Goal: Task Accomplishment & Management: Manage account settings

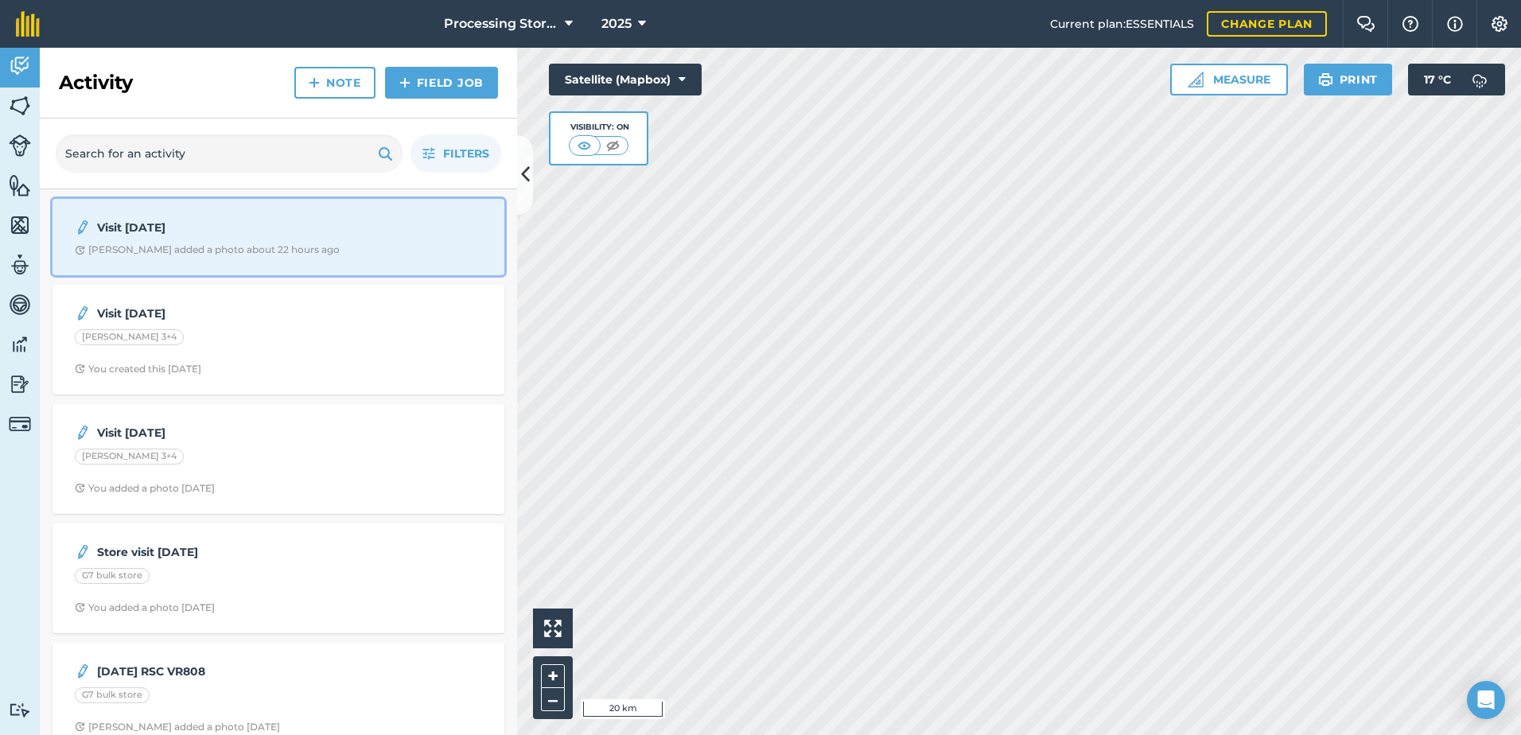
click at [315, 255] on span "[PERSON_NAME] added a photo about 22 hours ago" at bounding box center [278, 249] width 407 height 13
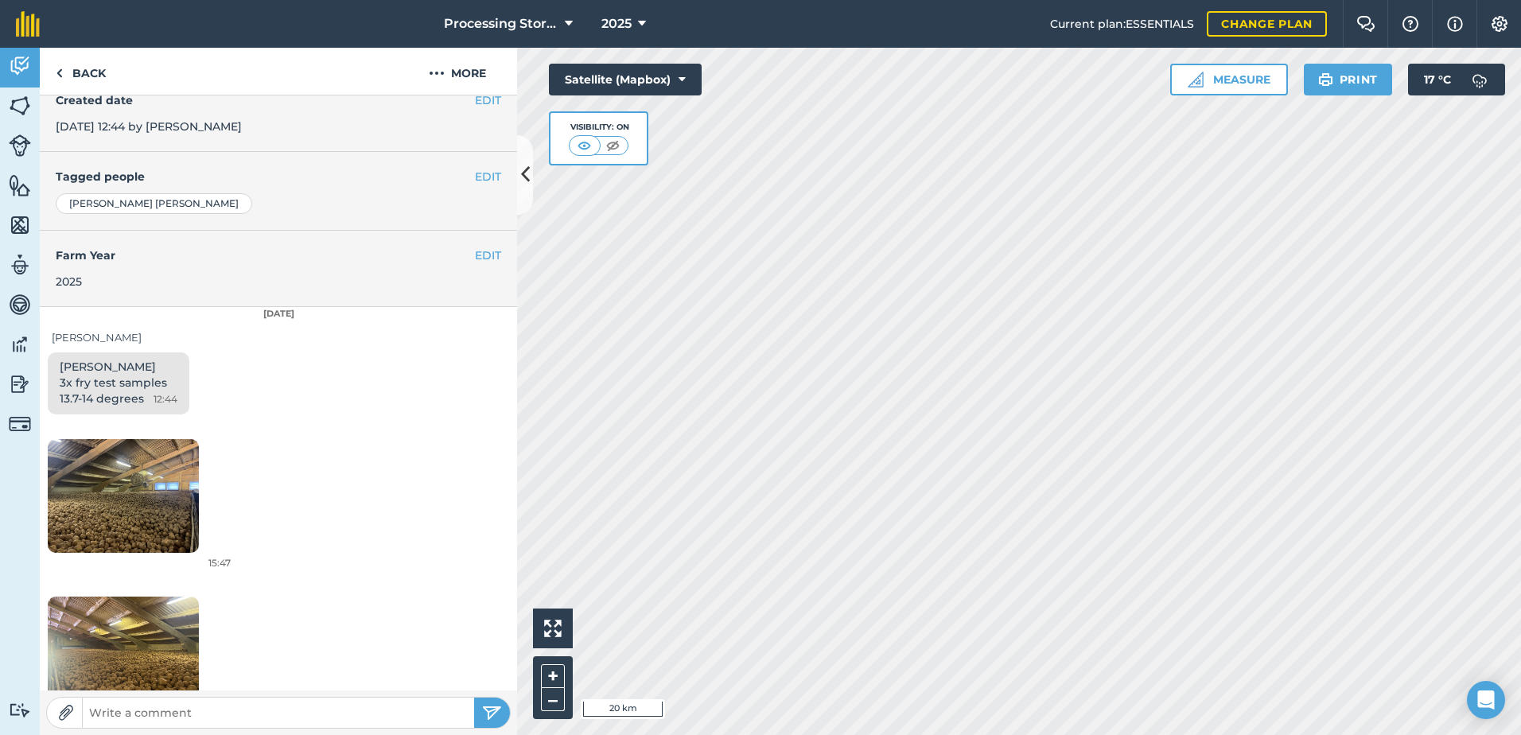
scroll to position [285, 0]
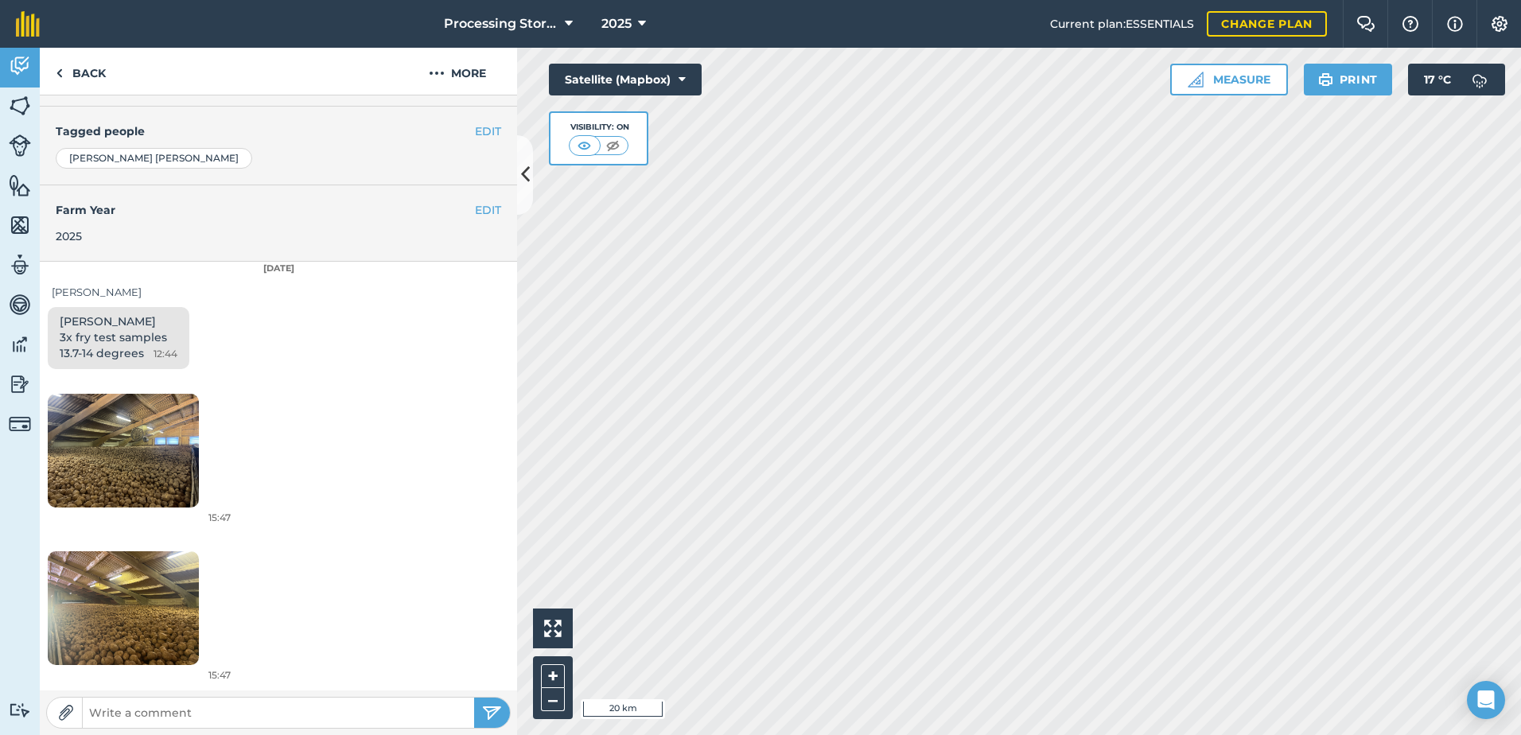
click at [143, 493] on img at bounding box center [123, 451] width 151 height 114
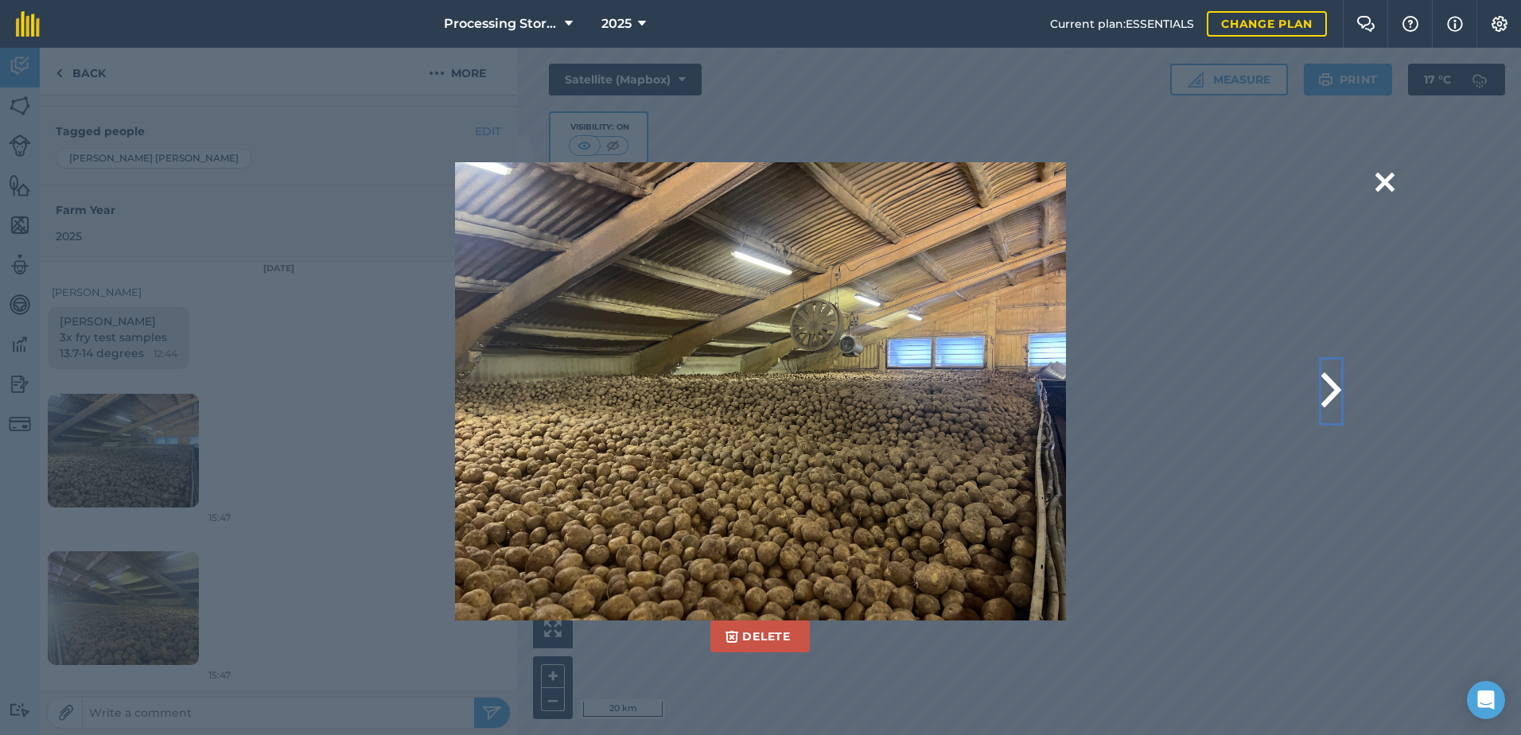
click at [1331, 396] on button at bounding box center [1331, 391] width 20 height 64
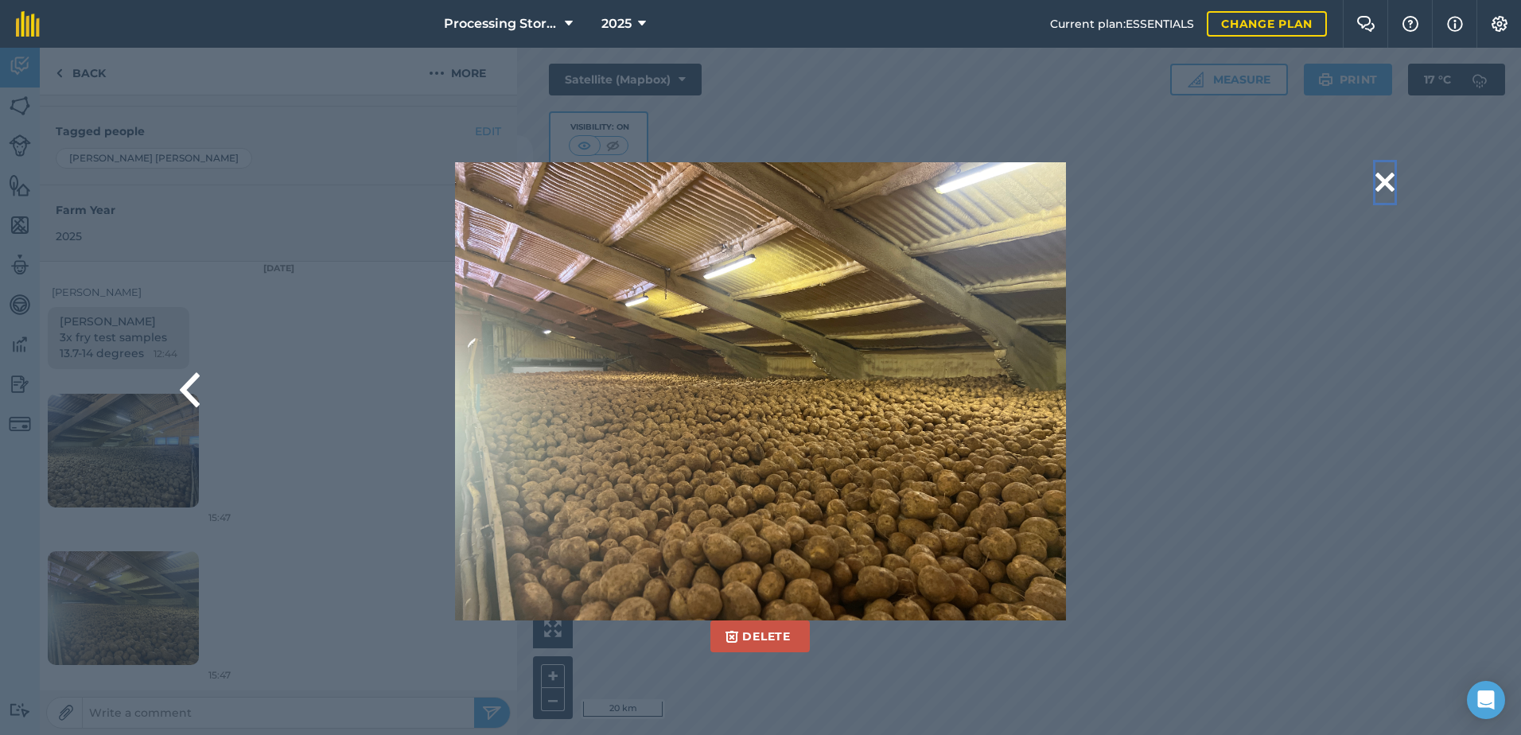
click at [1381, 188] on button at bounding box center [1384, 182] width 19 height 41
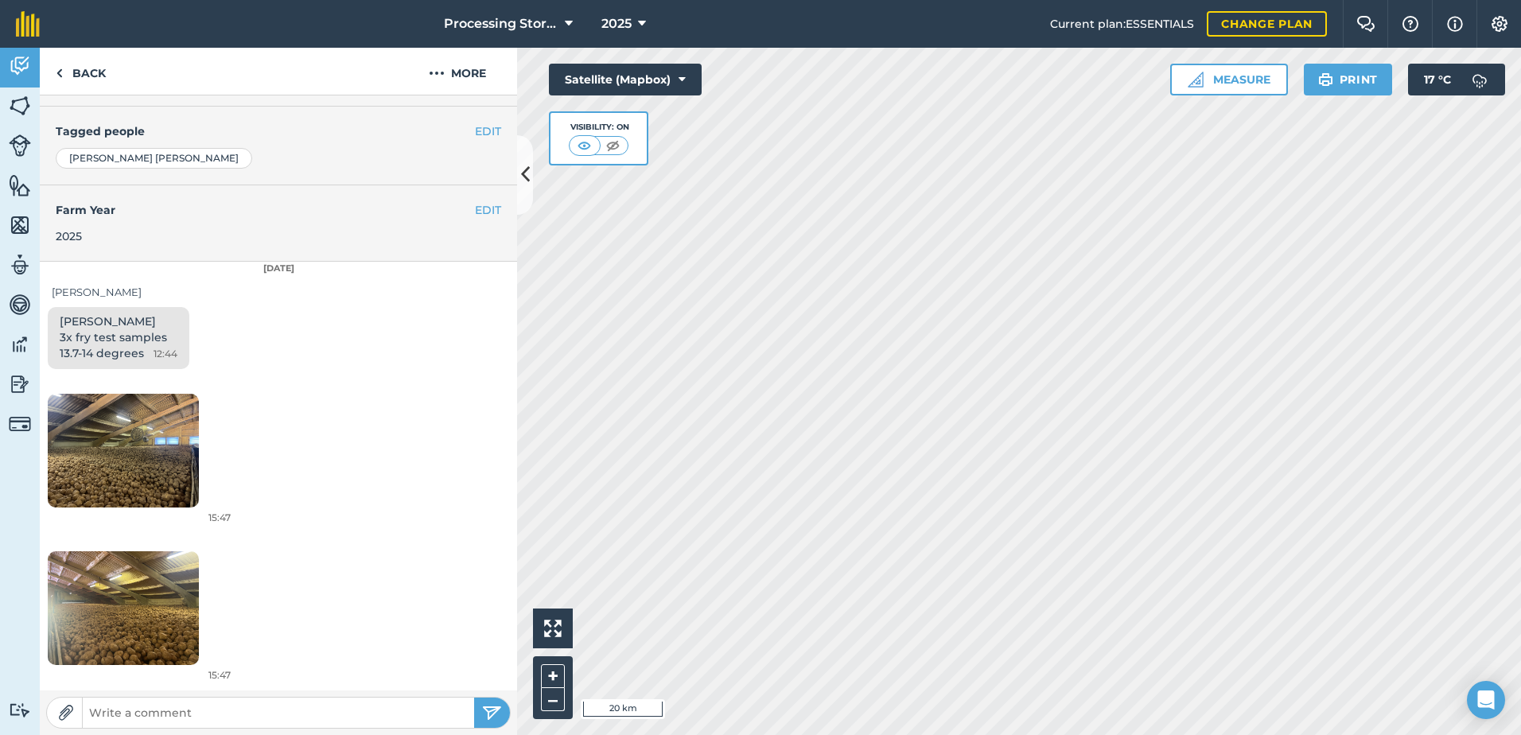
scroll to position [0, 0]
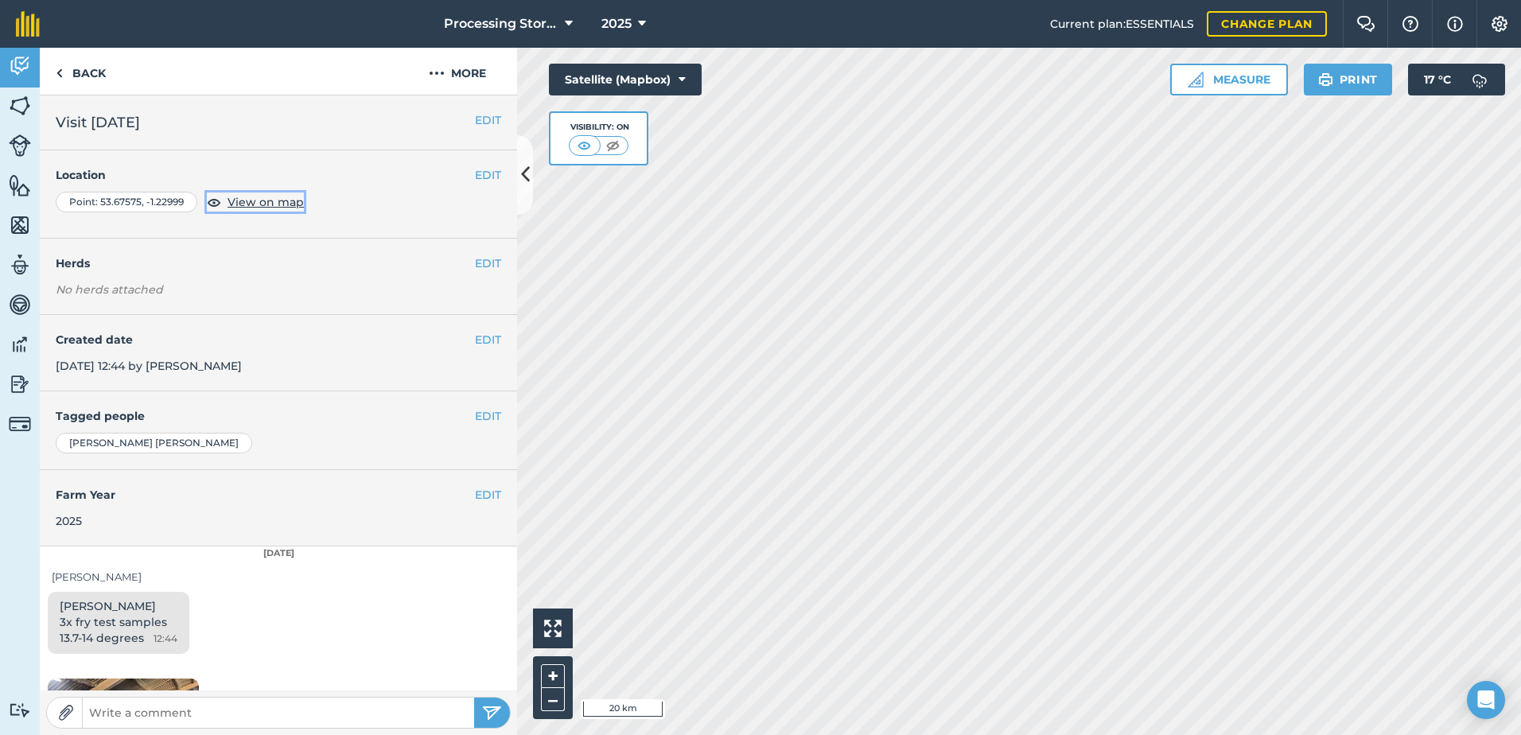
click at [264, 200] on span "View on map" at bounding box center [265, 201] width 76 height 17
click at [95, 76] on link "Back" at bounding box center [81, 71] width 82 height 47
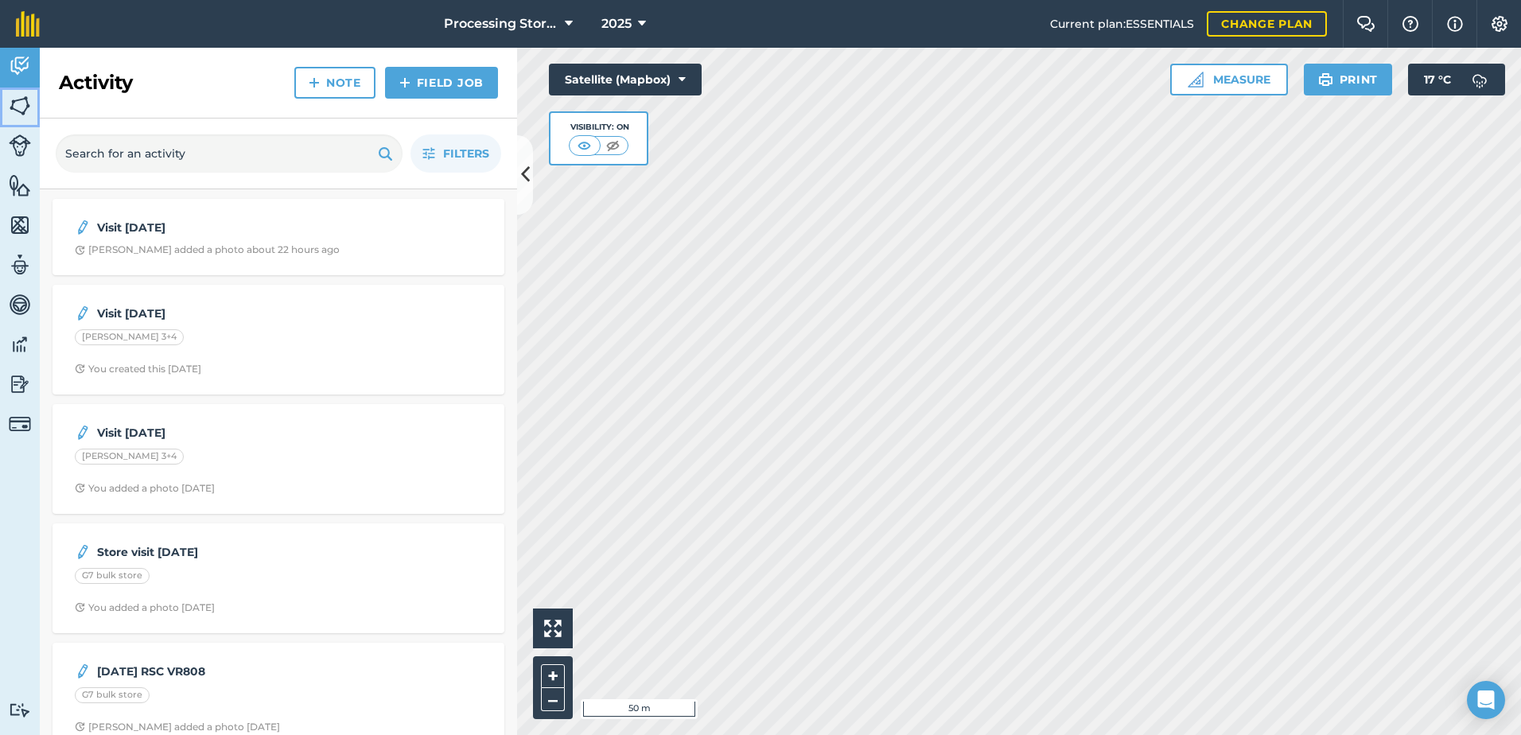
click at [29, 106] on img at bounding box center [20, 106] width 22 height 24
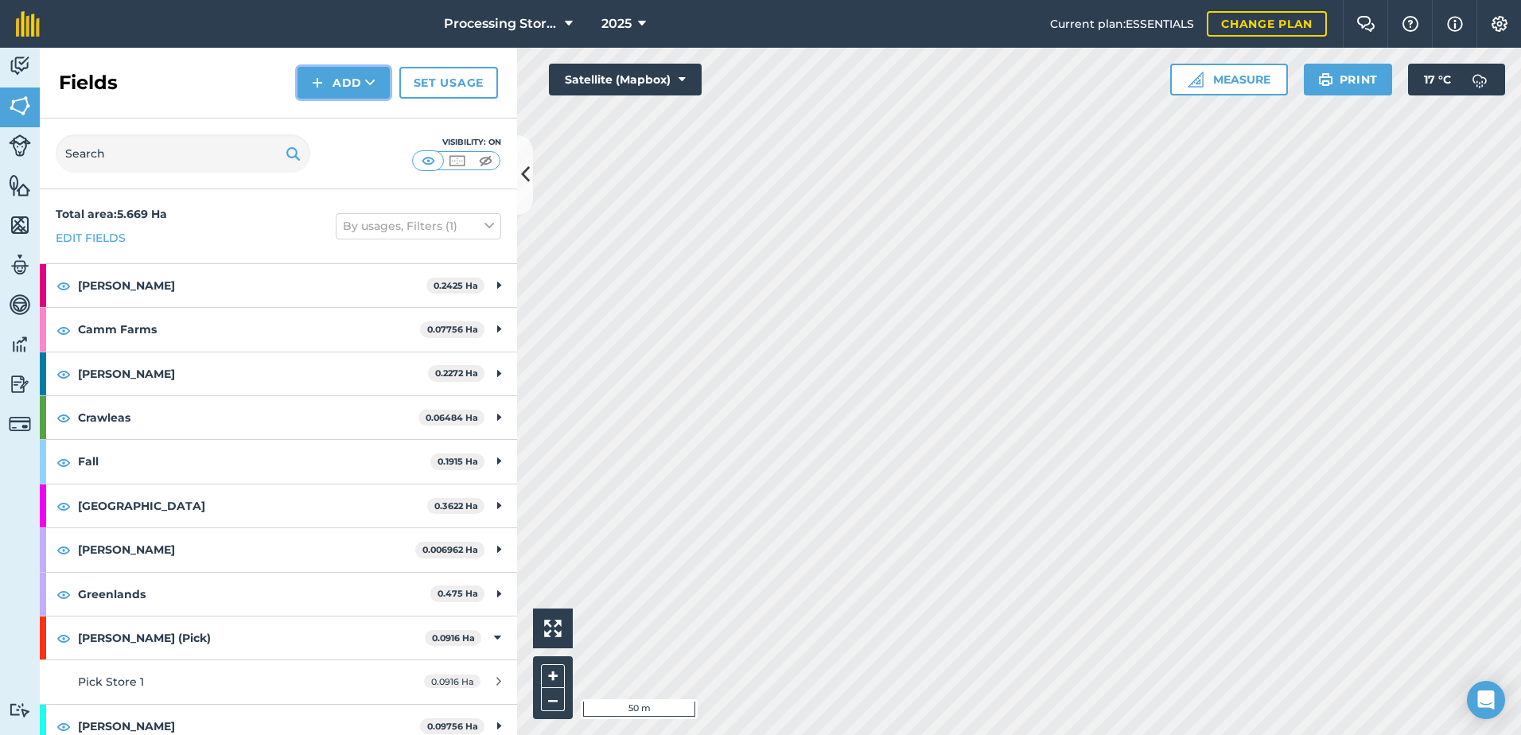
click at [356, 87] on button "Add" at bounding box center [343, 83] width 92 height 32
click at [351, 120] on link "Draw" at bounding box center [343, 118] width 87 height 35
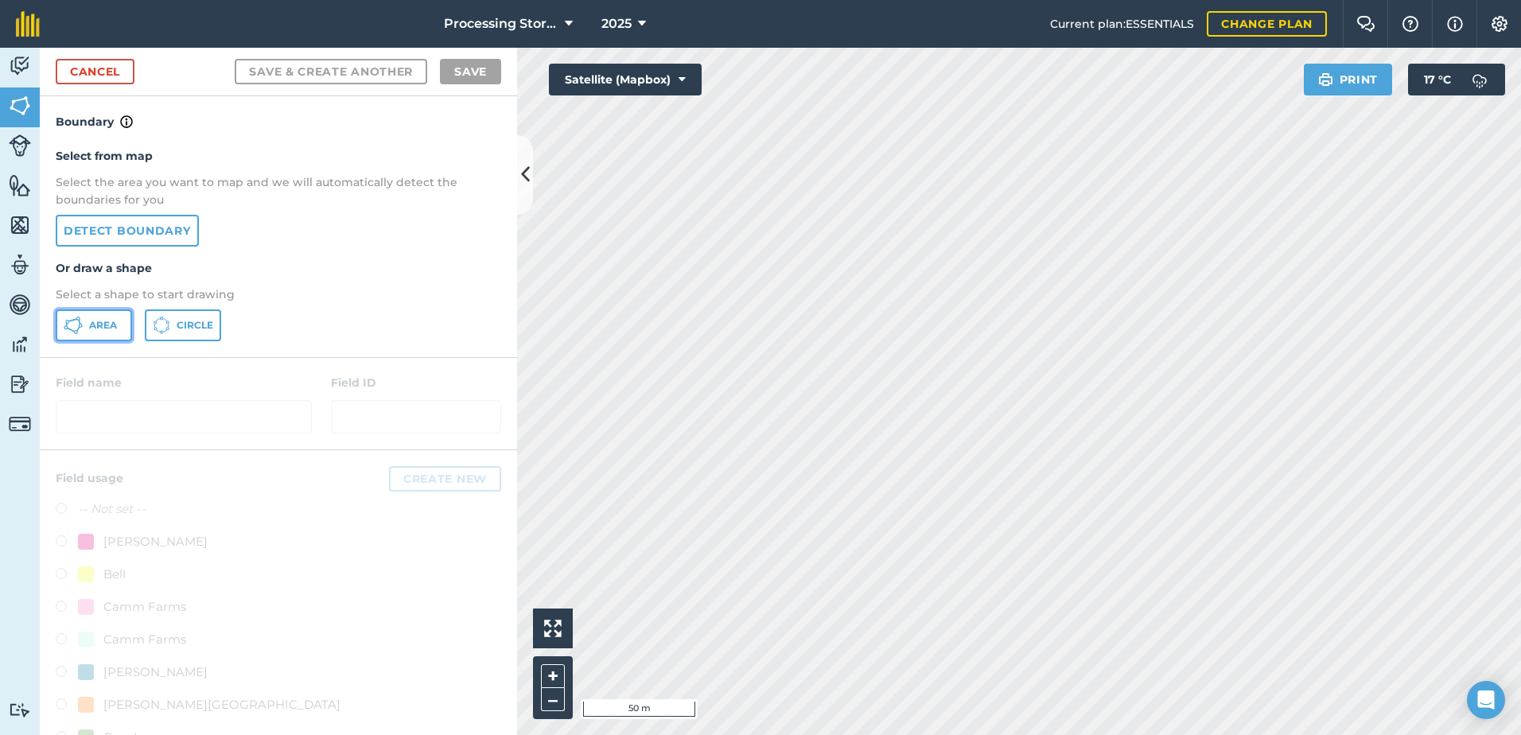
drag, startPoint x: 107, startPoint y: 332, endPoint x: 129, endPoint y: 336, distance: 22.8
click at [107, 332] on span "Area" at bounding box center [103, 325] width 28 height 13
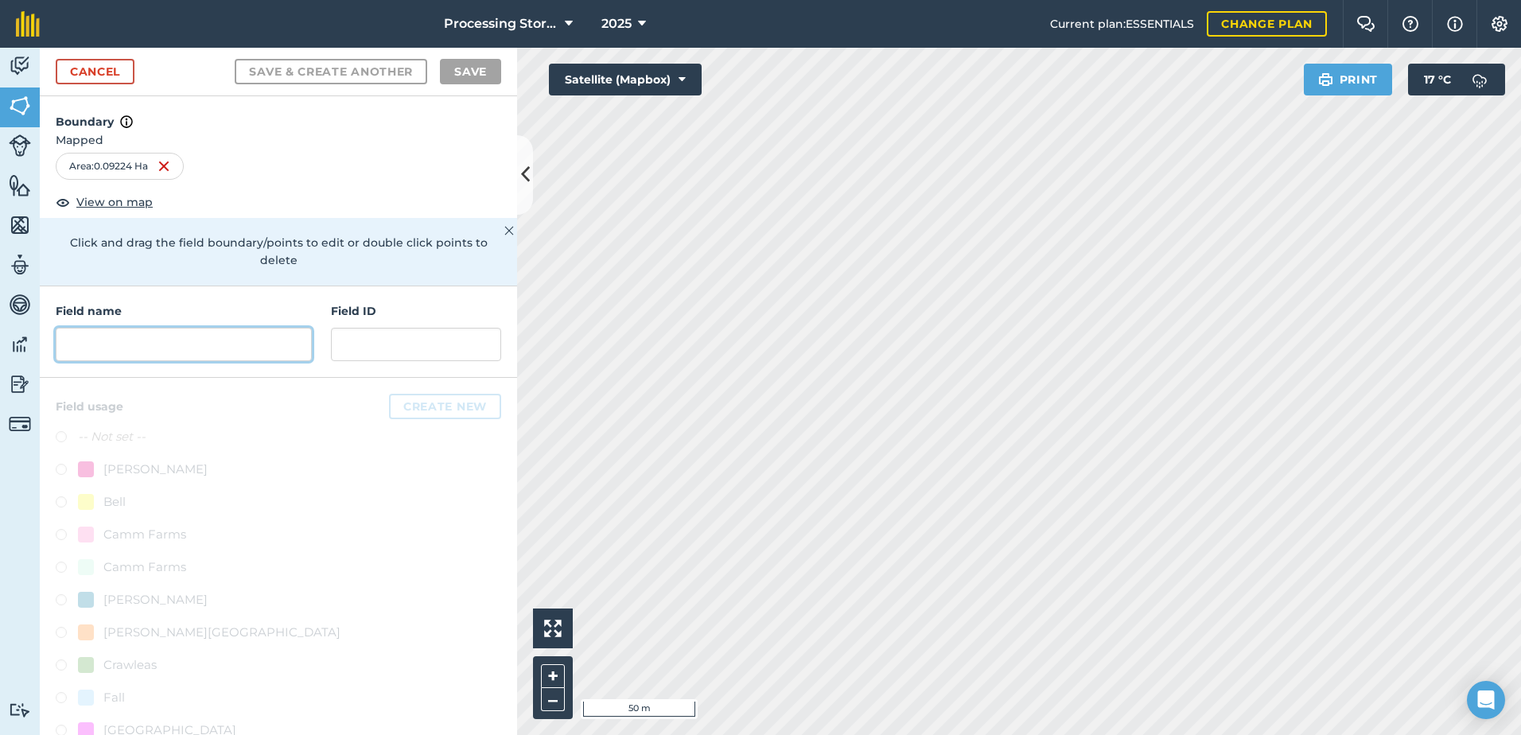
click at [235, 344] on input "text" at bounding box center [184, 344] width 256 height 33
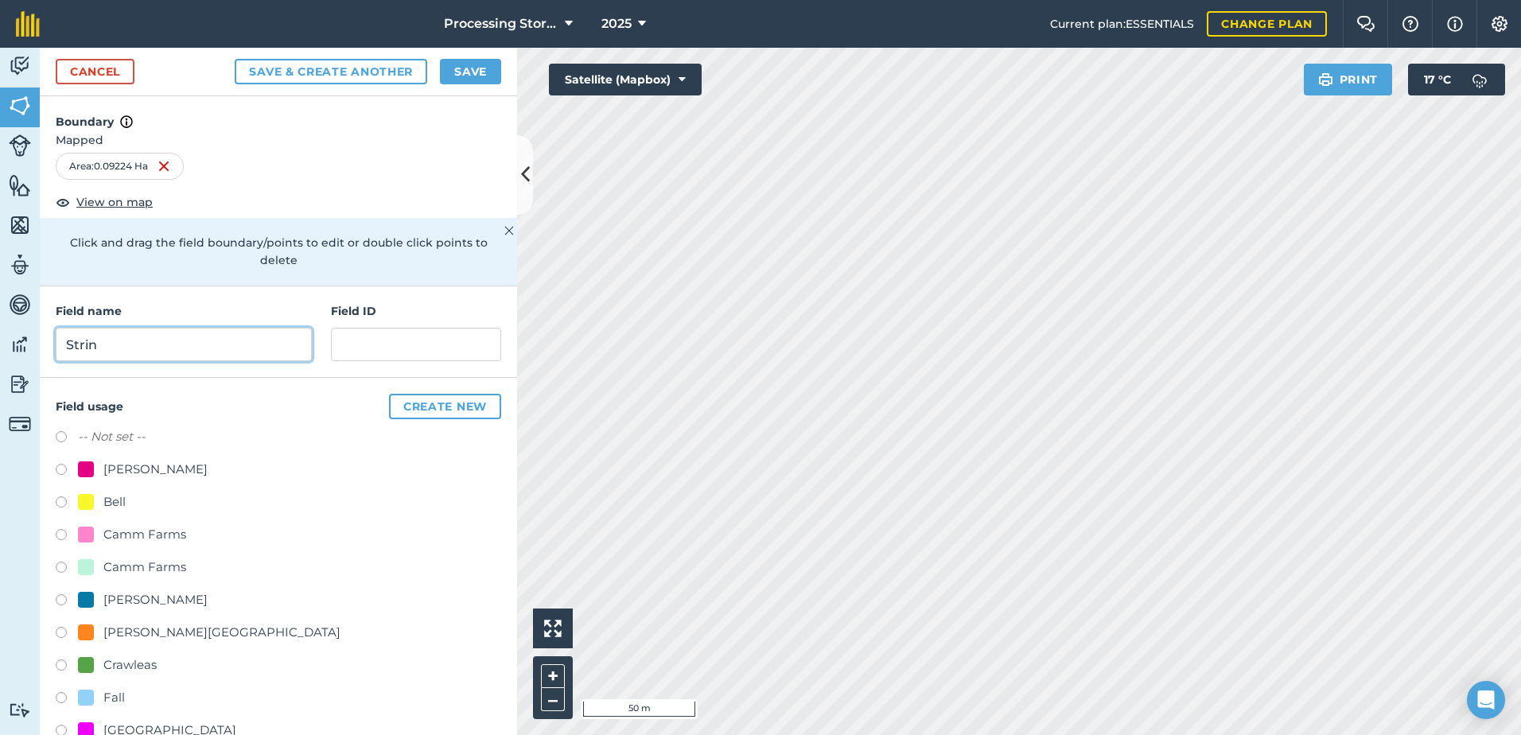
type input "String"
drag, startPoint x: 126, startPoint y: 349, endPoint x: 59, endPoint y: 344, distance: 67.0
click at [59, 344] on input "String" at bounding box center [184, 344] width 256 height 33
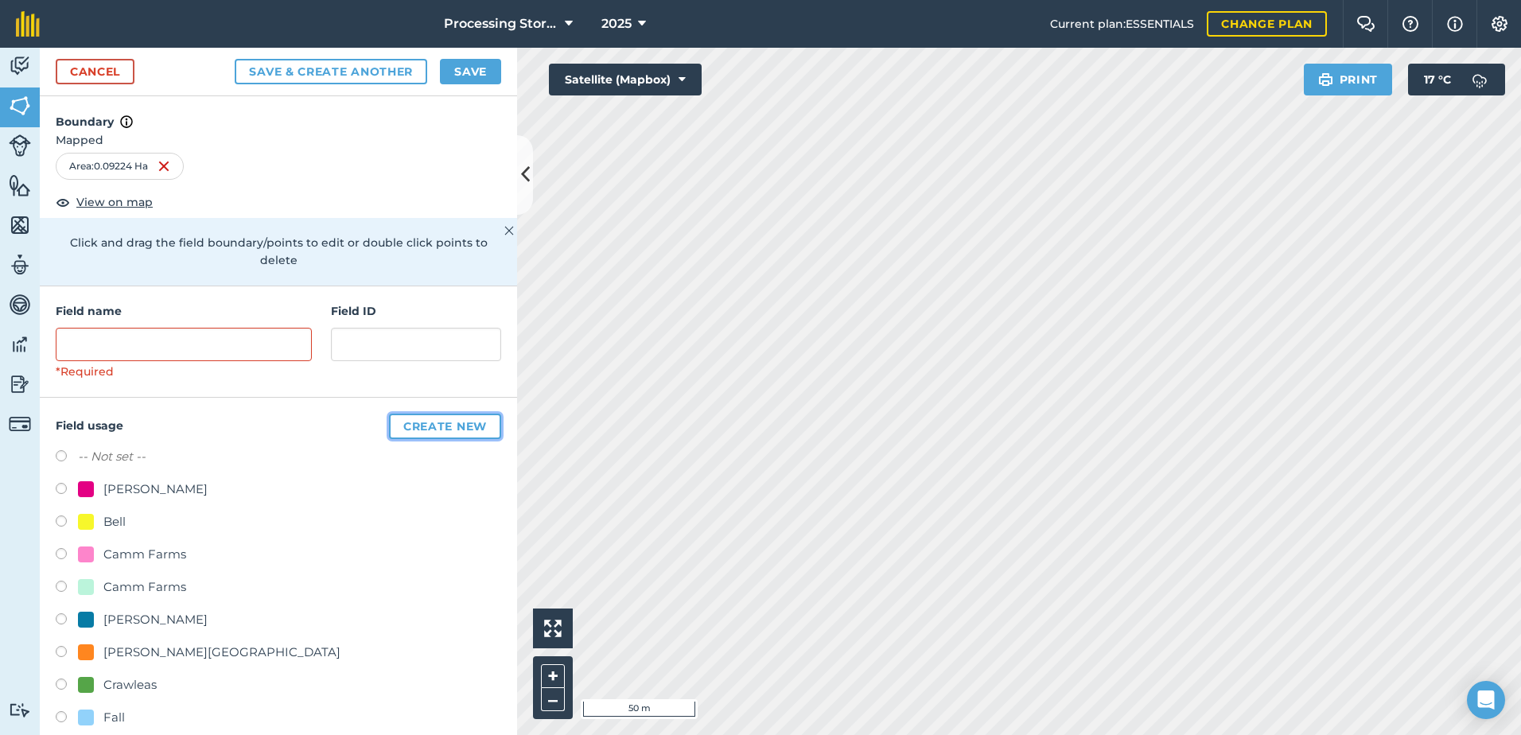
click at [404, 430] on button "Create new" at bounding box center [445, 426] width 112 height 25
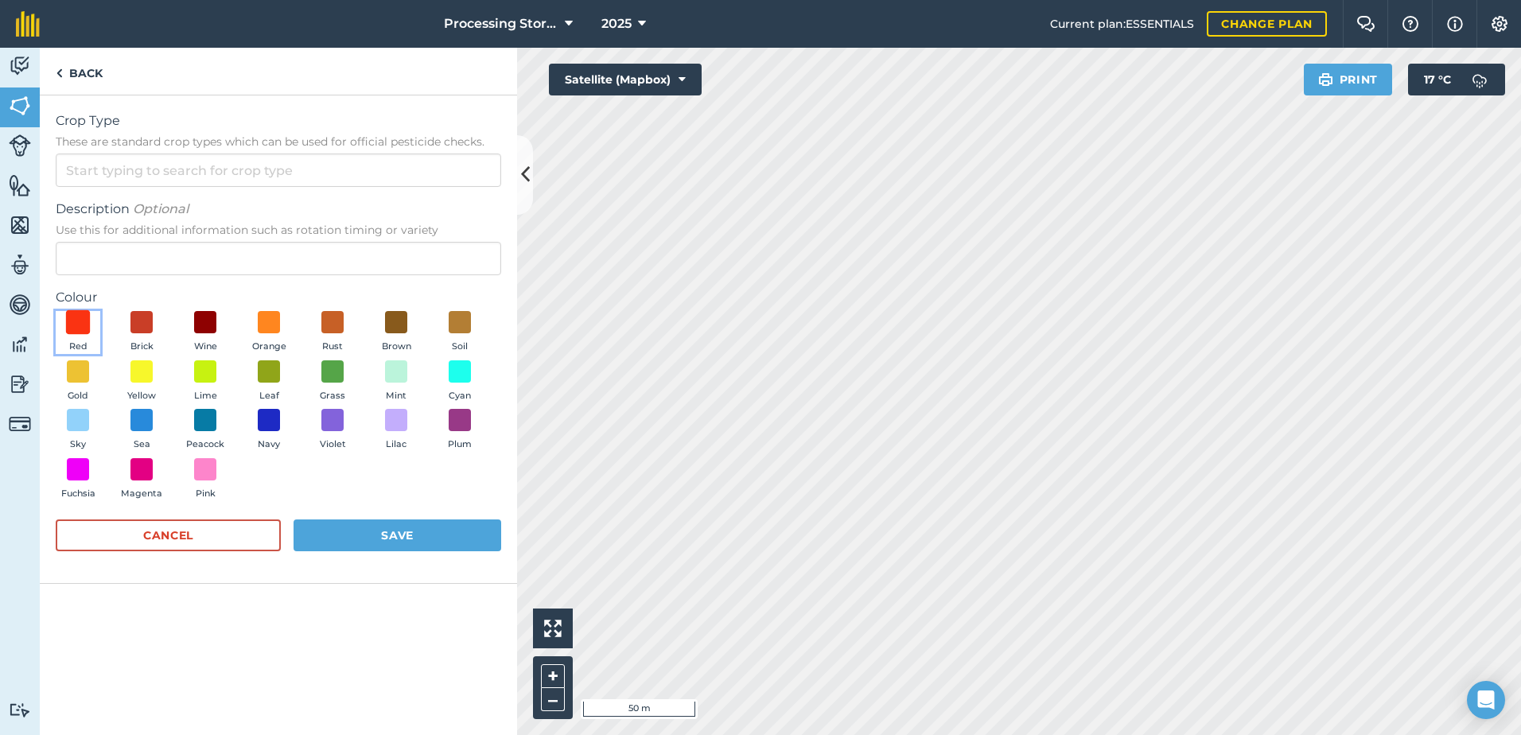
click at [76, 326] on span at bounding box center [78, 322] width 25 height 25
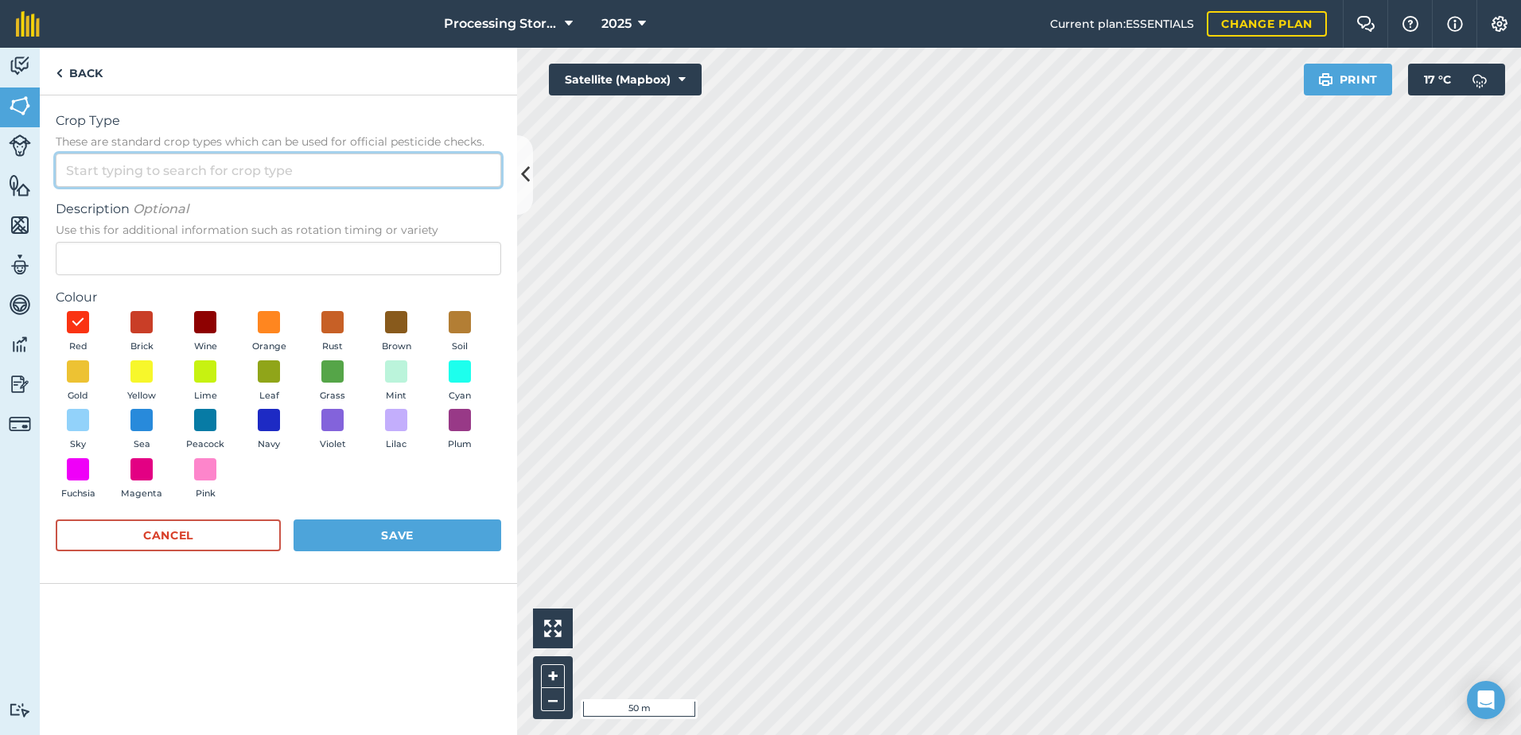
click at [118, 158] on input "Crop Type These are standard crop types which can be used for official pesticid…" at bounding box center [278, 169] width 445 height 33
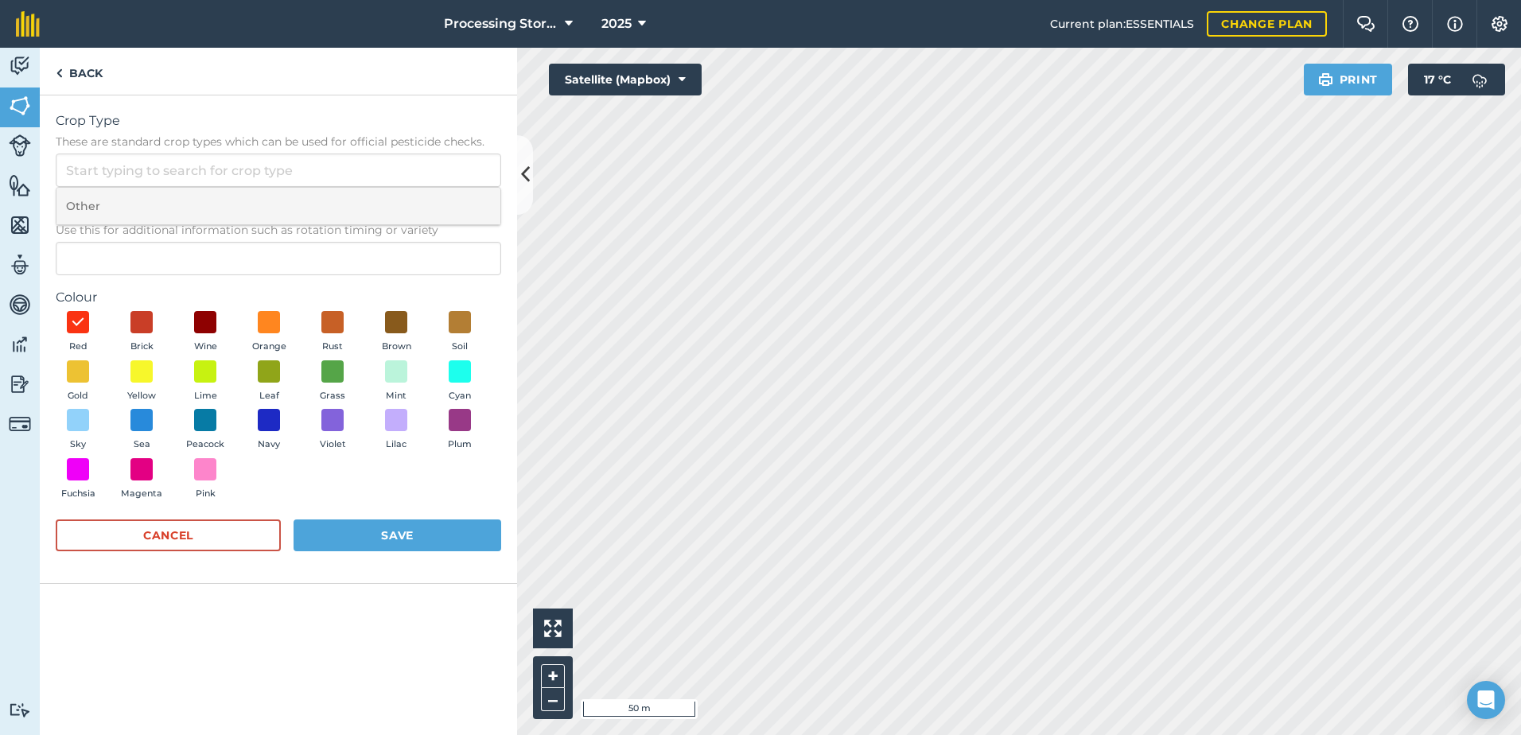
click at [119, 199] on li "Other" at bounding box center [278, 206] width 444 height 37
type input "Other"
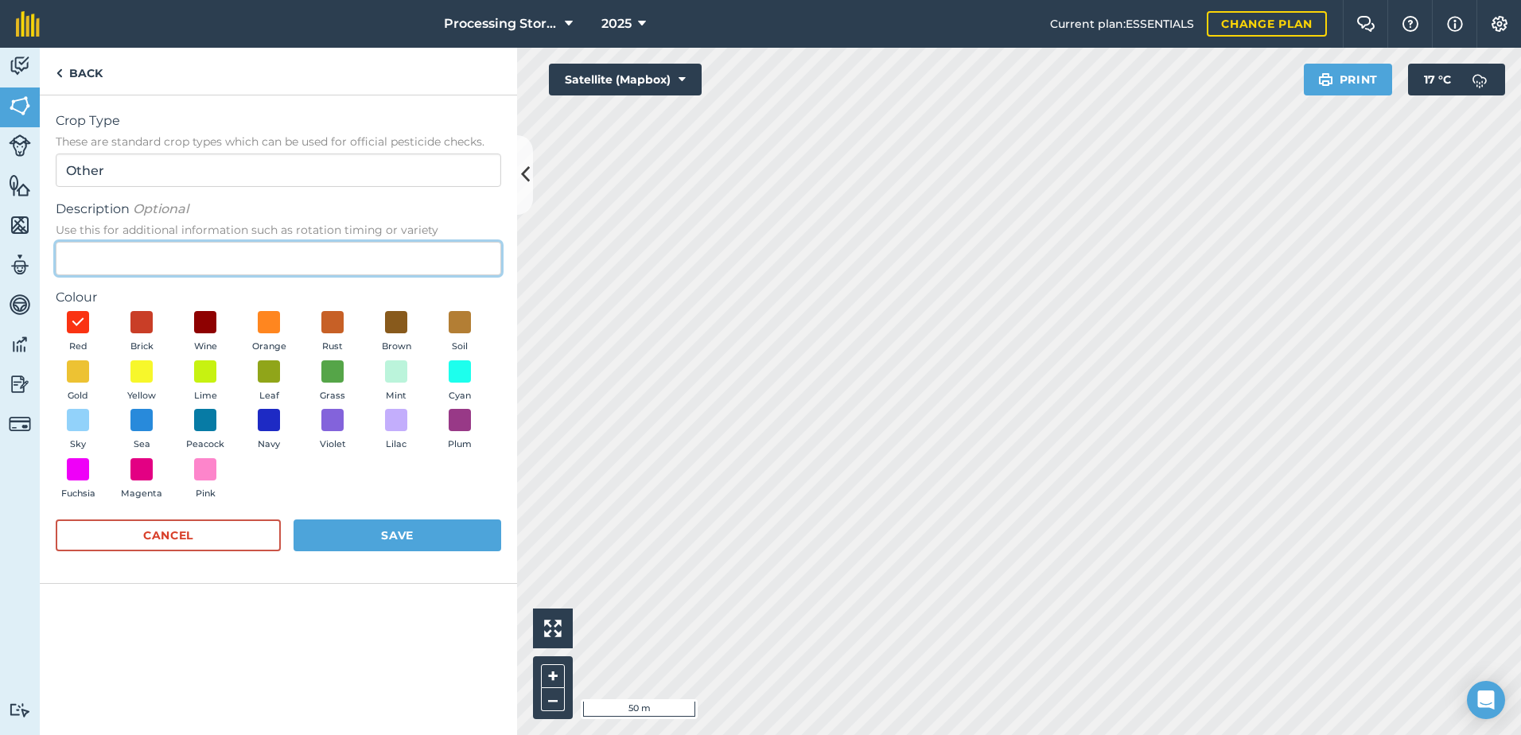
click at [119, 254] on input "Description Optional Use this for additional information such as rotation timin…" at bounding box center [278, 258] width 445 height 33
type input "[PERSON_NAME] Store"
click at [341, 531] on button "Save" at bounding box center [397, 535] width 208 height 32
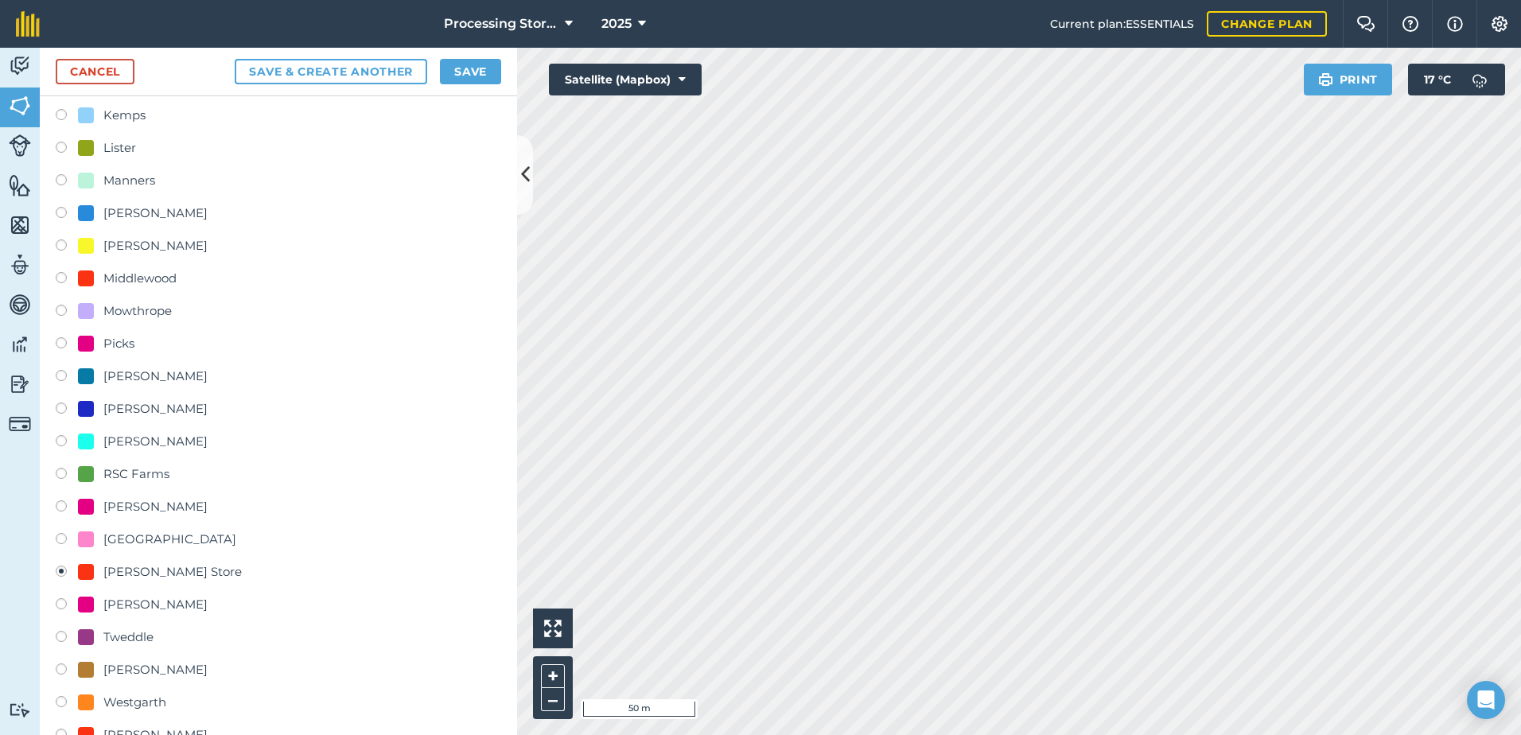
scroll to position [954, 0]
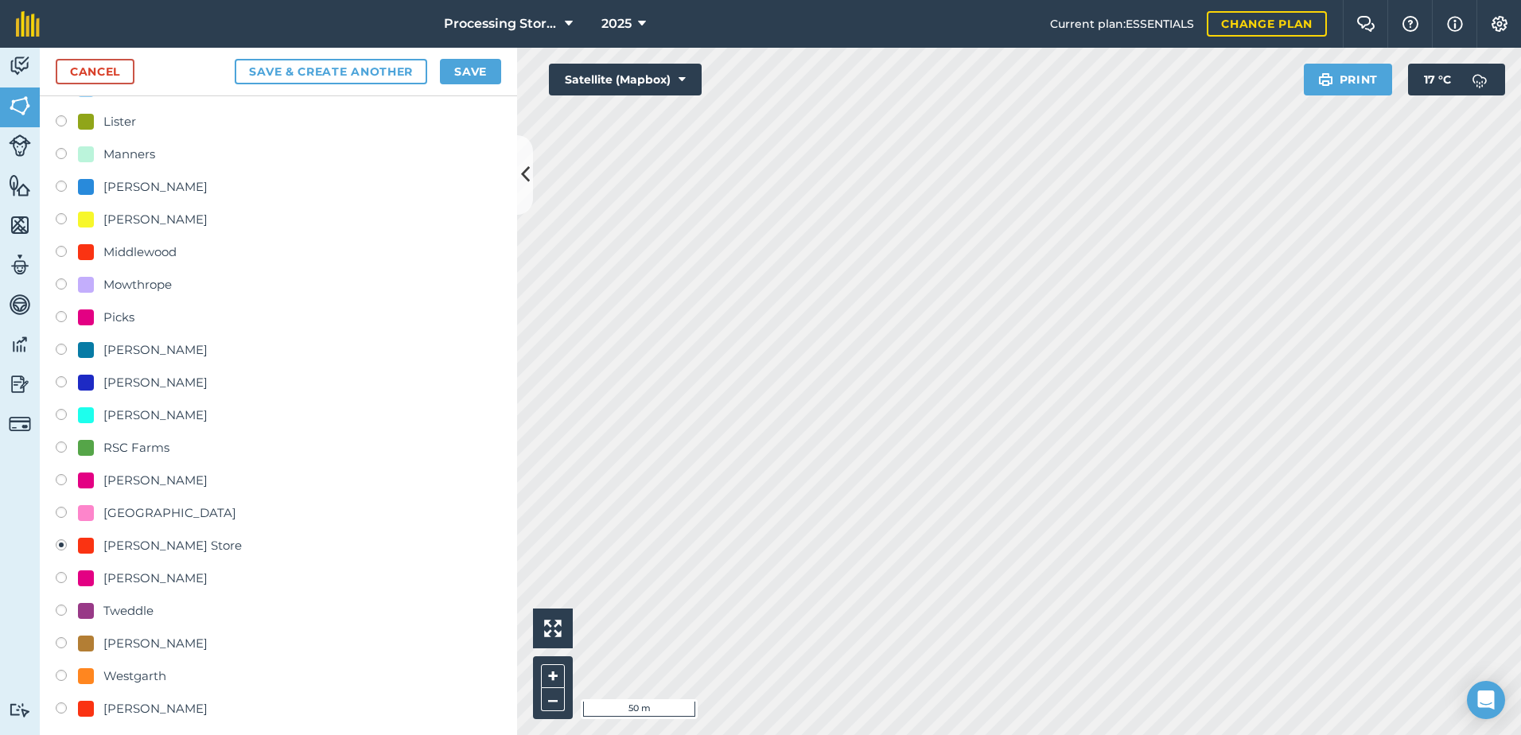
click at [126, 549] on div "[PERSON_NAME] Store" at bounding box center [172, 545] width 138 height 19
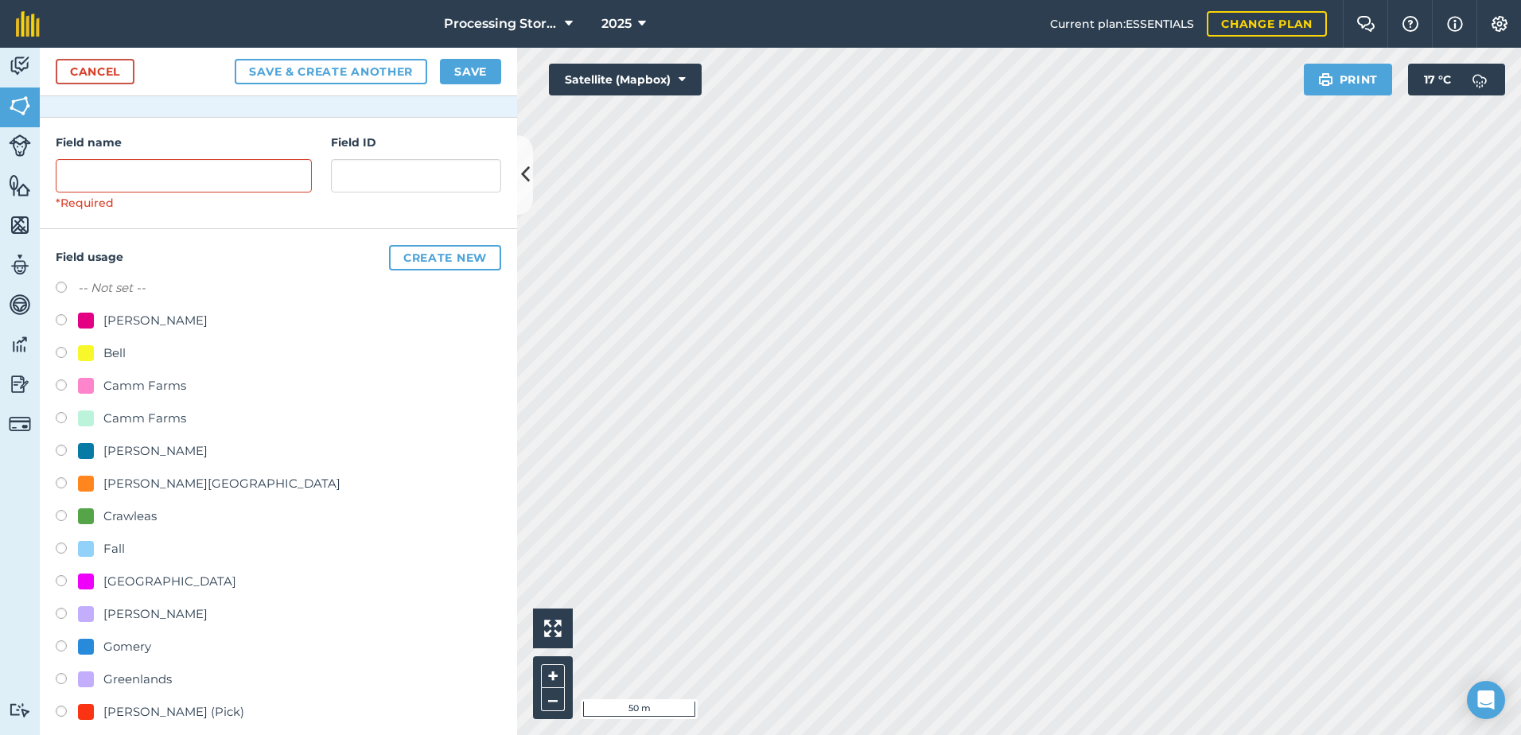
scroll to position [0, 0]
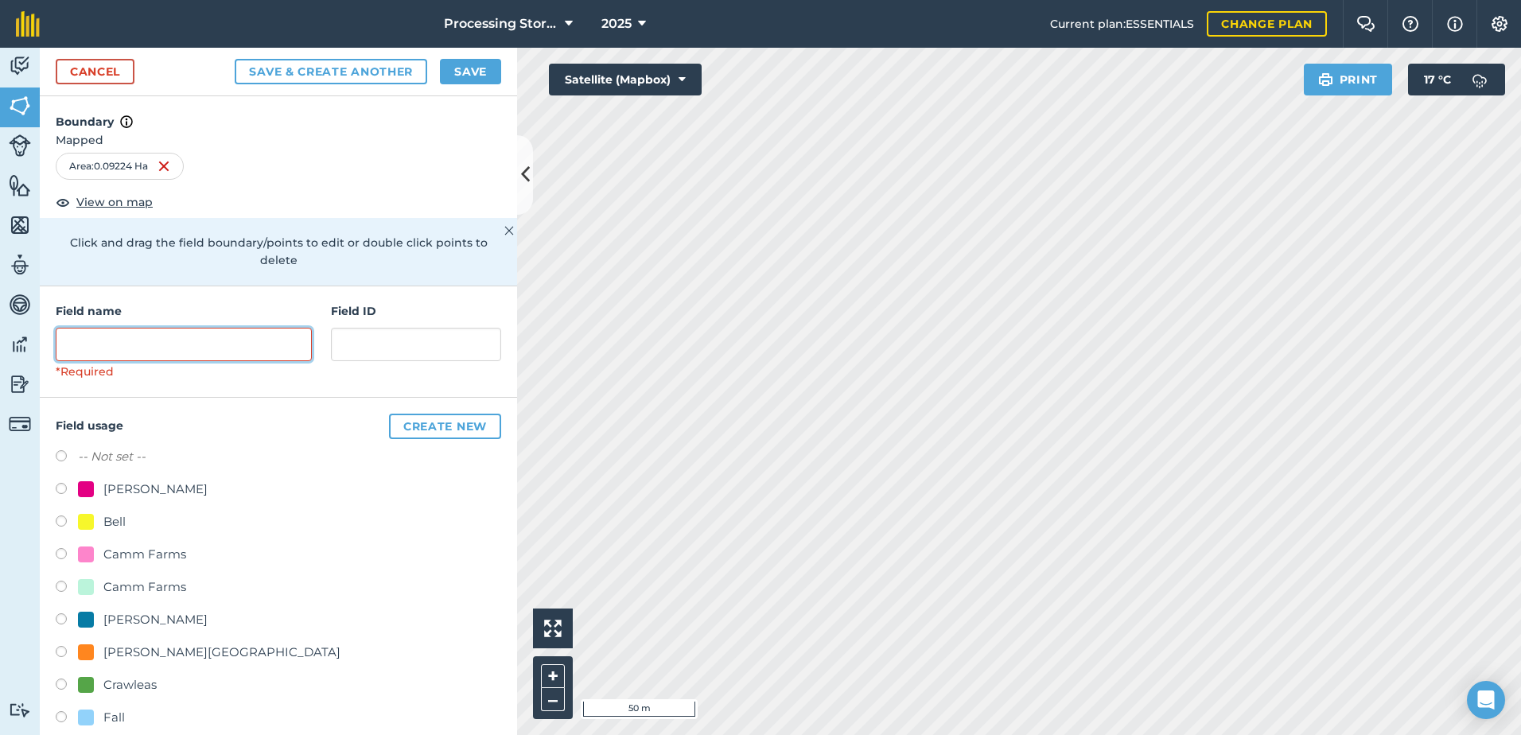
click at [157, 340] on input "text" at bounding box center [184, 344] width 256 height 33
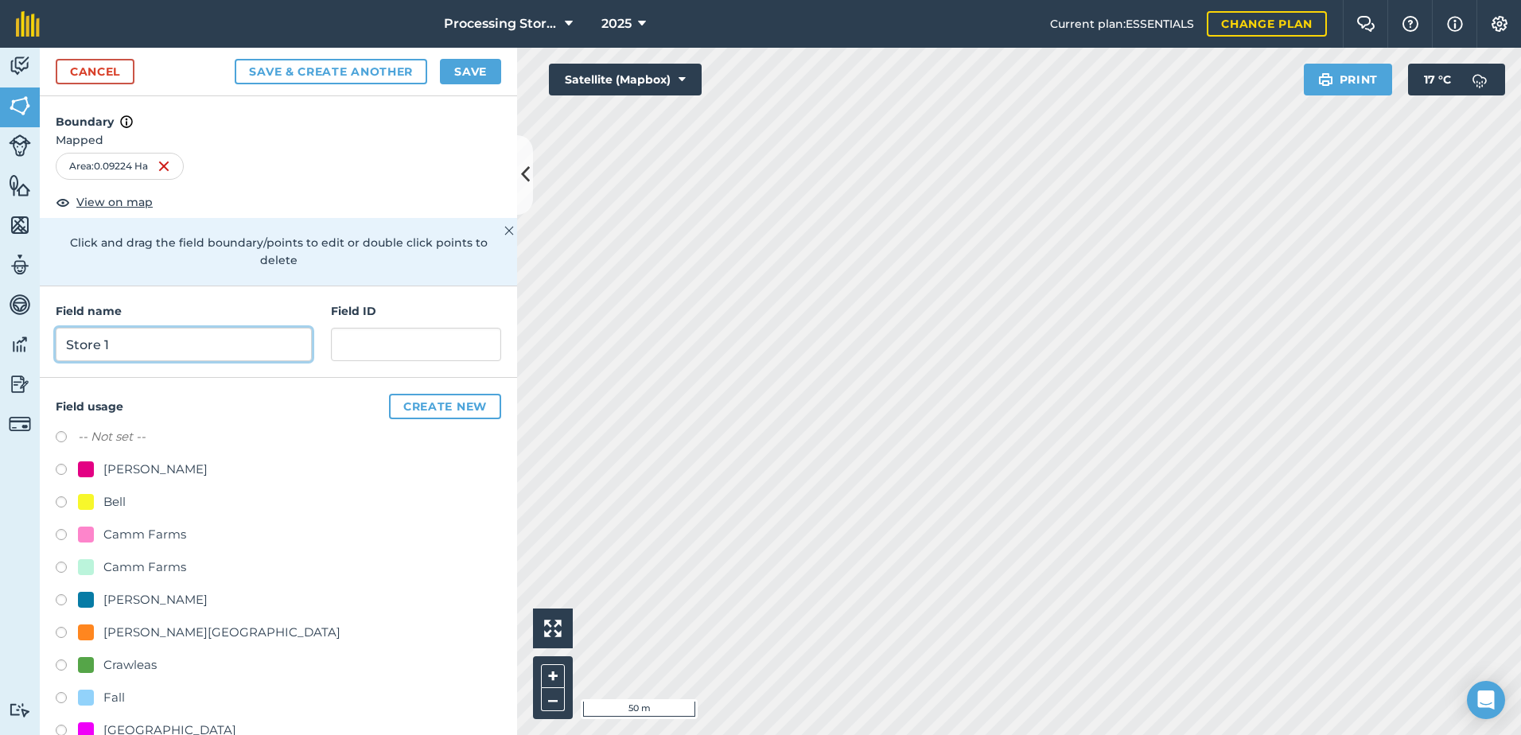
type input "Store 1"
click at [475, 66] on button "Save" at bounding box center [470, 71] width 61 height 25
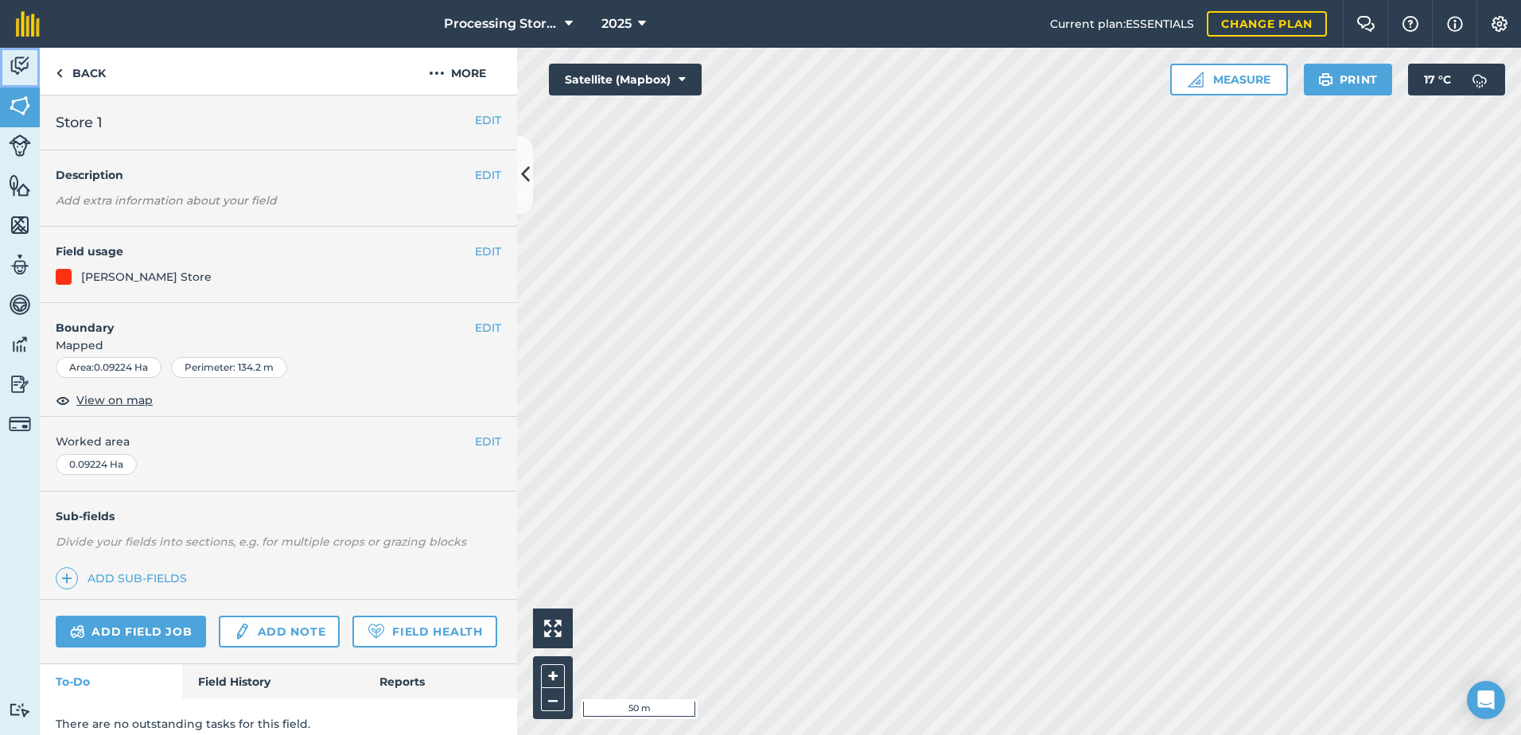
click at [20, 66] on img at bounding box center [20, 66] width 22 height 24
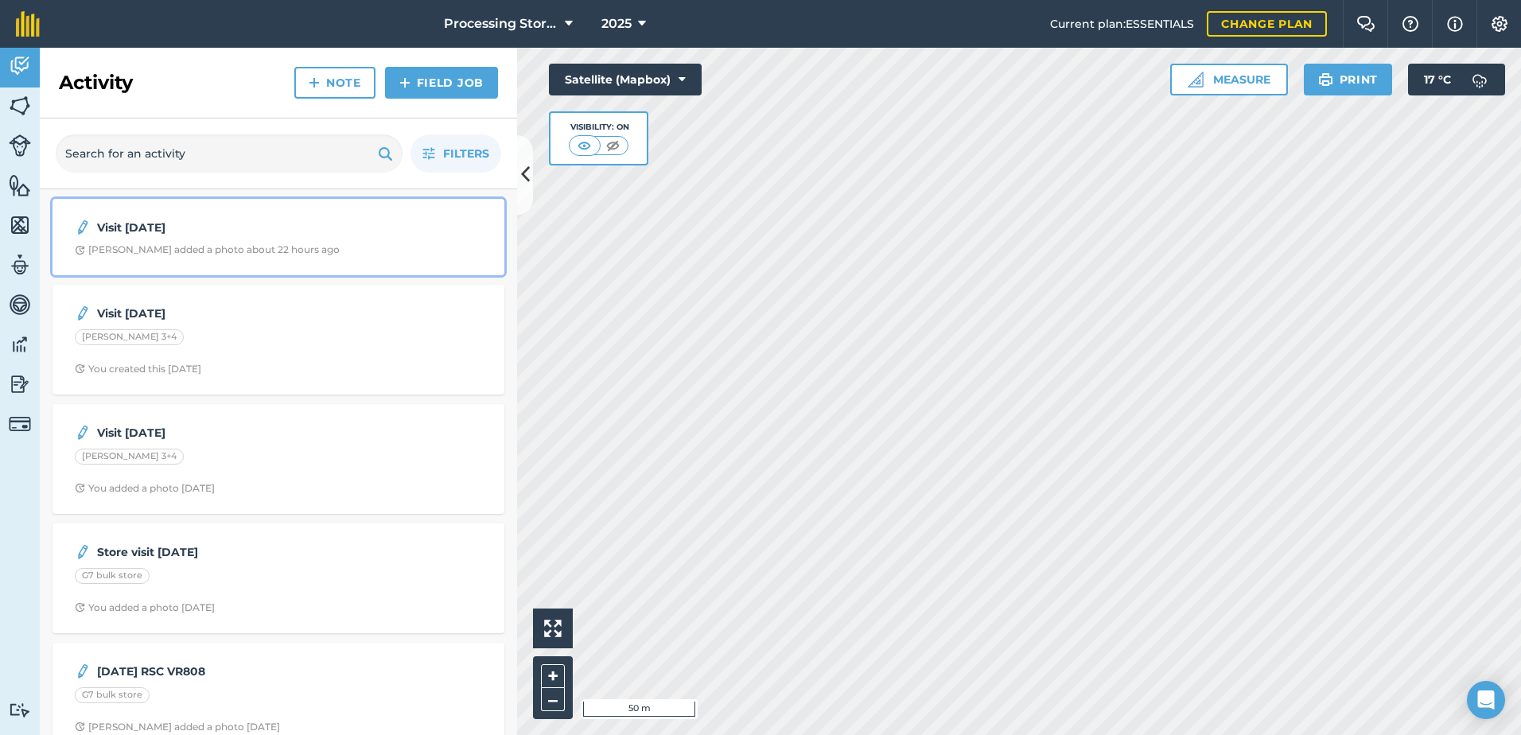
click at [173, 249] on div "[PERSON_NAME] added a photo about 22 hours ago" at bounding box center [207, 249] width 265 height 13
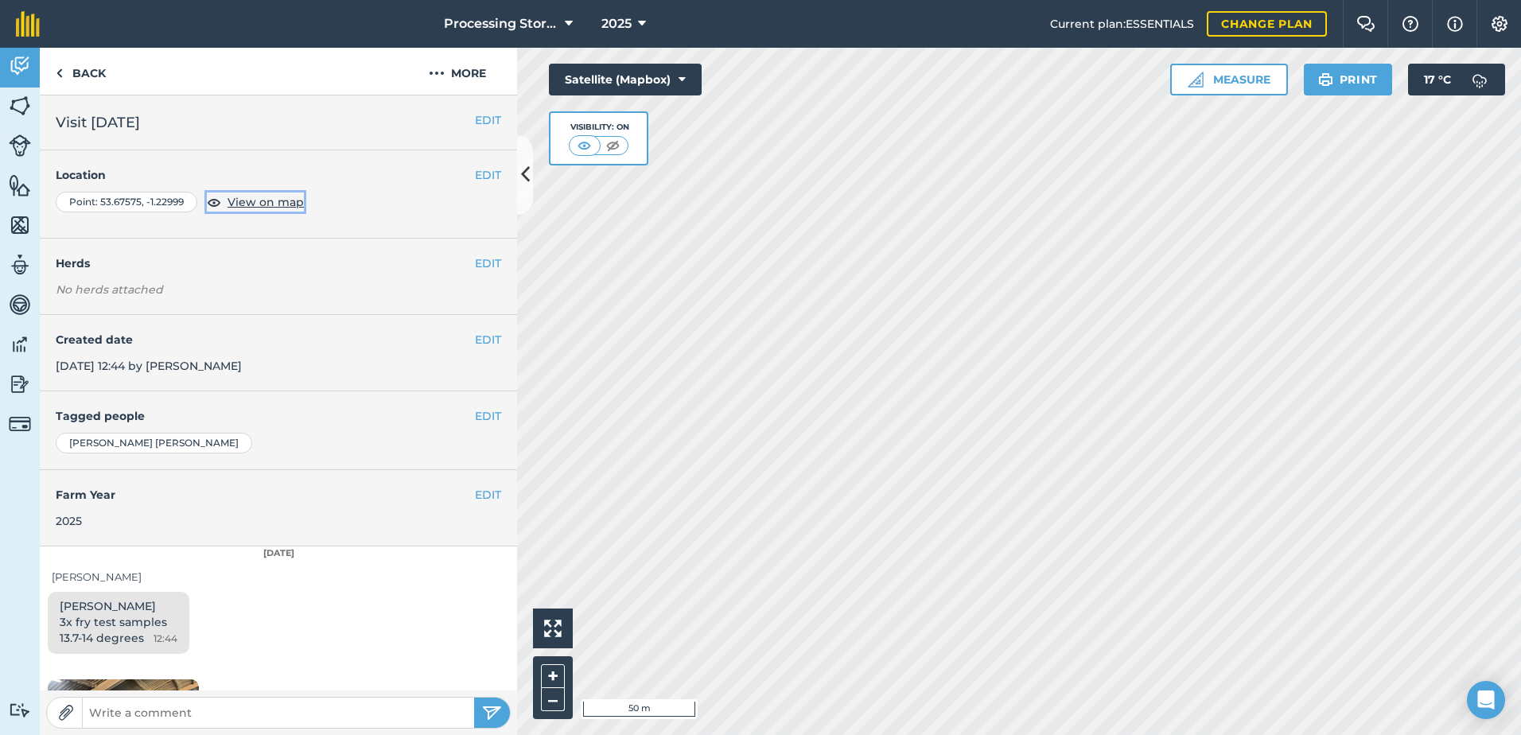
click at [263, 203] on span "View on map" at bounding box center [265, 201] width 76 height 17
click at [483, 174] on button "EDIT" at bounding box center [488, 174] width 26 height 17
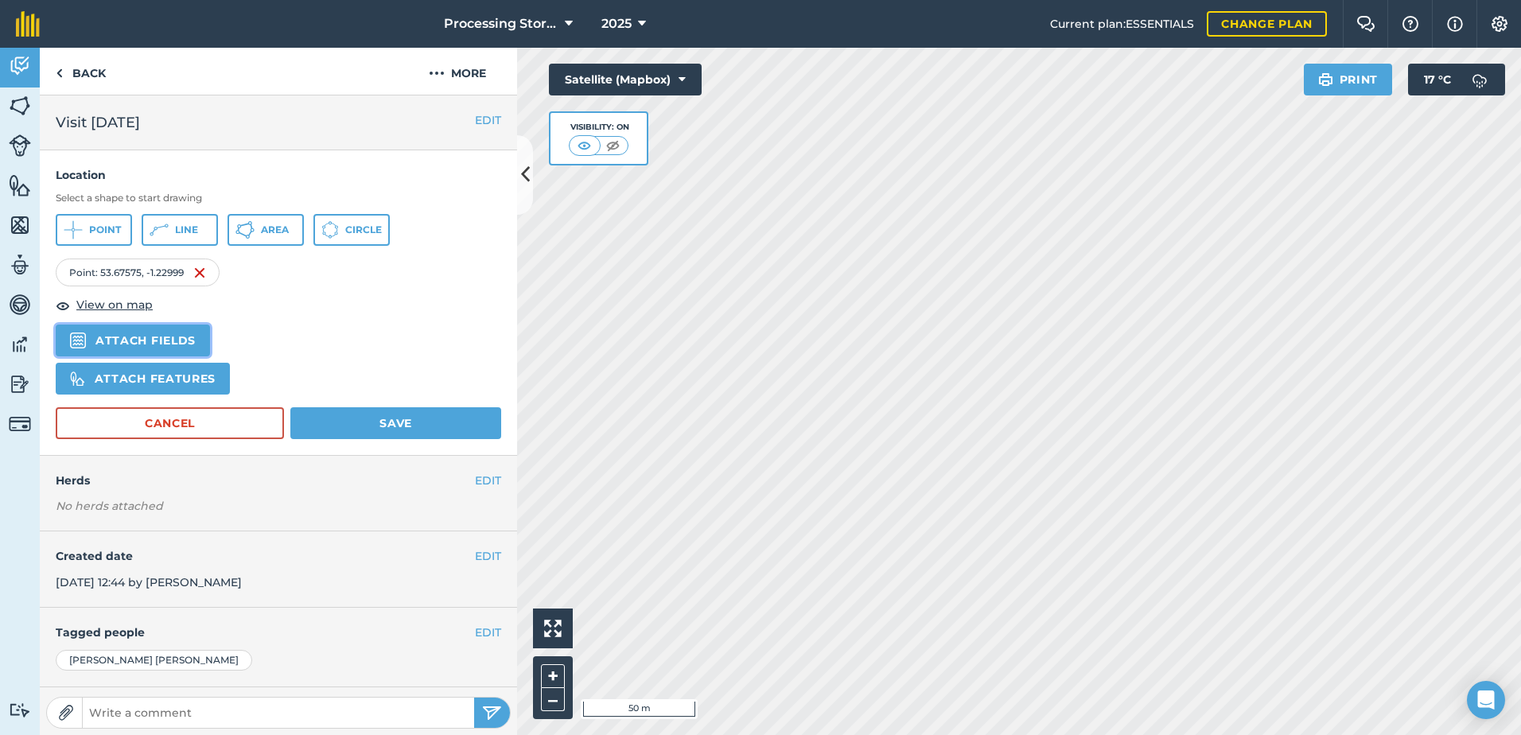
click at [169, 343] on button "Attach fields" at bounding box center [133, 340] width 154 height 32
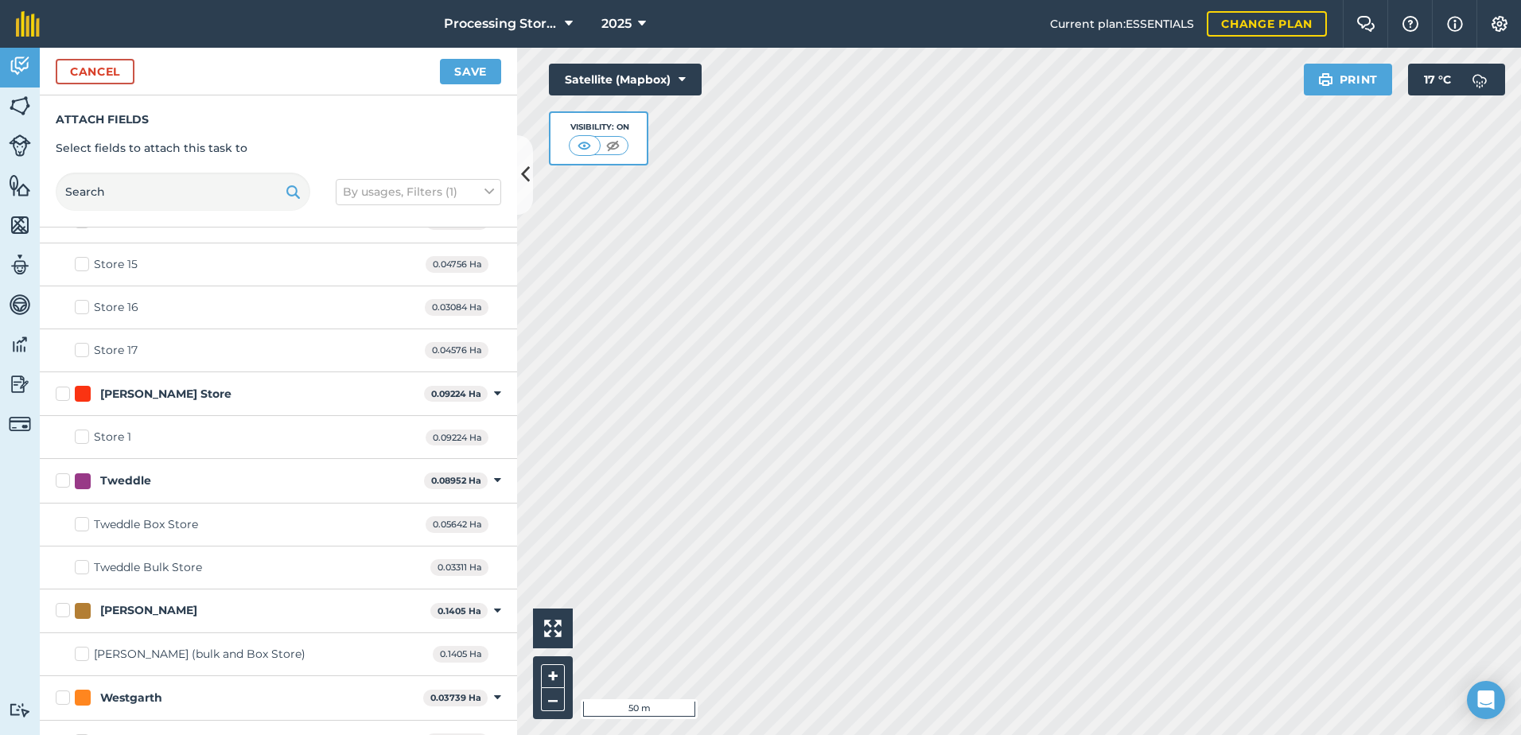
scroll to position [3977, 0]
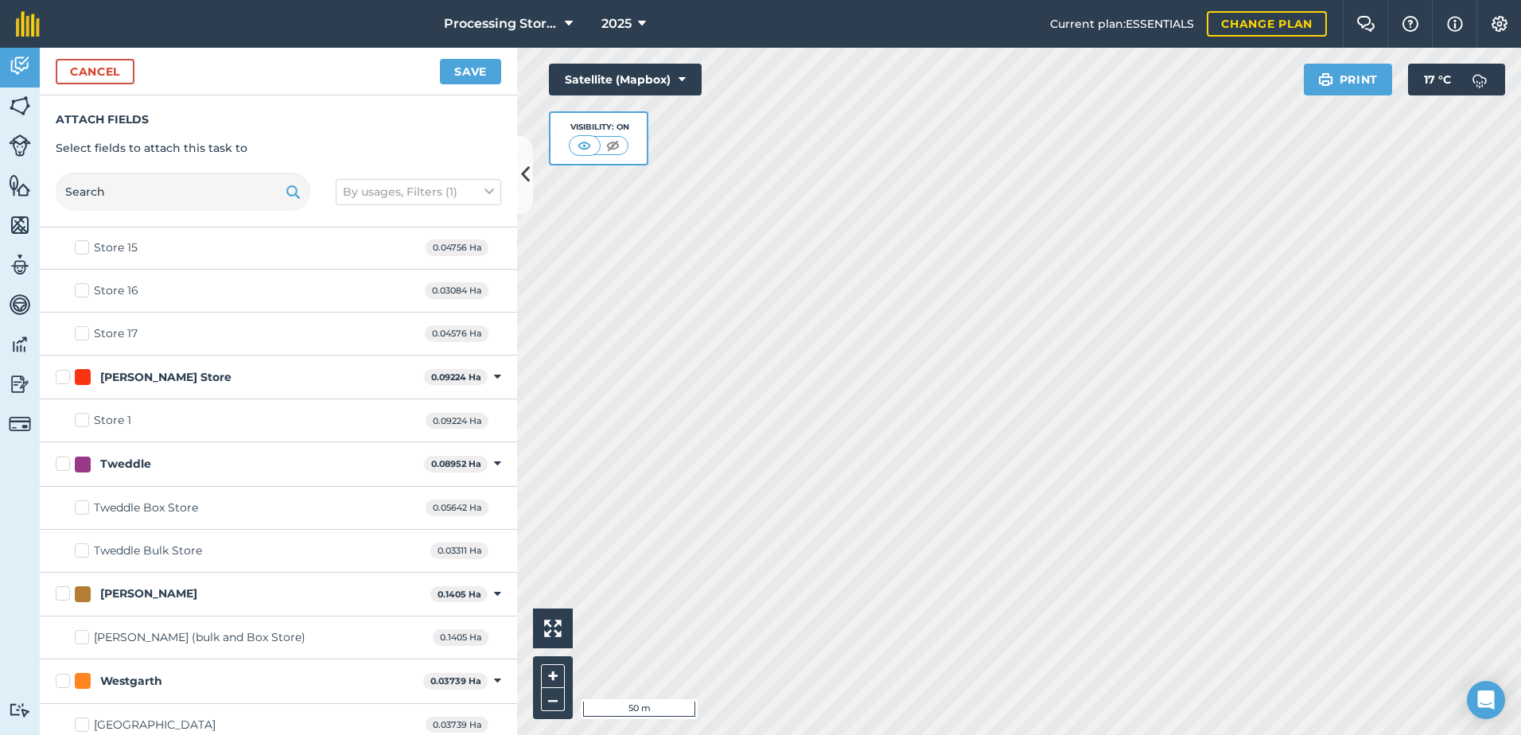
click at [90, 422] on label "Store 1" at bounding box center [103, 420] width 56 height 17
click at [85, 422] on input "Store 1" at bounding box center [80, 417] width 10 height 10
checkbox input "true"
click at [475, 76] on button "Save" at bounding box center [470, 71] width 61 height 25
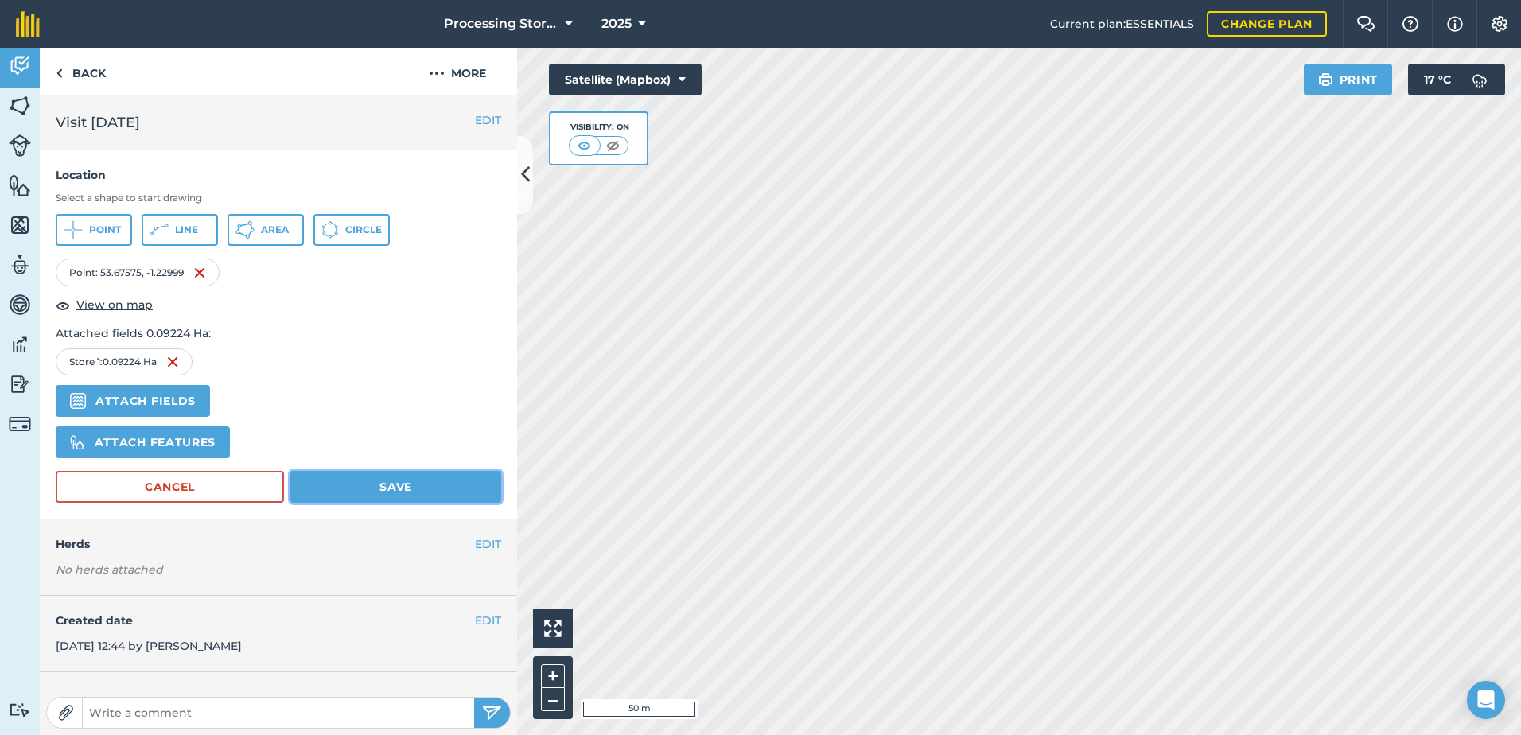
drag, startPoint x: 344, startPoint y: 481, endPoint x: 335, endPoint y: 468, distance: 15.9
click at [344, 481] on button "Save" at bounding box center [395, 487] width 211 height 32
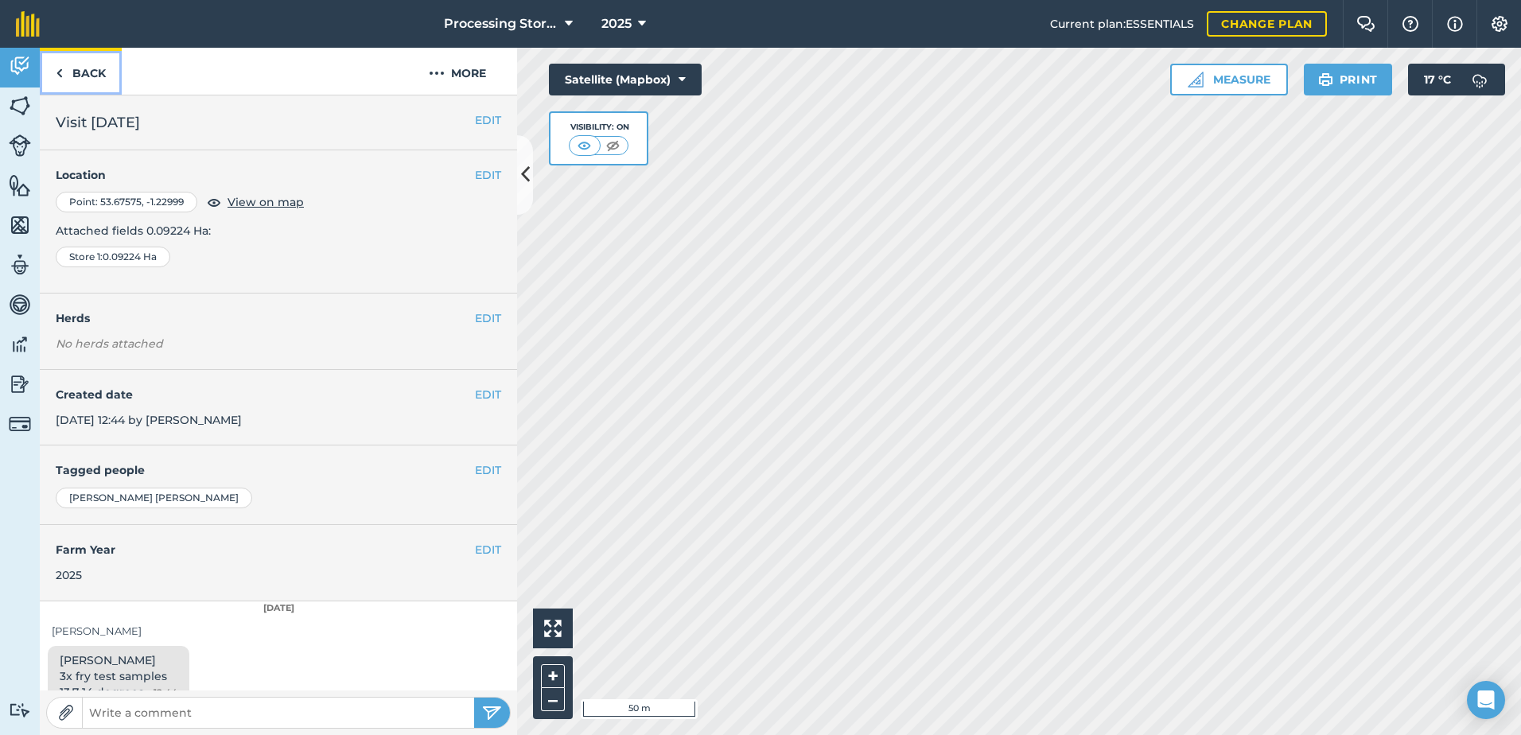
click at [83, 76] on link "Back" at bounding box center [81, 71] width 82 height 47
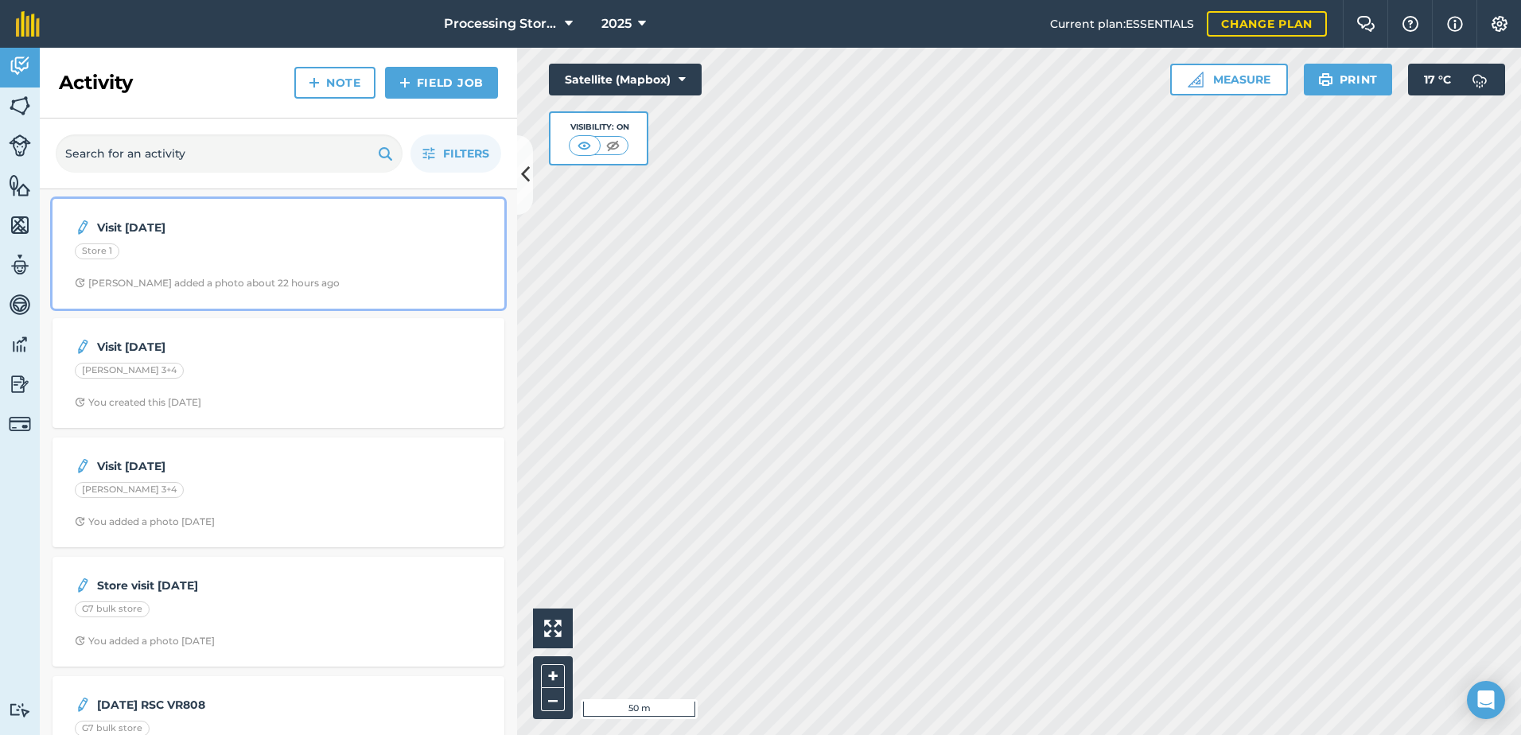
click at [257, 278] on div "[PERSON_NAME] added a photo about 22 hours ago" at bounding box center [207, 283] width 265 height 13
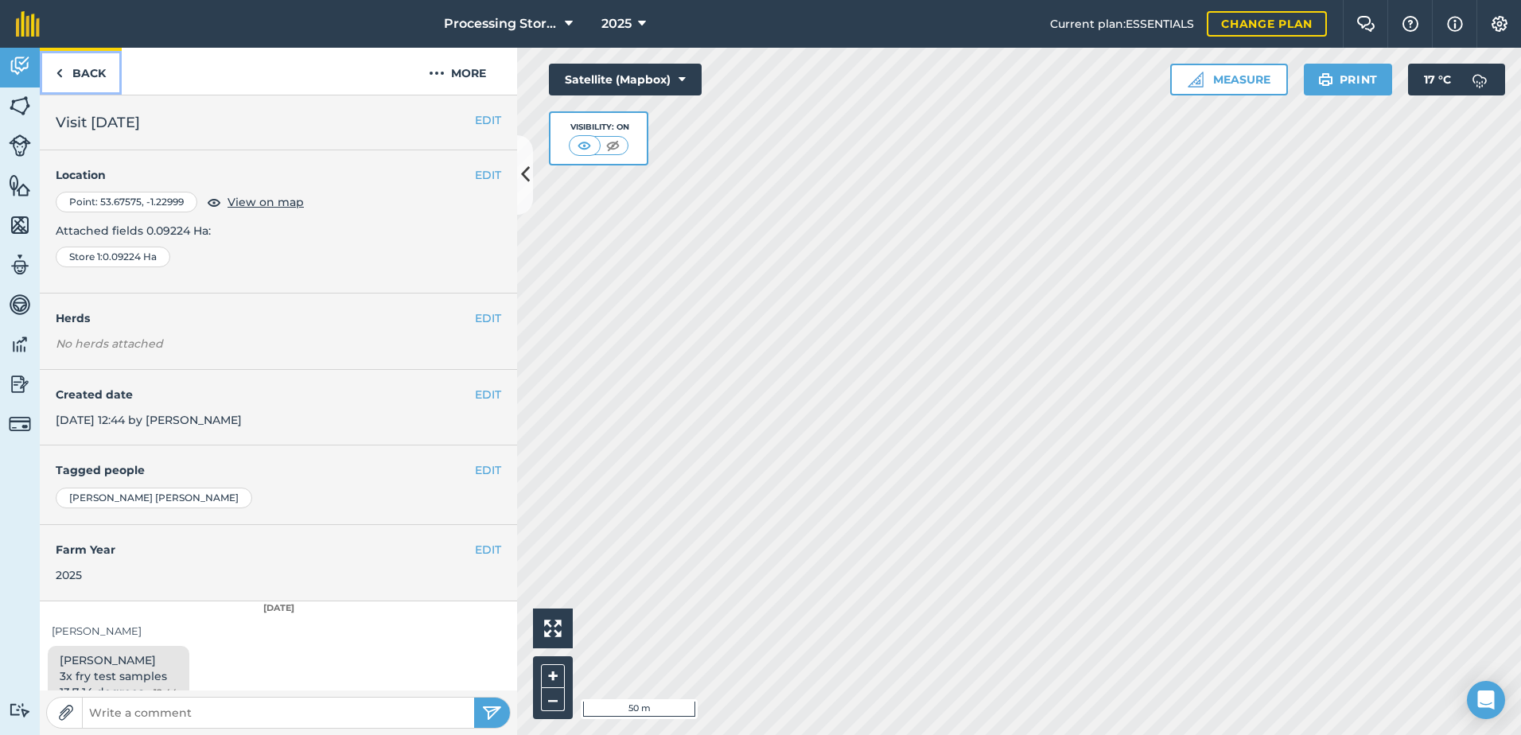
click at [87, 76] on link "Back" at bounding box center [81, 71] width 82 height 47
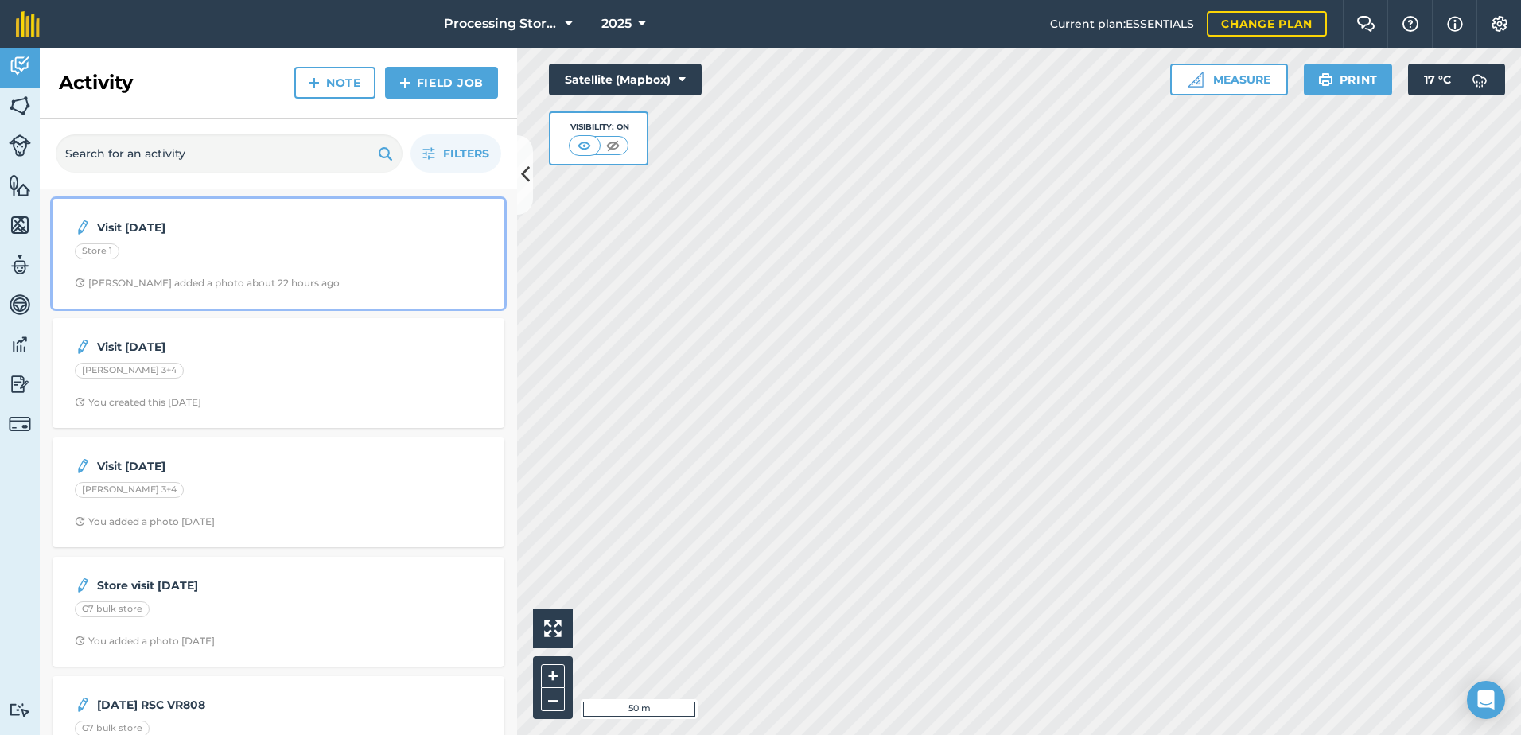
click at [146, 255] on div "Store 1" at bounding box center [278, 253] width 407 height 21
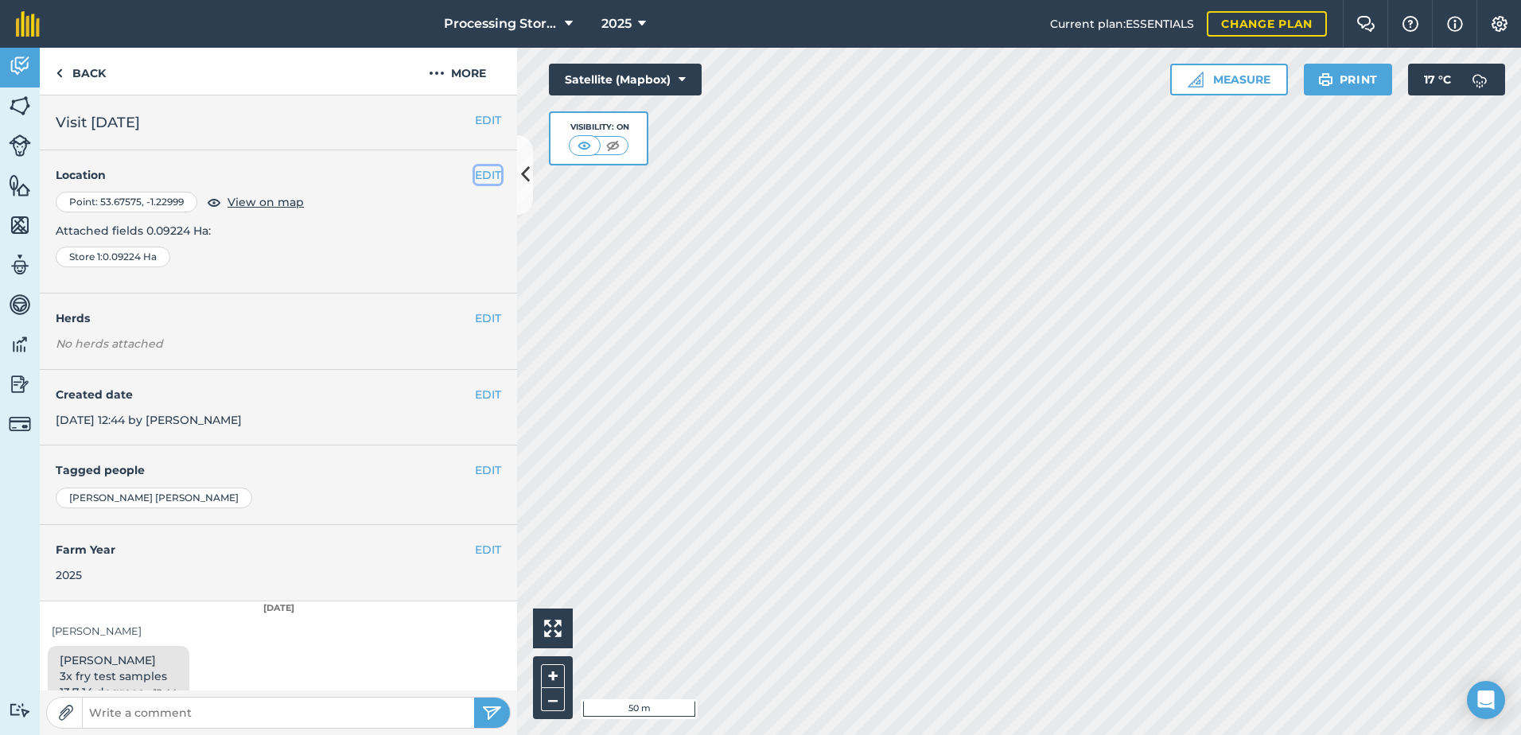
click at [484, 173] on button "EDIT" at bounding box center [488, 174] width 26 height 17
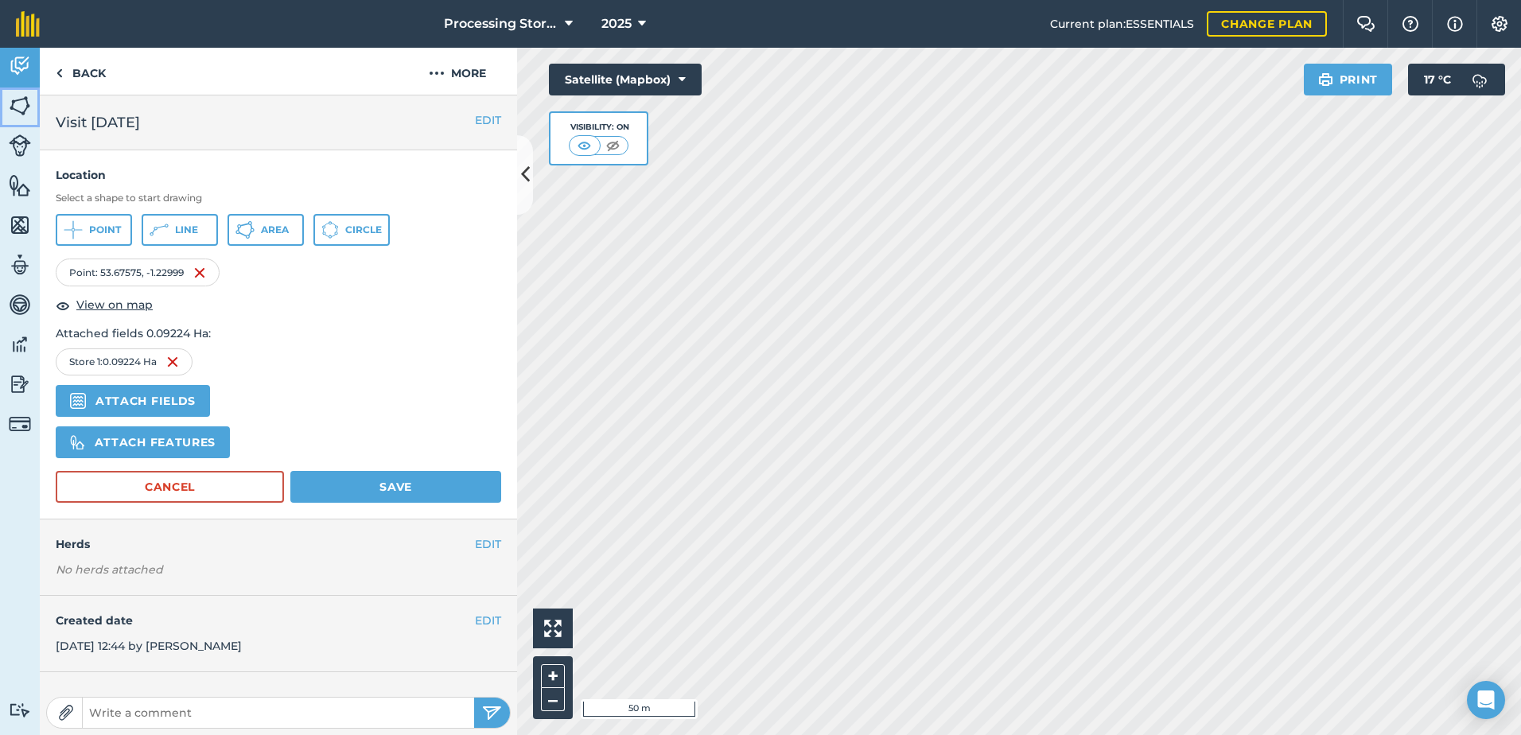
click at [21, 101] on img at bounding box center [20, 106] width 22 height 24
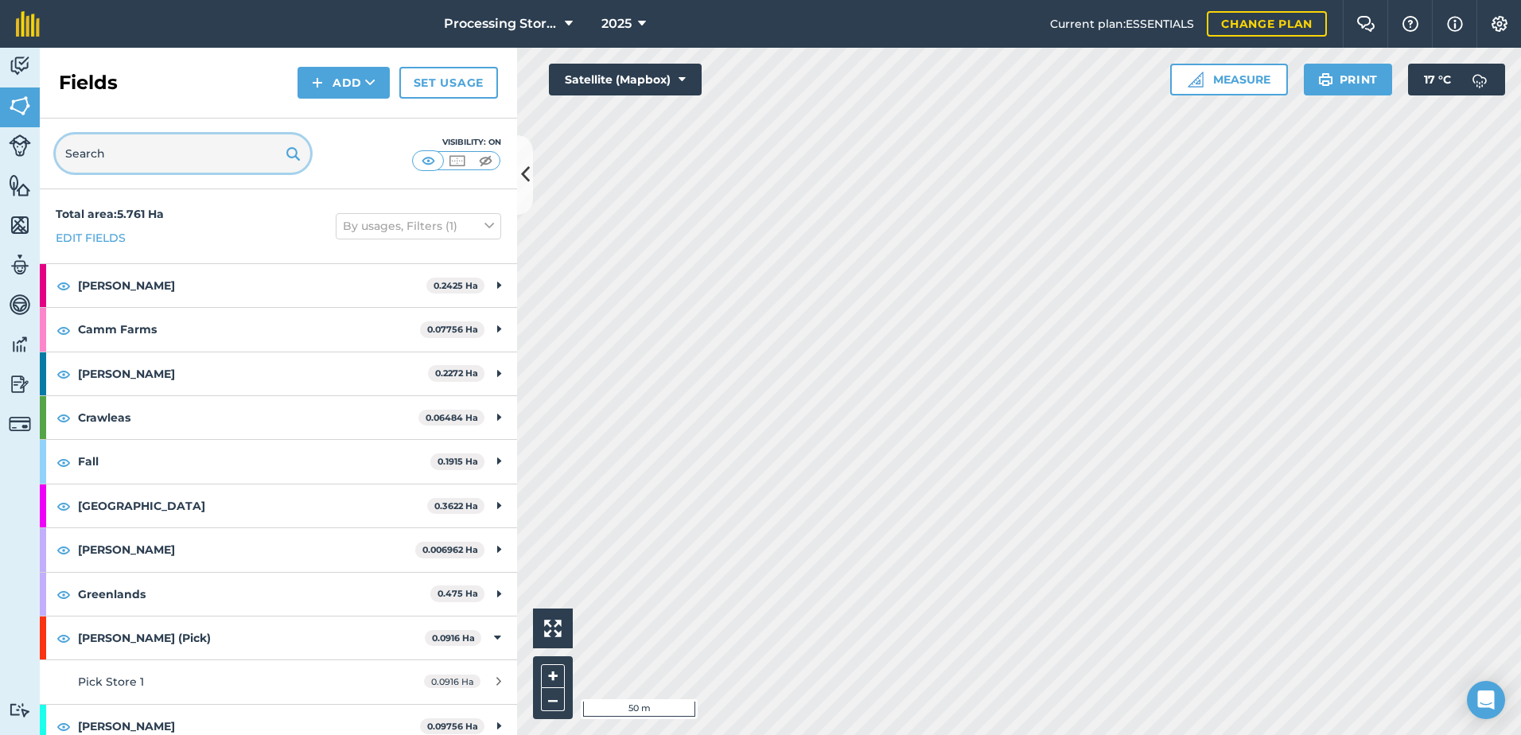
click at [145, 155] on input "text" at bounding box center [183, 153] width 255 height 38
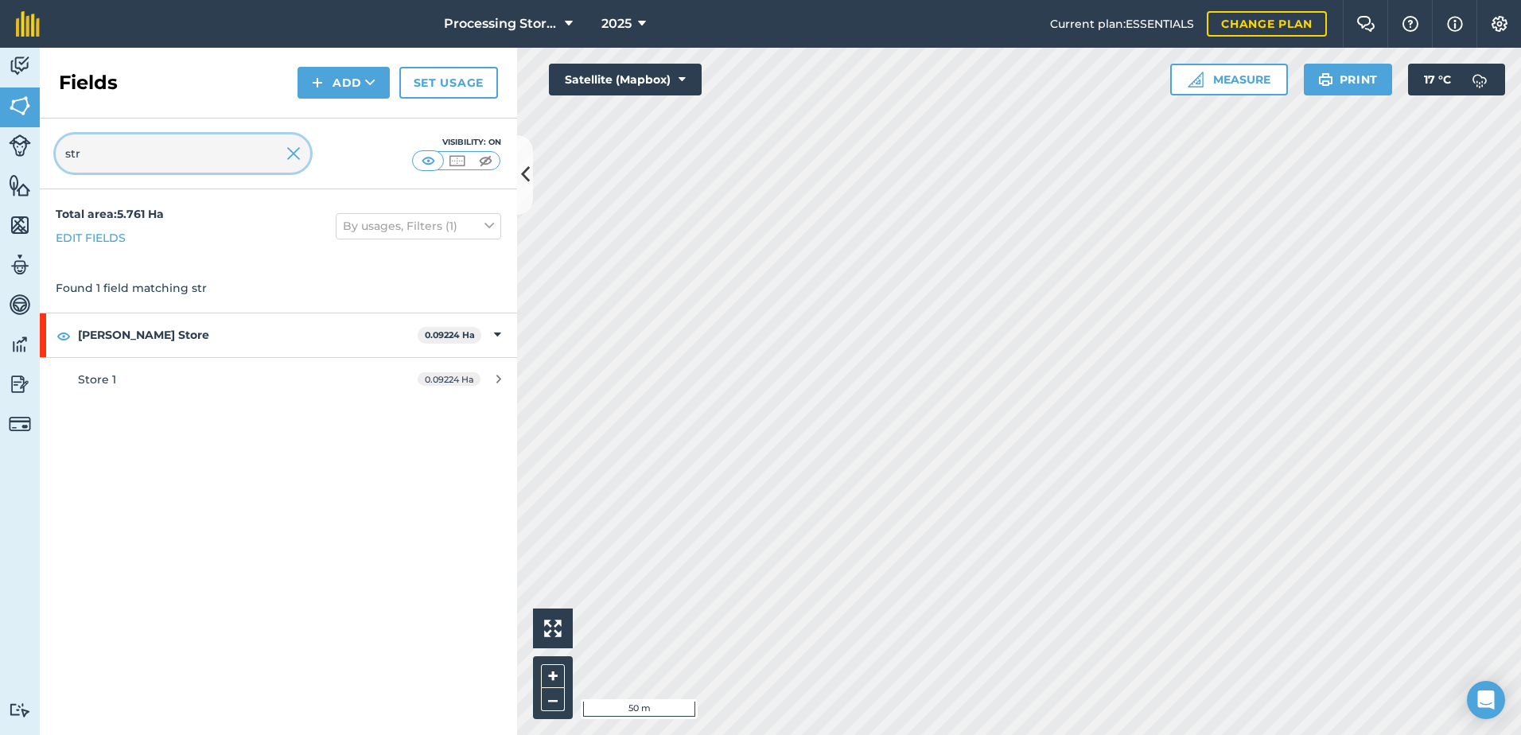
type input "str"
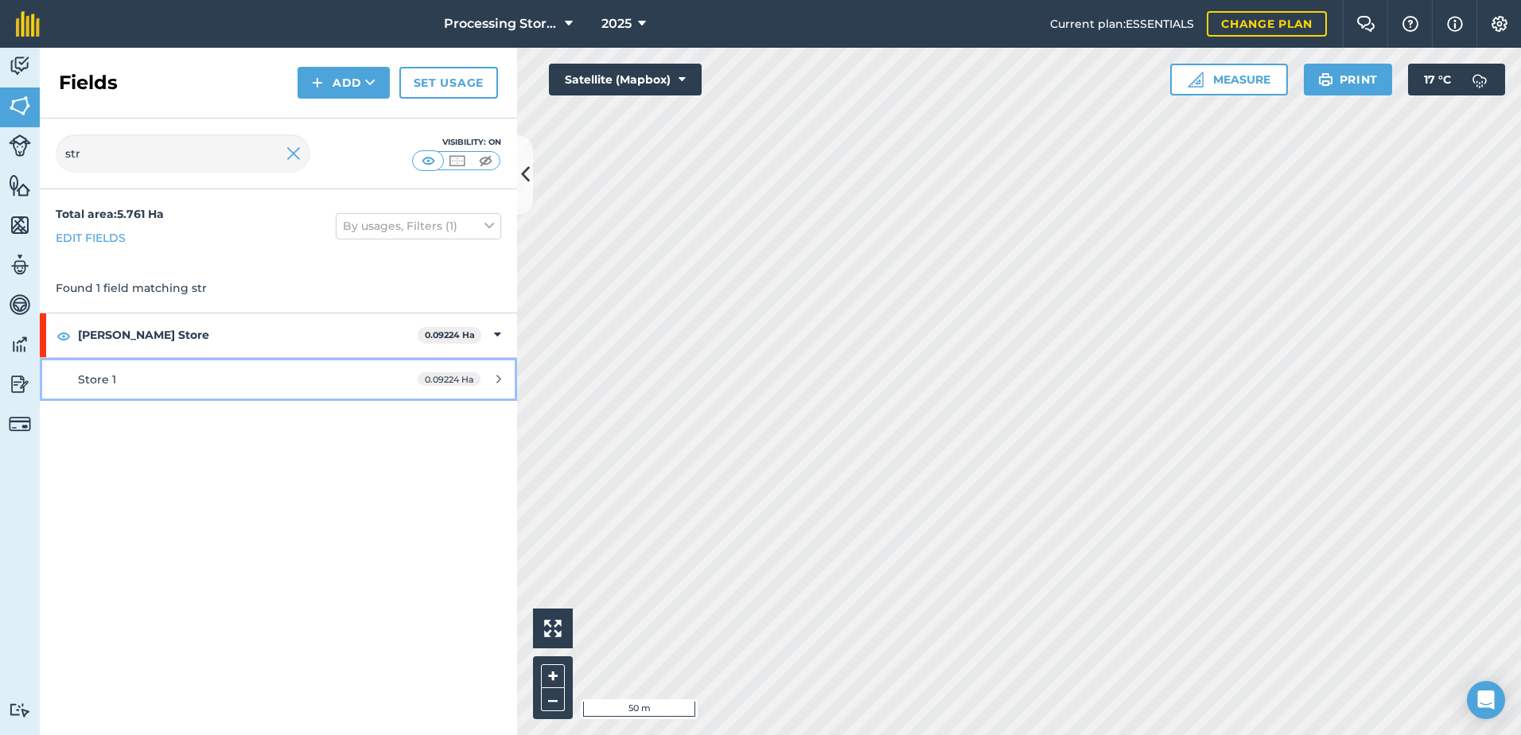
click at [98, 381] on span "Store 1" at bounding box center [97, 379] width 38 height 14
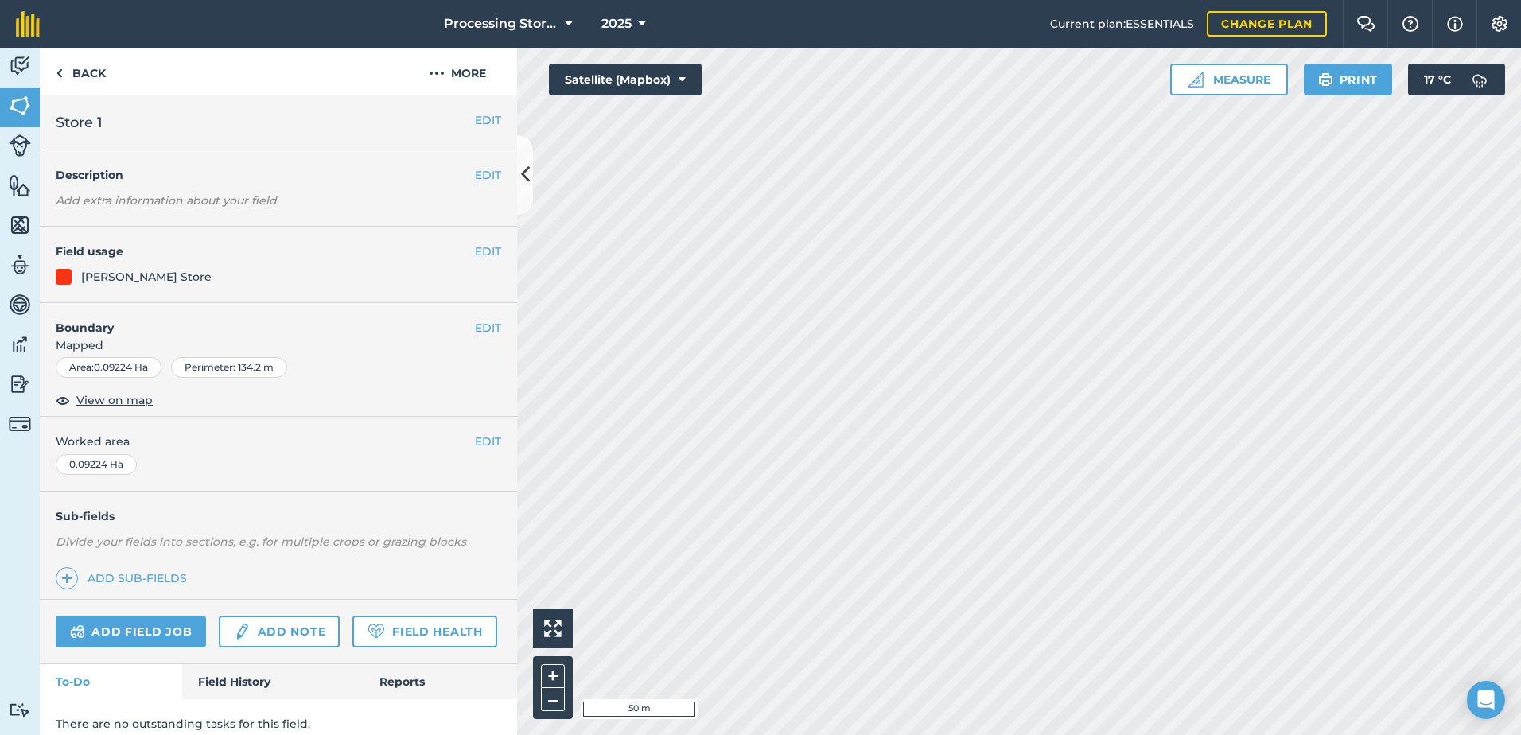
click at [492, 117] on div "EDIT Store 1" at bounding box center [278, 122] width 477 height 55
click at [475, 115] on button "EDIT" at bounding box center [488, 119] width 26 height 17
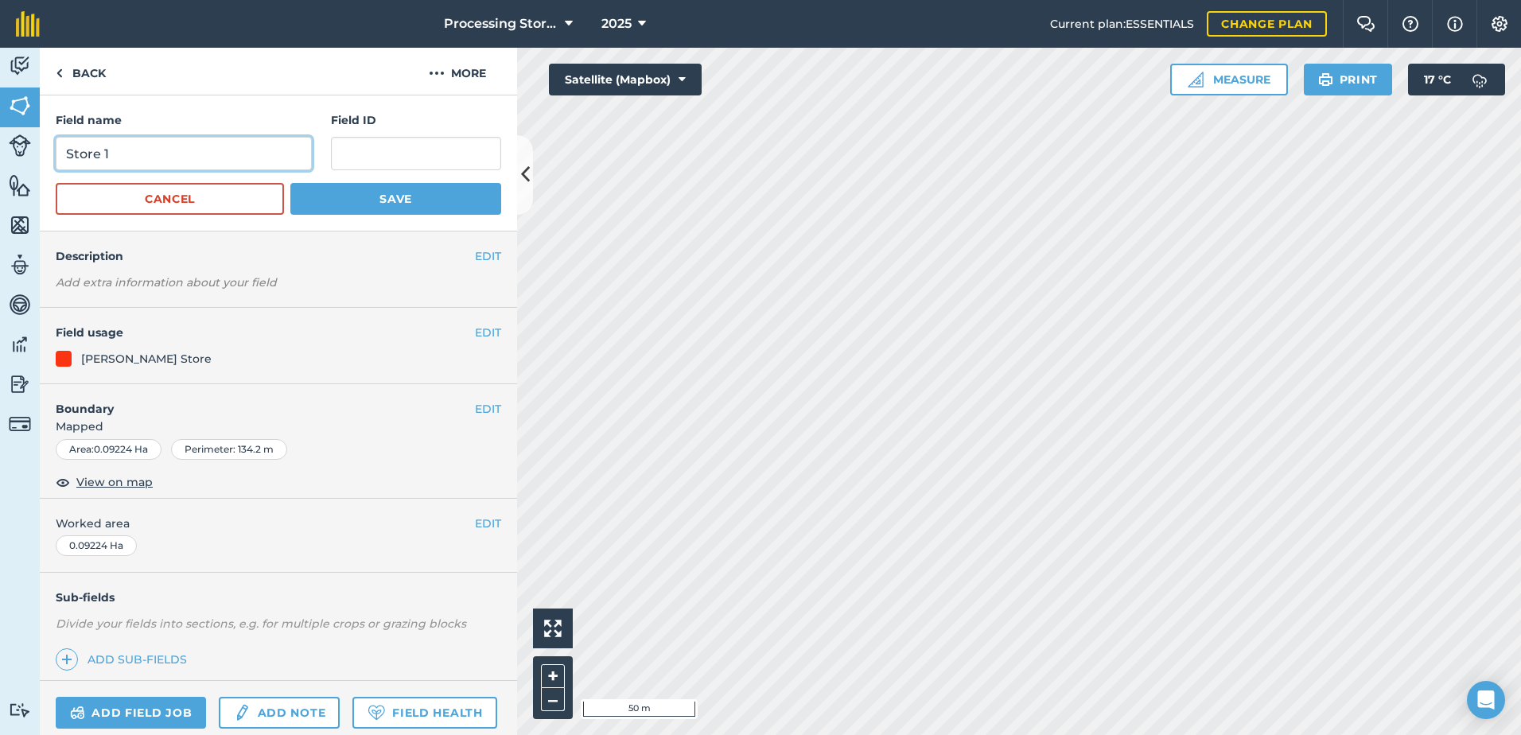
click at [68, 153] on input "Store 1" at bounding box center [184, 153] width 256 height 33
type input "[PERSON_NAME] Store 1"
click at [342, 197] on button "Save" at bounding box center [395, 199] width 211 height 32
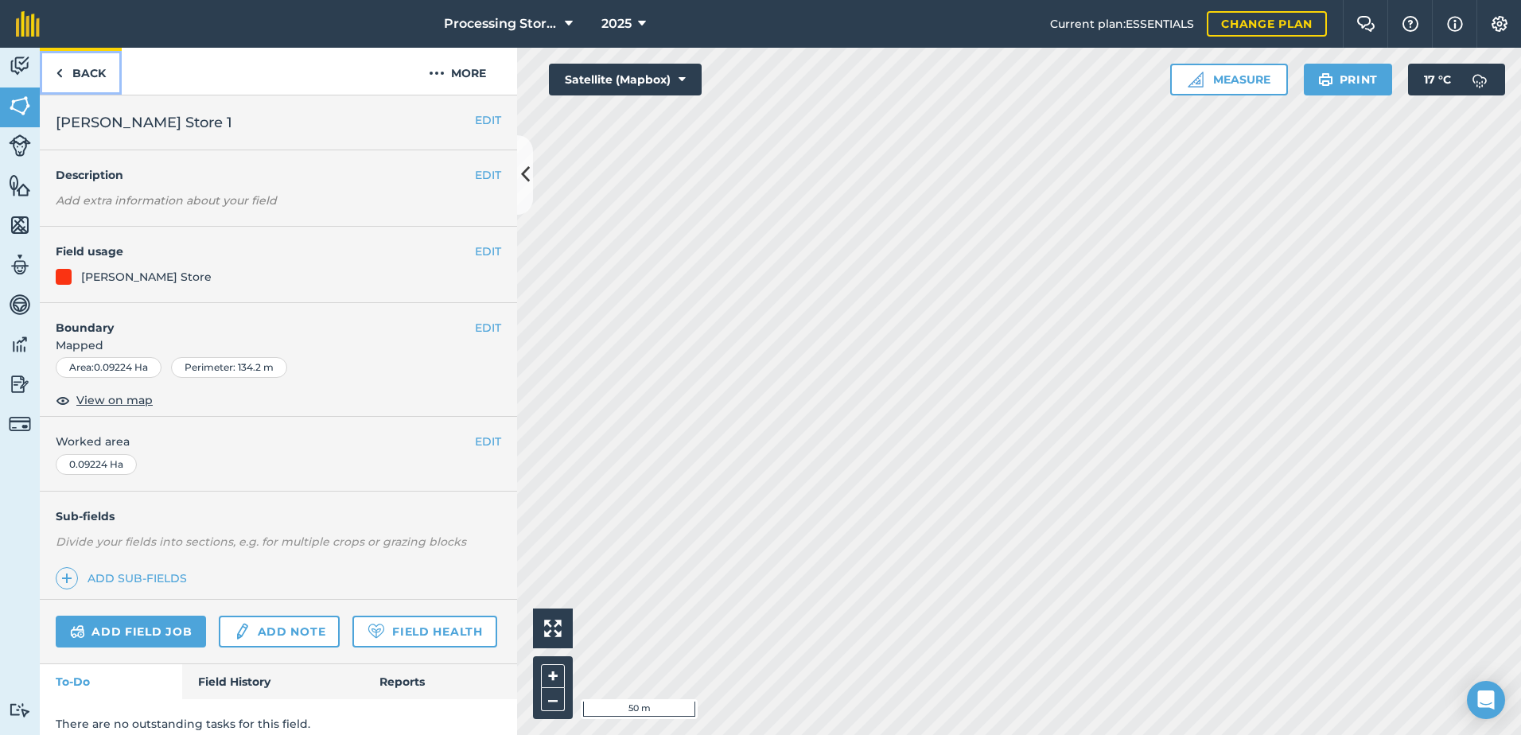
click at [95, 76] on link "Back" at bounding box center [81, 71] width 82 height 47
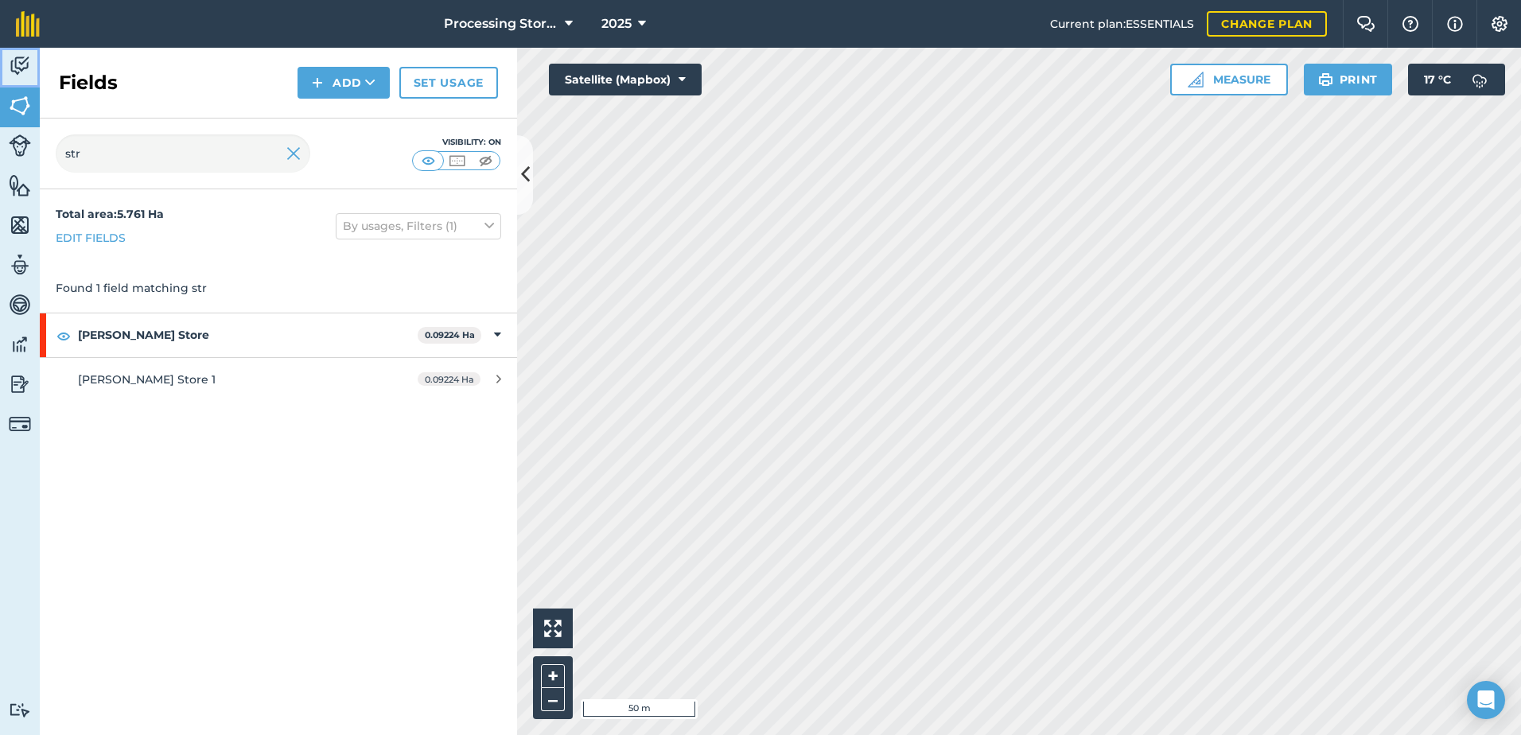
click at [14, 70] on img at bounding box center [20, 66] width 22 height 24
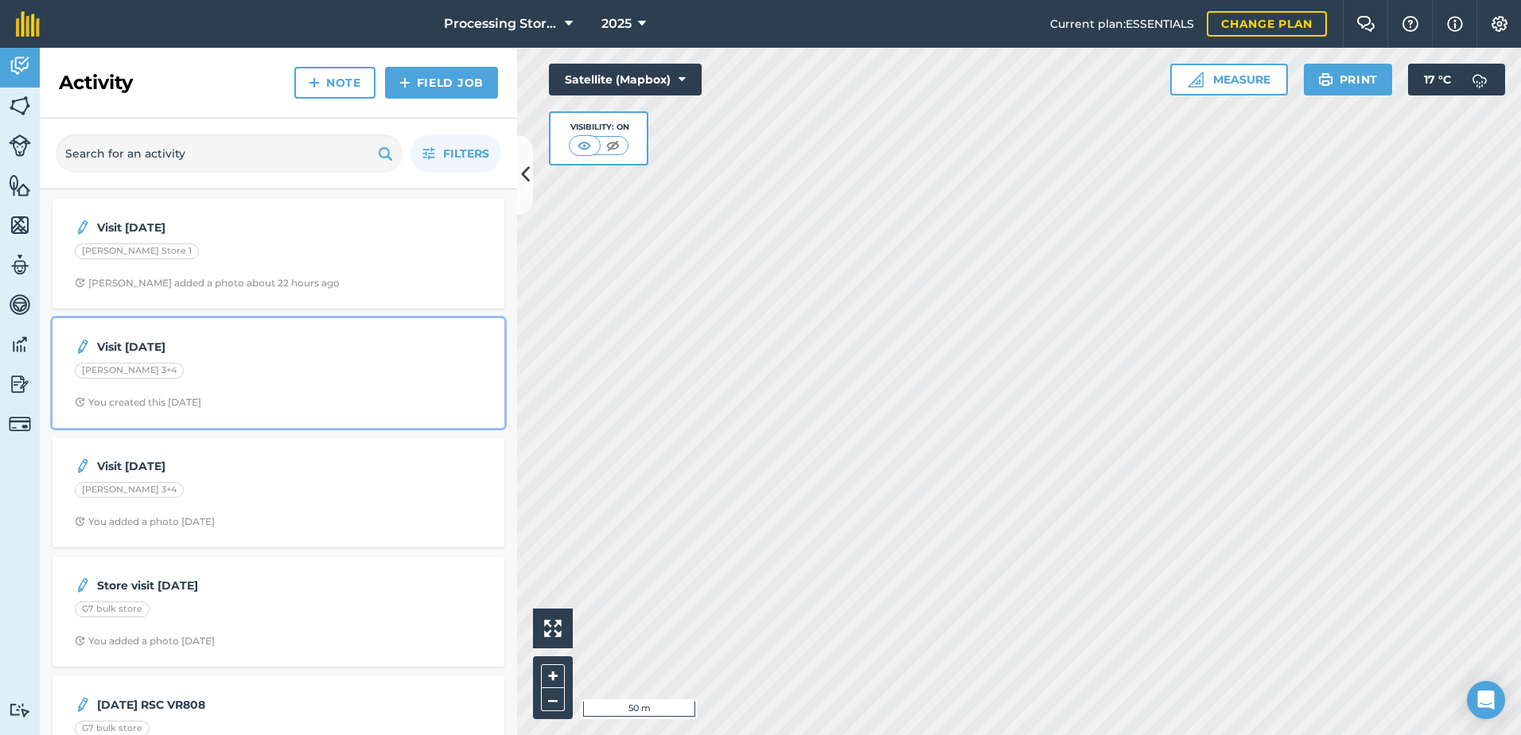
click at [290, 394] on div "Visit [DATE] [PERSON_NAME] 3+4 You created this [DATE]" at bounding box center [278, 373] width 433 height 91
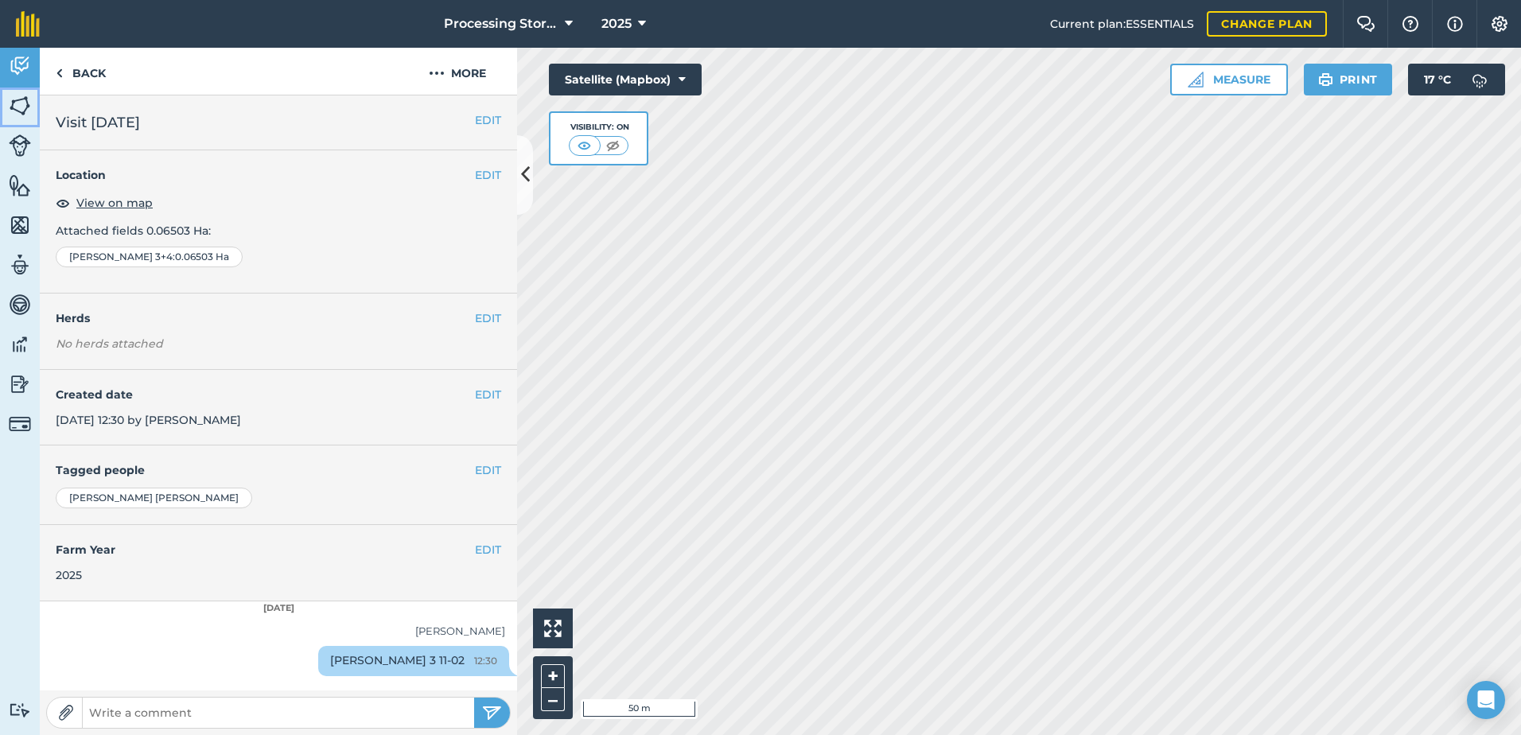
click at [26, 103] on img at bounding box center [20, 106] width 22 height 24
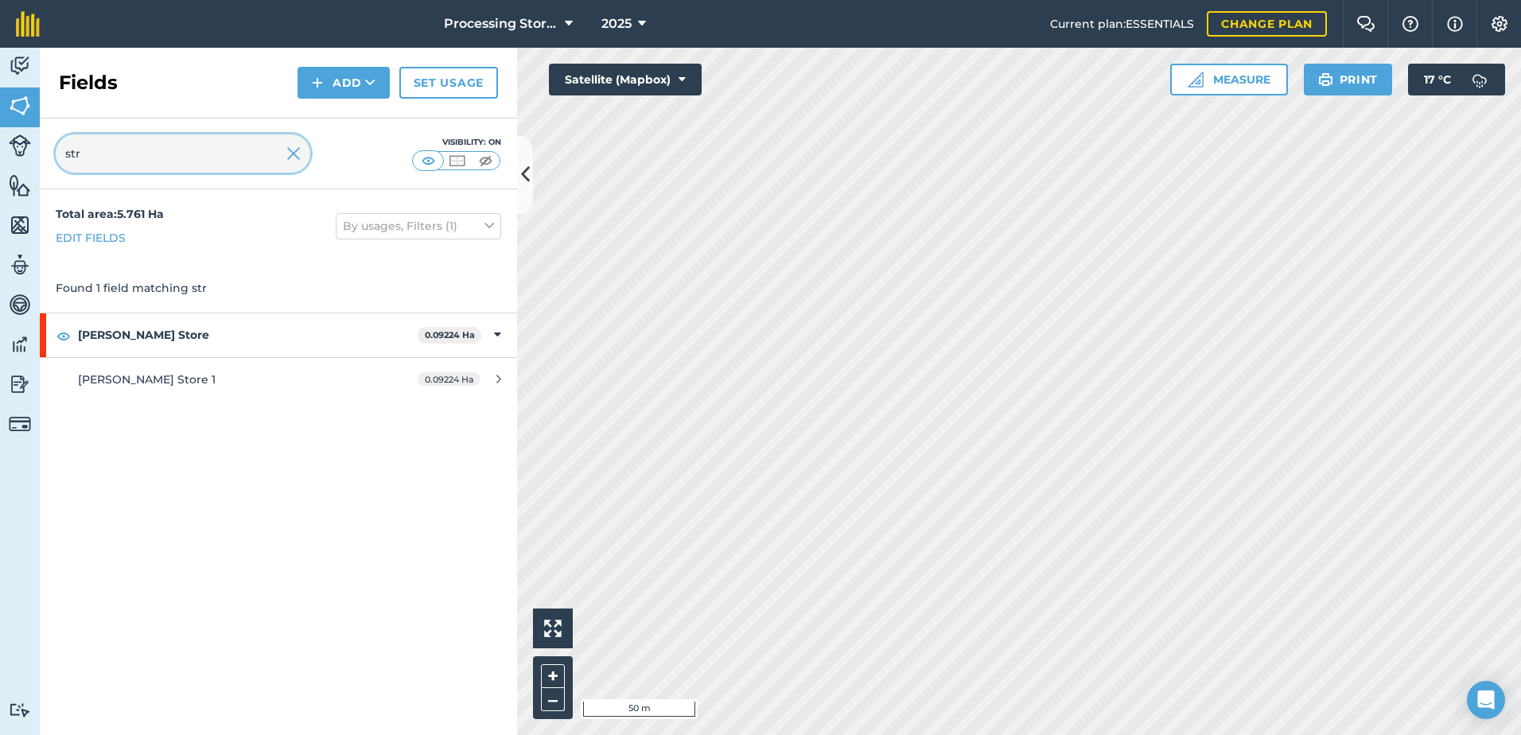
drag, startPoint x: 241, startPoint y: 155, endPoint x: 60, endPoint y: 157, distance: 181.4
click at [60, 157] on input "str" at bounding box center [183, 153] width 255 height 38
type input "hobs"
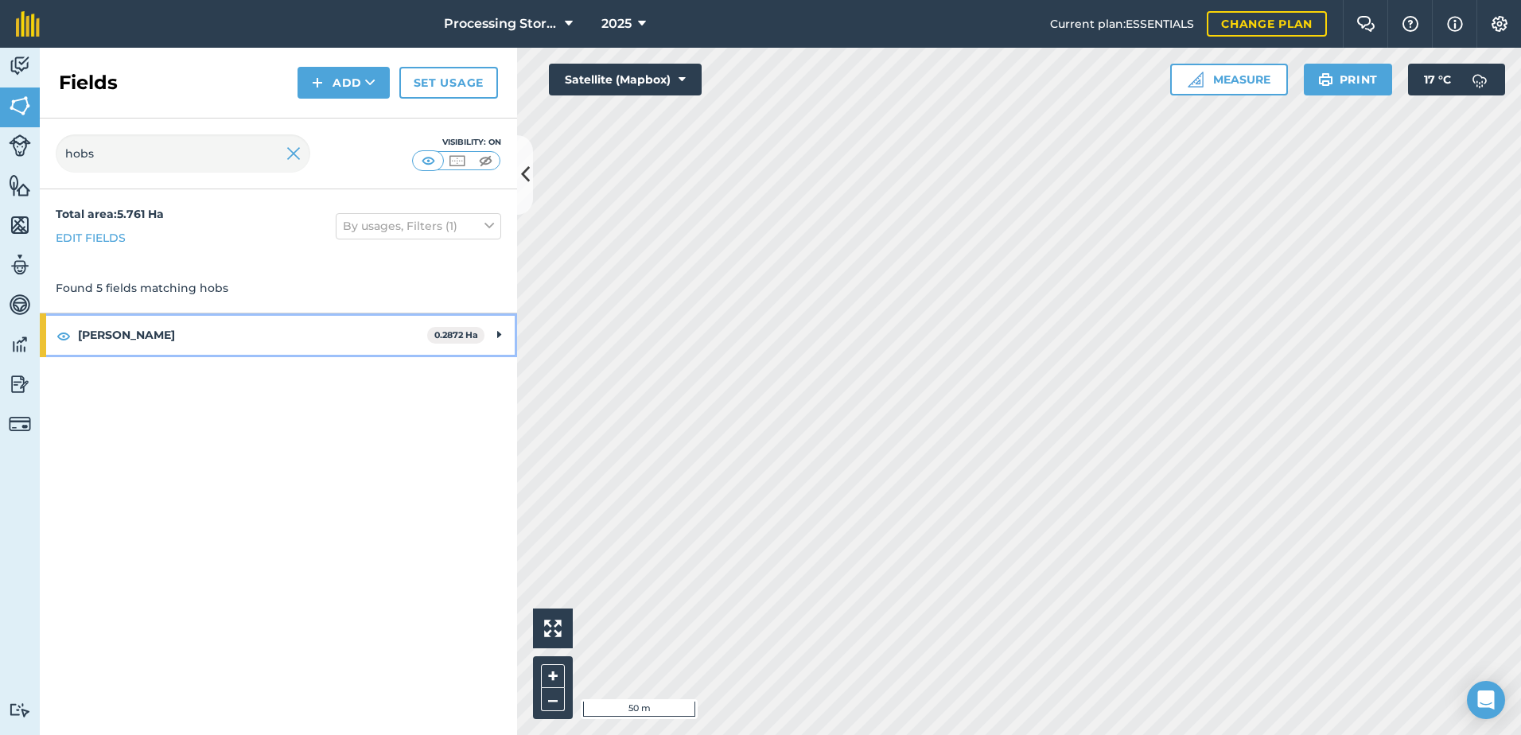
click at [109, 325] on strong "[PERSON_NAME]" at bounding box center [252, 334] width 349 height 43
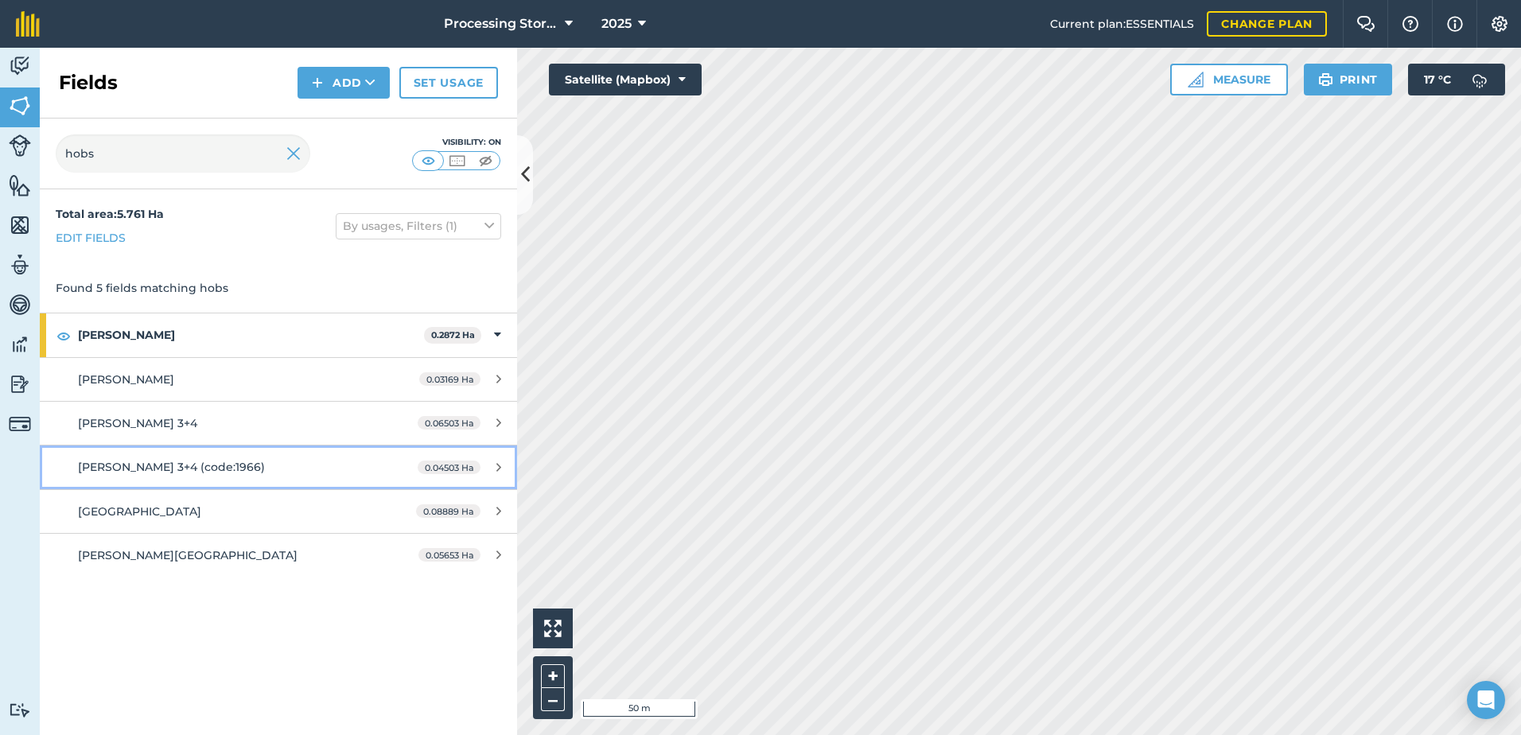
click at [255, 450] on link "[PERSON_NAME] 3+4 (code:1966) 0.04503 Ha" at bounding box center [278, 466] width 477 height 43
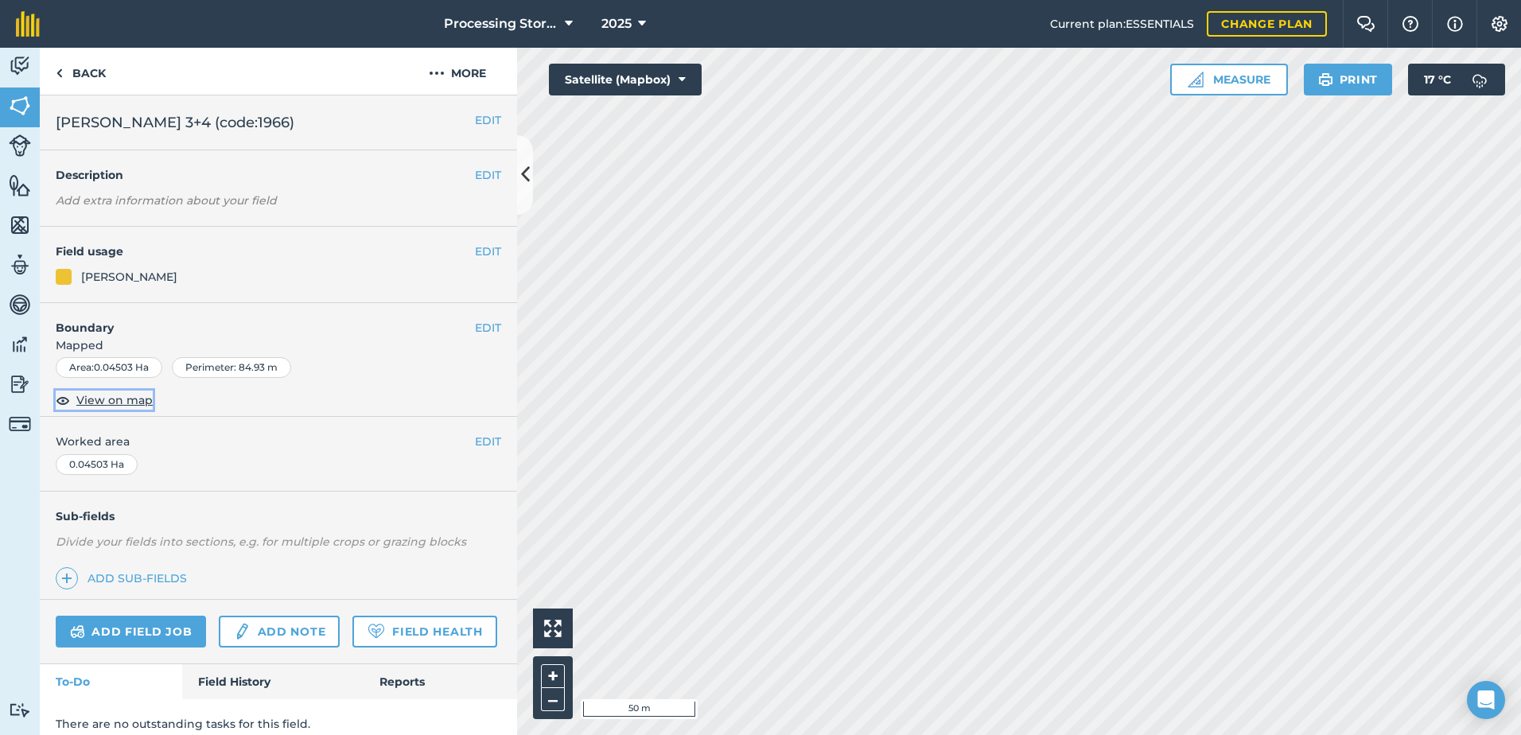
click at [138, 400] on span "View on map" at bounding box center [114, 399] width 76 height 17
click at [475, 332] on button "EDIT" at bounding box center [488, 327] width 26 height 17
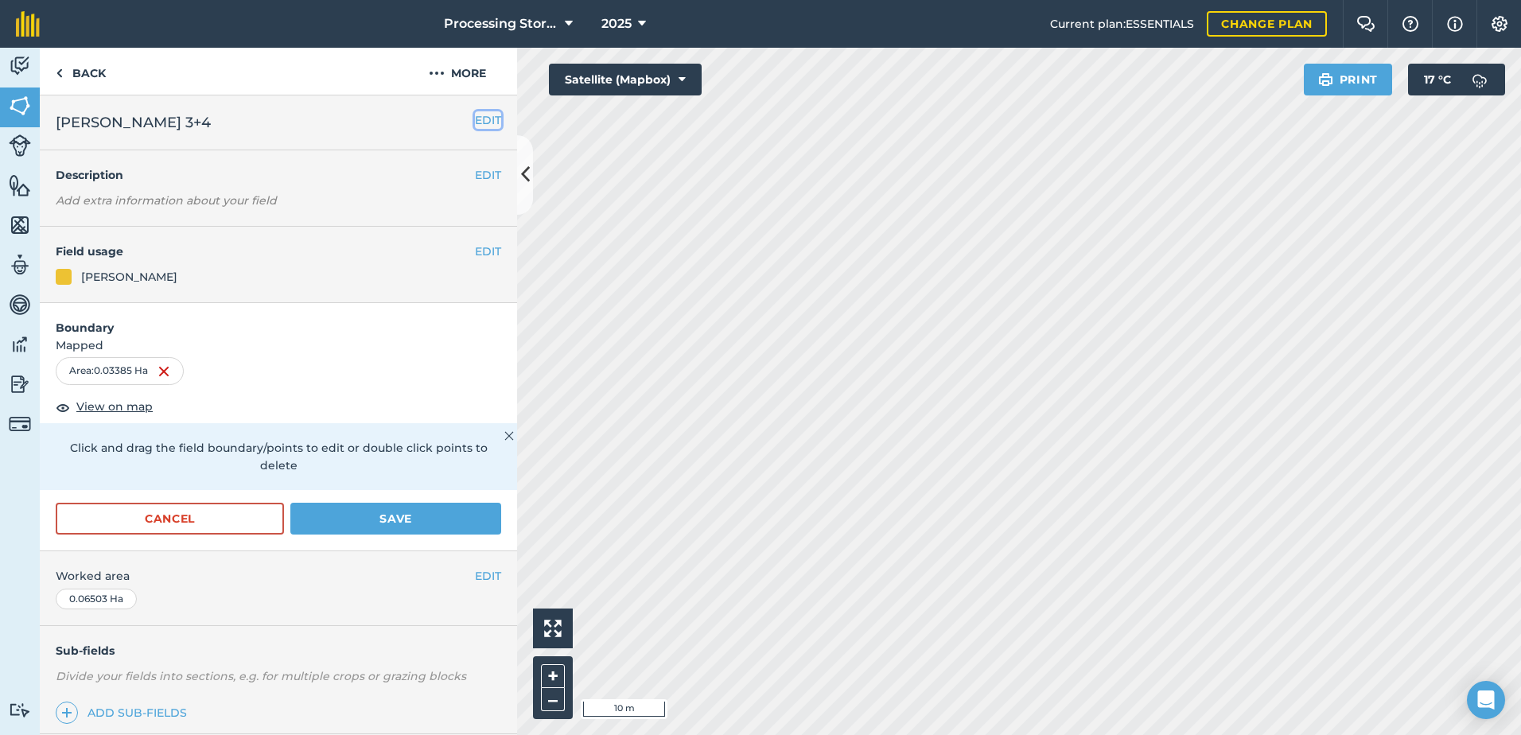
click at [480, 122] on button "EDIT" at bounding box center [488, 119] width 26 height 17
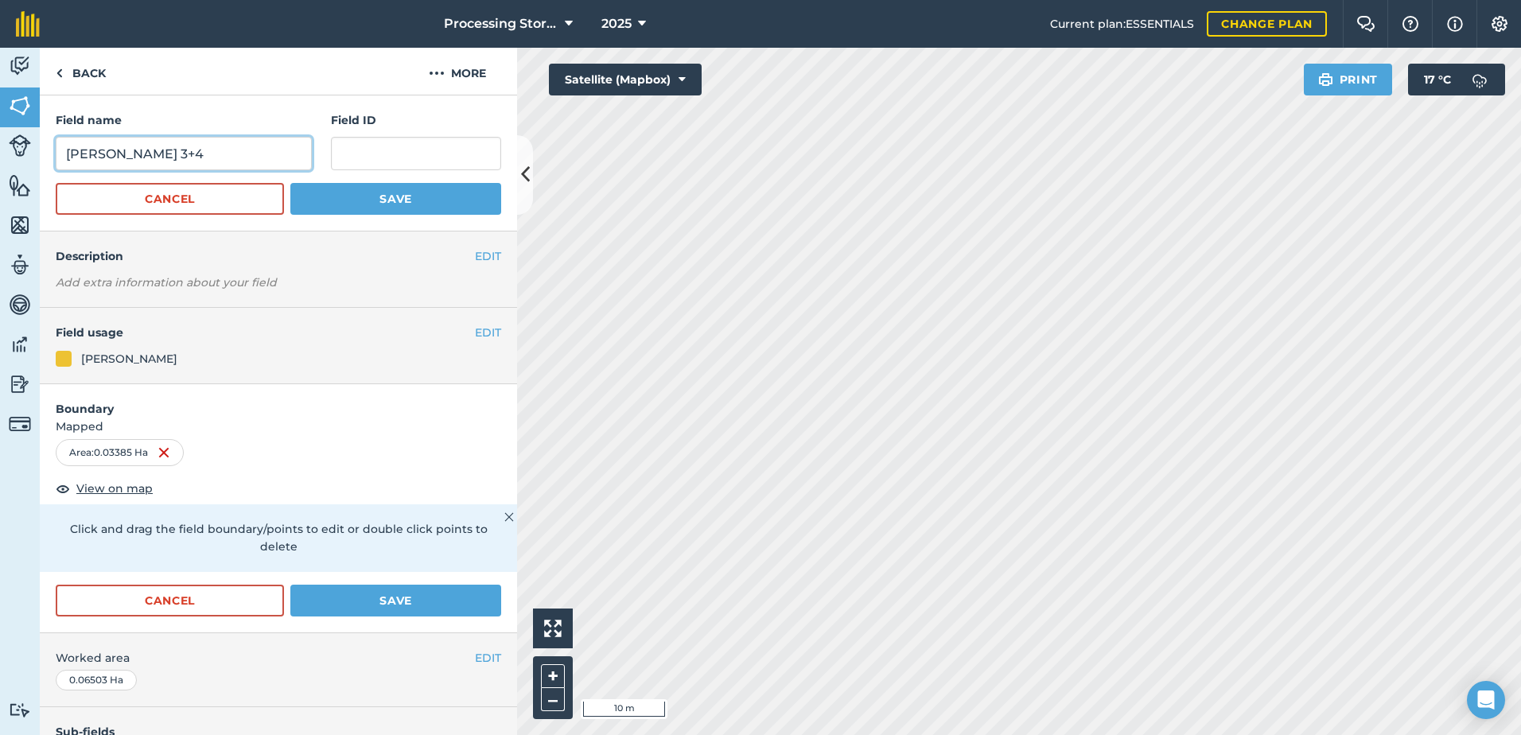
click at [196, 154] on input "[PERSON_NAME] 3+4" at bounding box center [184, 153] width 256 height 33
drag, startPoint x: 183, startPoint y: 154, endPoint x: 169, endPoint y: 153, distance: 13.6
click at [169, 153] on input "[PERSON_NAME] 3+4" at bounding box center [184, 153] width 256 height 33
type input "[PERSON_NAME] 4"
click at [367, 200] on button "Save" at bounding box center [395, 199] width 211 height 32
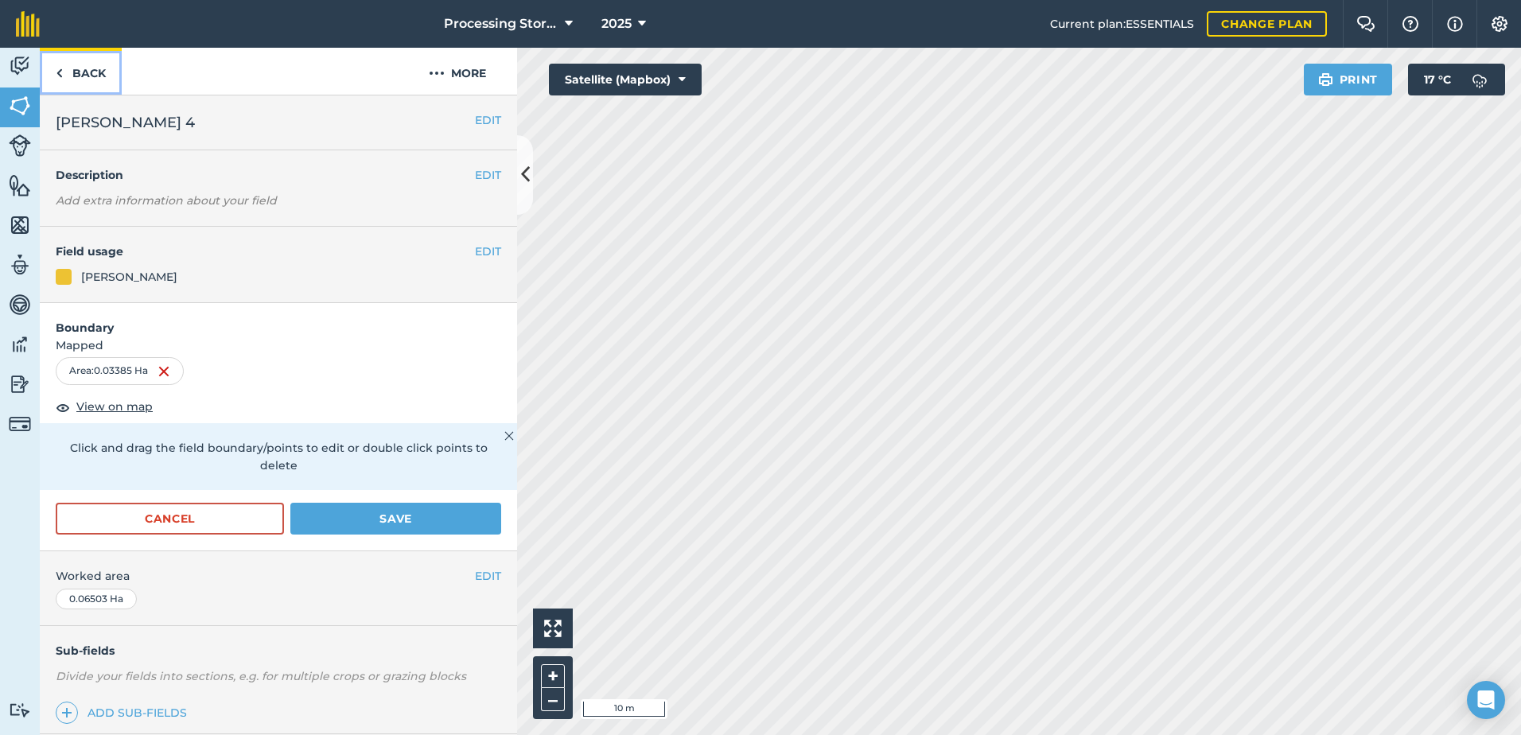
click at [84, 70] on link "Back" at bounding box center [81, 71] width 82 height 47
click at [87, 77] on link "Back" at bounding box center [81, 71] width 82 height 47
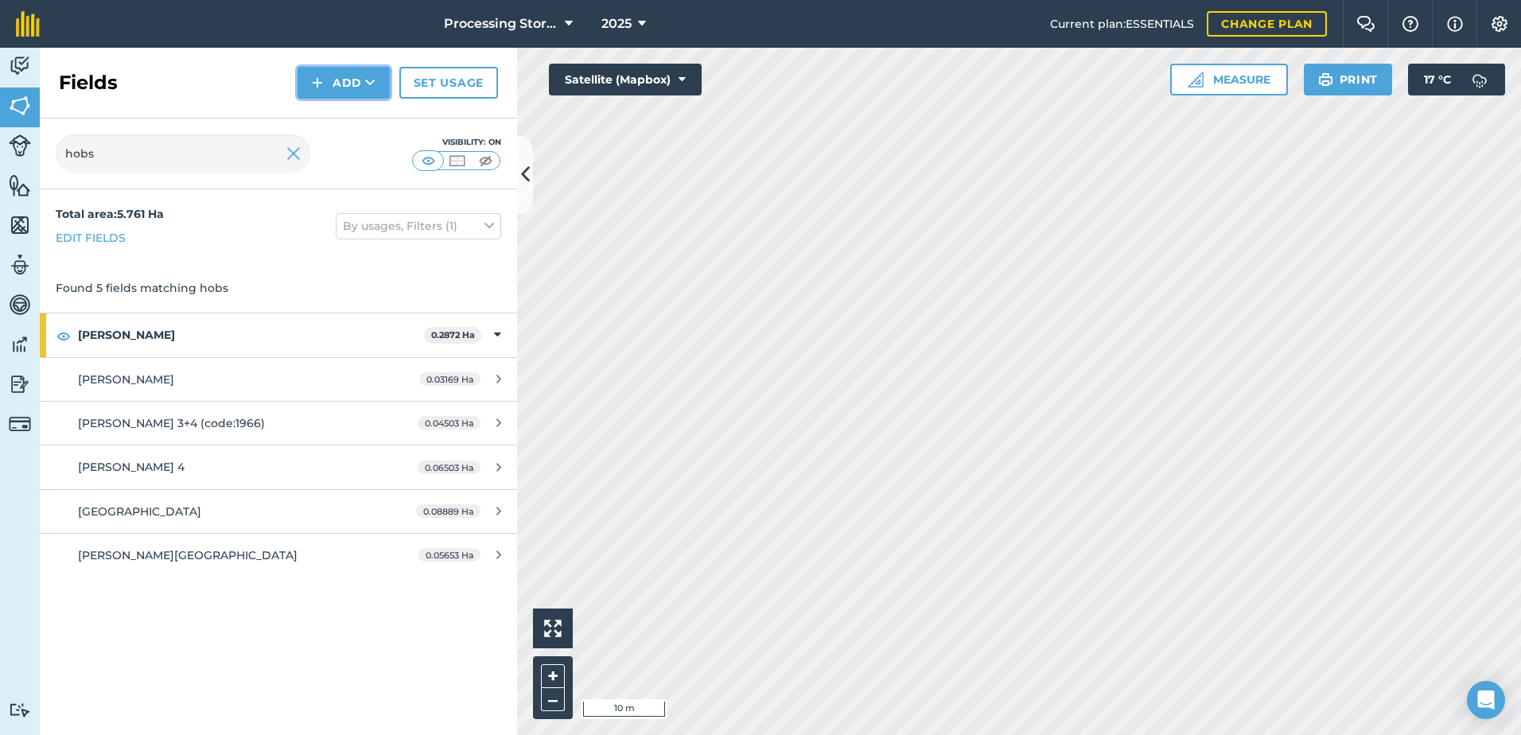
click at [358, 89] on button "Add" at bounding box center [343, 83] width 92 height 32
click at [351, 119] on link "Draw" at bounding box center [343, 118] width 87 height 35
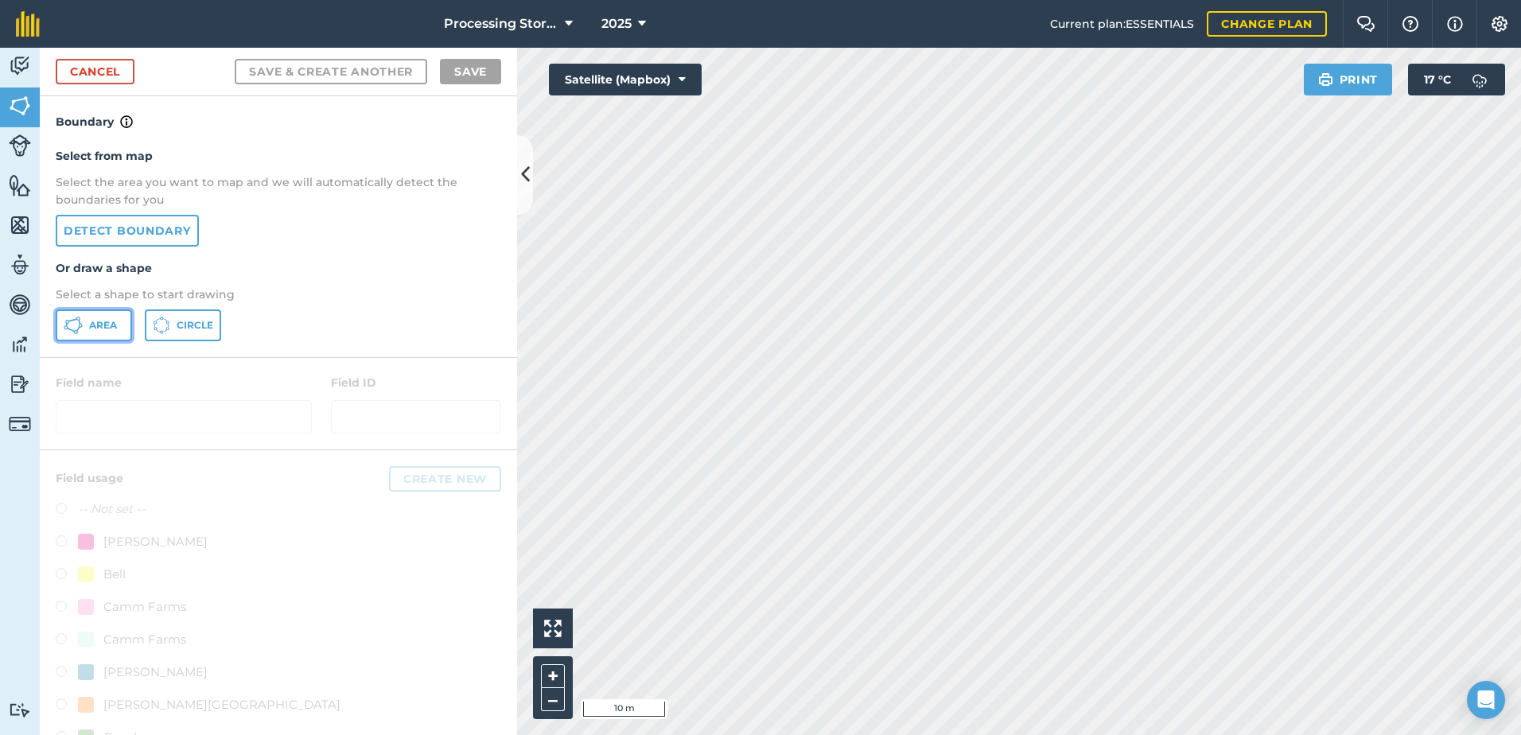
click at [112, 331] on span "Area" at bounding box center [103, 325] width 28 height 13
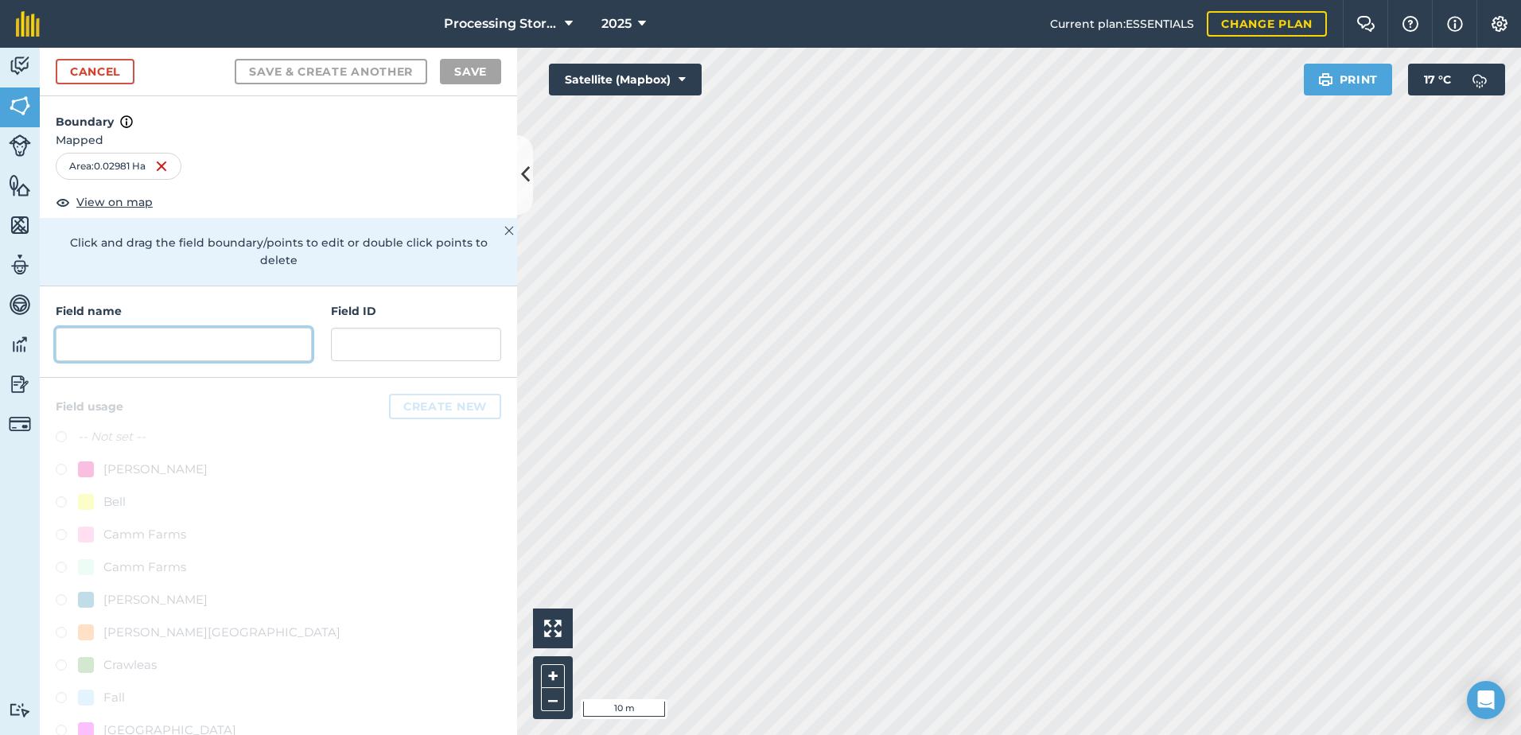
click at [162, 343] on input "text" at bounding box center [184, 344] width 256 height 33
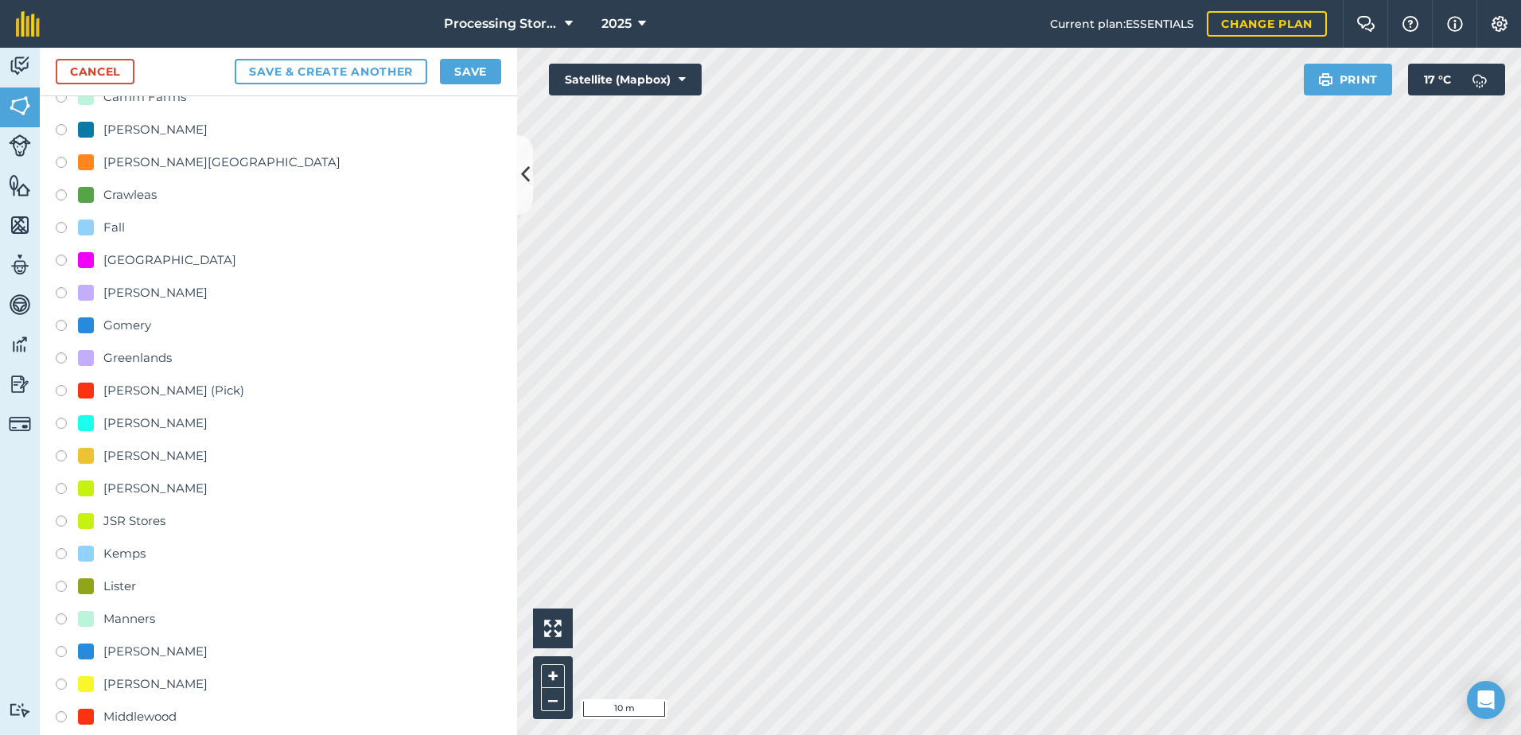
scroll to position [477, 0]
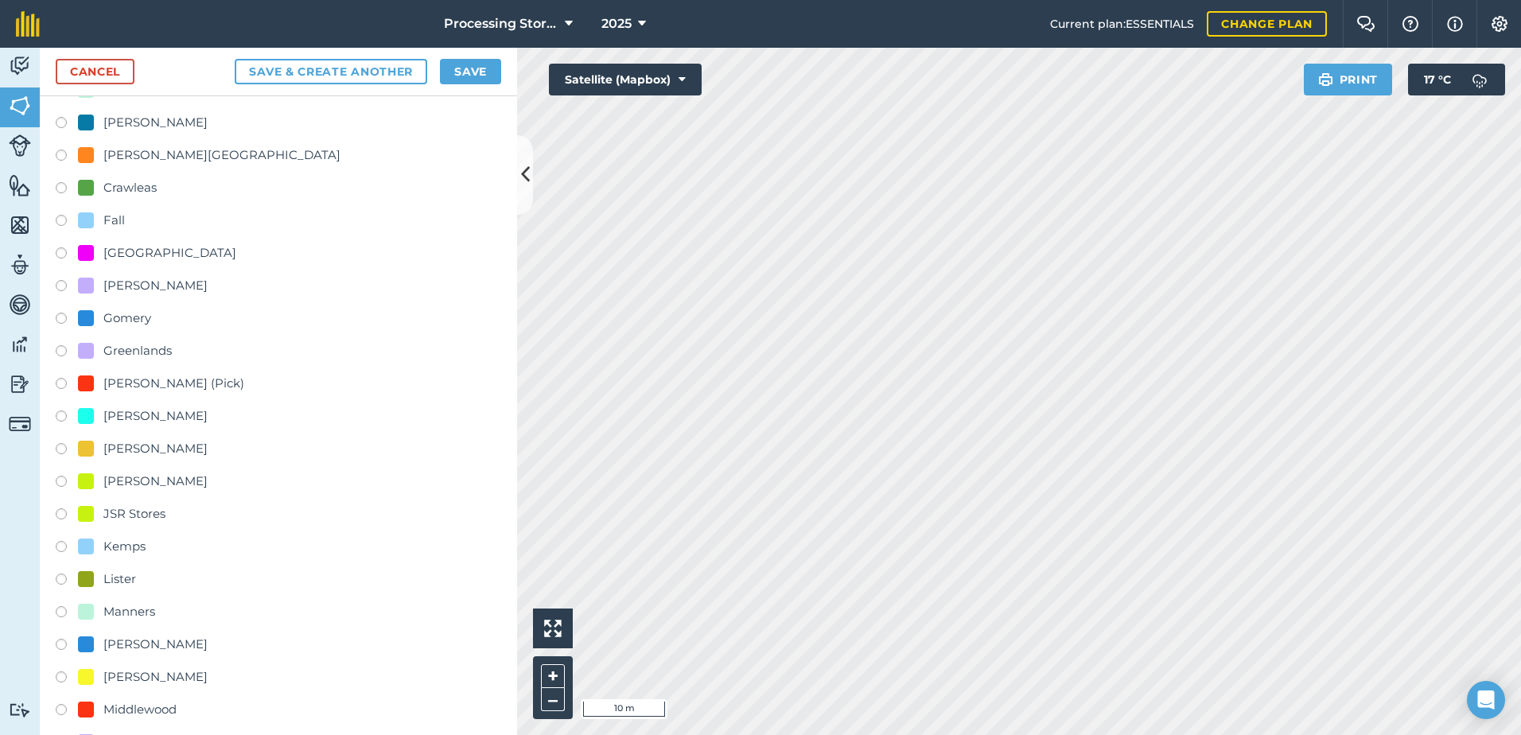
type input "[PERSON_NAME] 3"
click at [58, 447] on label at bounding box center [67, 451] width 22 height 16
radio input "true"
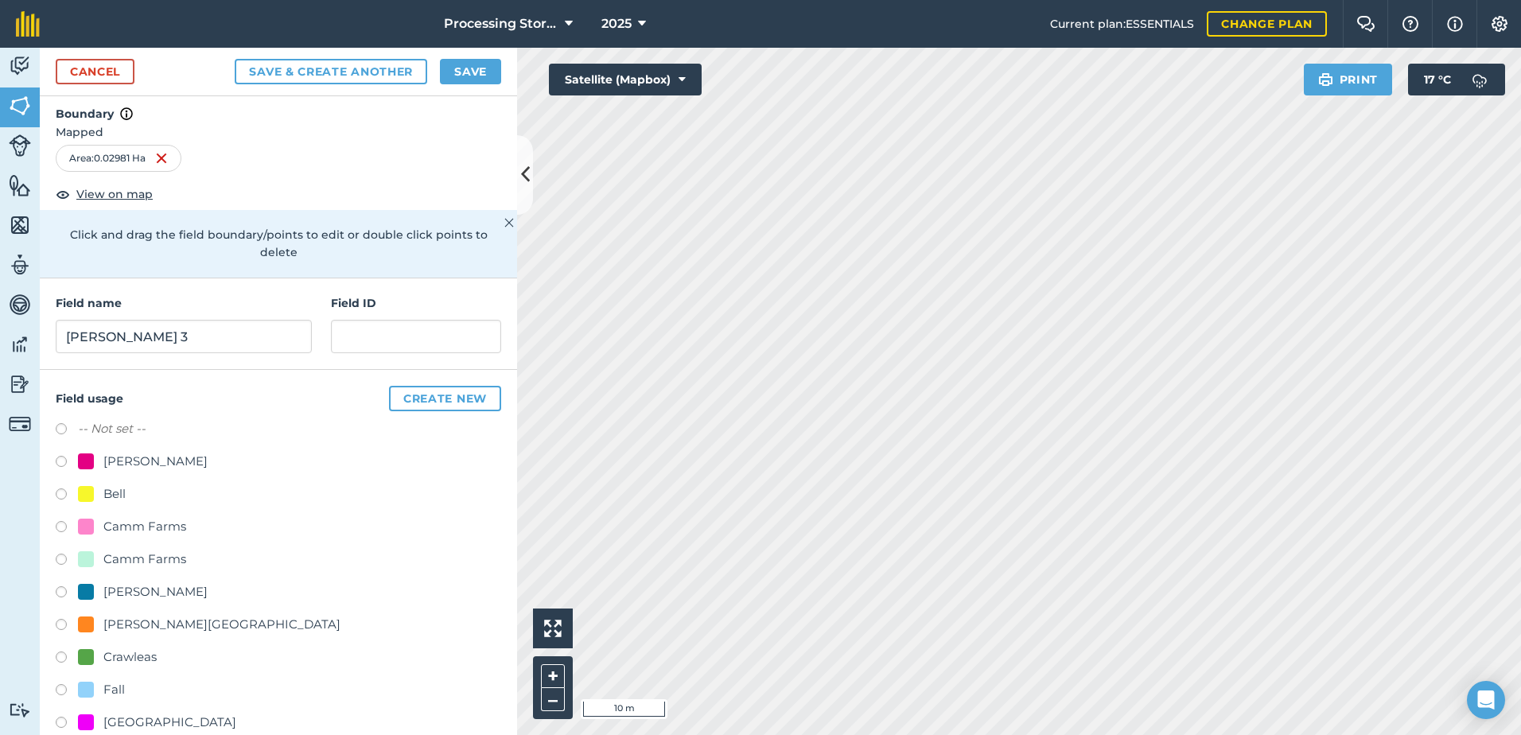
scroll to position [0, 0]
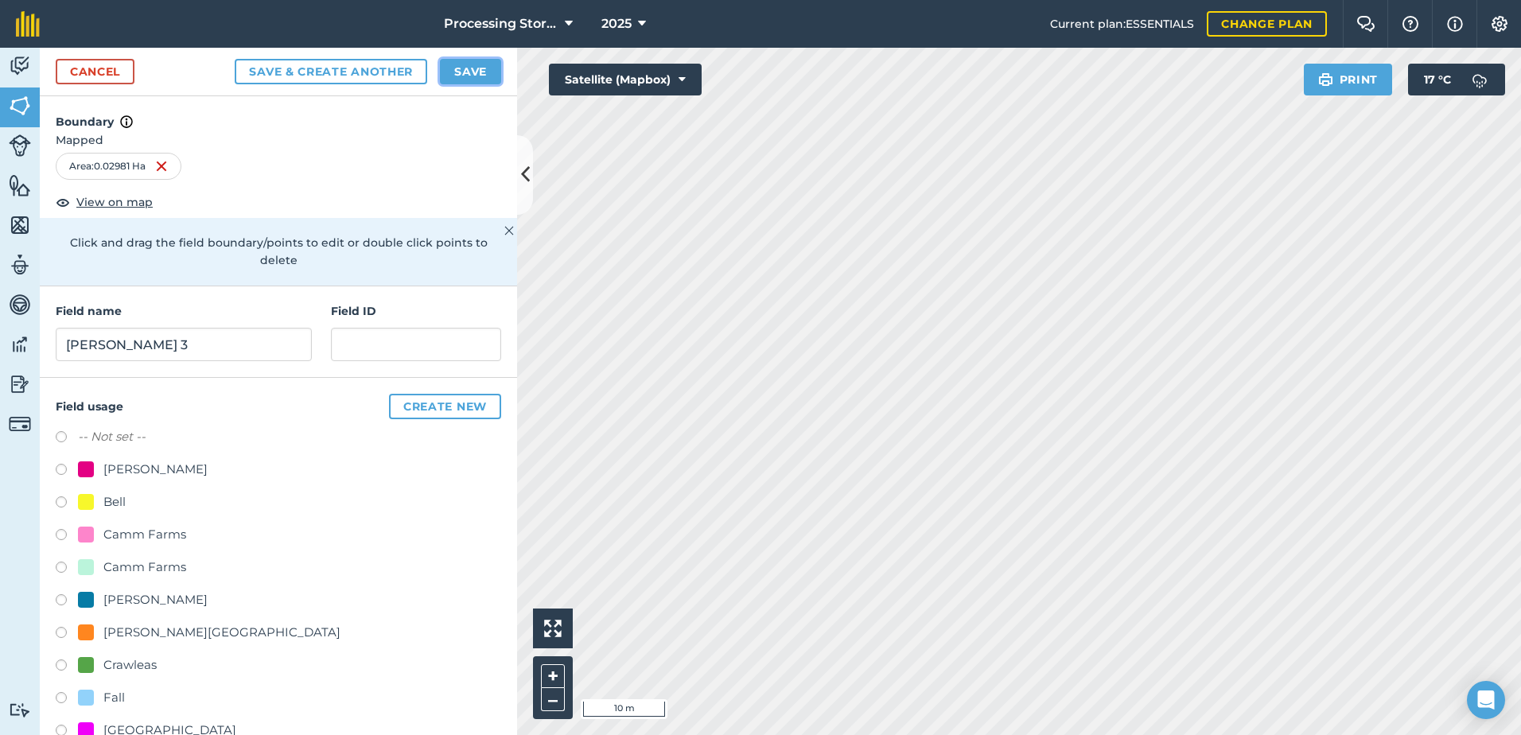
click at [477, 67] on button "Save" at bounding box center [470, 71] width 61 height 25
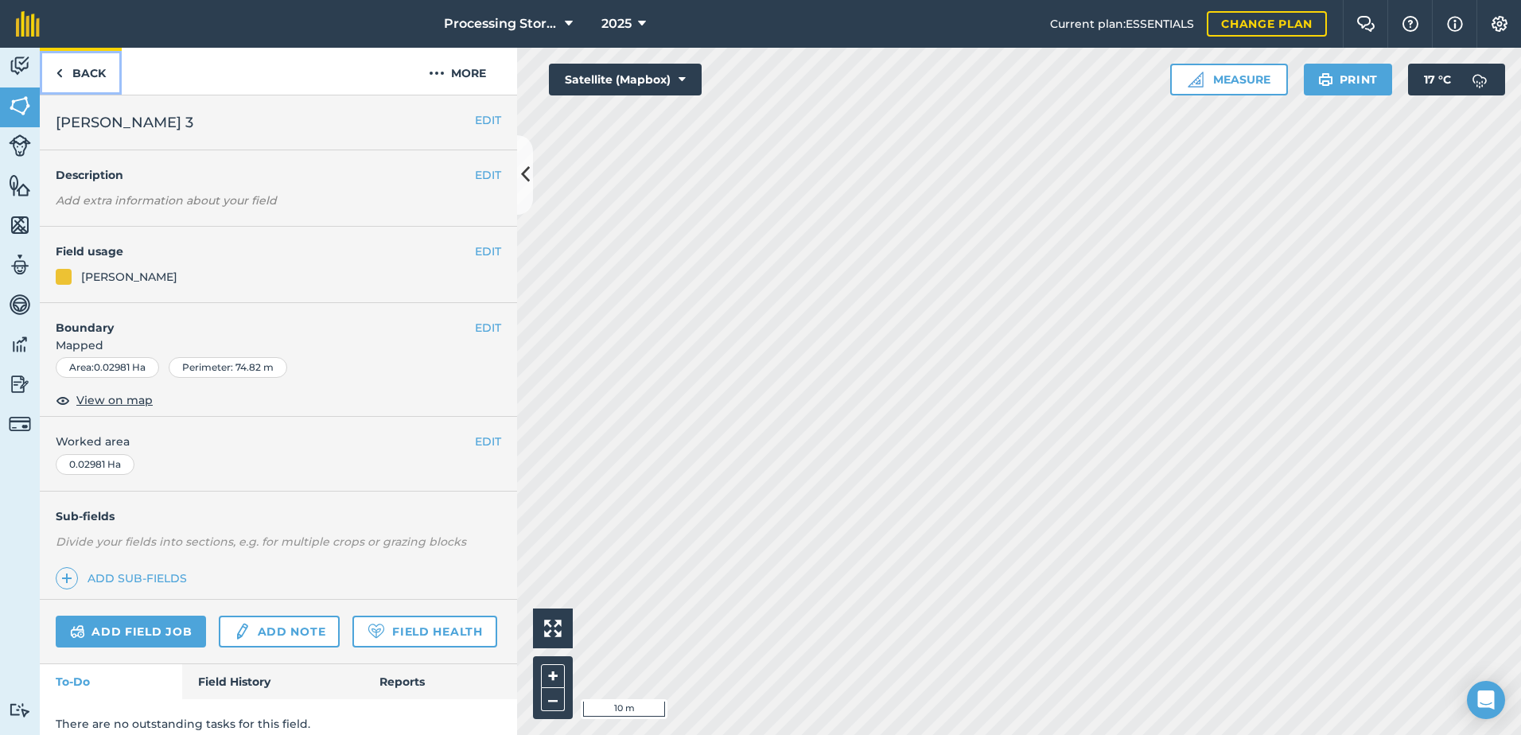
click at [79, 64] on link "Back" at bounding box center [81, 71] width 82 height 47
click at [94, 74] on link "Back" at bounding box center [81, 71] width 82 height 47
click at [87, 69] on link "Back" at bounding box center [81, 71] width 82 height 47
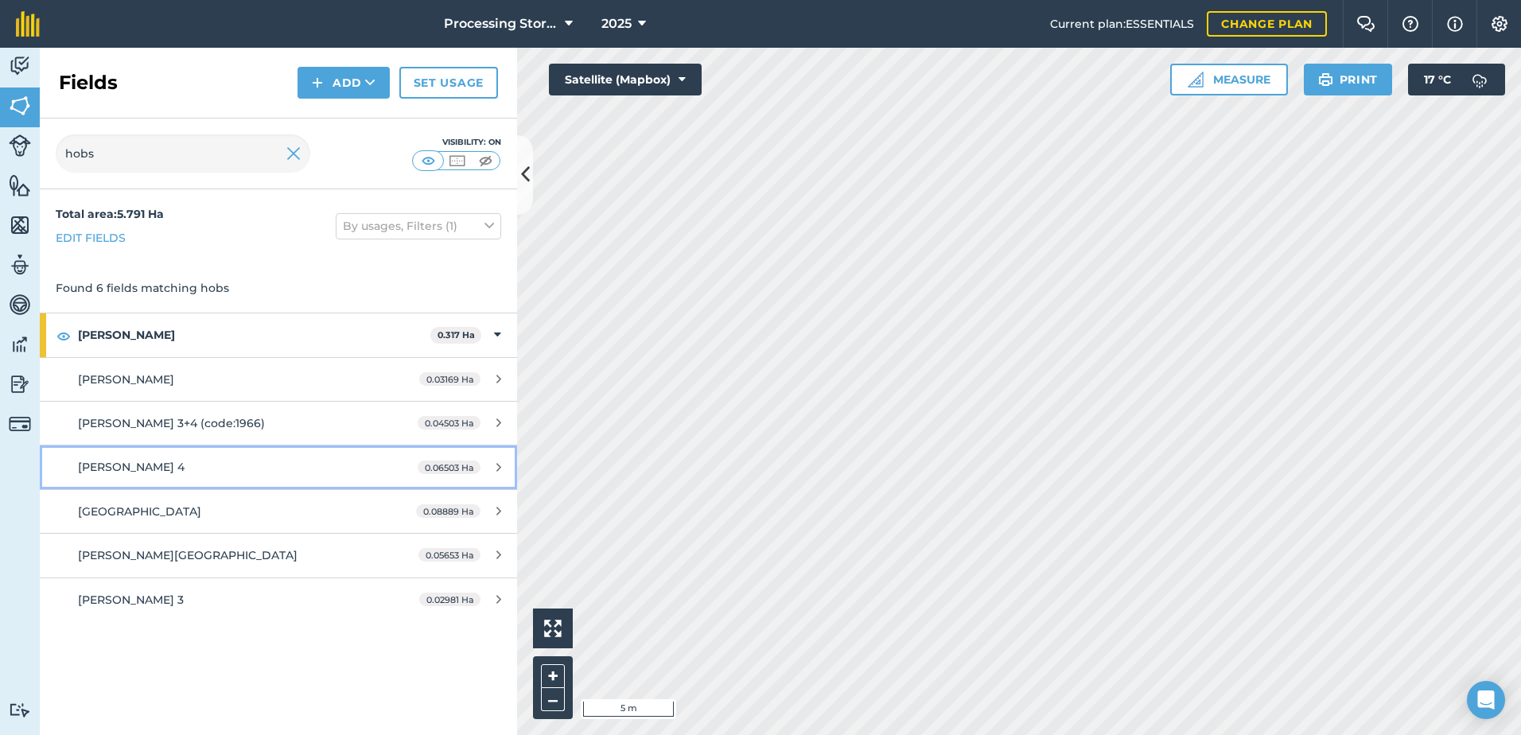
click at [226, 465] on div "[PERSON_NAME] 4" at bounding box center [227, 466] width 299 height 17
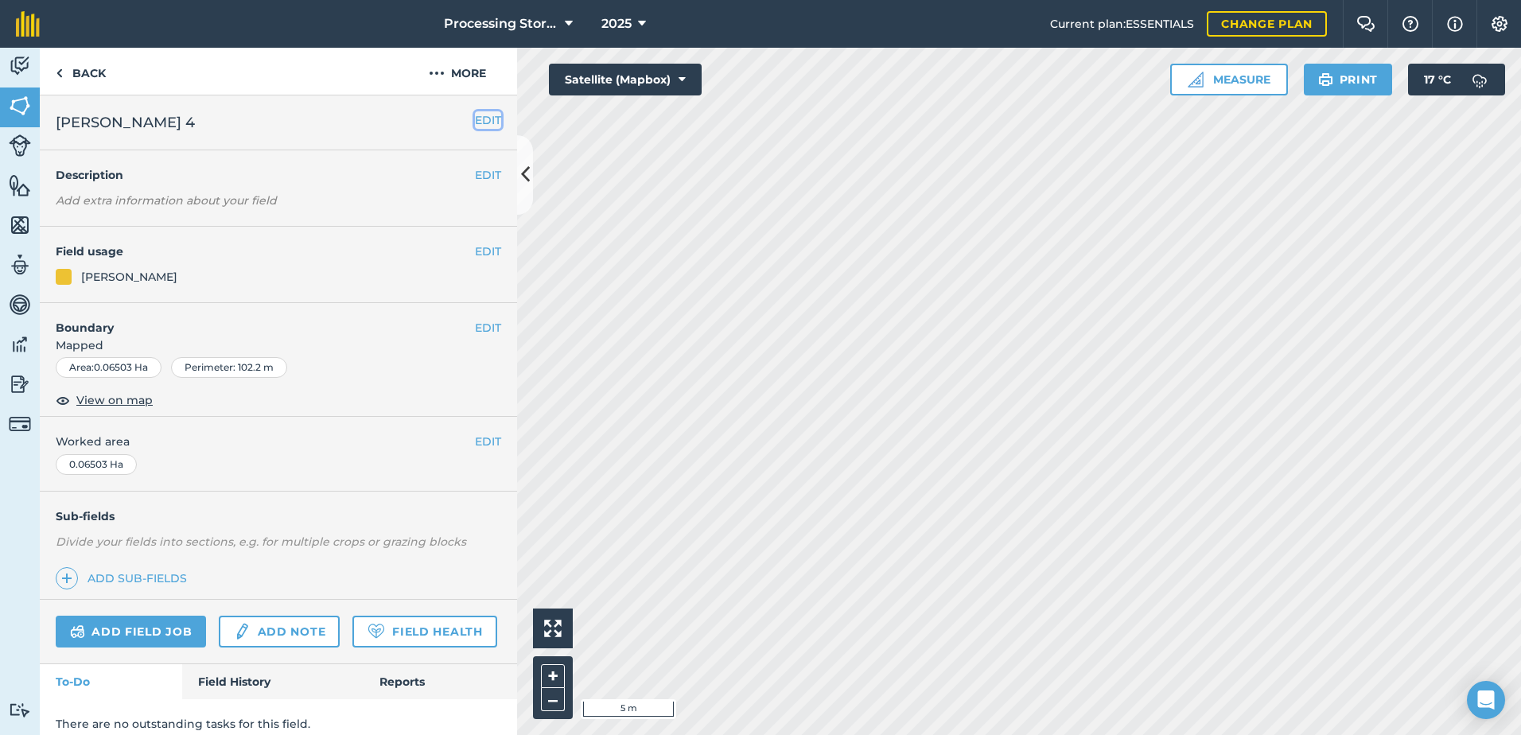
click at [475, 122] on button "EDIT" at bounding box center [488, 119] width 26 height 17
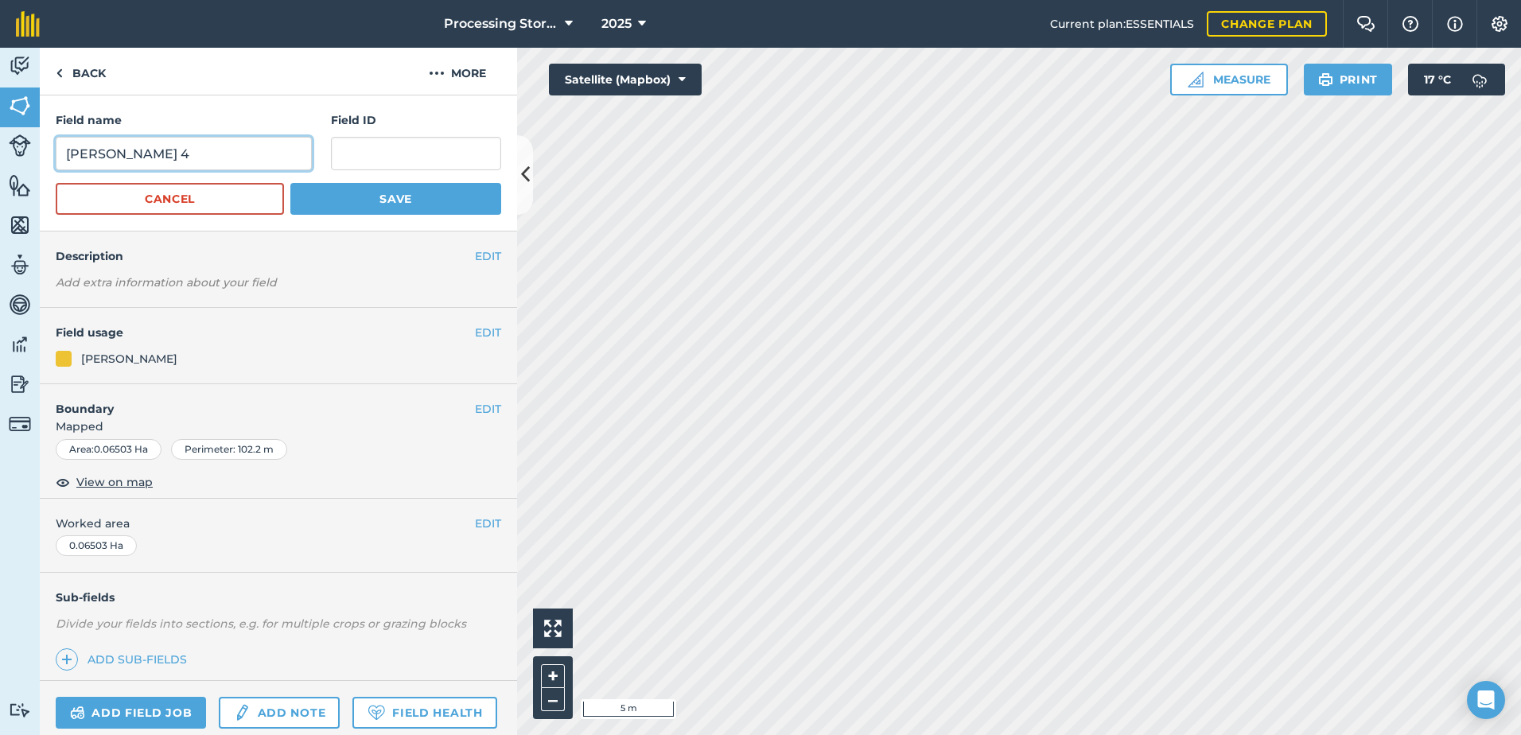
click at [274, 163] on input "[PERSON_NAME] 4" at bounding box center [184, 153] width 256 height 33
click at [189, 157] on input "[PERSON_NAME] 4 (code: 1966)" at bounding box center [184, 153] width 256 height 33
type input "[PERSON_NAME] 4 (Back Door code: 1966)"
click at [351, 200] on button "Save" at bounding box center [395, 199] width 211 height 32
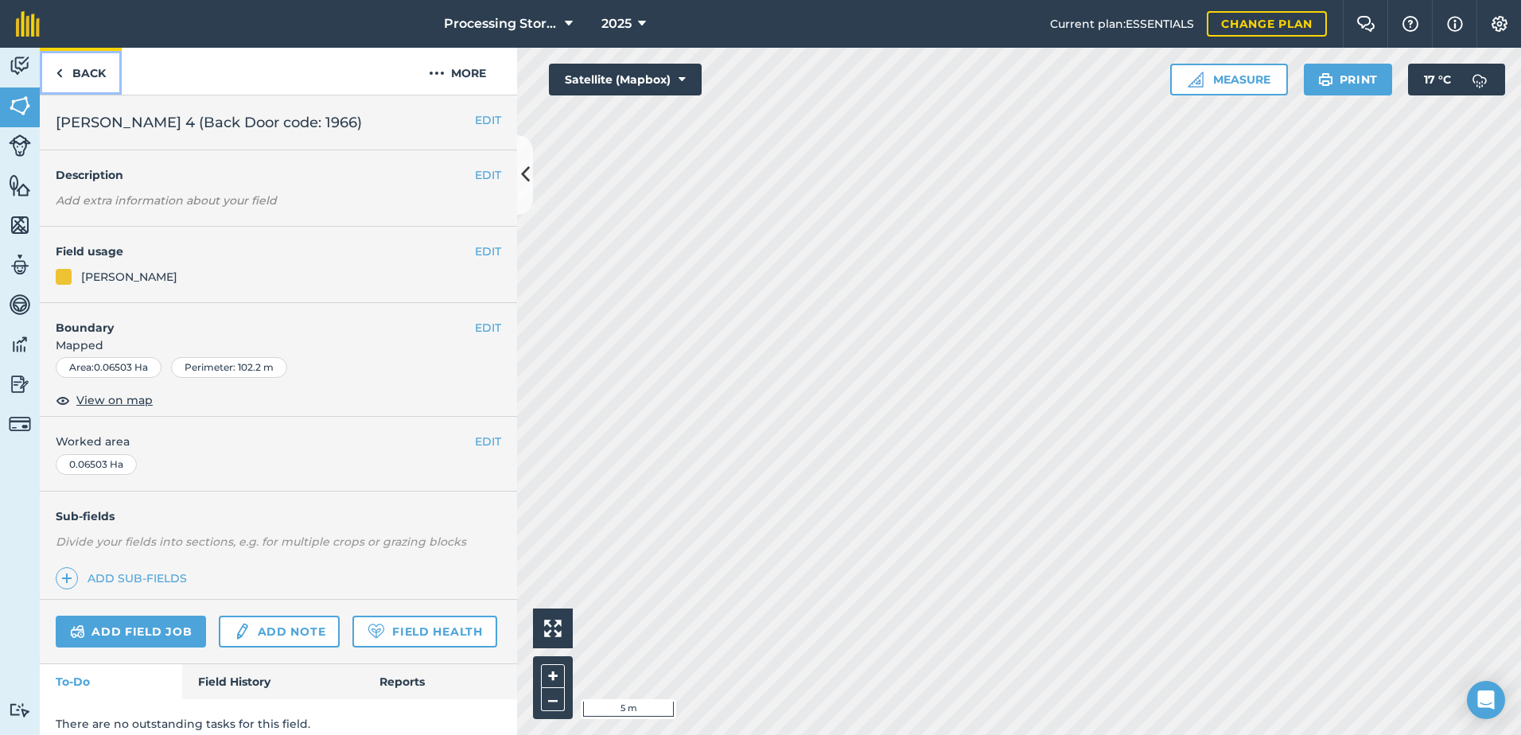
click at [98, 72] on link "Back" at bounding box center [81, 71] width 82 height 47
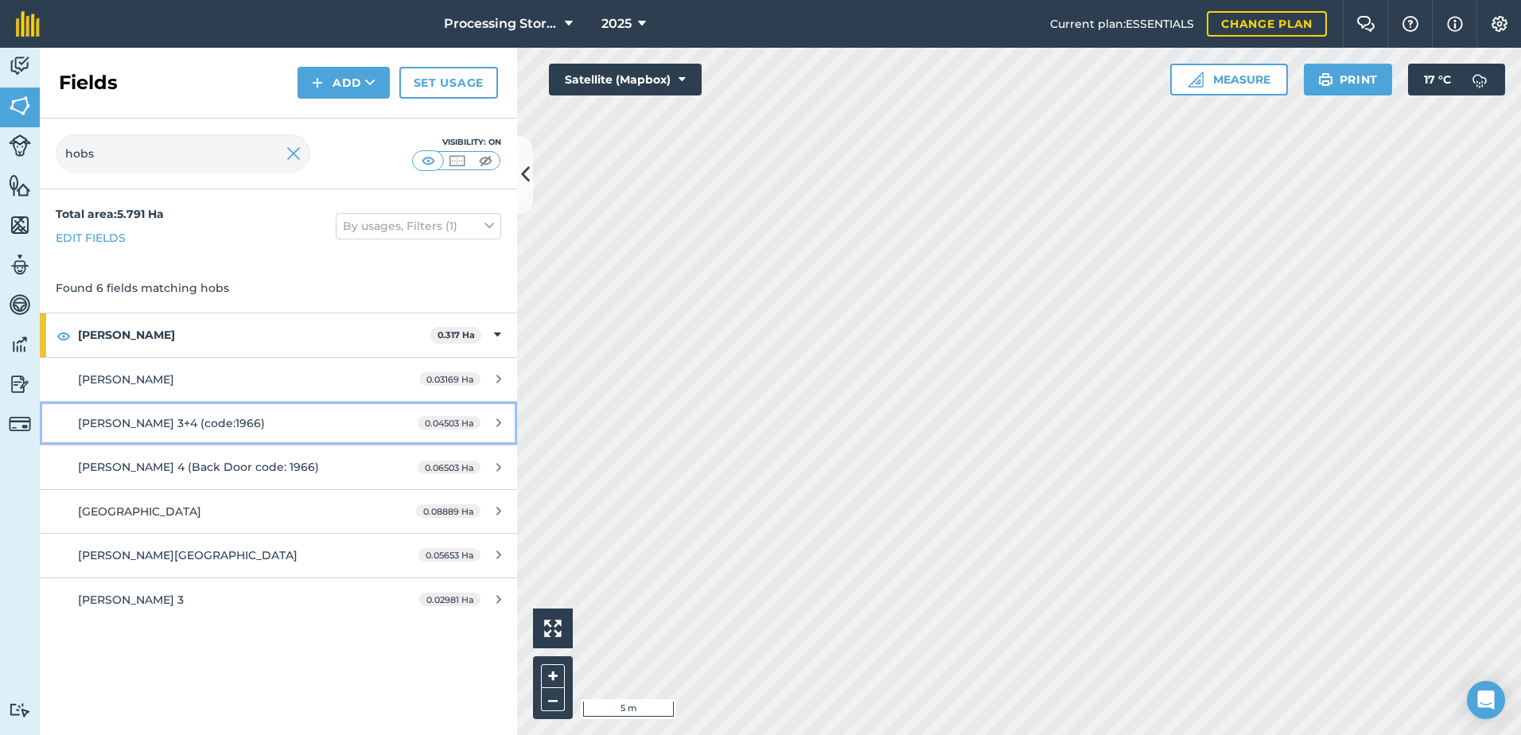
click at [270, 426] on div "[PERSON_NAME] 3+4 (code:1966)" at bounding box center [227, 422] width 299 height 17
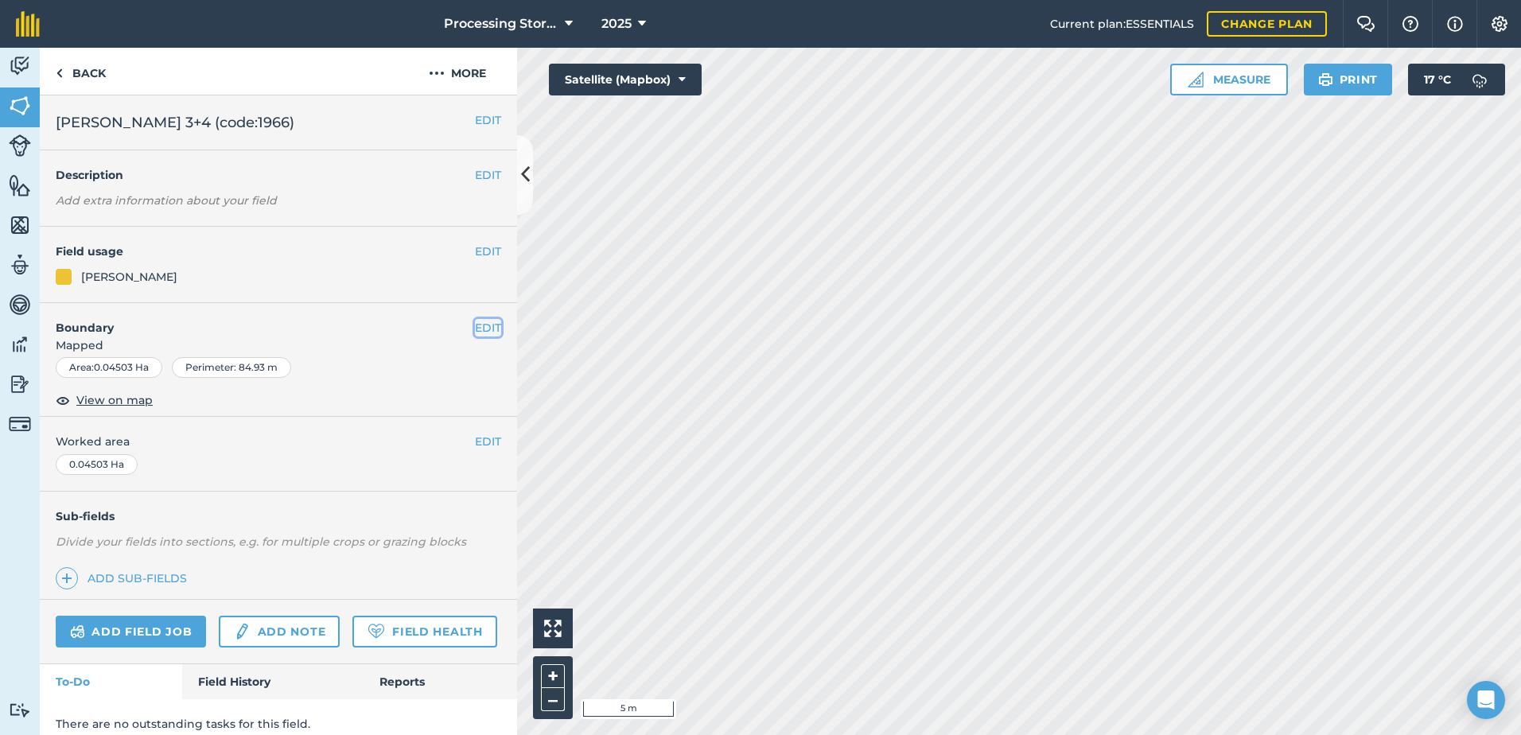
click at [476, 328] on button "EDIT" at bounding box center [488, 327] width 26 height 17
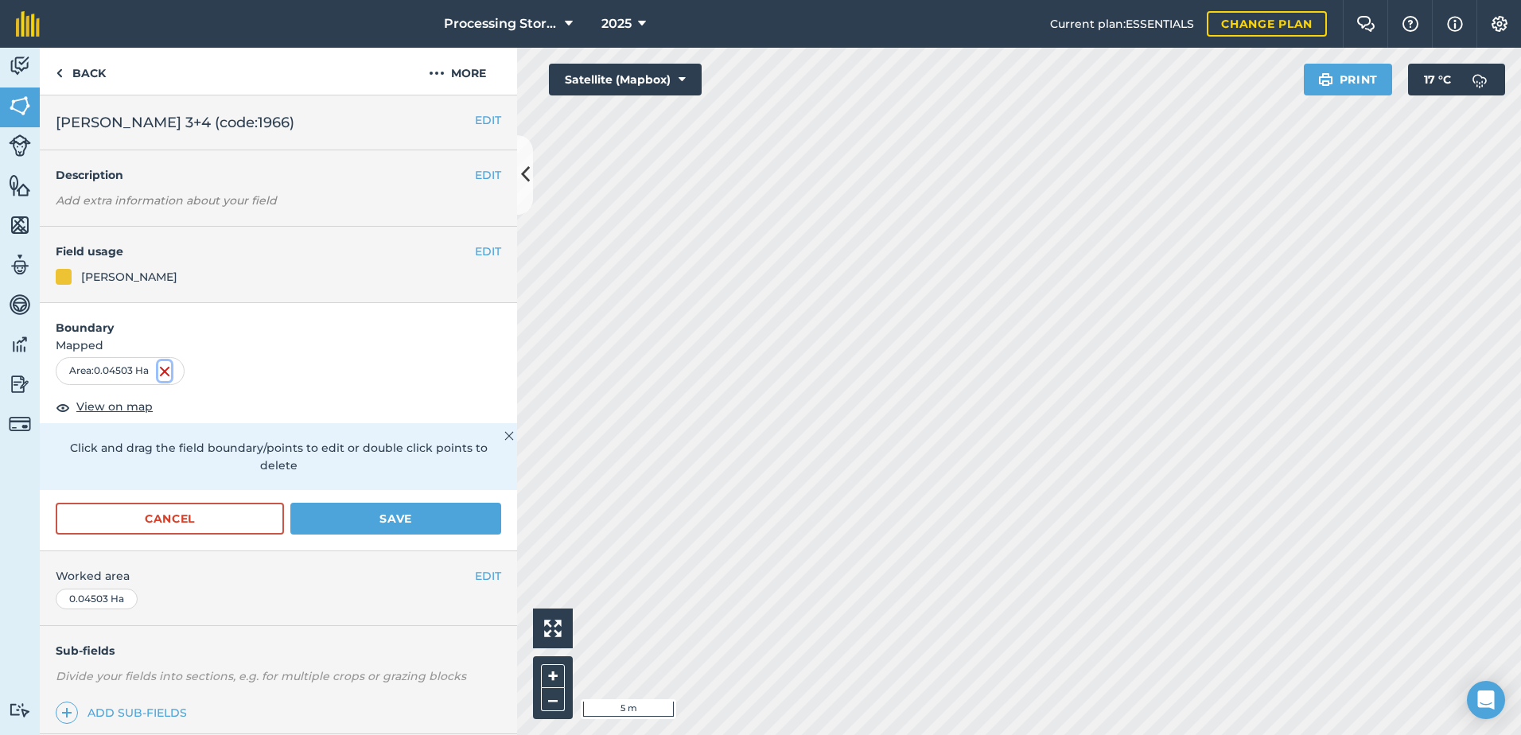
click at [163, 373] on img at bounding box center [164, 371] width 13 height 19
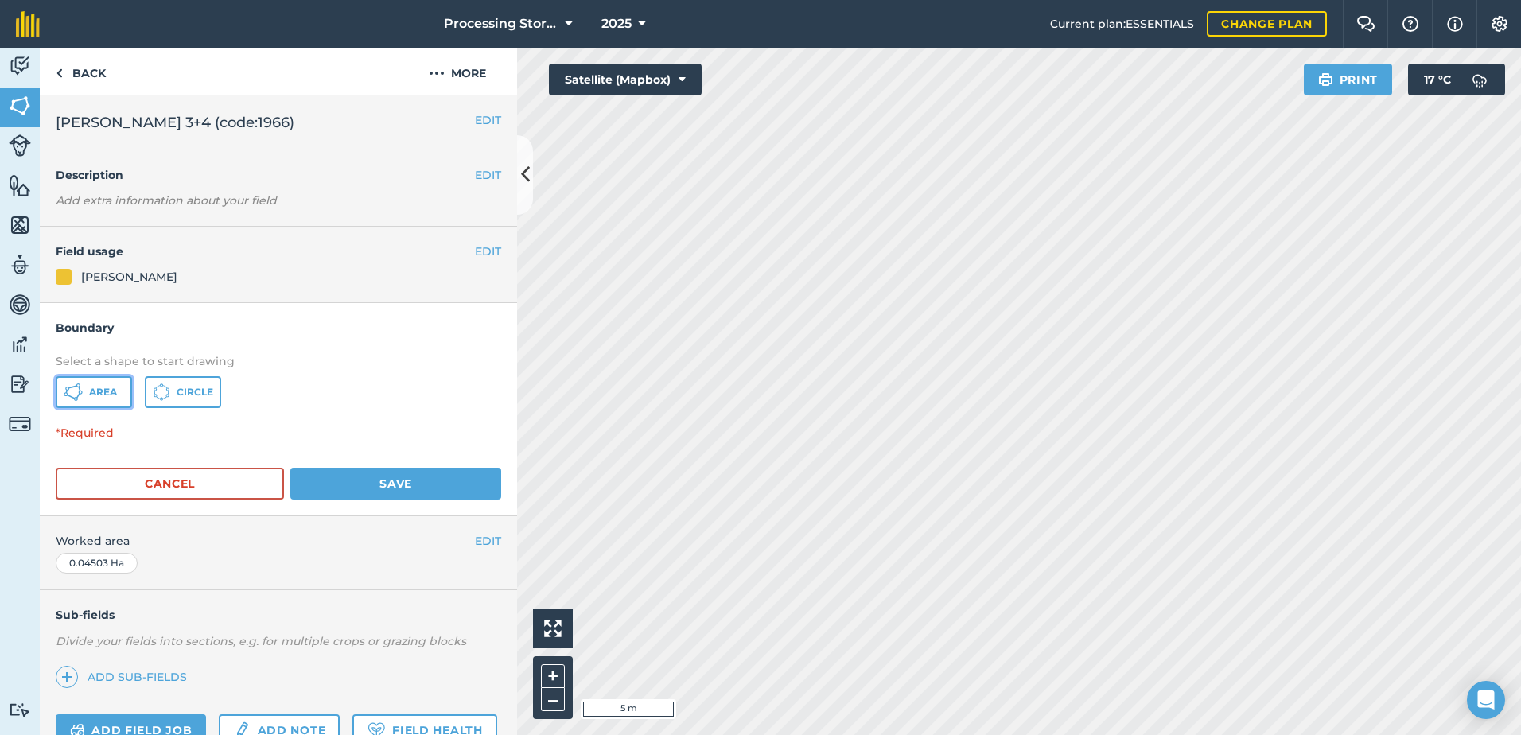
click at [68, 397] on icon at bounding box center [73, 392] width 19 height 19
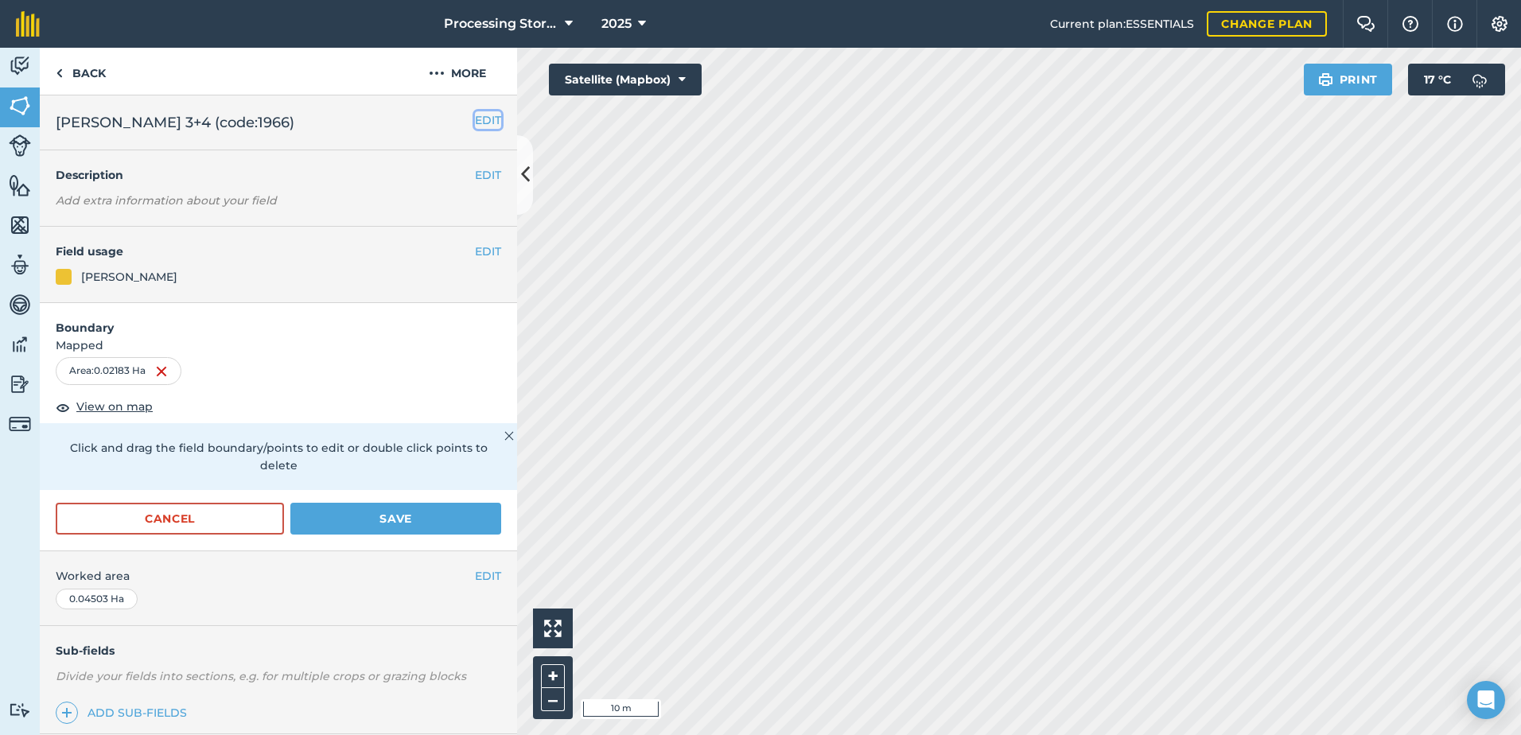
click at [475, 119] on button "EDIT" at bounding box center [488, 119] width 26 height 17
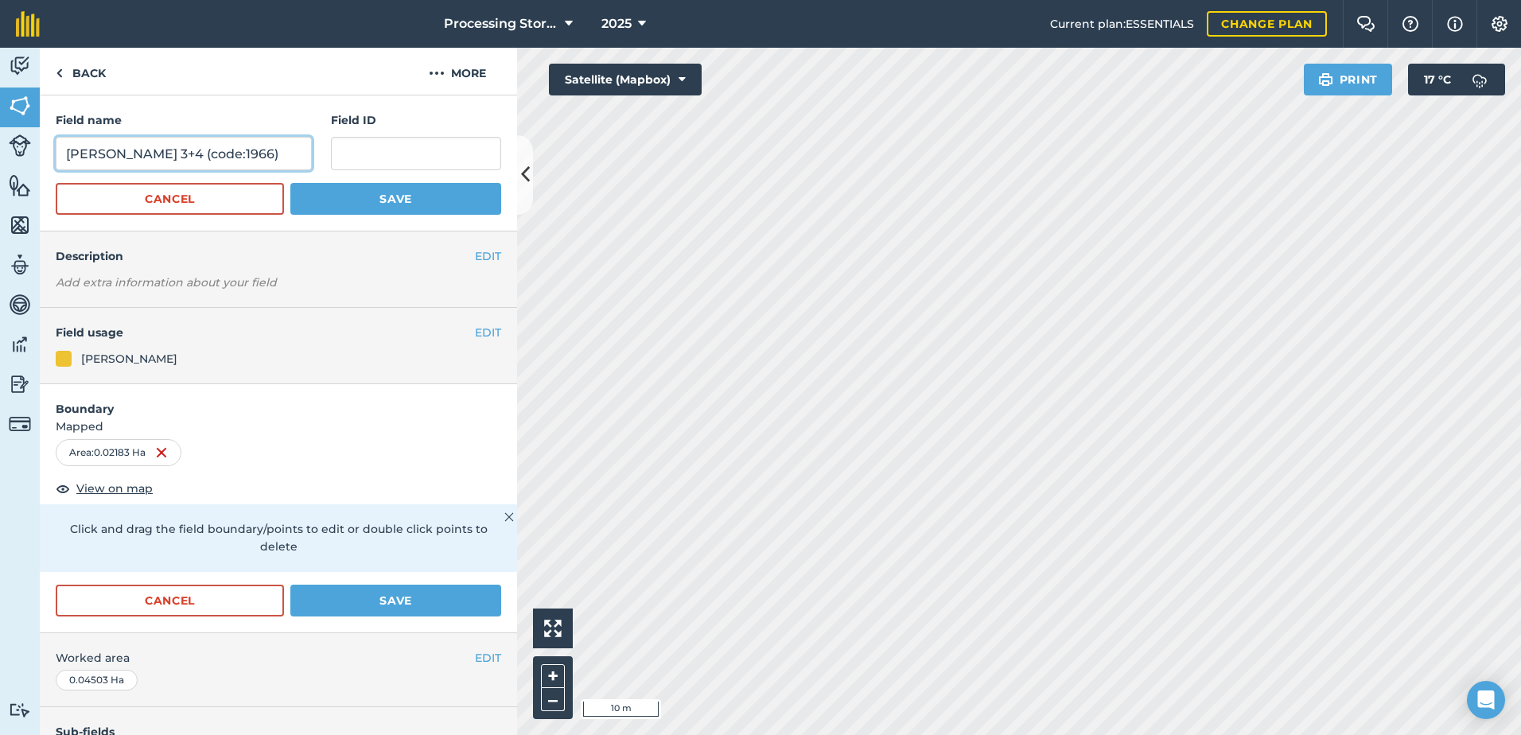
drag, startPoint x: 285, startPoint y: 150, endPoint x: 169, endPoint y: 154, distance: 115.4
click at [169, 154] on input "[PERSON_NAME] 3+4 (code:1966)" at bounding box center [184, 153] width 256 height 33
type input "[PERSON_NAME] 2"
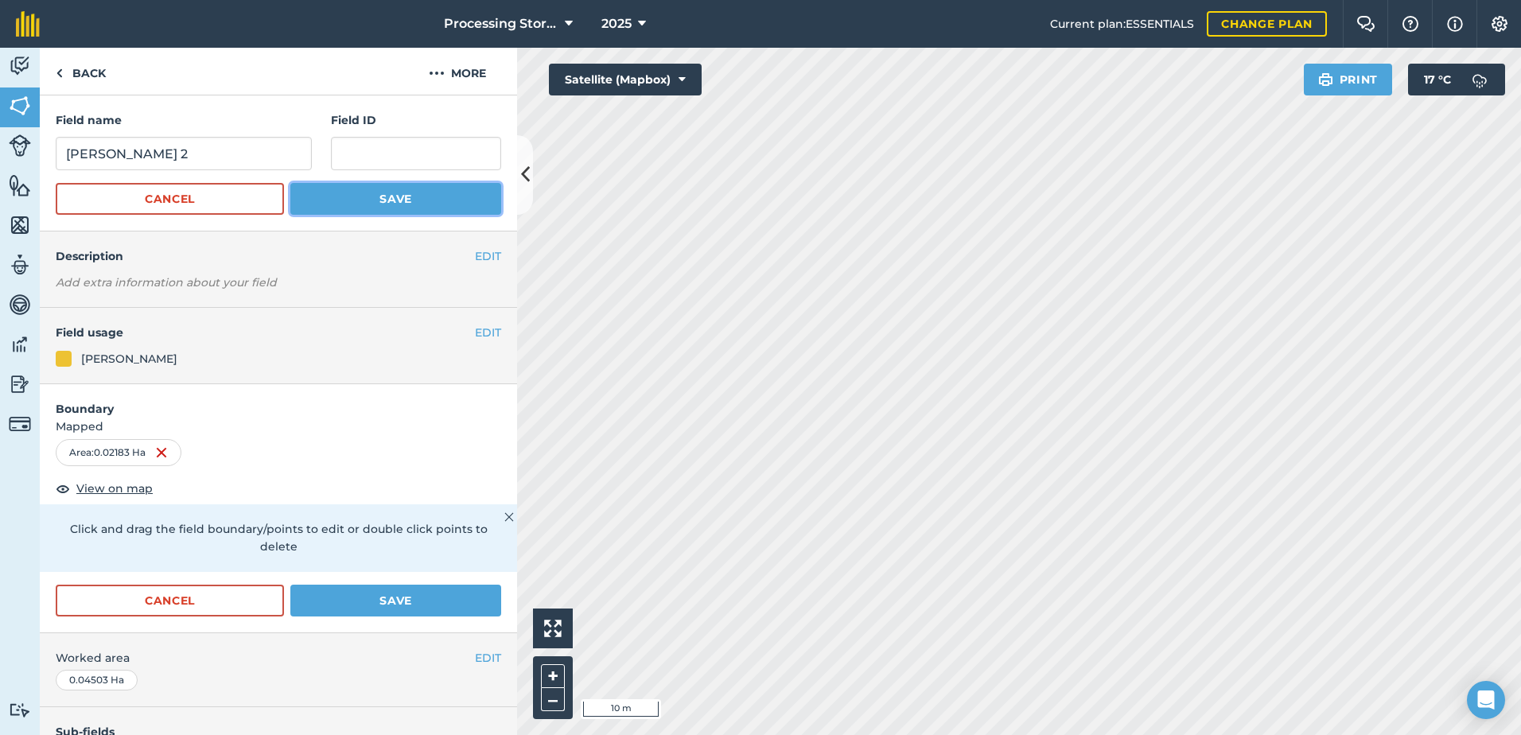
click at [348, 196] on button "Save" at bounding box center [395, 199] width 211 height 32
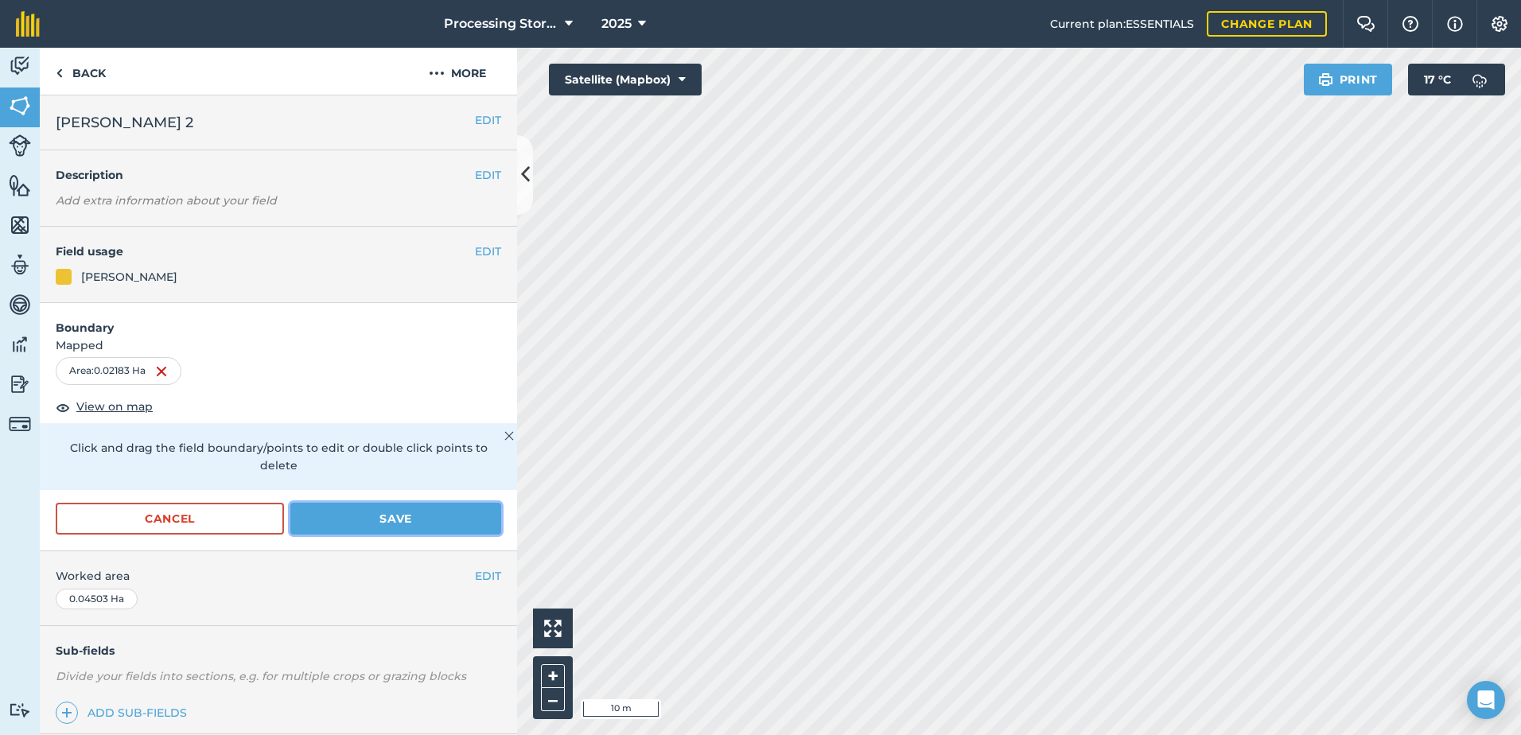
click at [363, 510] on button "Save" at bounding box center [395, 519] width 211 height 32
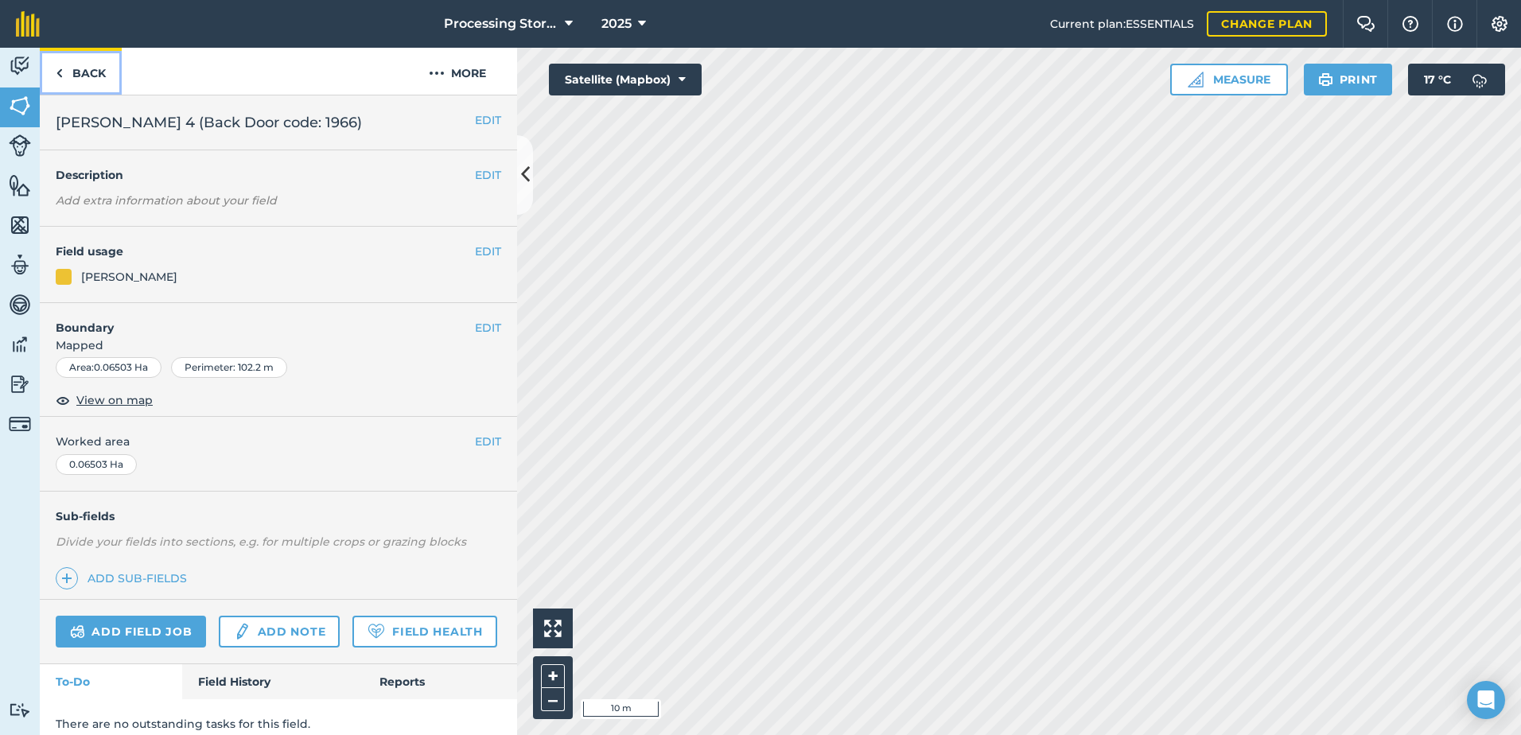
click at [74, 64] on link "Back" at bounding box center [81, 71] width 82 height 47
click at [84, 72] on link "Back" at bounding box center [81, 71] width 82 height 47
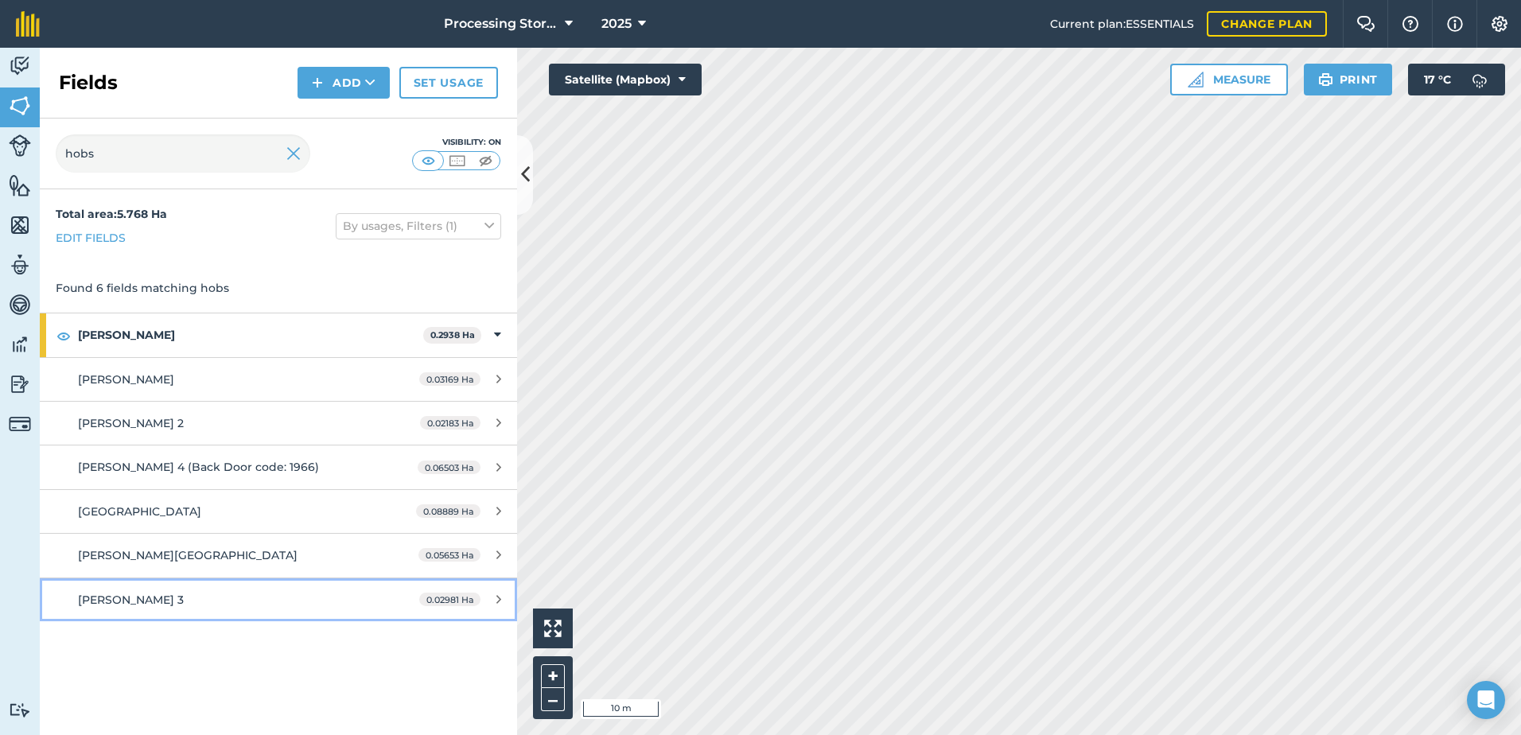
click at [167, 606] on div "[PERSON_NAME] 3" at bounding box center [227, 599] width 299 height 17
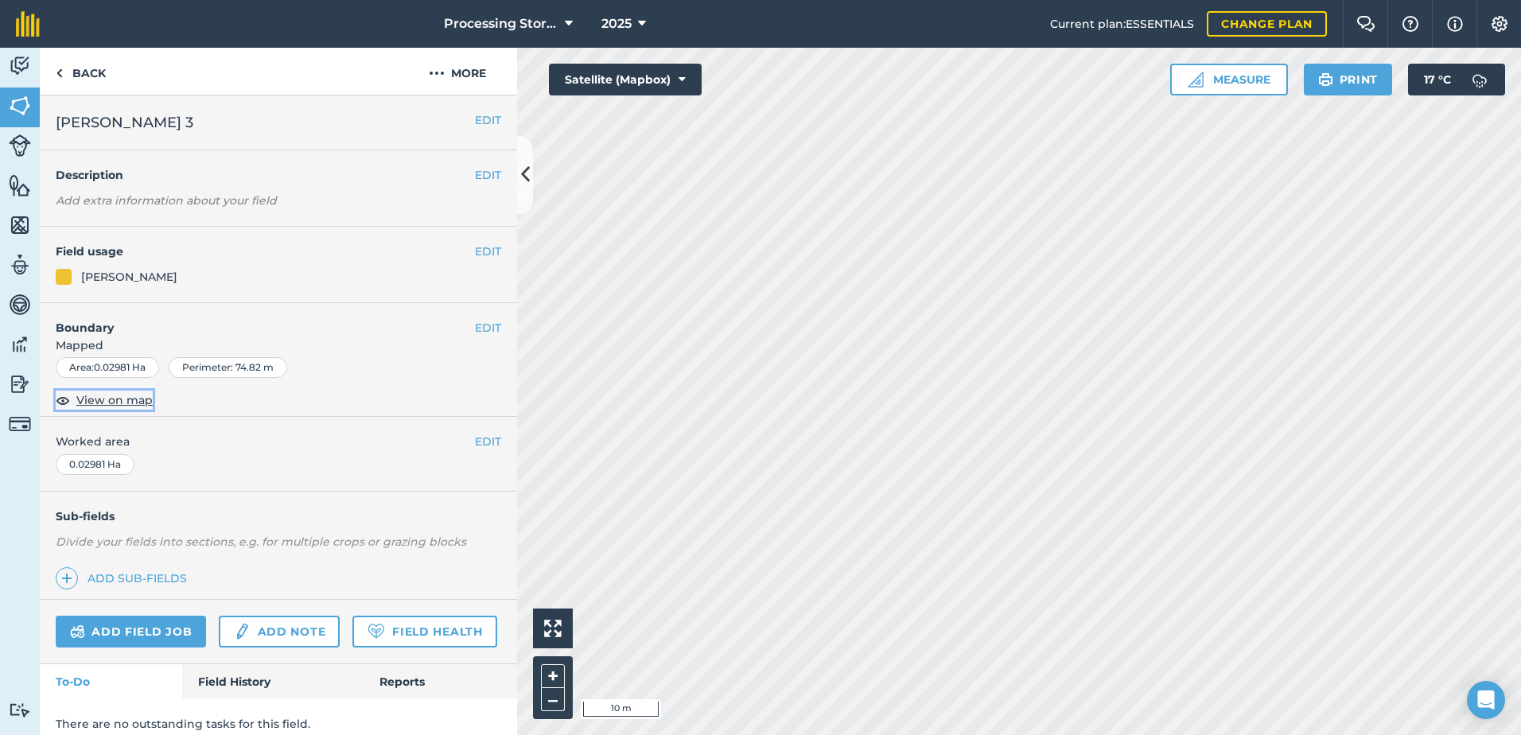
click at [114, 407] on span "View on map" at bounding box center [114, 399] width 76 height 17
click at [475, 325] on button "EDIT" at bounding box center [488, 327] width 26 height 17
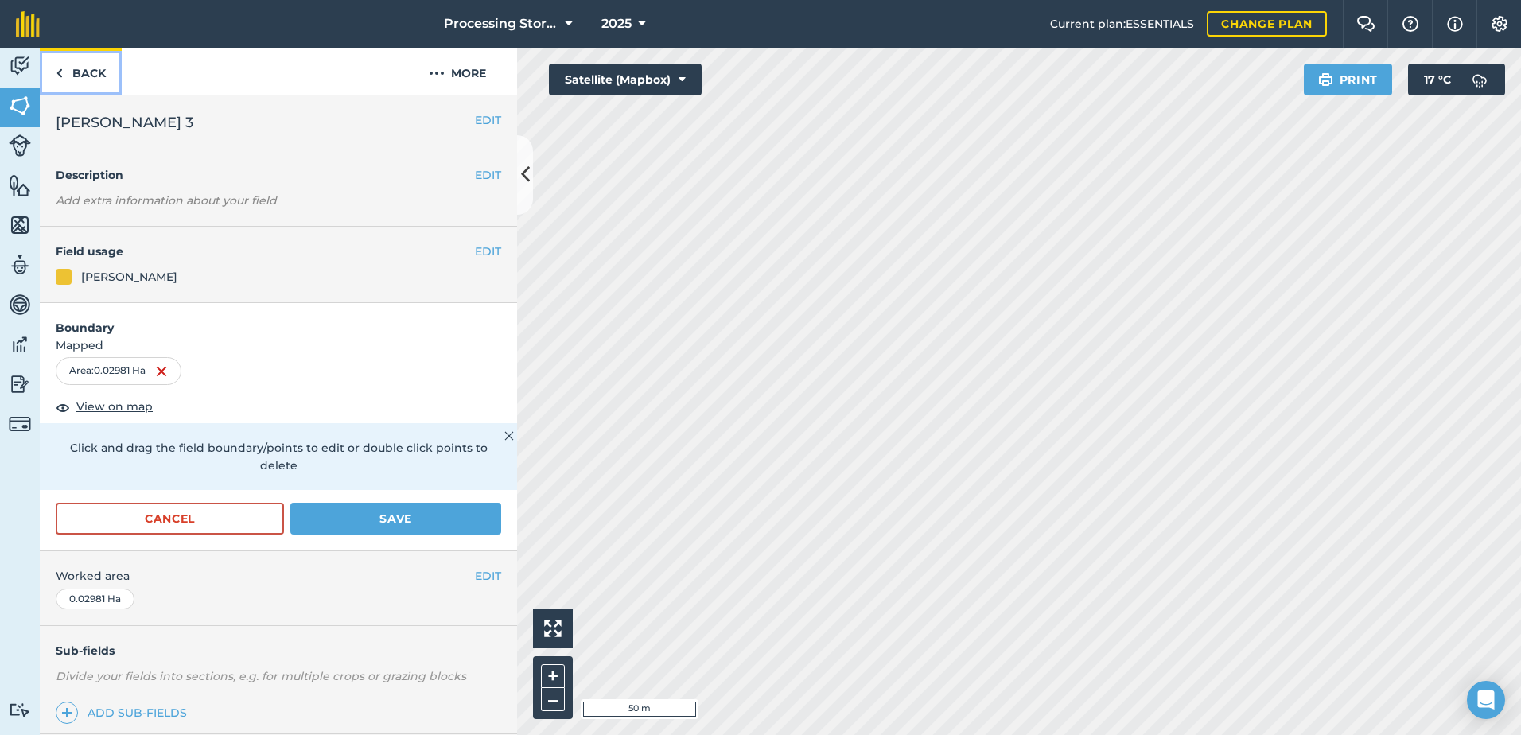
click at [76, 65] on link "Back" at bounding box center [81, 71] width 82 height 47
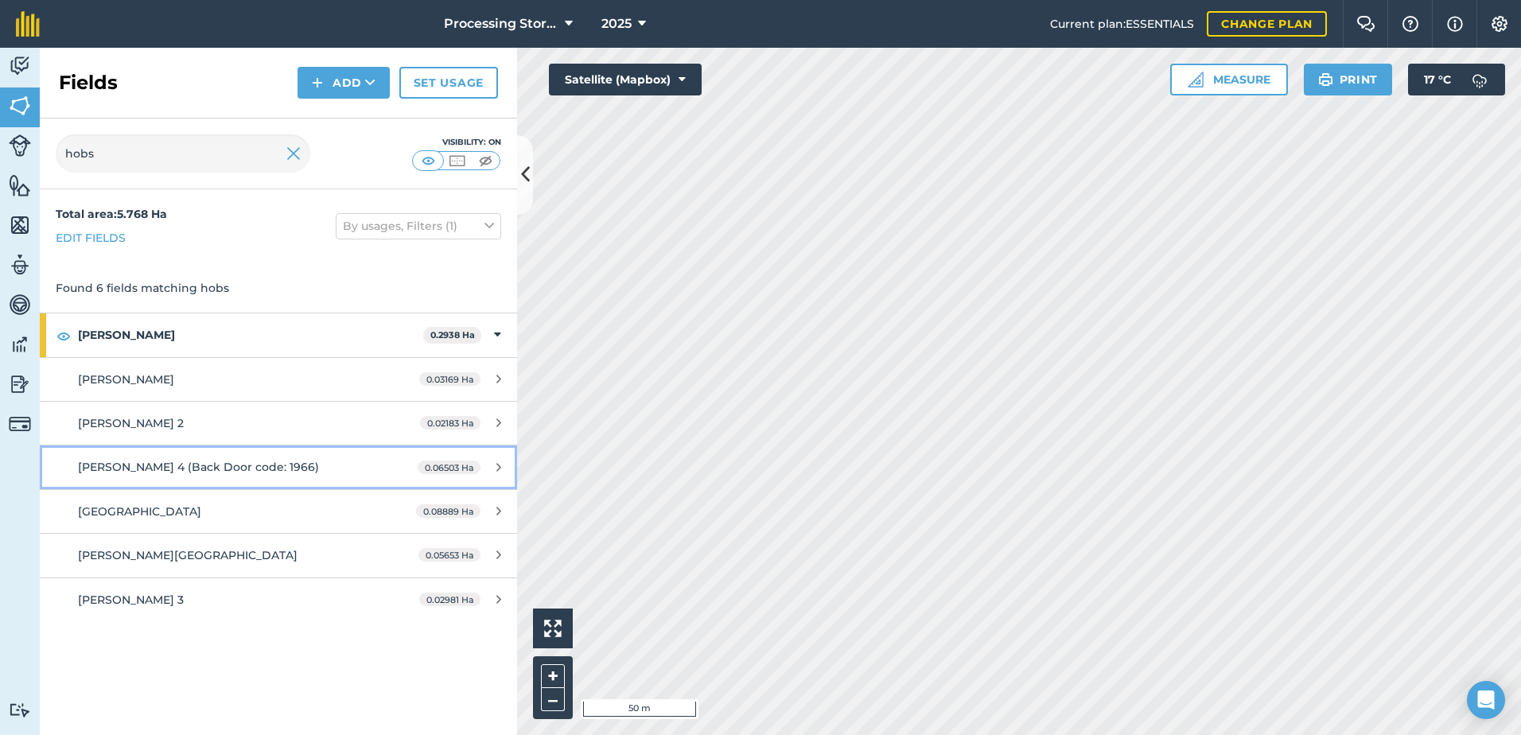
click at [208, 480] on link "[PERSON_NAME] 4 (Back Door code: 1966) 0.06503 Ha" at bounding box center [278, 466] width 477 height 43
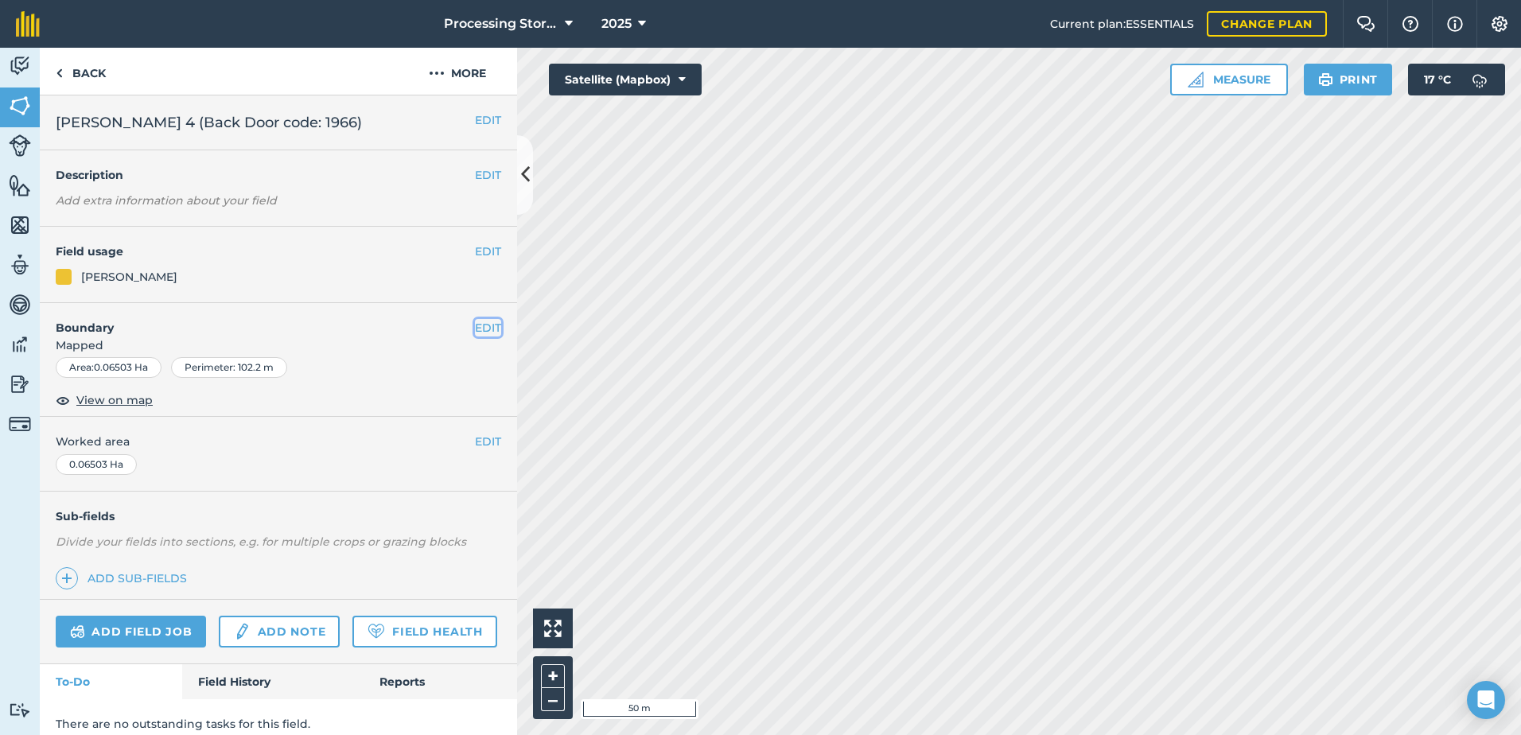
click at [480, 328] on button "EDIT" at bounding box center [488, 327] width 26 height 17
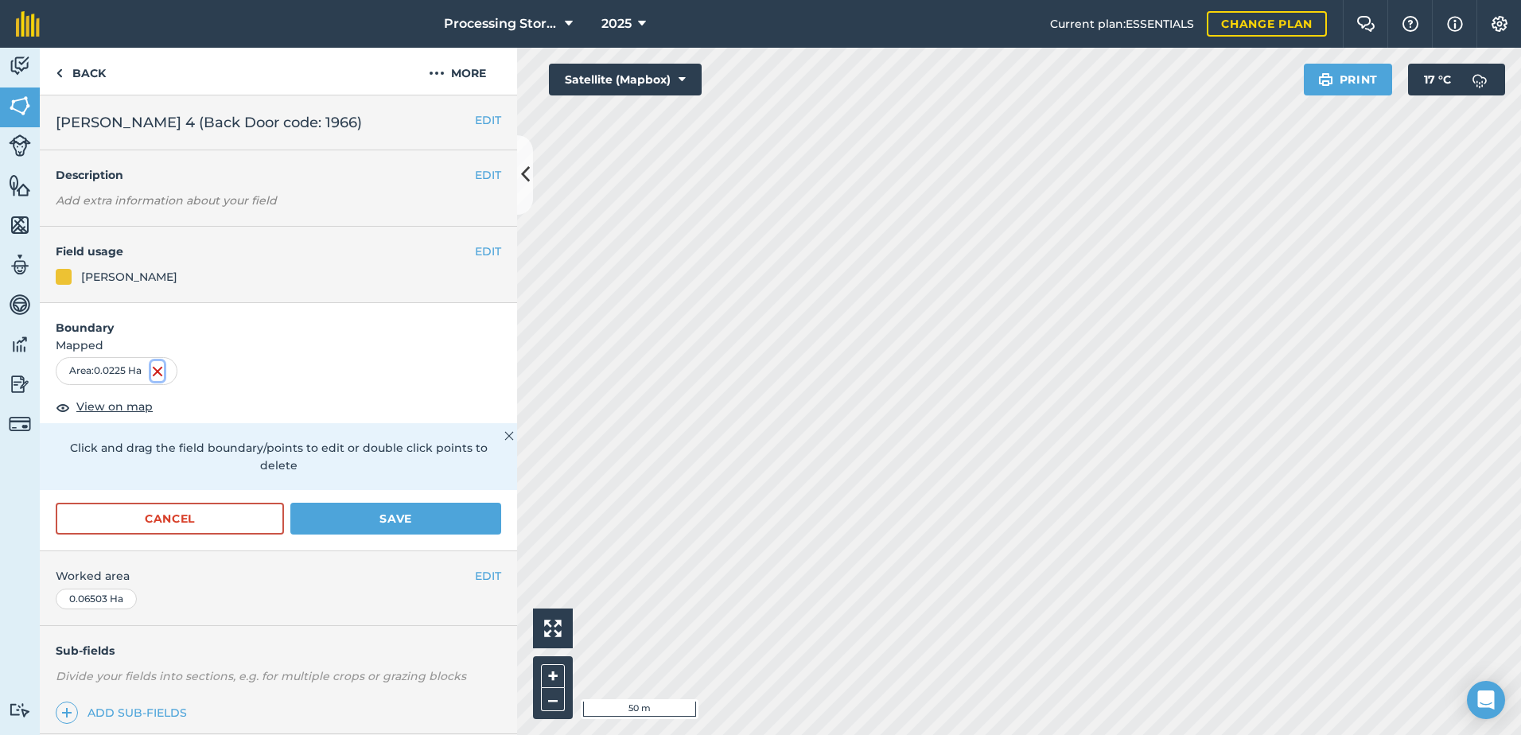
click at [164, 369] on img at bounding box center [157, 371] width 13 height 19
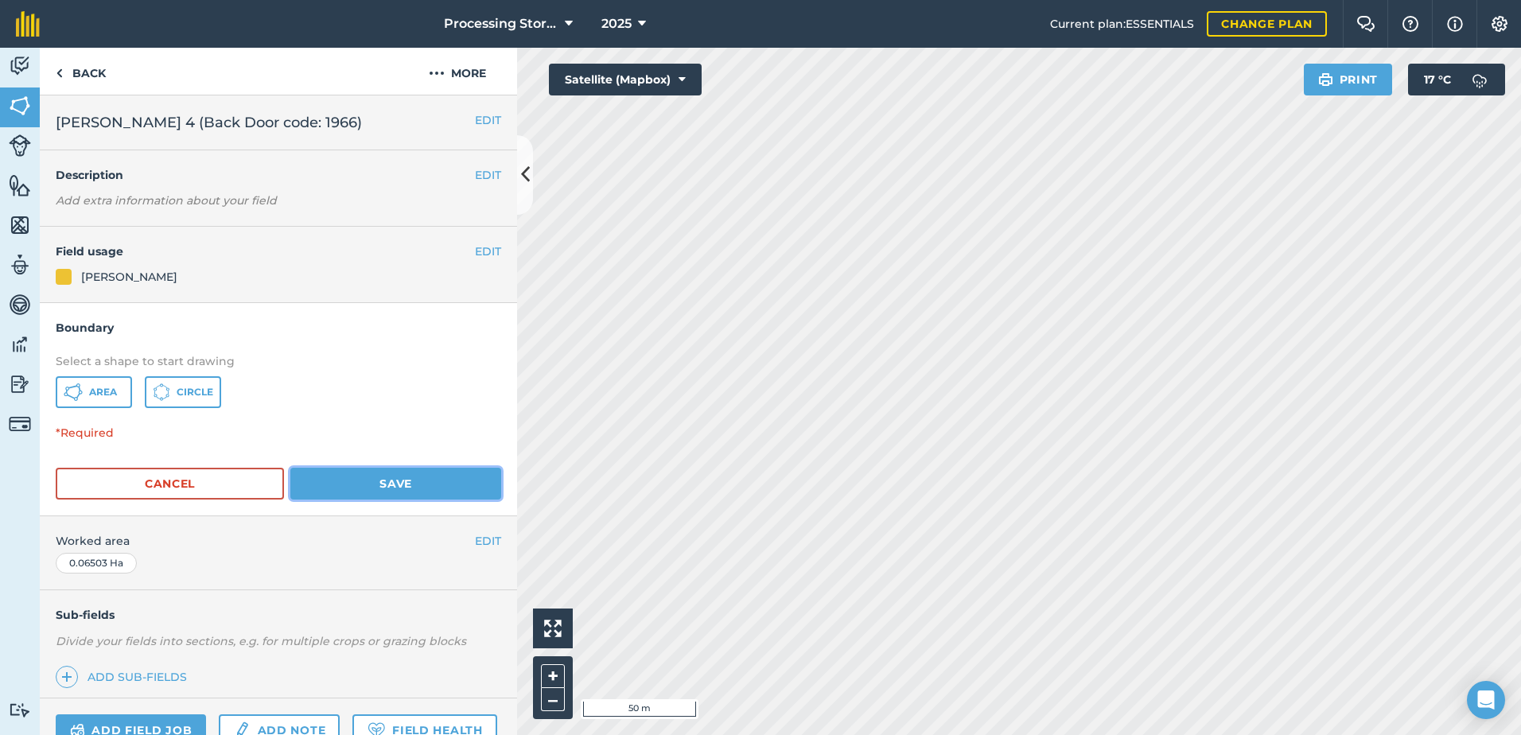
click at [335, 482] on button "Save" at bounding box center [395, 484] width 211 height 32
click at [340, 484] on button "Save" at bounding box center [395, 484] width 211 height 32
drag, startPoint x: 103, startPoint y: 391, endPoint x: 178, endPoint y: 402, distance: 76.4
click at [103, 391] on span "Area" at bounding box center [103, 392] width 28 height 13
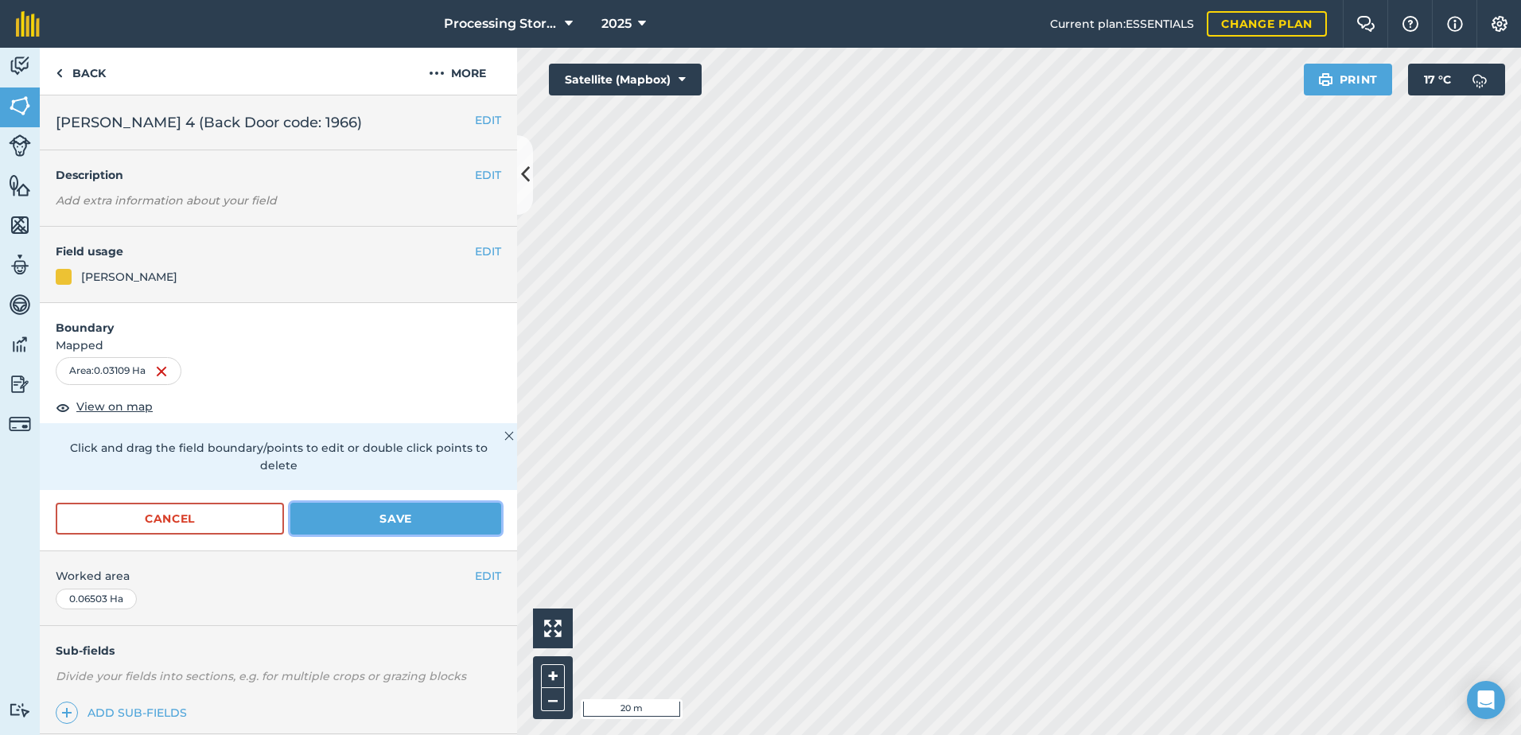
click at [378, 518] on button "Save" at bounding box center [395, 519] width 211 height 32
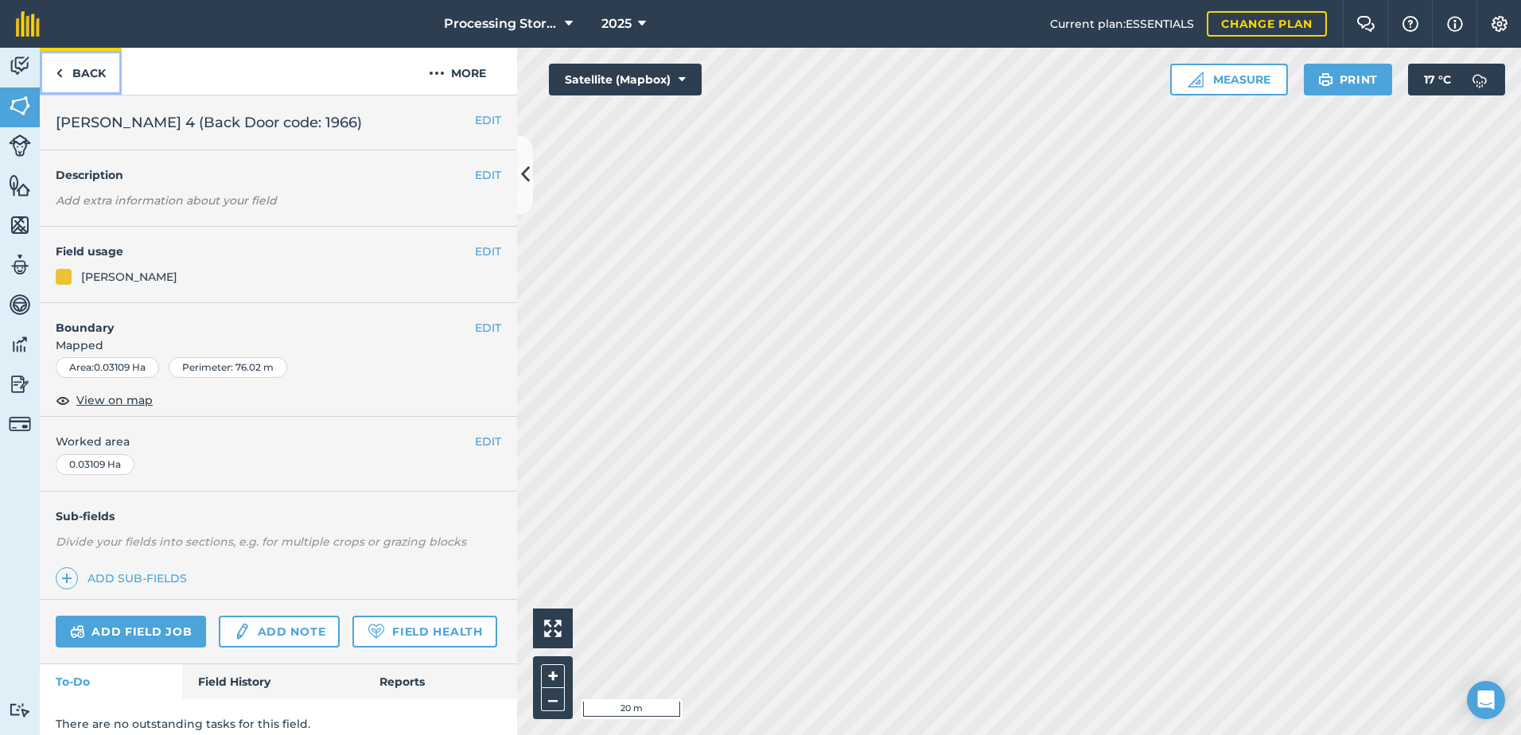
click at [76, 72] on link "Back" at bounding box center [81, 71] width 82 height 47
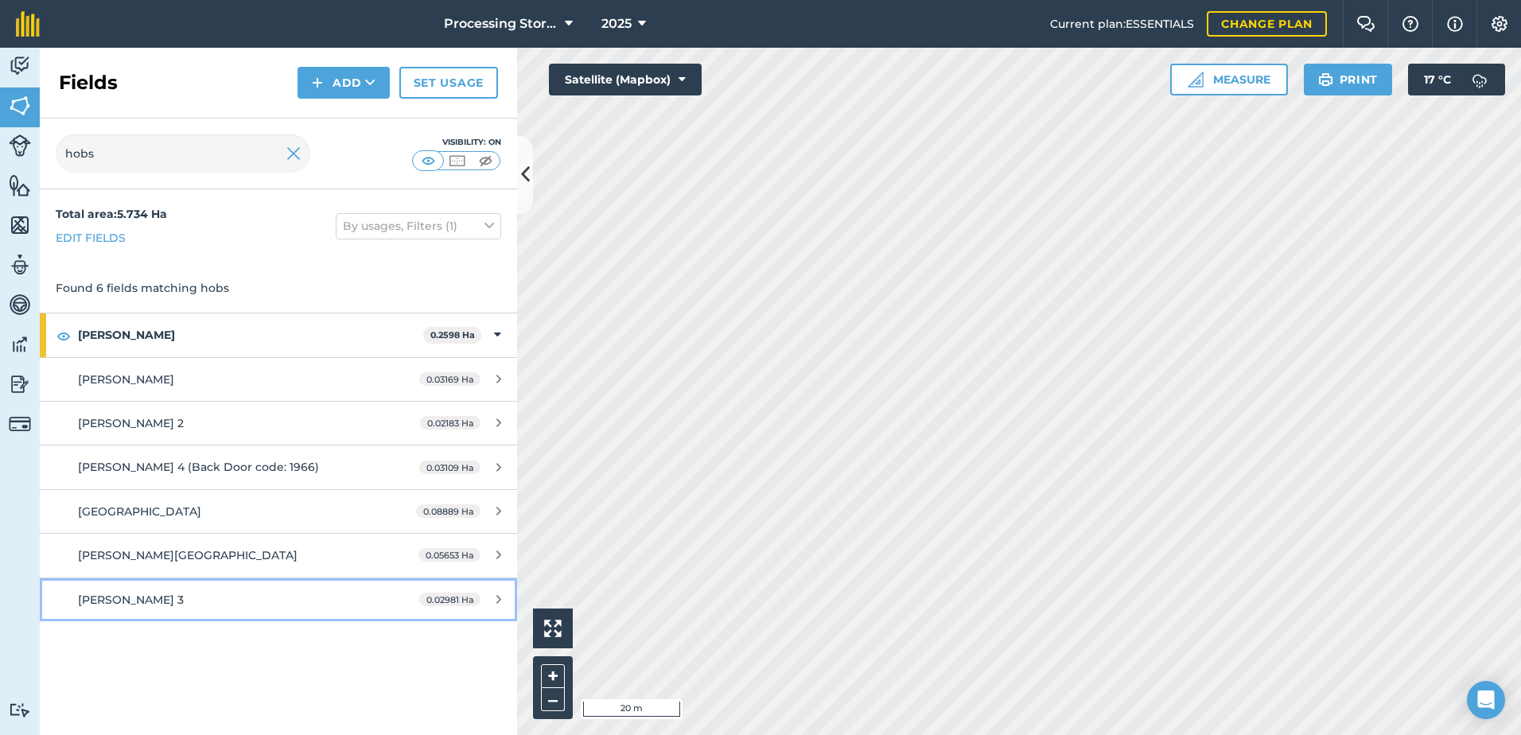
click at [297, 606] on div "[PERSON_NAME] 3" at bounding box center [227, 599] width 299 height 17
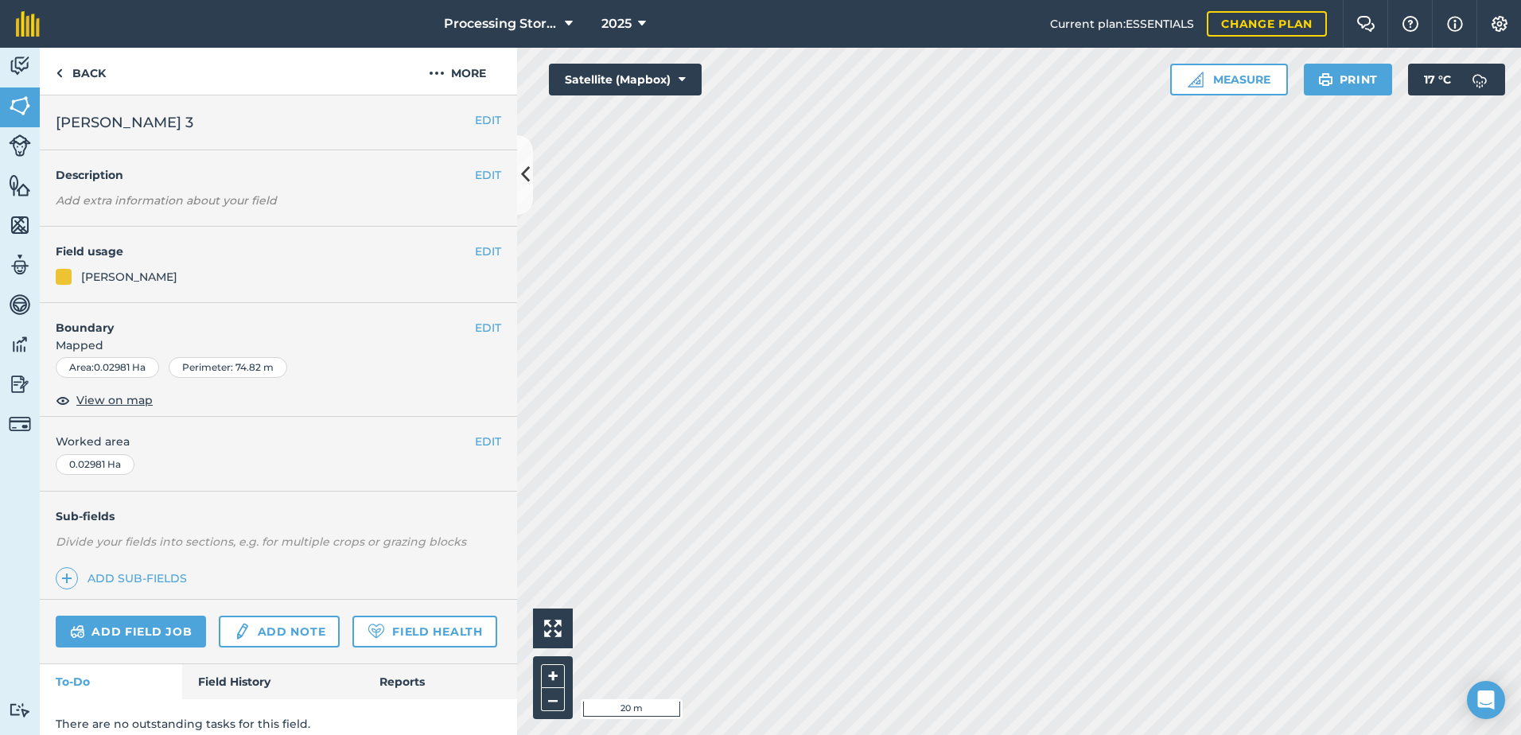
click at [56, 126] on span "[PERSON_NAME] 3" at bounding box center [125, 122] width 138 height 22
click at [475, 125] on button "EDIT" at bounding box center [488, 119] width 26 height 17
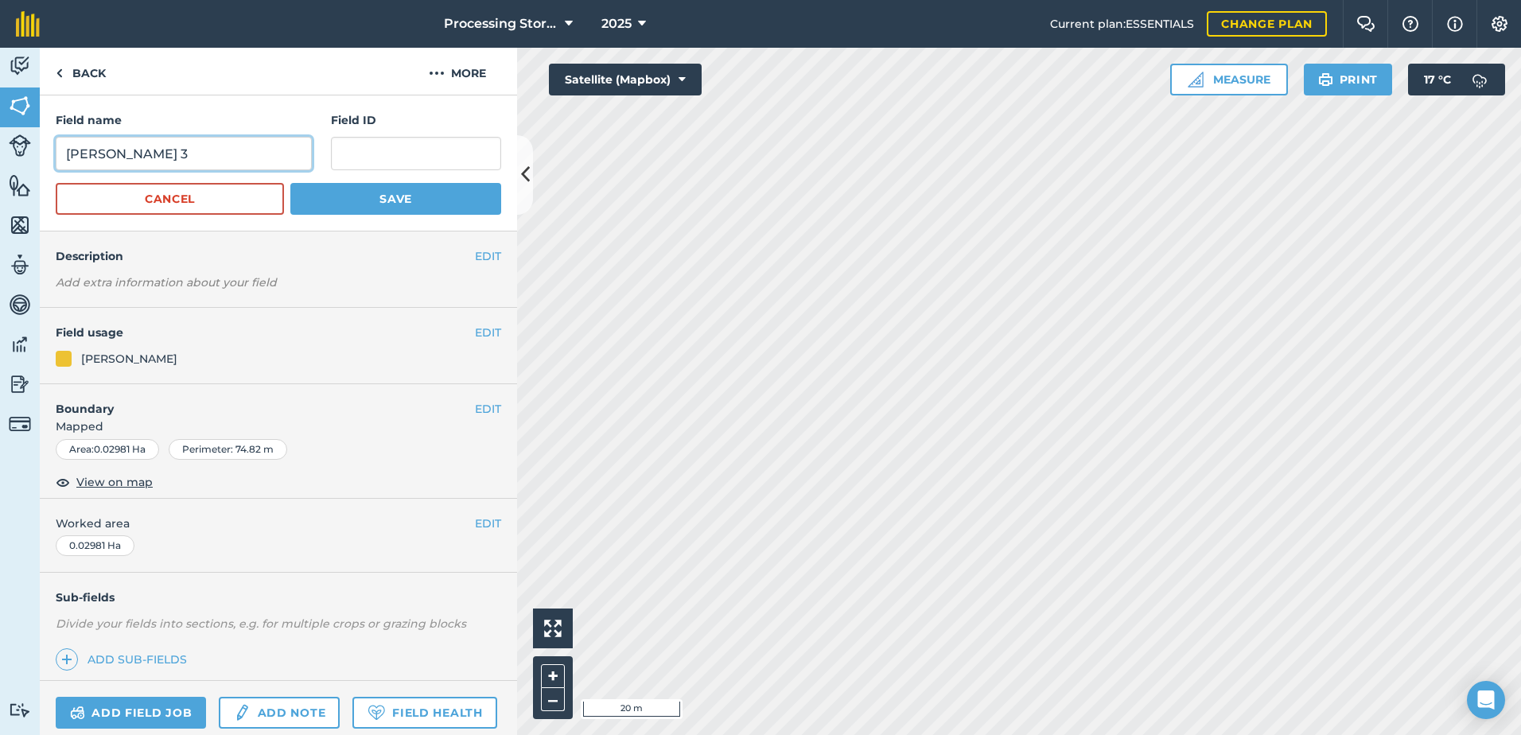
click at [64, 154] on input "[PERSON_NAME] 3" at bounding box center [184, 153] width 256 height 33
type input "[PERSON_NAME] 3"
click at [419, 201] on button "Save" at bounding box center [395, 199] width 211 height 32
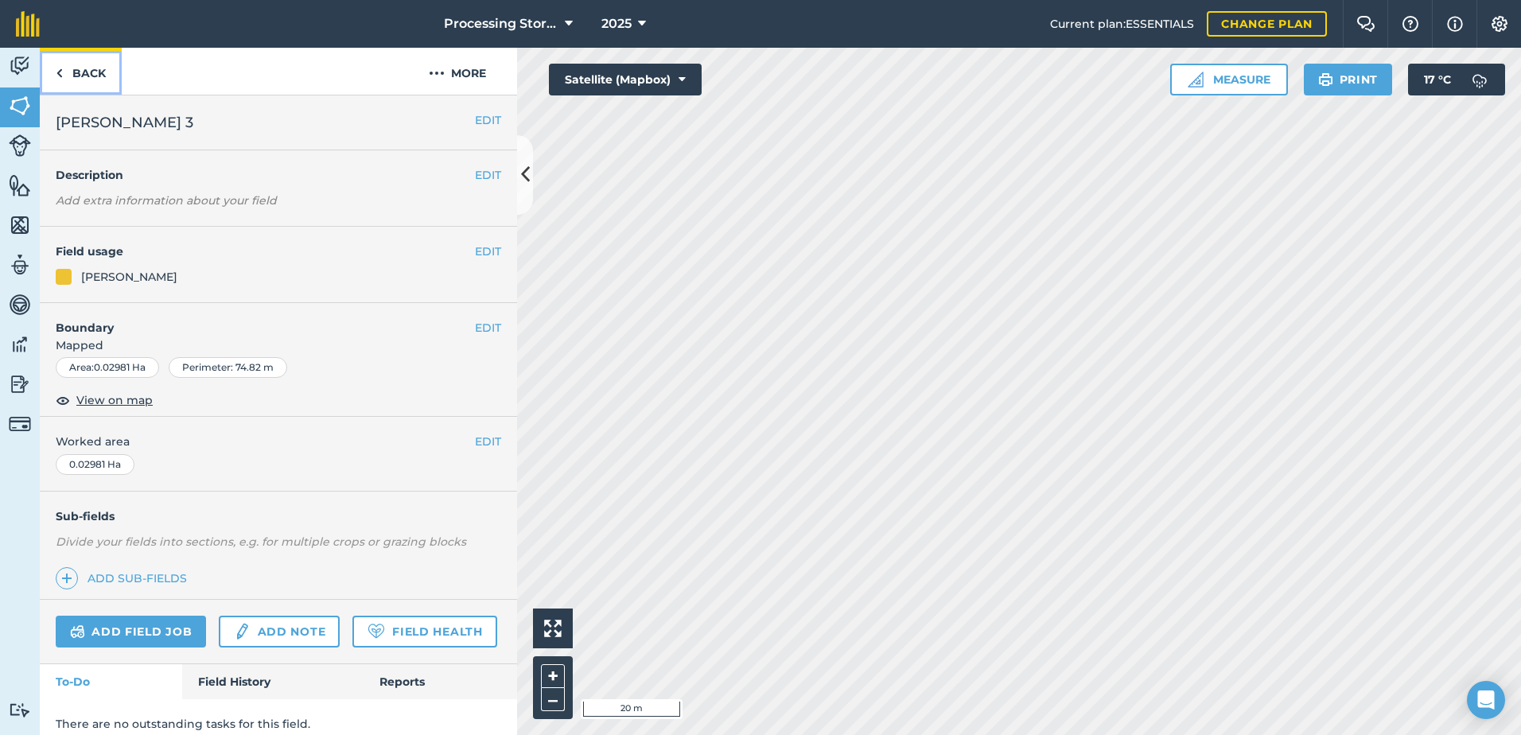
click at [70, 65] on link "Back" at bounding box center [81, 71] width 82 height 47
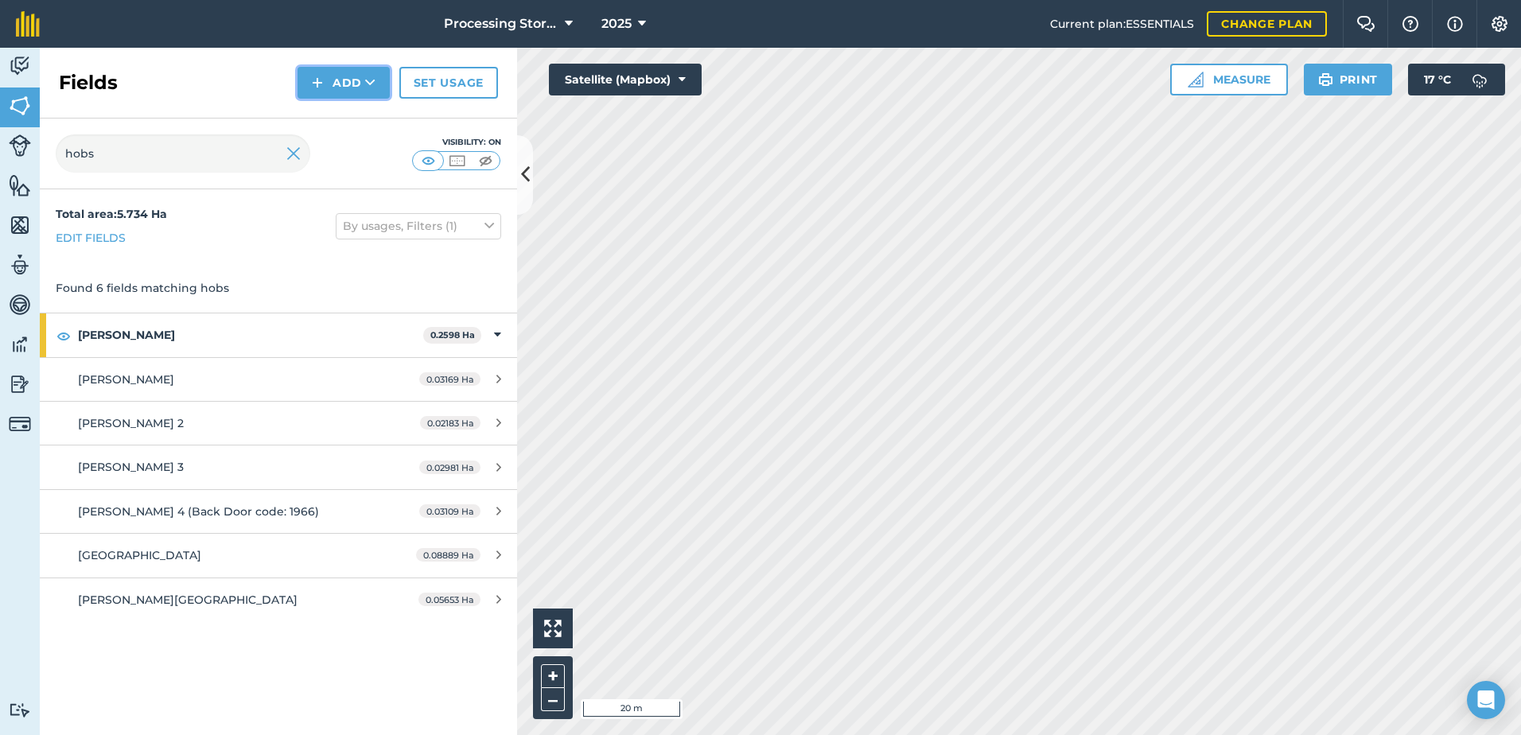
click at [351, 90] on button "Add" at bounding box center [343, 83] width 92 height 32
click at [355, 128] on link "Draw" at bounding box center [343, 118] width 87 height 35
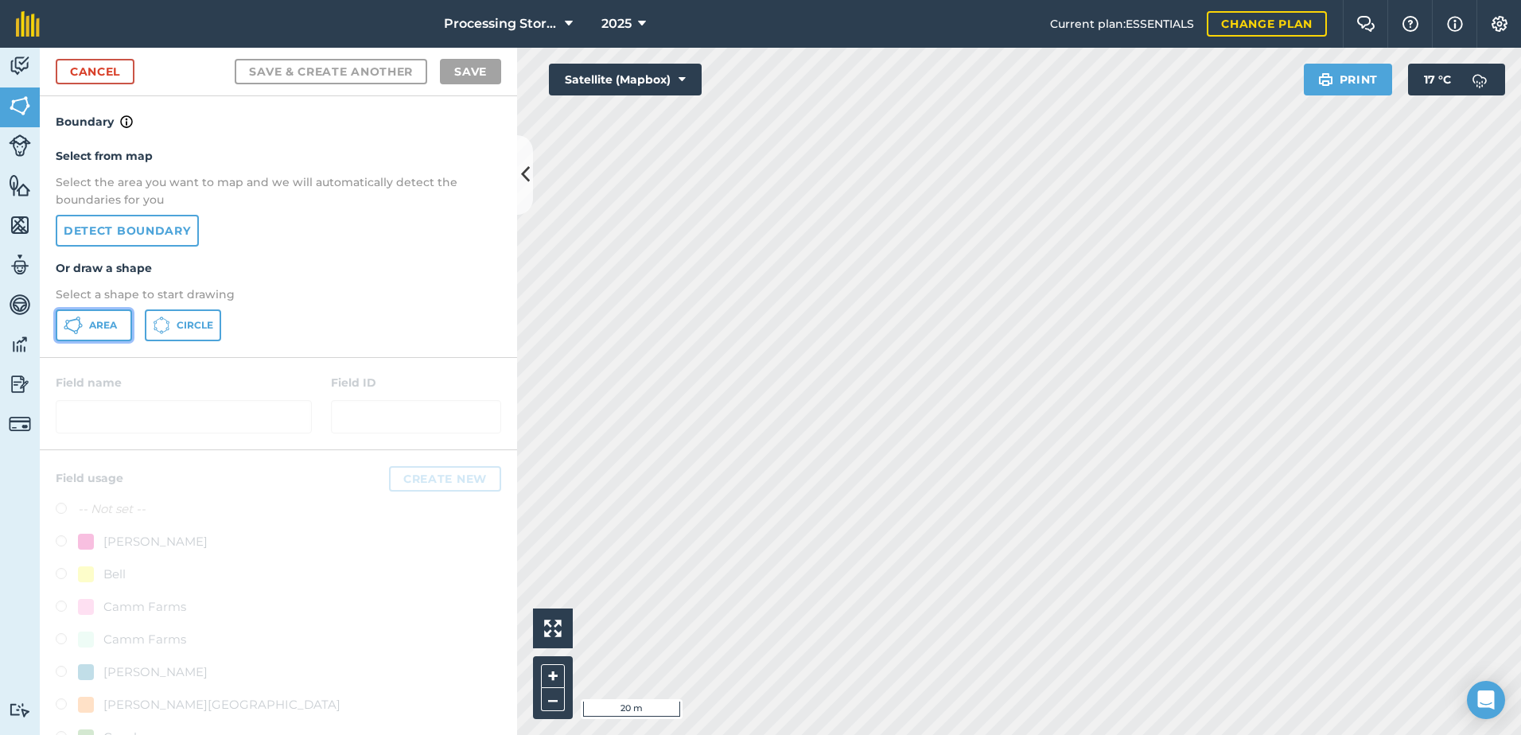
click at [89, 332] on span "Area" at bounding box center [103, 325] width 28 height 13
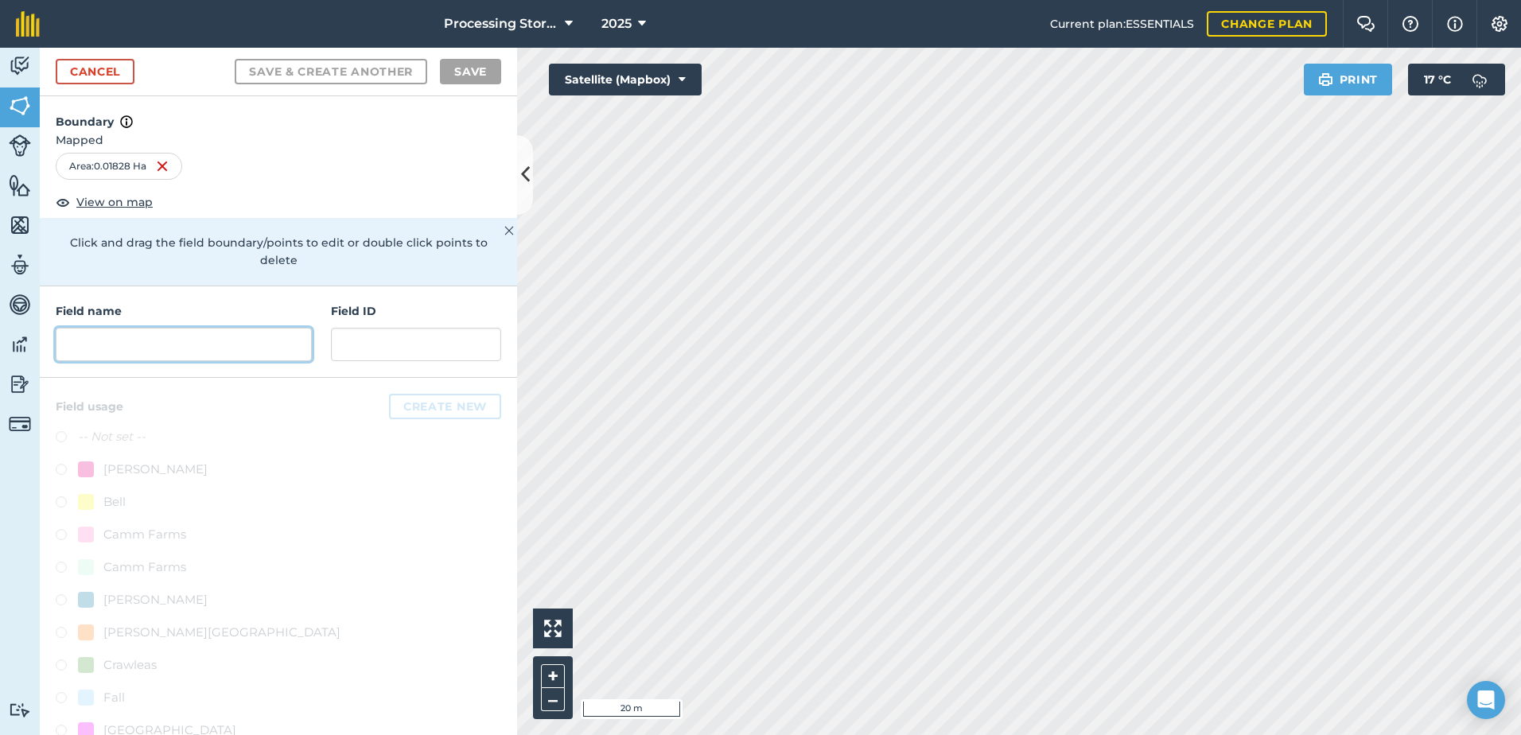
click at [217, 340] on input "text" at bounding box center [184, 344] width 256 height 33
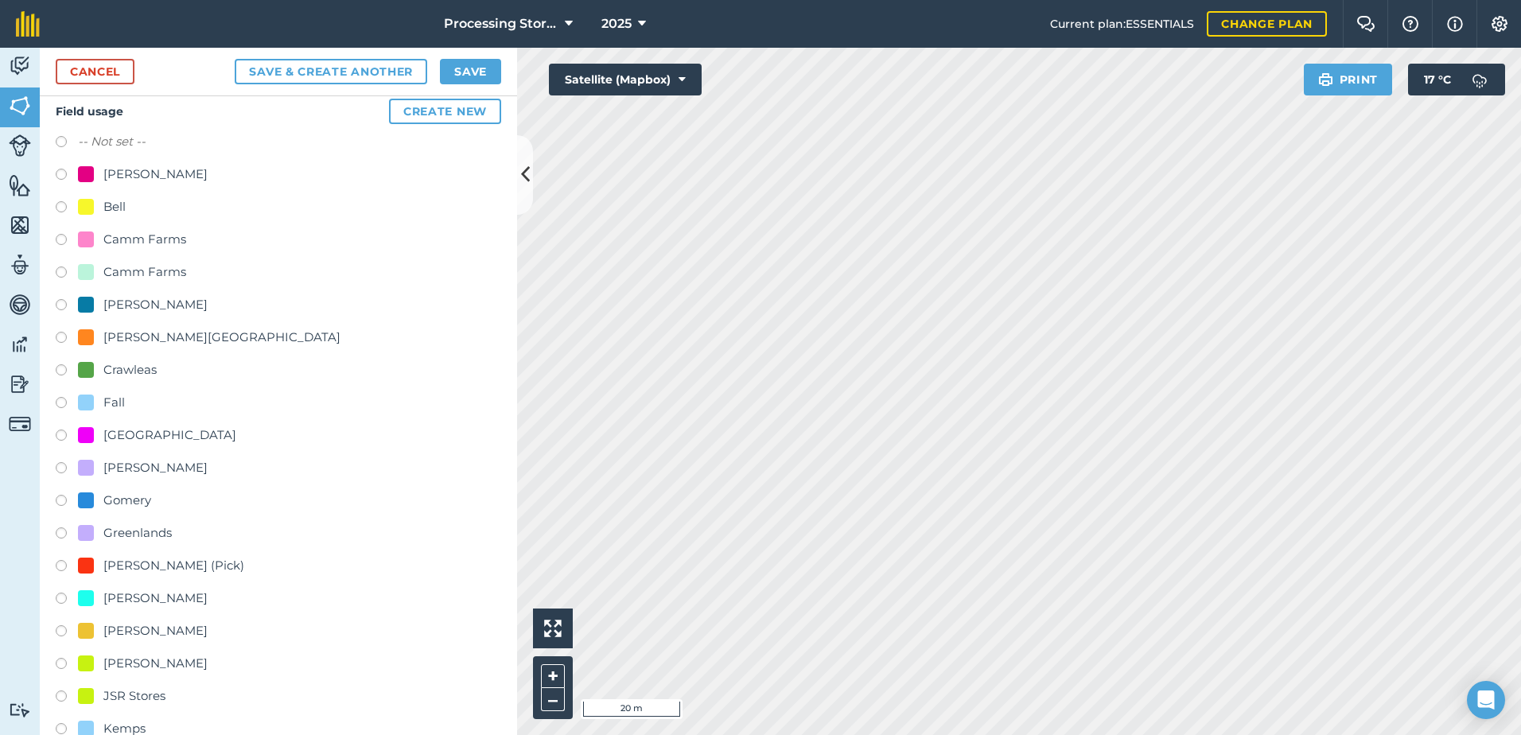
scroll to position [318, 0]
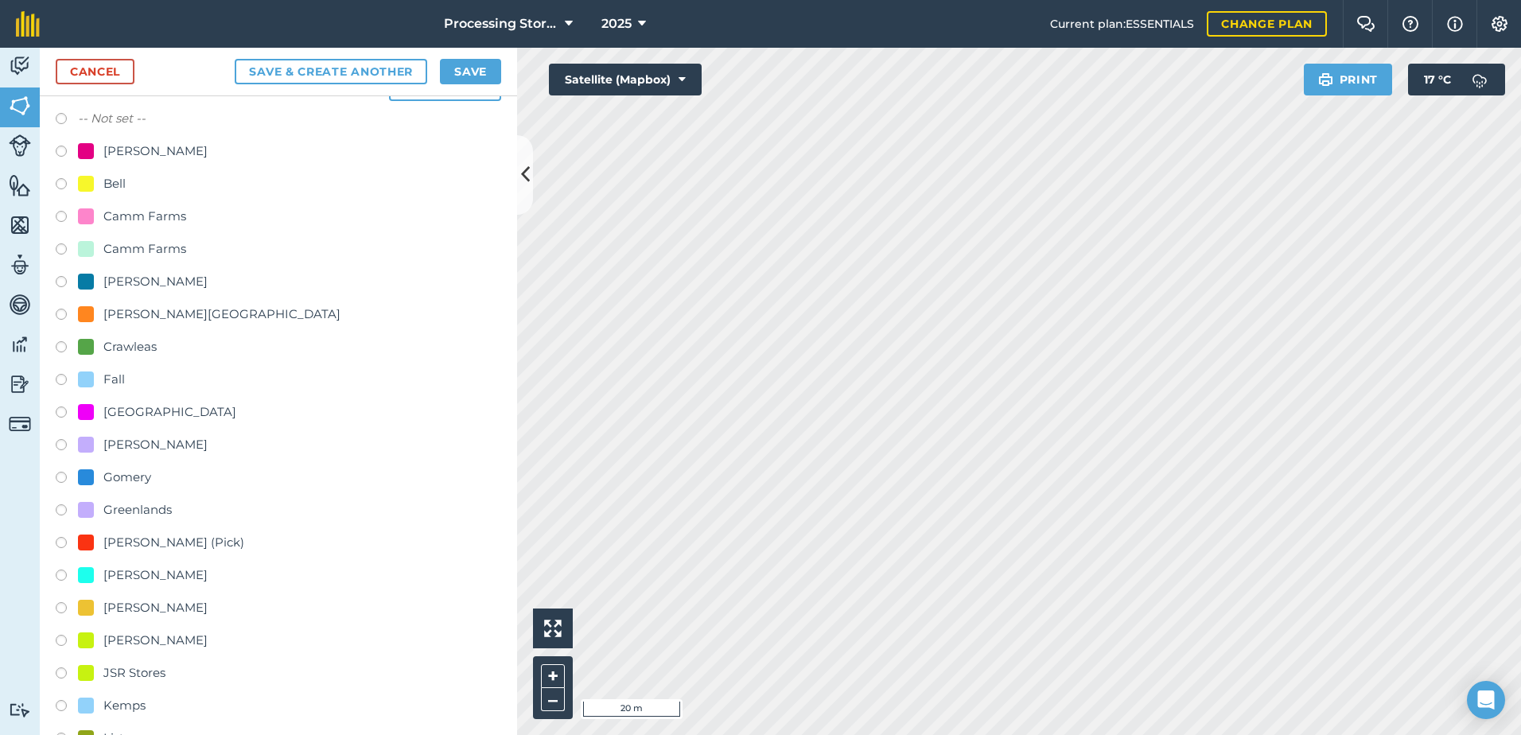
type input "[PERSON_NAME] 1"
click at [111, 609] on div "[PERSON_NAME]" at bounding box center [155, 607] width 104 height 19
radio input "true"
click at [479, 77] on button "Save" at bounding box center [470, 71] width 61 height 25
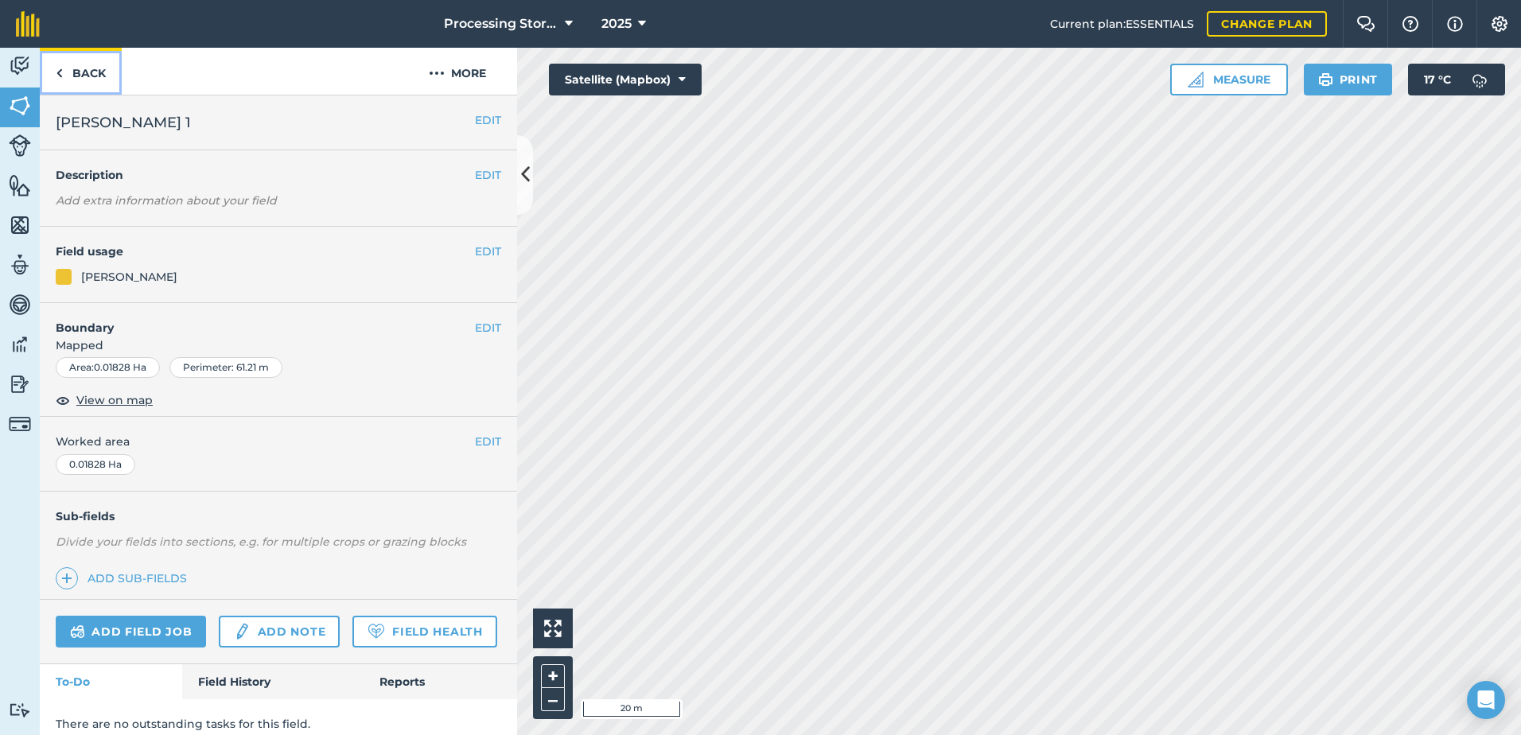
click at [76, 68] on link "Back" at bounding box center [81, 71] width 82 height 47
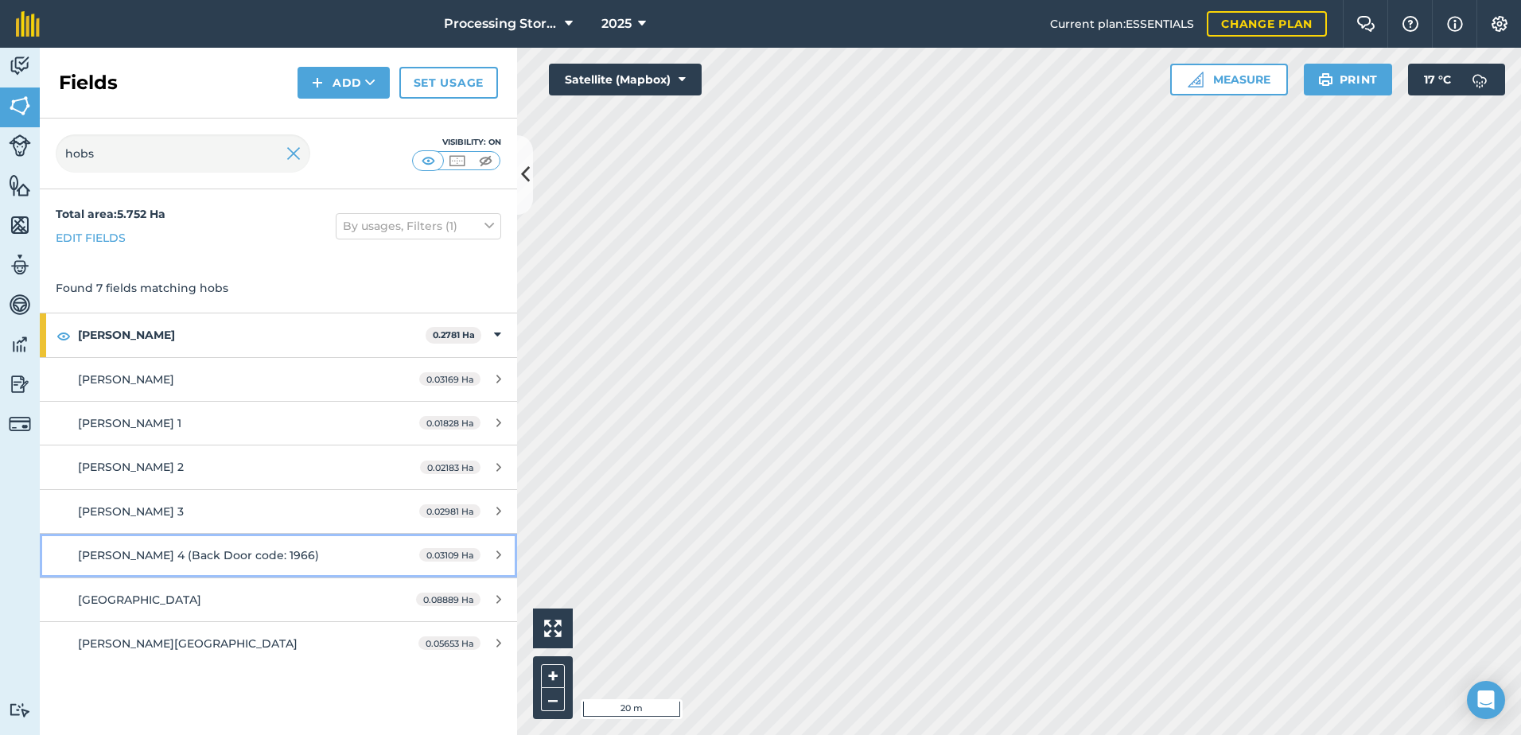
click at [283, 548] on span "[PERSON_NAME] 4 (Back Door code: 1966)" at bounding box center [198, 555] width 241 height 14
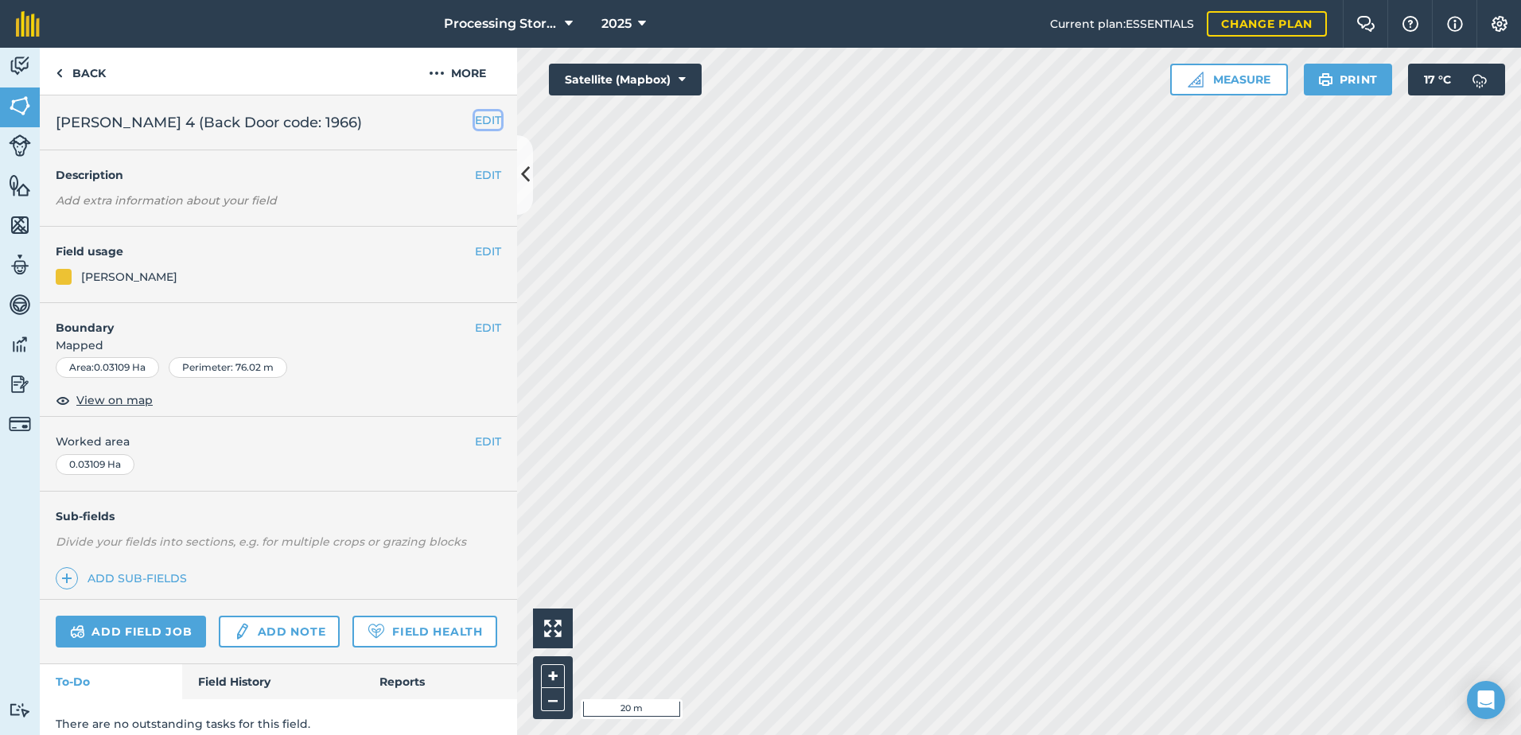
click at [475, 115] on button "EDIT" at bounding box center [488, 119] width 26 height 17
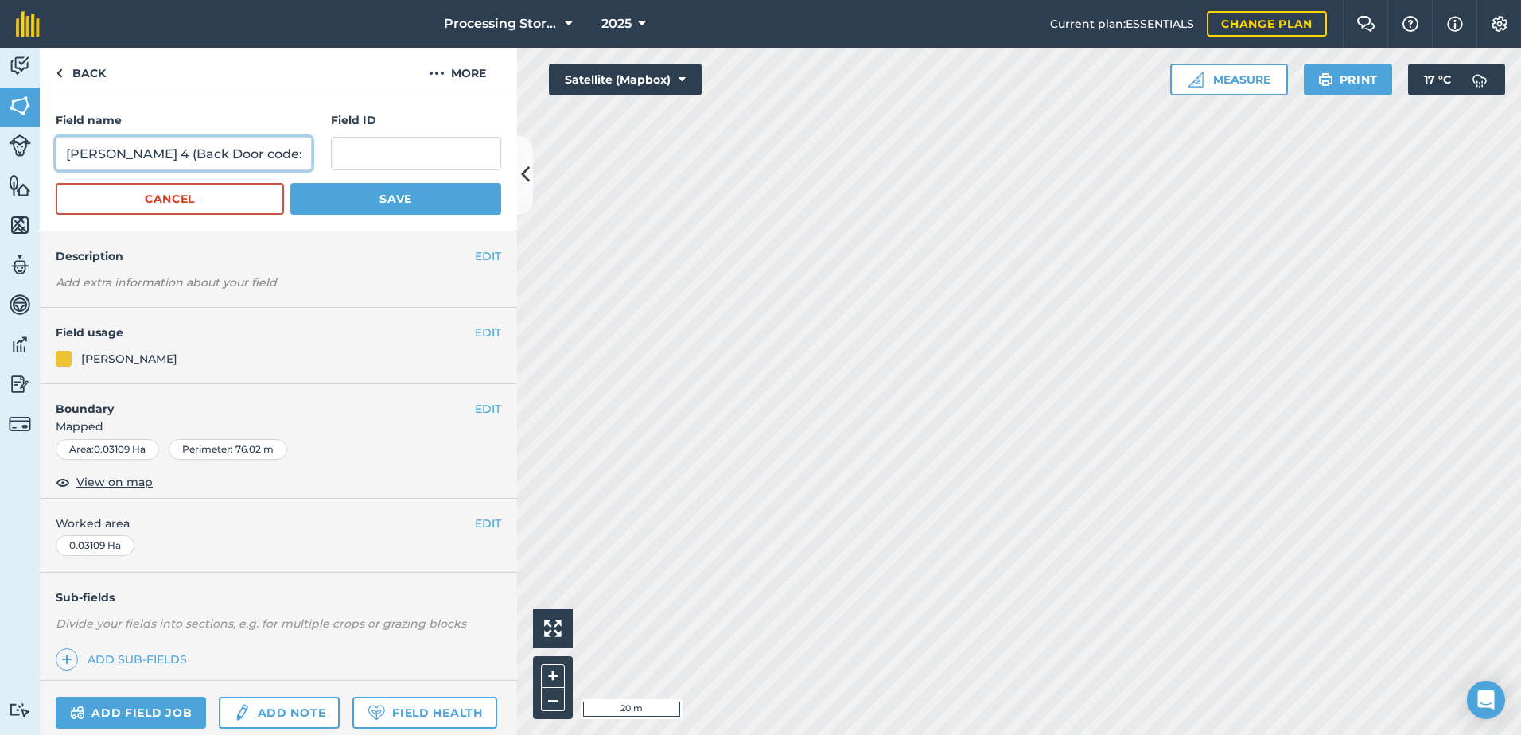
scroll to position [0, 31]
drag, startPoint x: 179, startPoint y: 155, endPoint x: 295, endPoint y: 163, distance: 116.4
click at [295, 163] on input "[PERSON_NAME] 4 (Back Door code: 1966)" at bounding box center [184, 153] width 256 height 33
type input "[PERSON_NAME] 4"
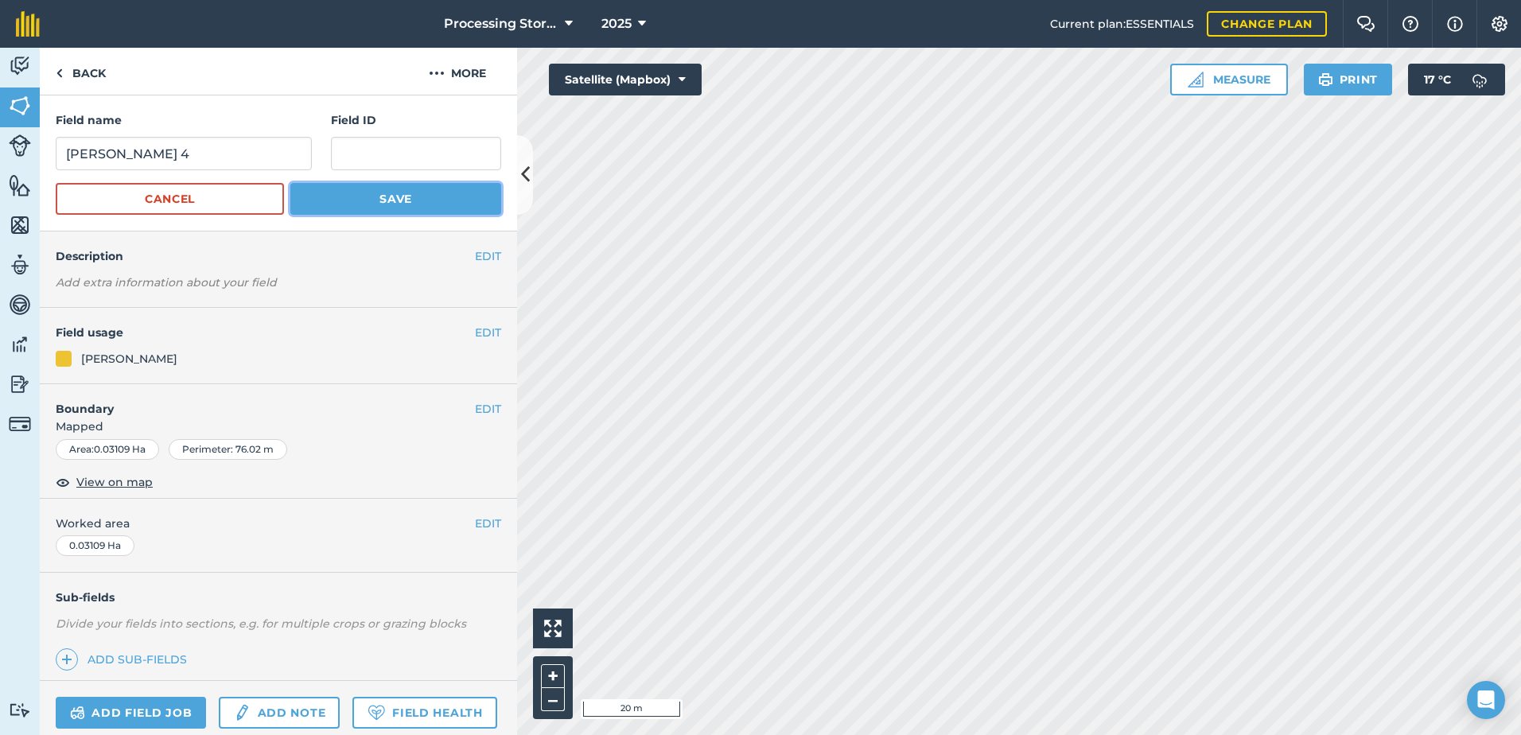
click at [387, 207] on button "Save" at bounding box center [395, 199] width 211 height 32
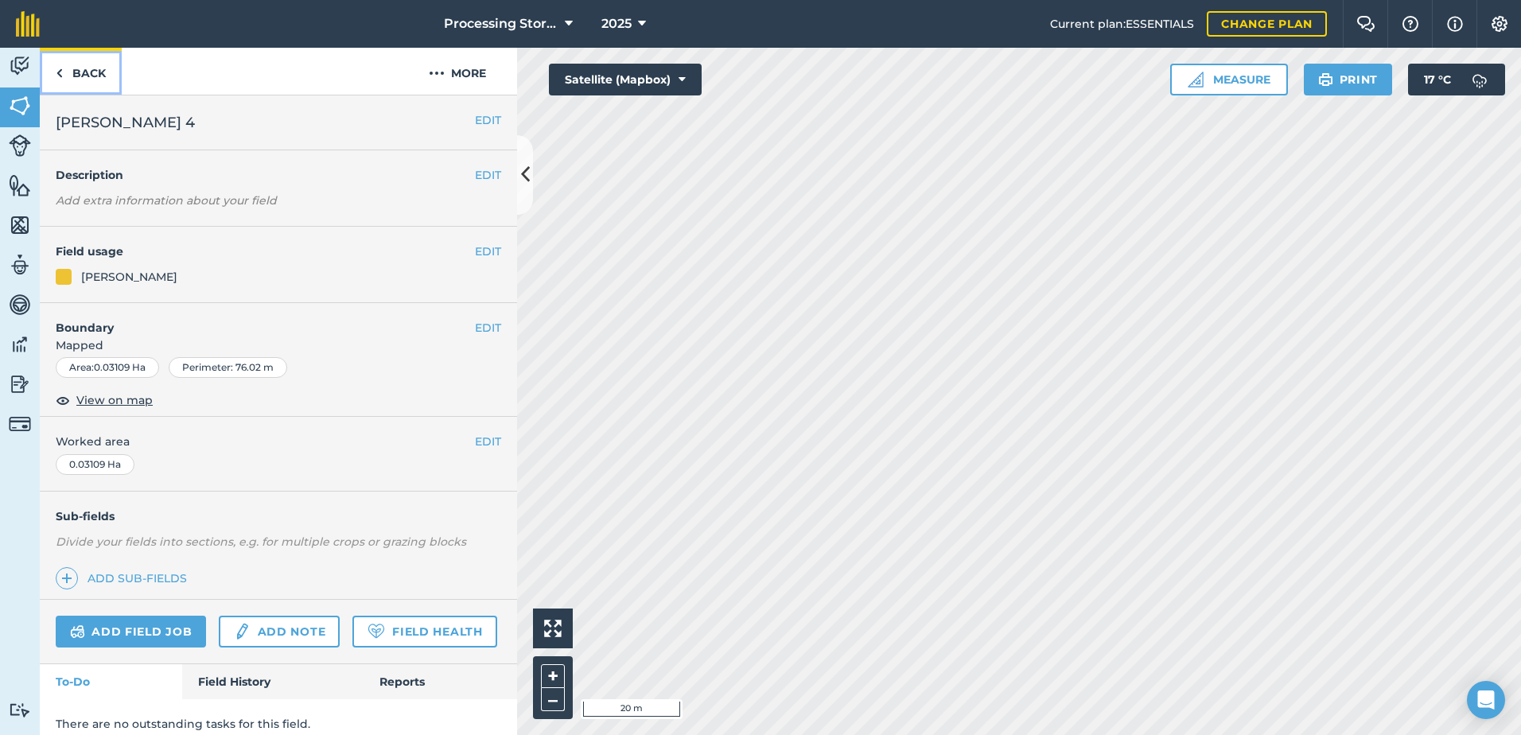
click at [96, 79] on link "Back" at bounding box center [81, 71] width 82 height 47
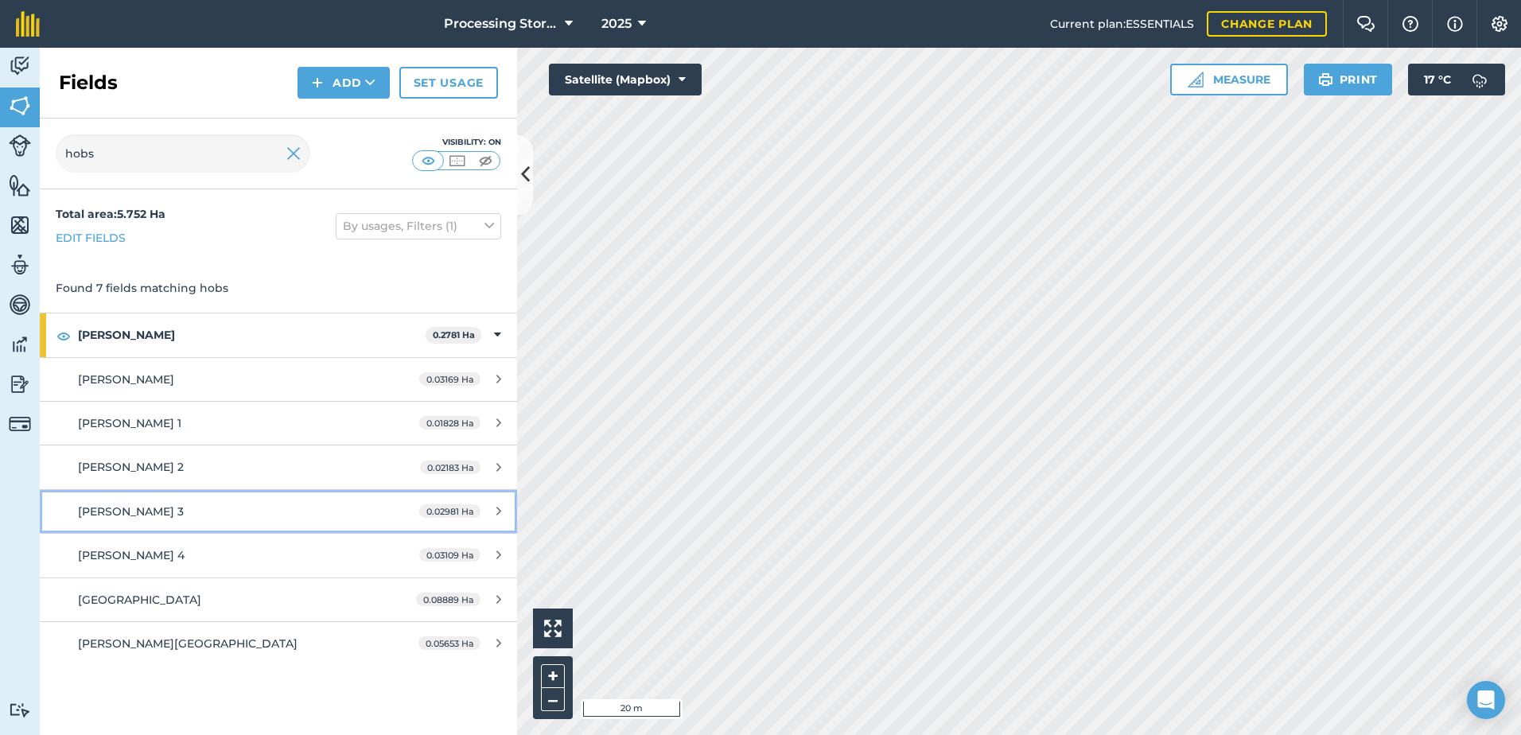
click at [230, 499] on link "[PERSON_NAME] 3 0.02981 Ha" at bounding box center [278, 511] width 477 height 43
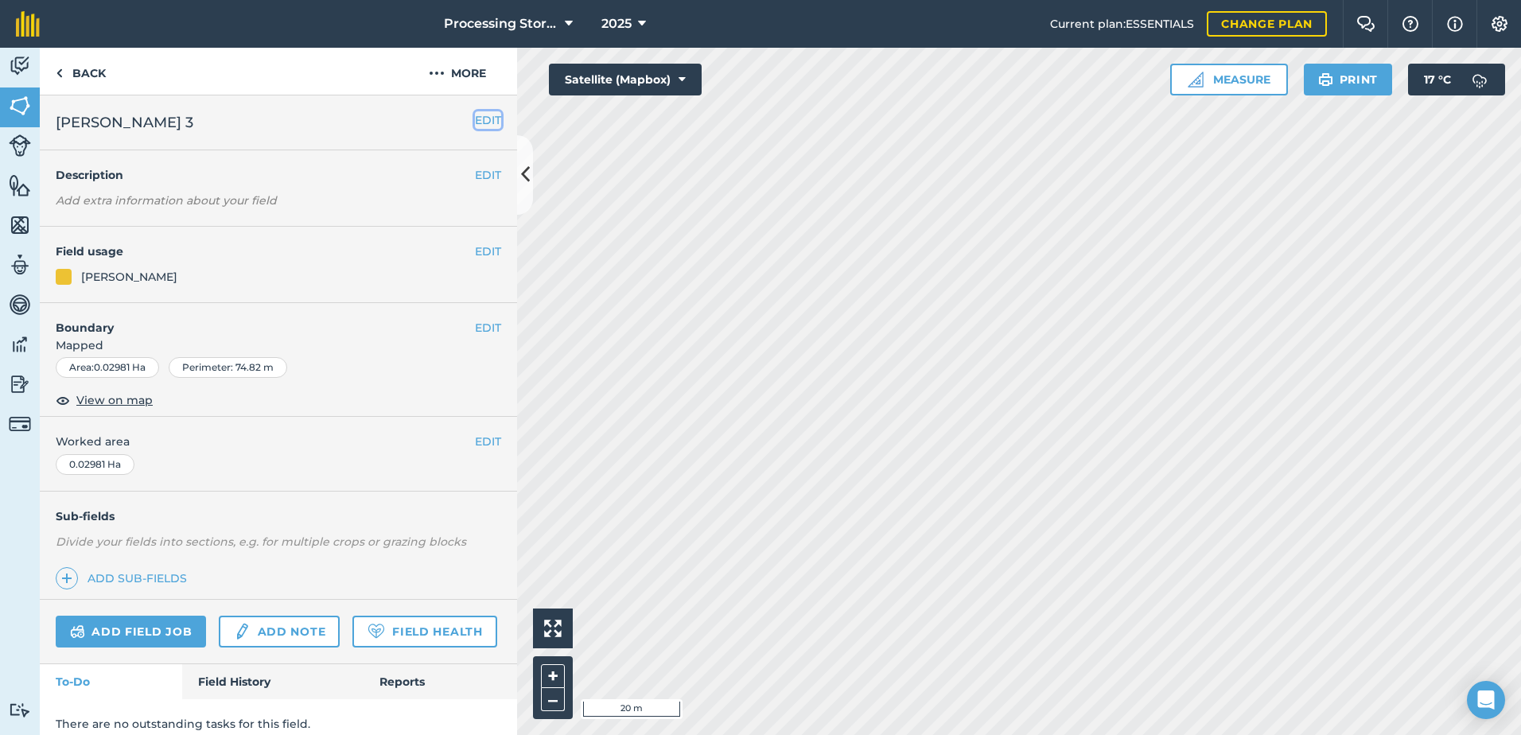
click at [476, 120] on button "EDIT" at bounding box center [488, 119] width 26 height 17
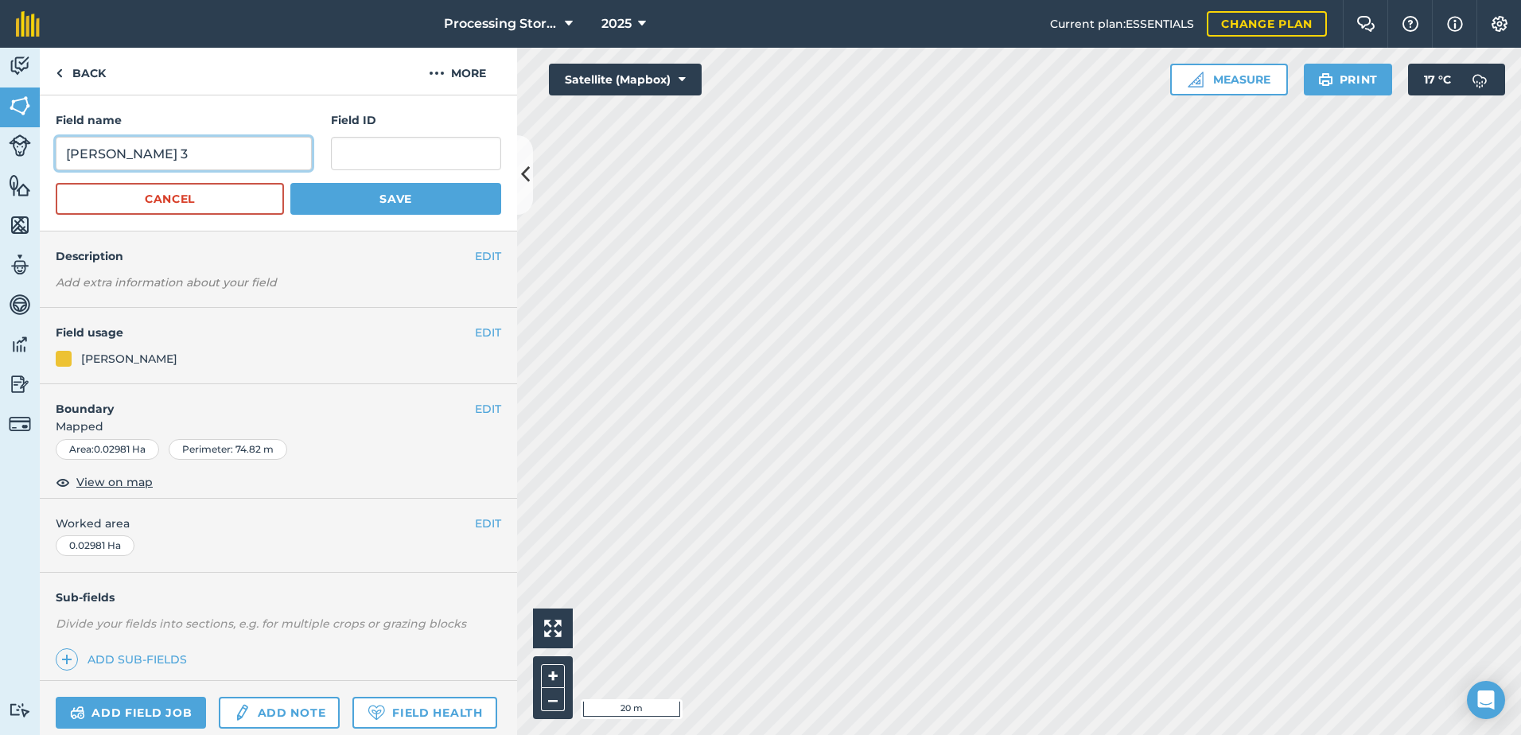
click at [240, 157] on input "[PERSON_NAME] 3" at bounding box center [184, 153] width 256 height 33
paste input "(Back Door code: 1966)"
type input "[PERSON_NAME] 3 (Back Door code: 1966)"
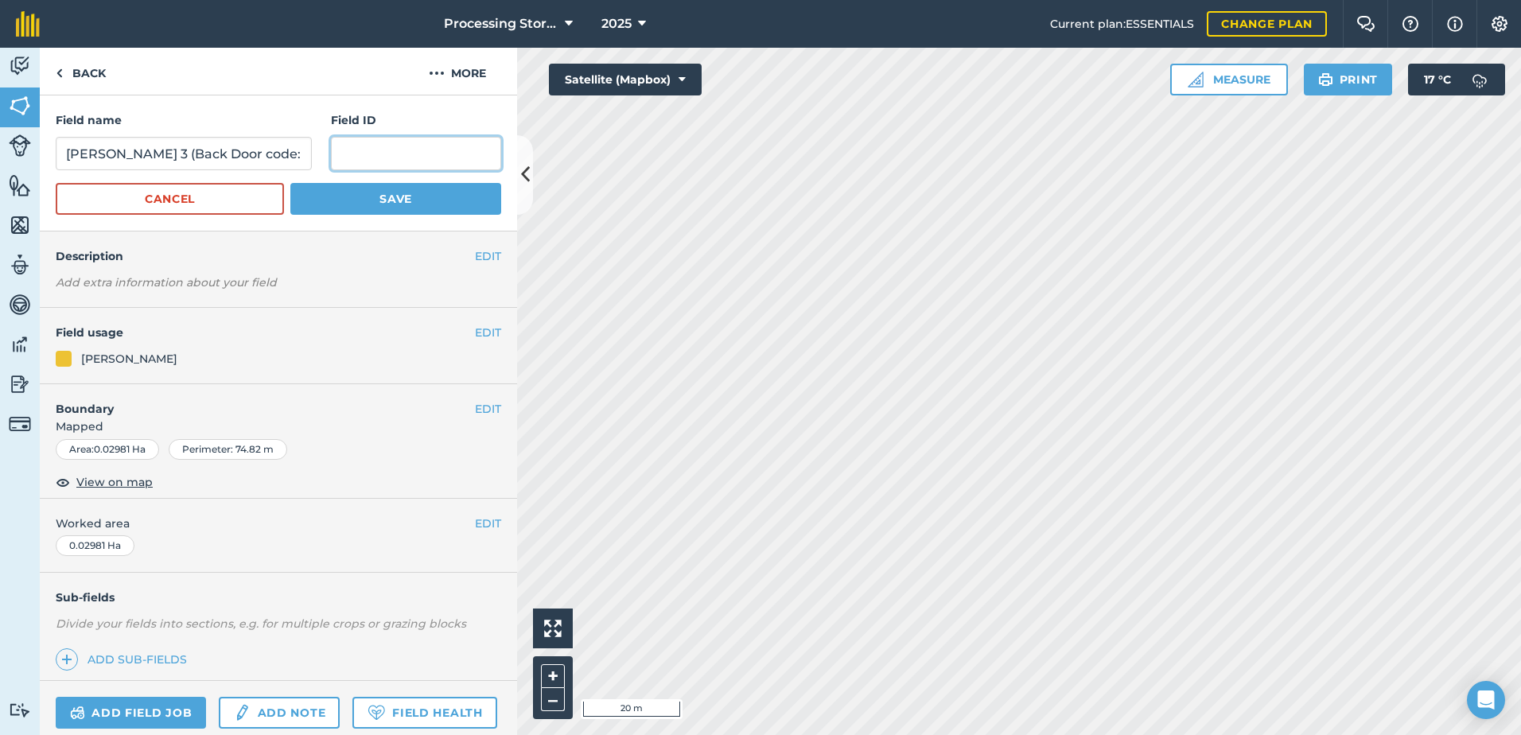
click at [406, 160] on input "text" at bounding box center [416, 153] width 170 height 33
paste input "(Back Door code: 1966)"
type input "(Back Door code: 1966)"
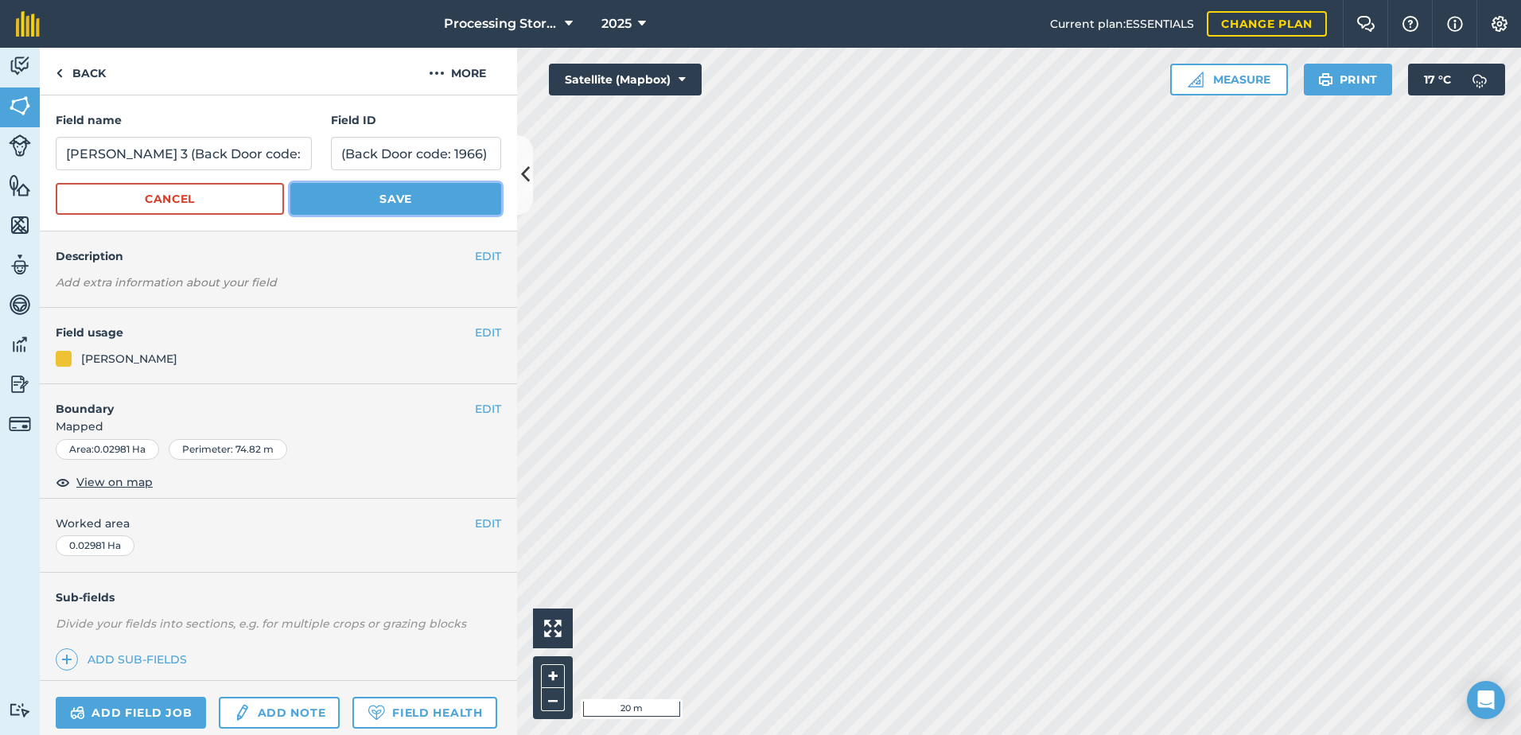
click at [384, 199] on button "Save" at bounding box center [395, 199] width 211 height 32
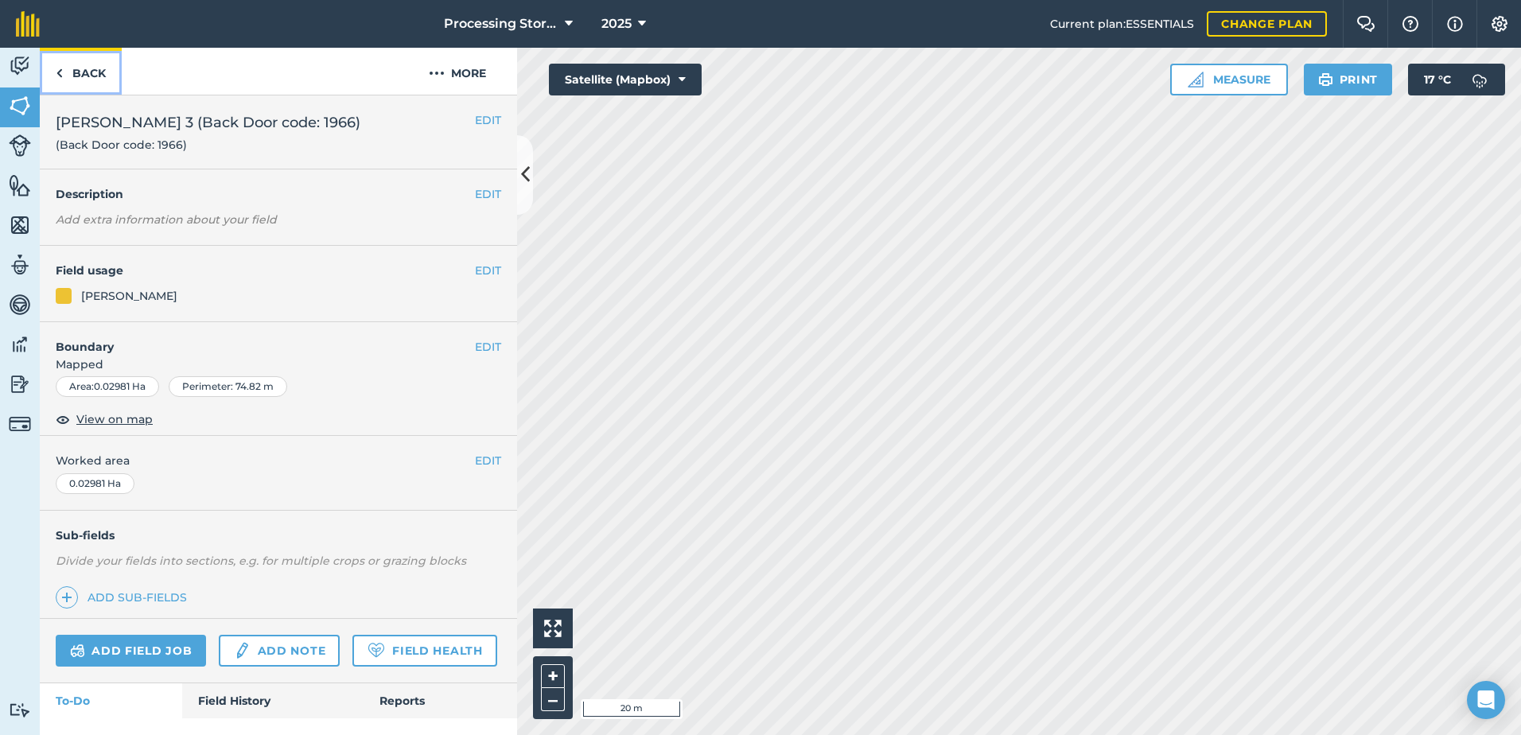
click at [90, 67] on link "Back" at bounding box center [81, 71] width 82 height 47
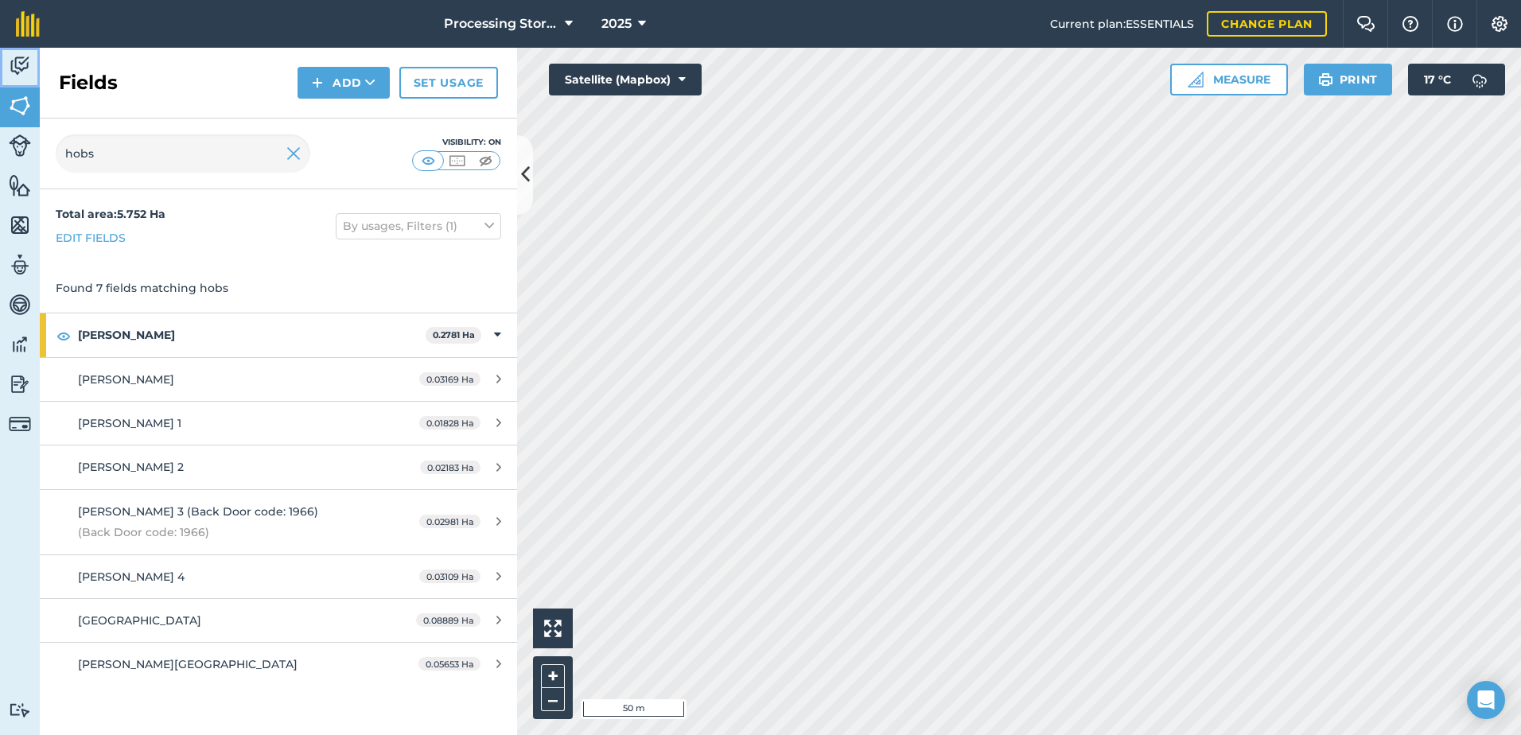
click at [26, 65] on img at bounding box center [20, 66] width 22 height 24
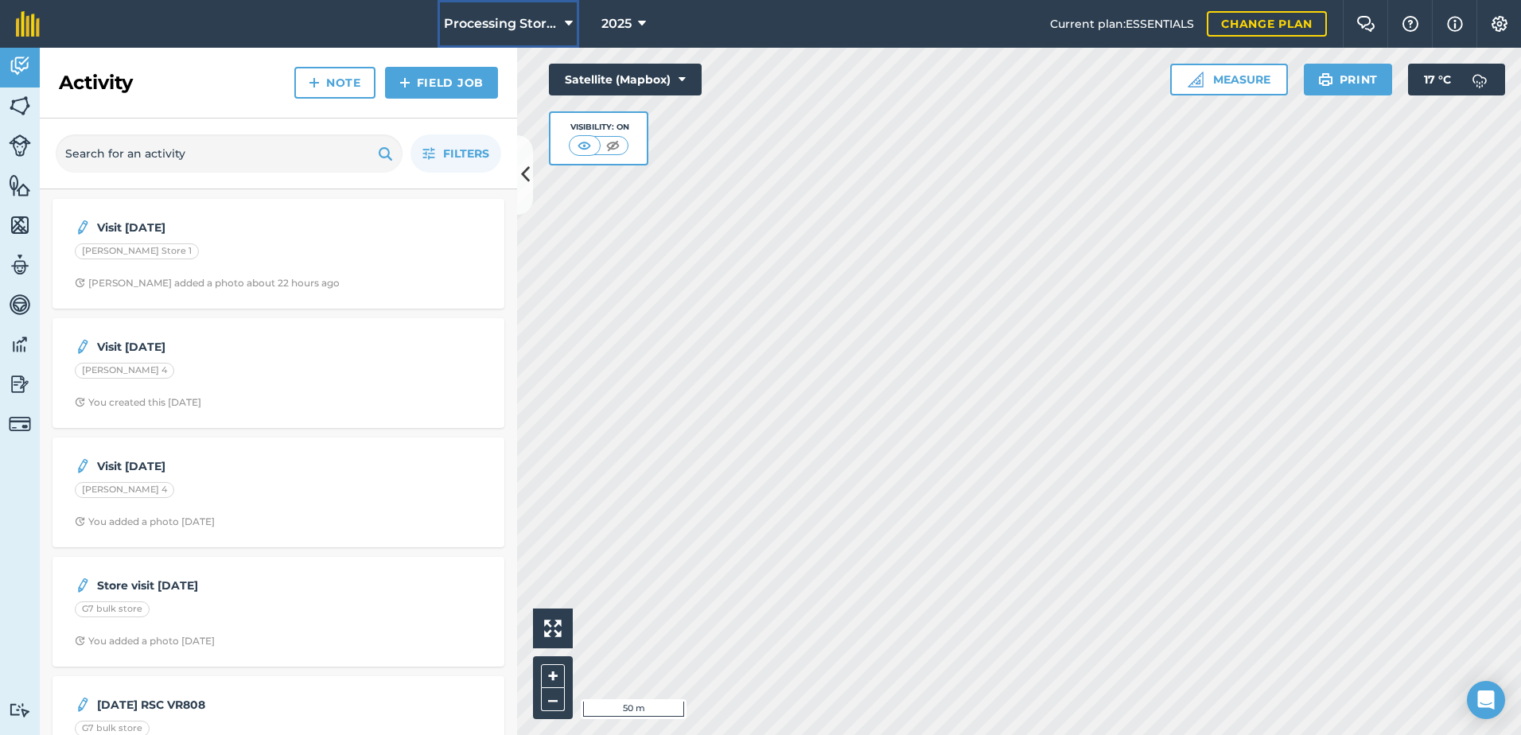
click at [529, 23] on span "Processing Stores" at bounding box center [501, 23] width 115 height 19
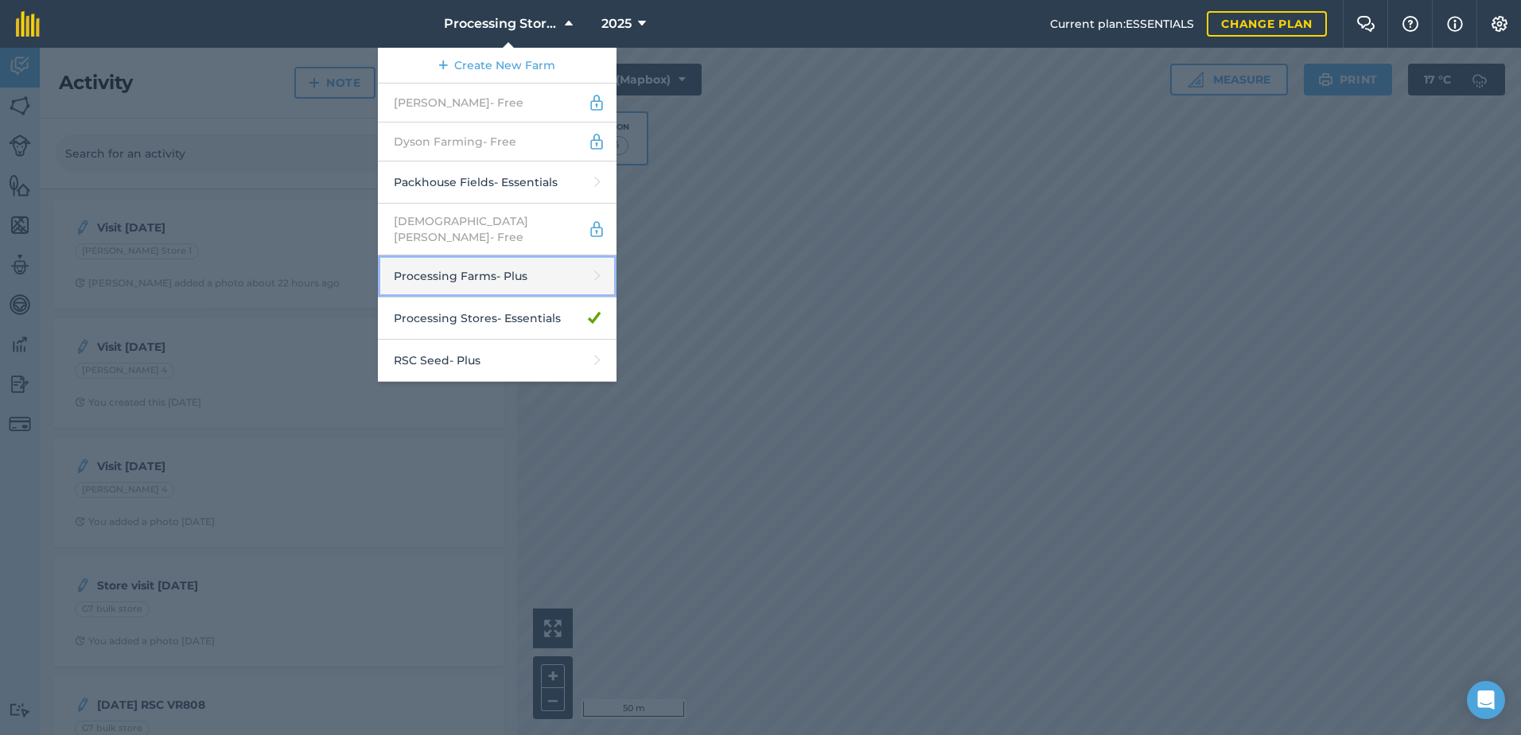
click at [488, 273] on link "Processing Farms - Plus" at bounding box center [497, 276] width 239 height 42
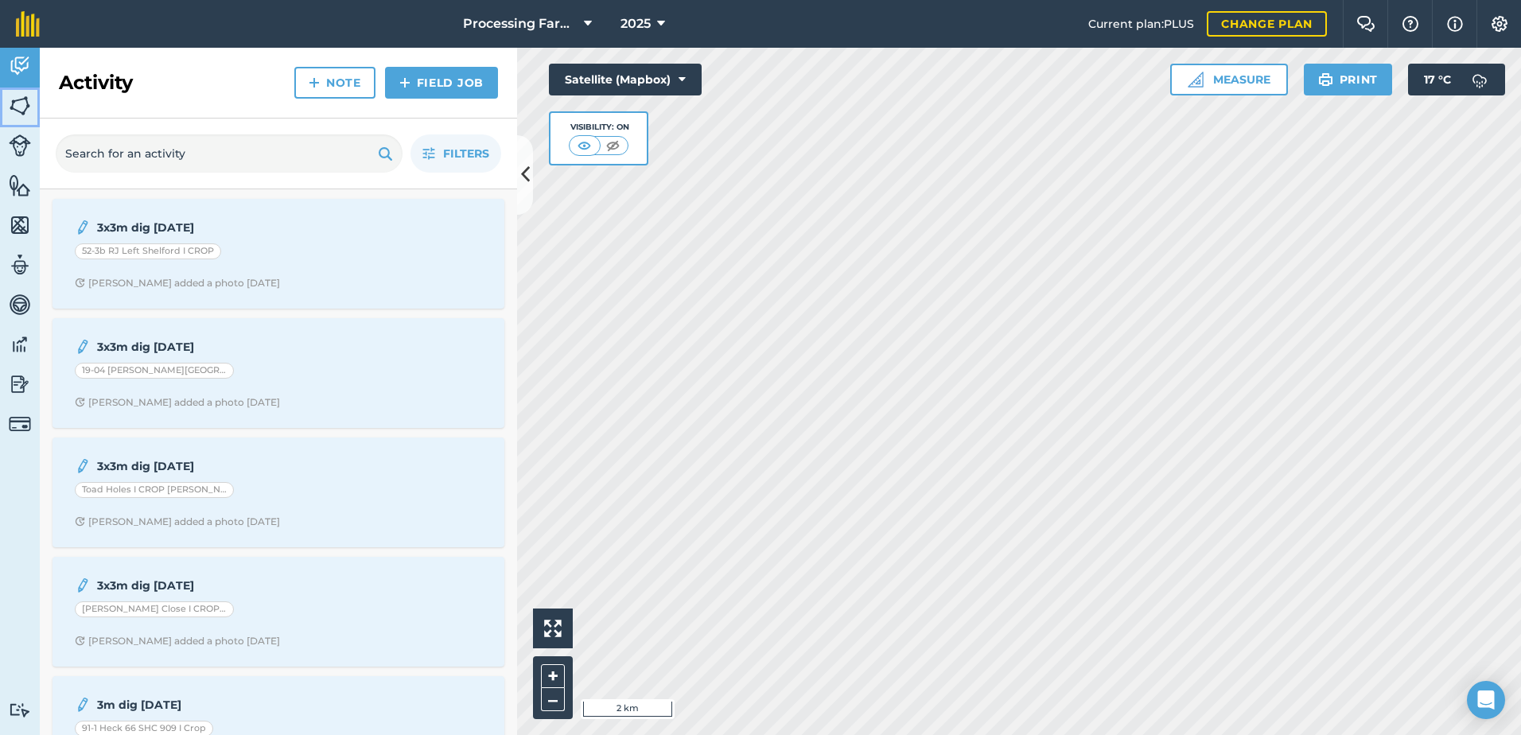
click at [29, 115] on img at bounding box center [20, 106] width 22 height 24
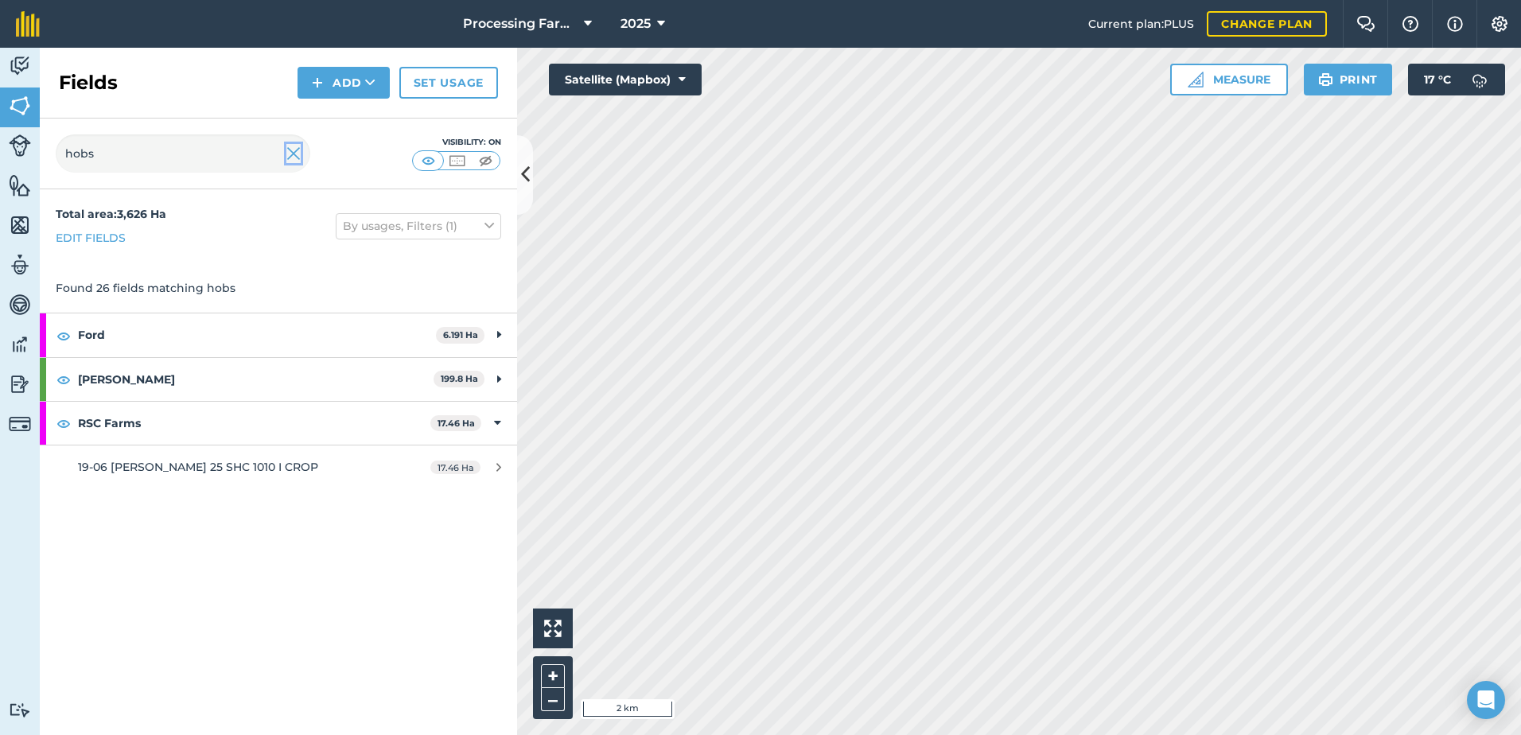
click at [295, 157] on img at bounding box center [293, 153] width 14 height 19
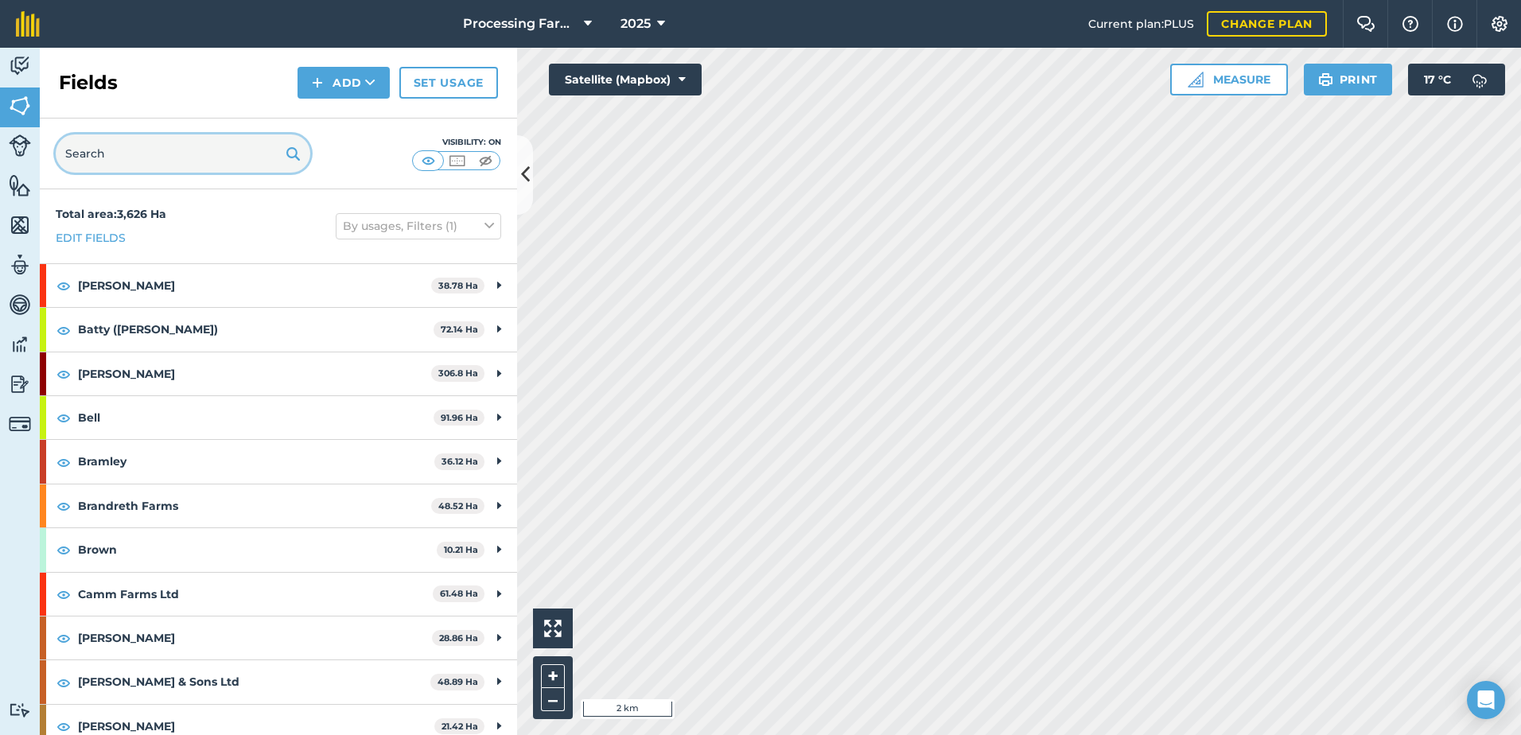
click at [177, 161] on input "text" at bounding box center [183, 153] width 255 height 38
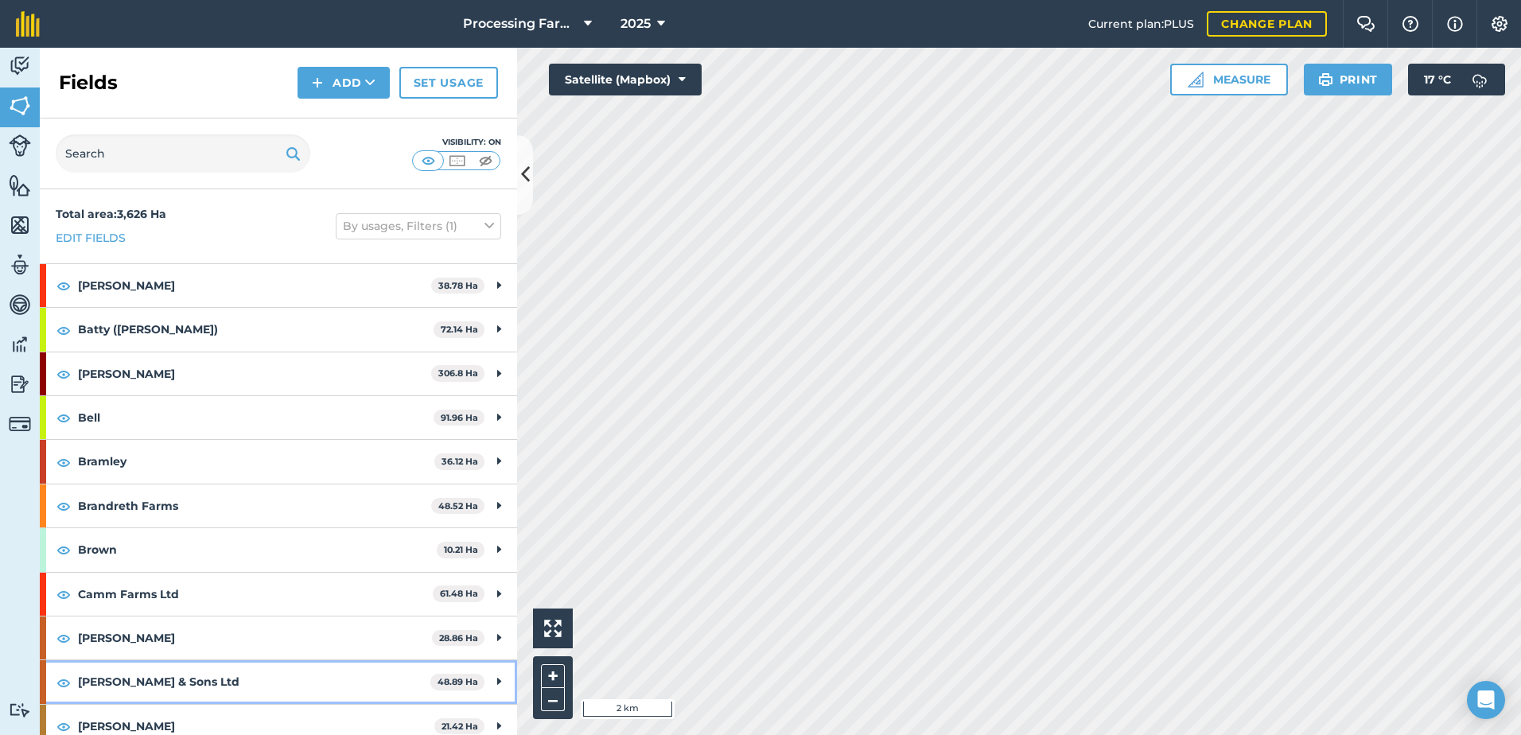
drag, startPoint x: 140, startPoint y: 683, endPoint x: 307, endPoint y: 570, distance: 201.6
click at [141, 683] on strong "[PERSON_NAME] & Sons Ltd" at bounding box center [254, 681] width 352 height 43
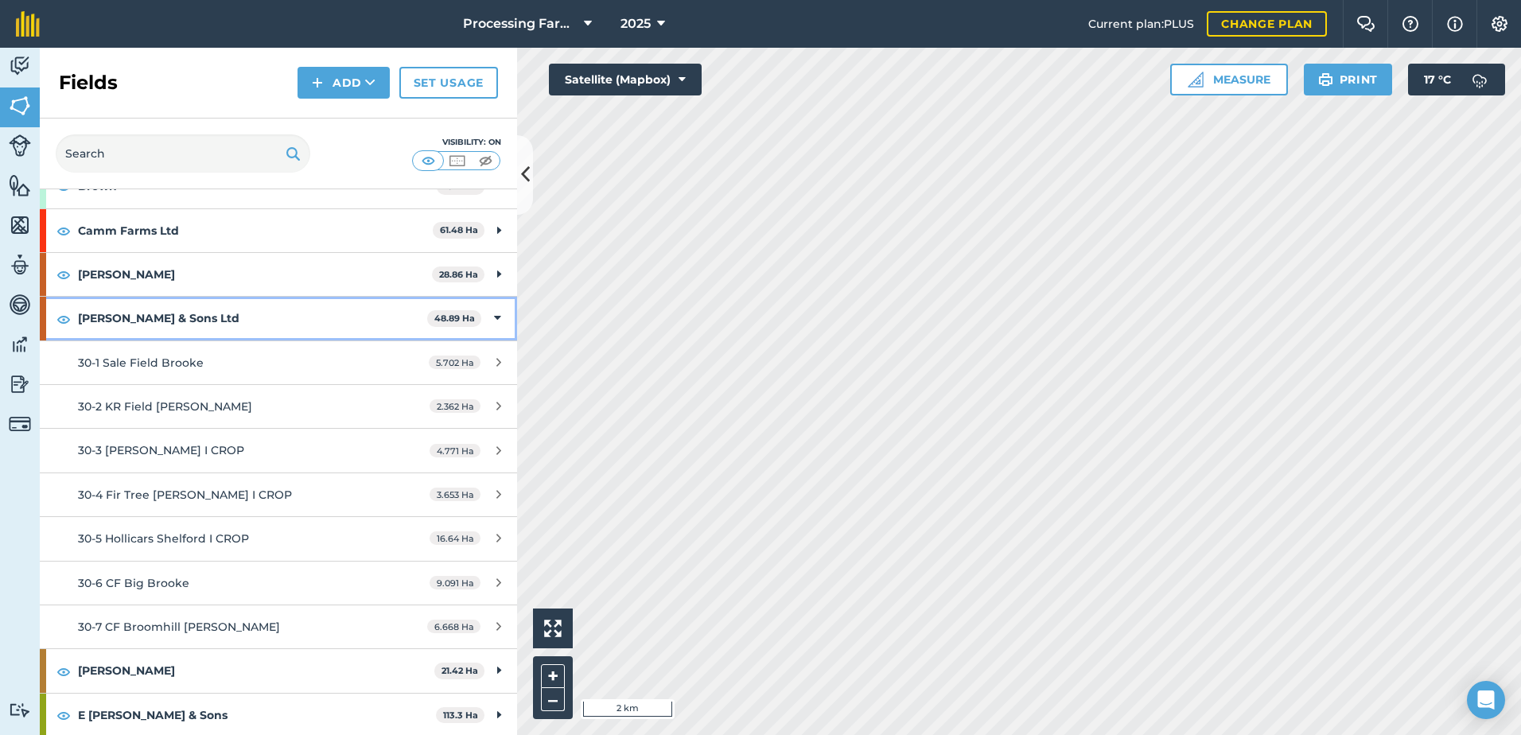
scroll to position [398, 0]
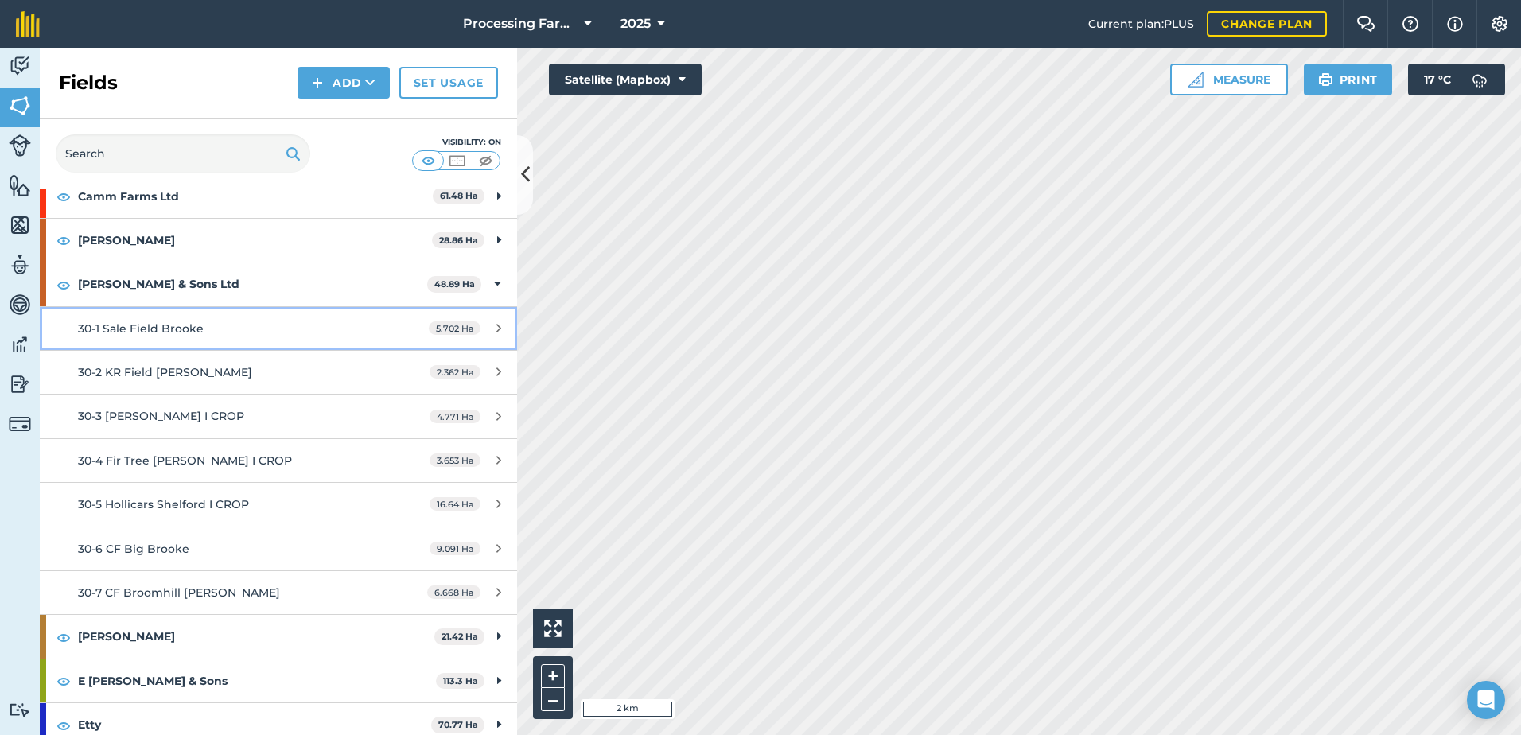
click at [175, 325] on span "30-1 Sale Field Brooke" at bounding box center [141, 328] width 126 height 14
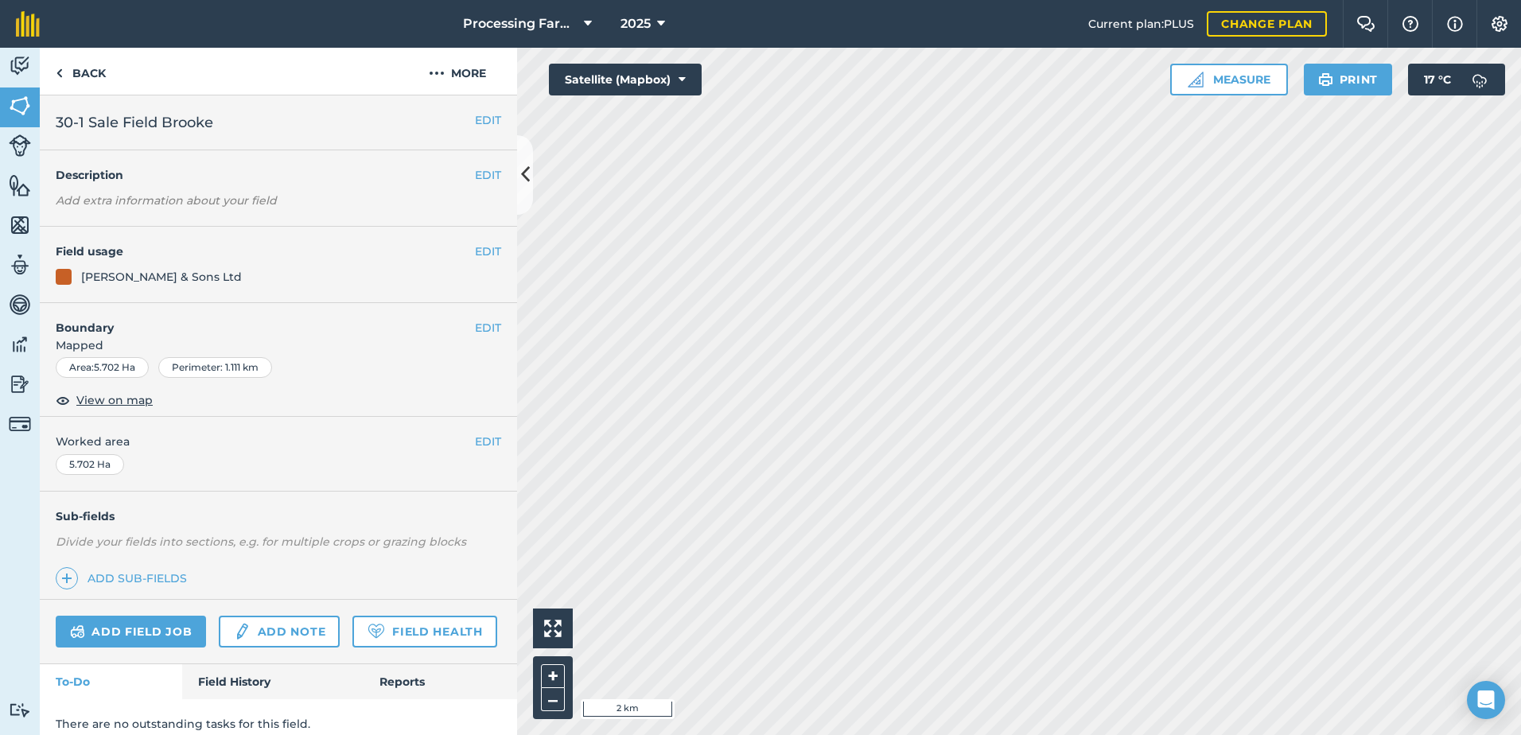
click at [175, 325] on h4 "Boundary" at bounding box center [257, 319] width 435 height 33
click at [100, 397] on span "View on map" at bounding box center [114, 399] width 76 height 17
click at [664, 74] on button "Satellite (Mapbox)" at bounding box center [625, 80] width 153 height 32
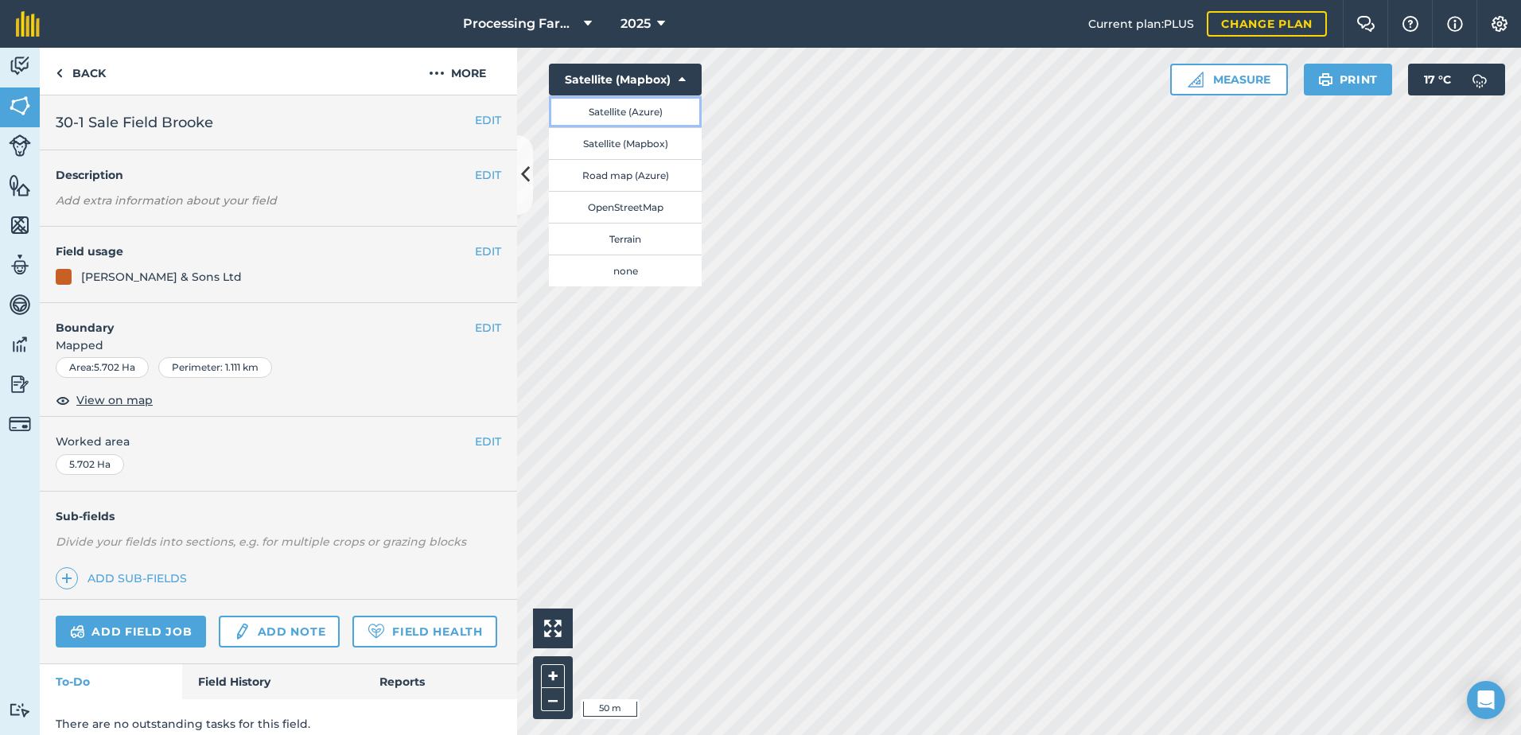
click at [665, 115] on button "Satellite (Azure)" at bounding box center [625, 111] width 153 height 32
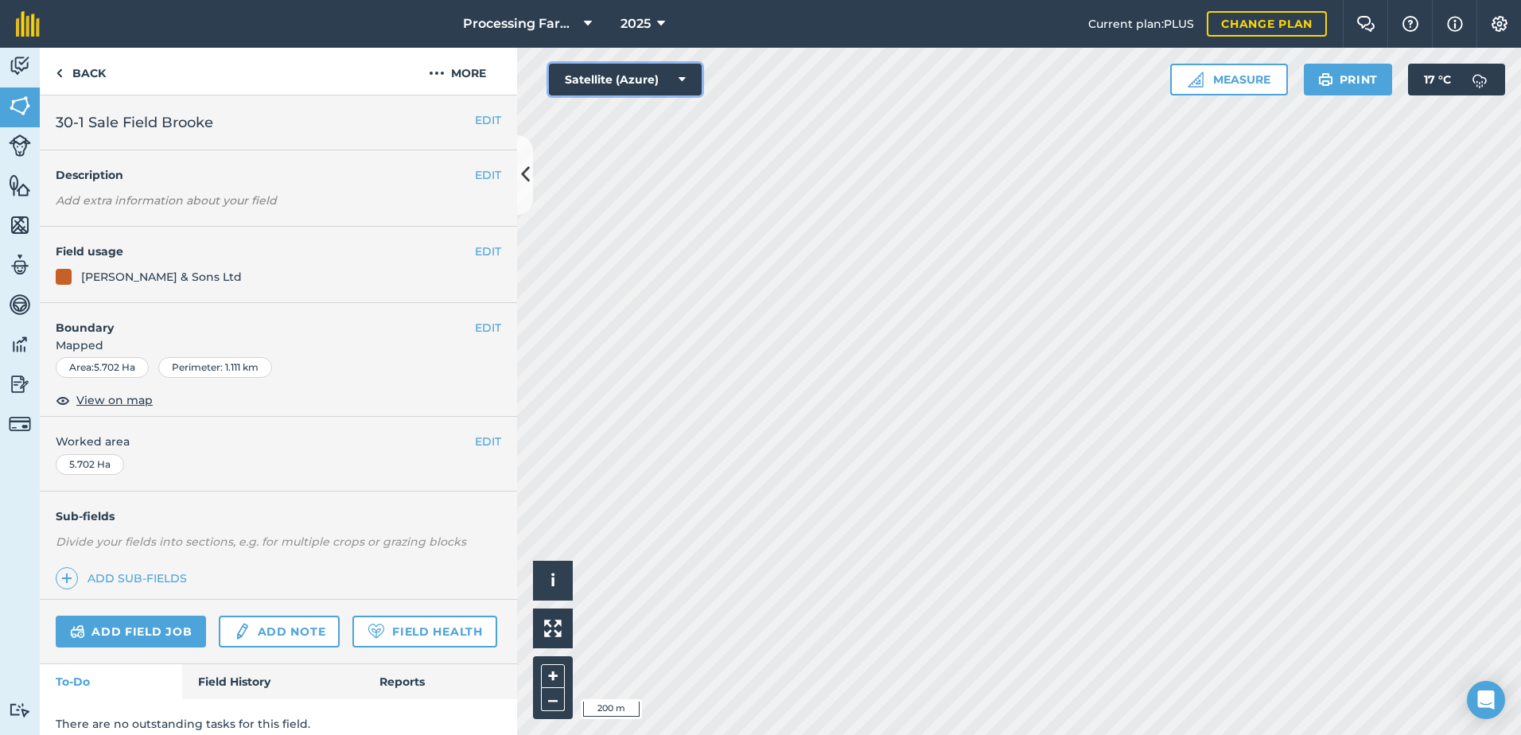
click at [668, 84] on button "Satellite (Azure)" at bounding box center [625, 80] width 153 height 32
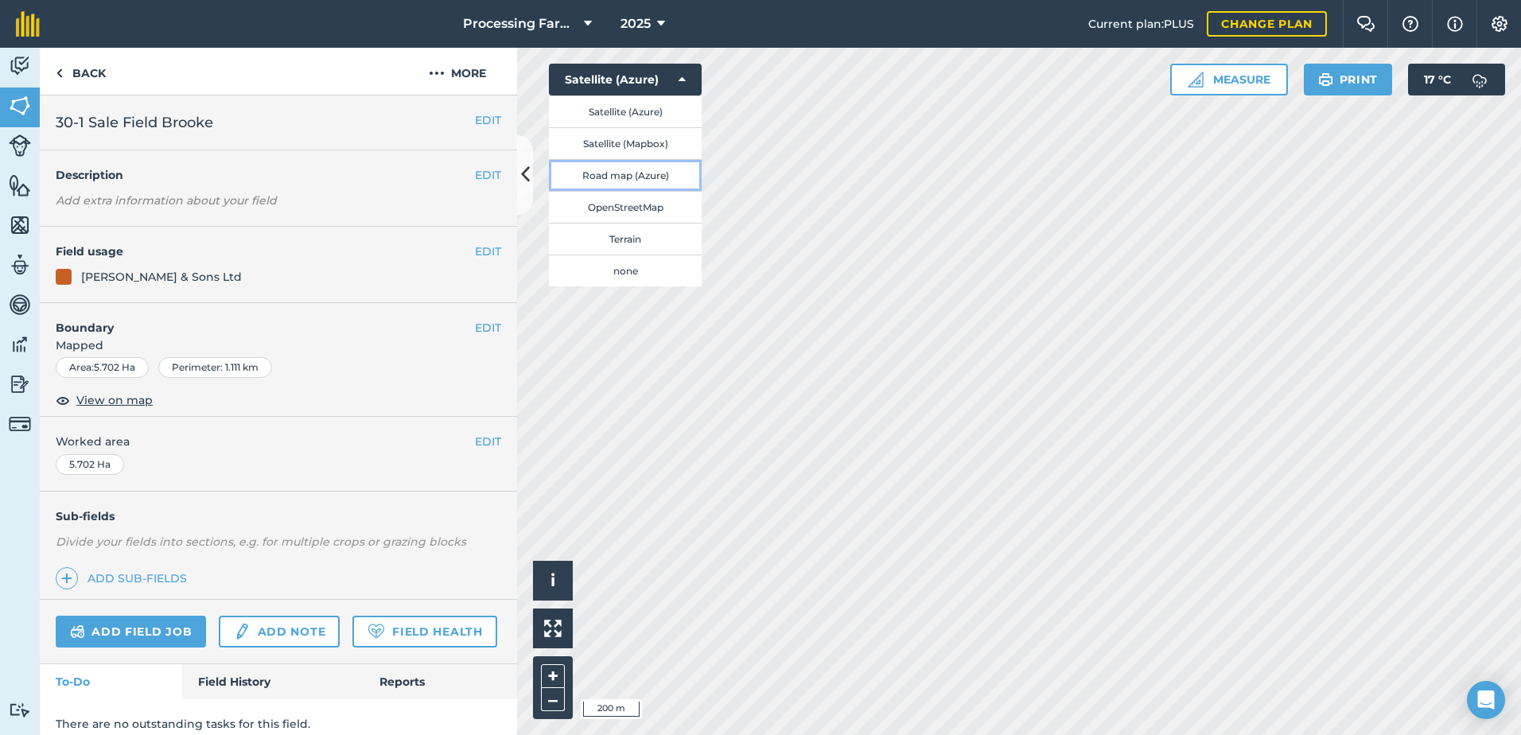
click at [664, 172] on button "Road map (Azure)" at bounding box center [625, 175] width 153 height 32
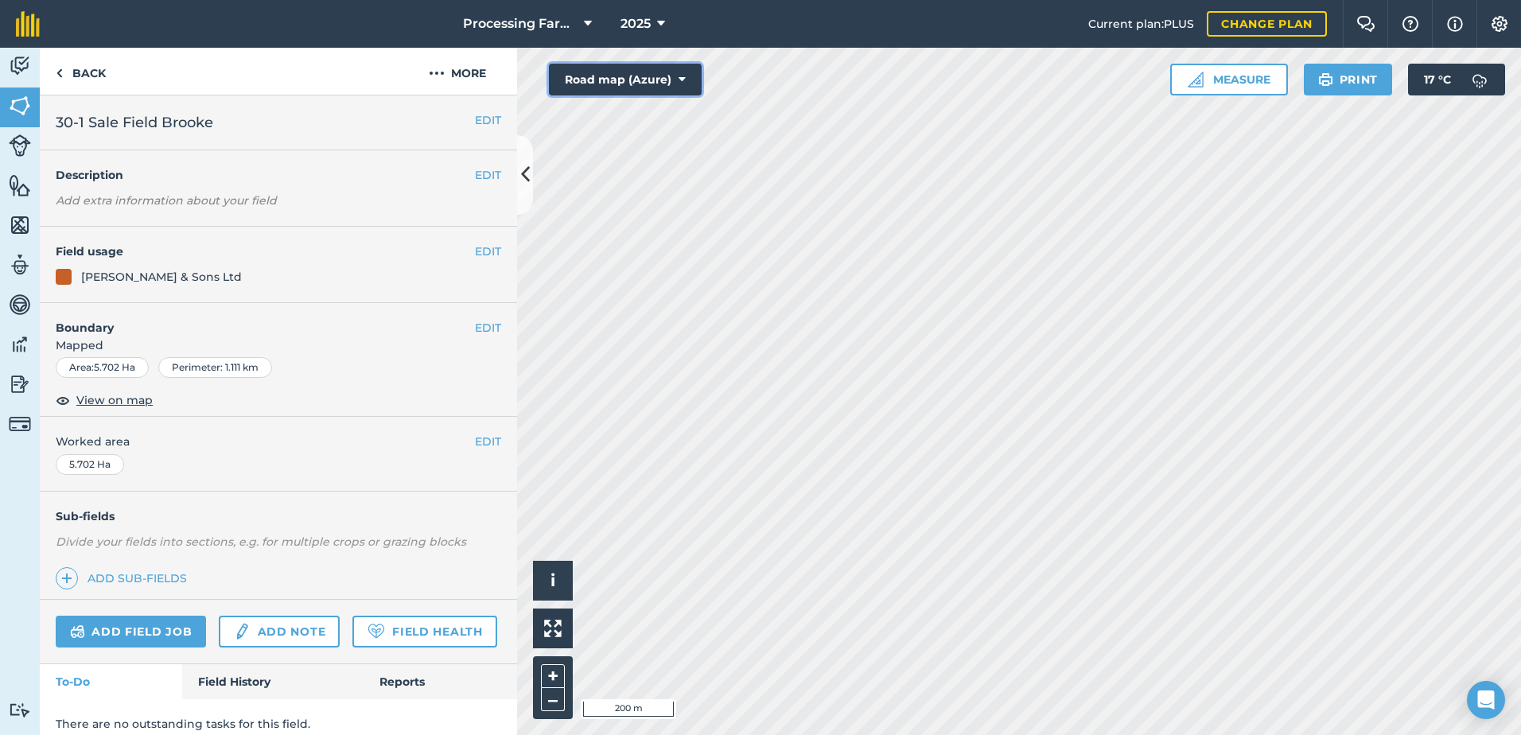
click at [657, 85] on button "Road map (Azure)" at bounding box center [625, 80] width 153 height 32
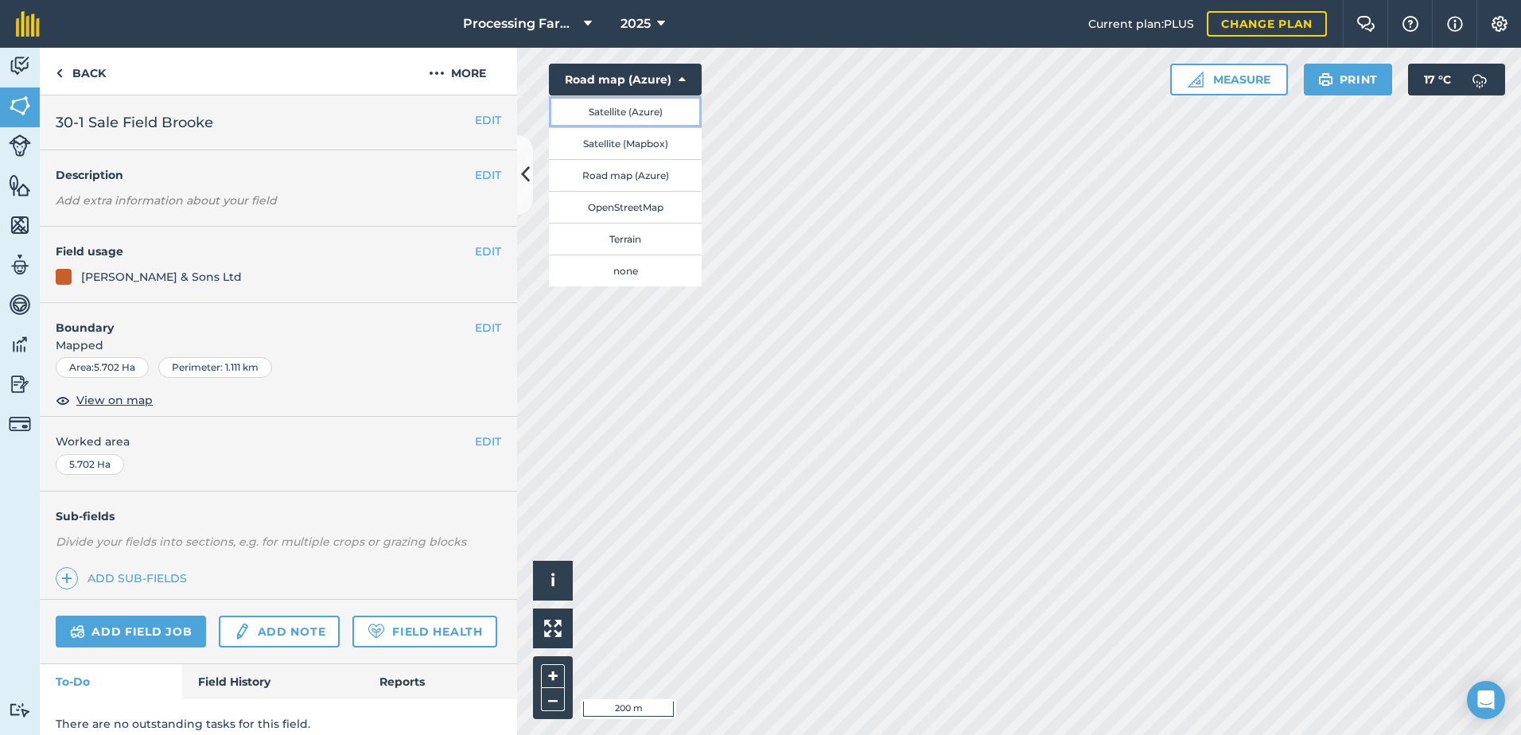
click at [662, 119] on button "Satellite (Azure)" at bounding box center [625, 111] width 153 height 32
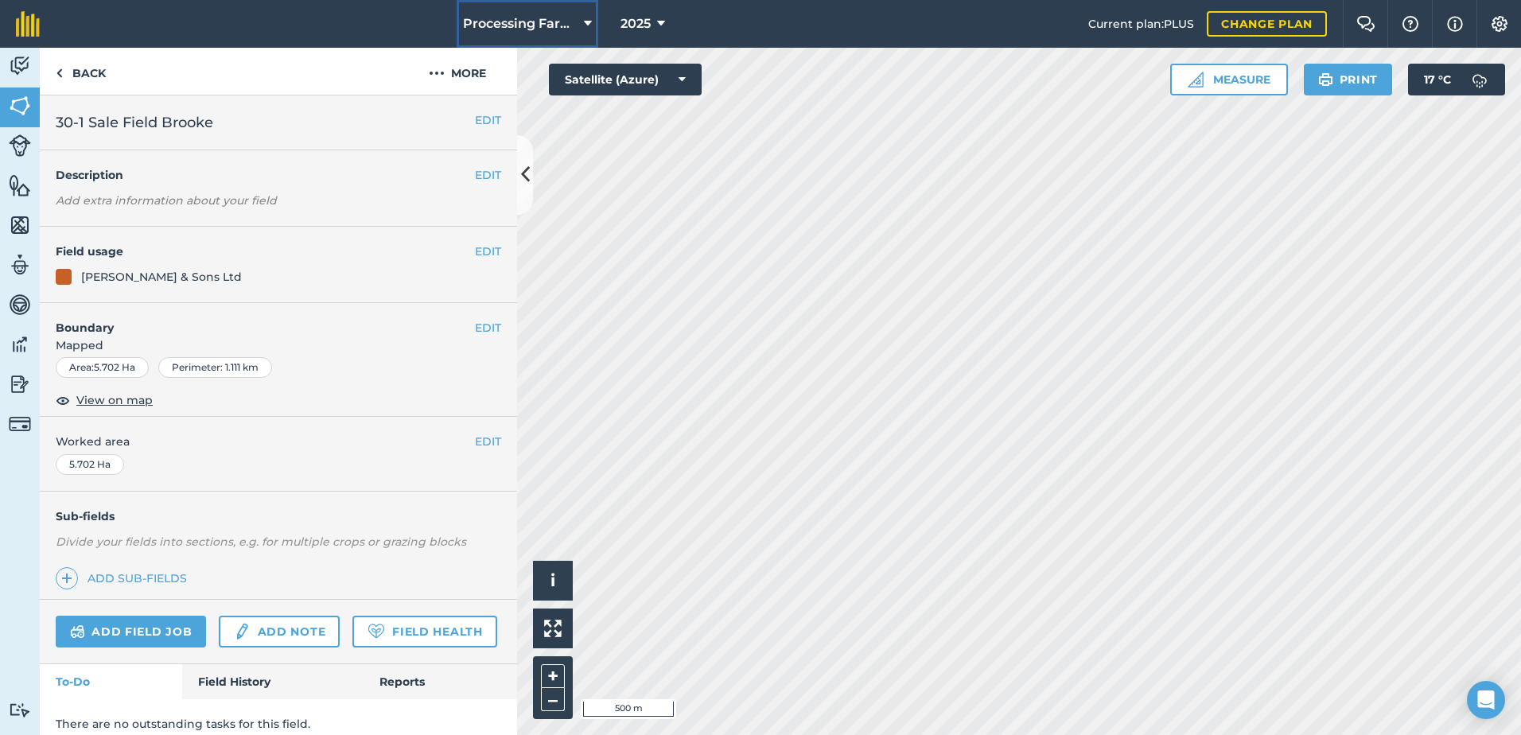
click at [492, 26] on span "Processing Farms" at bounding box center [520, 23] width 115 height 19
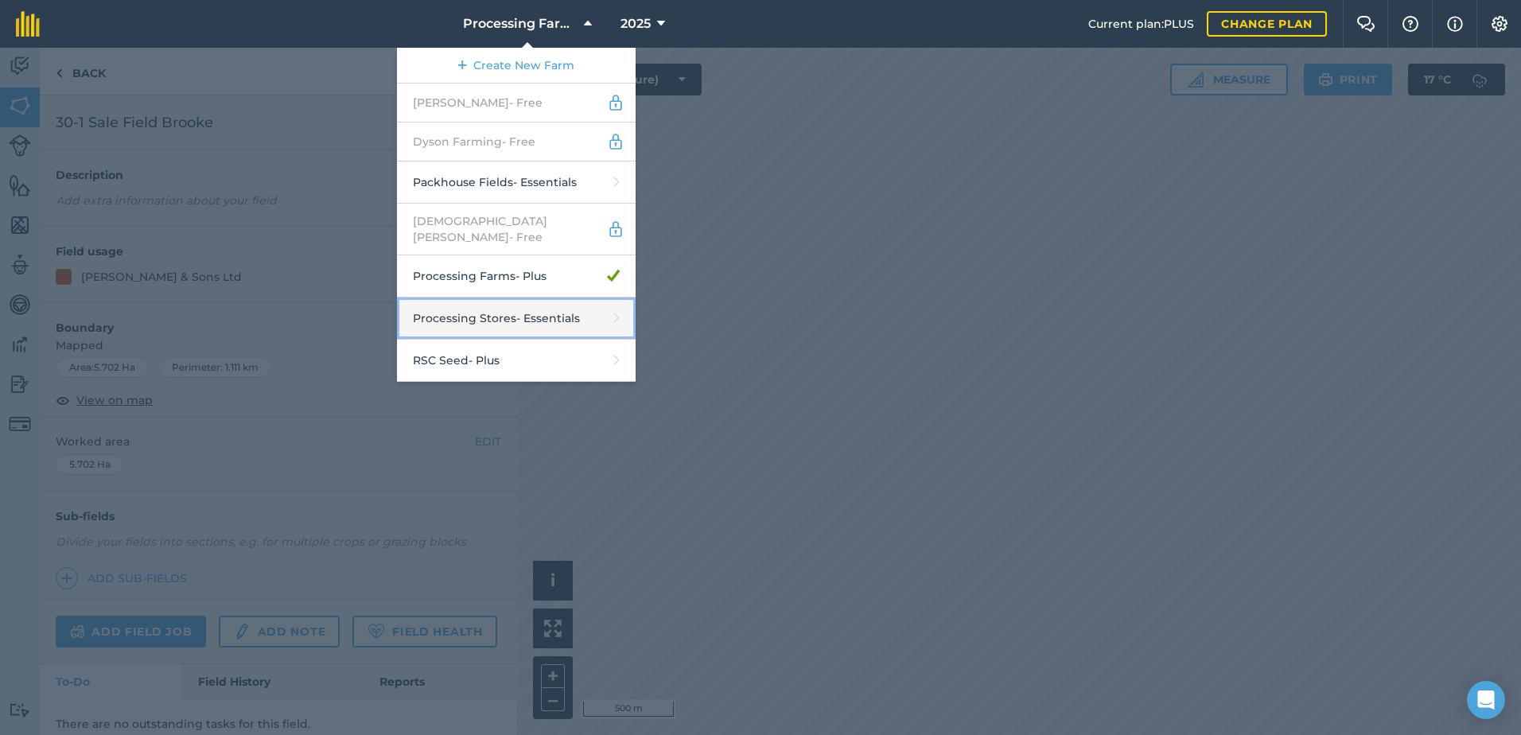
click at [529, 311] on link "Processing Stores - Essentials" at bounding box center [516, 318] width 239 height 42
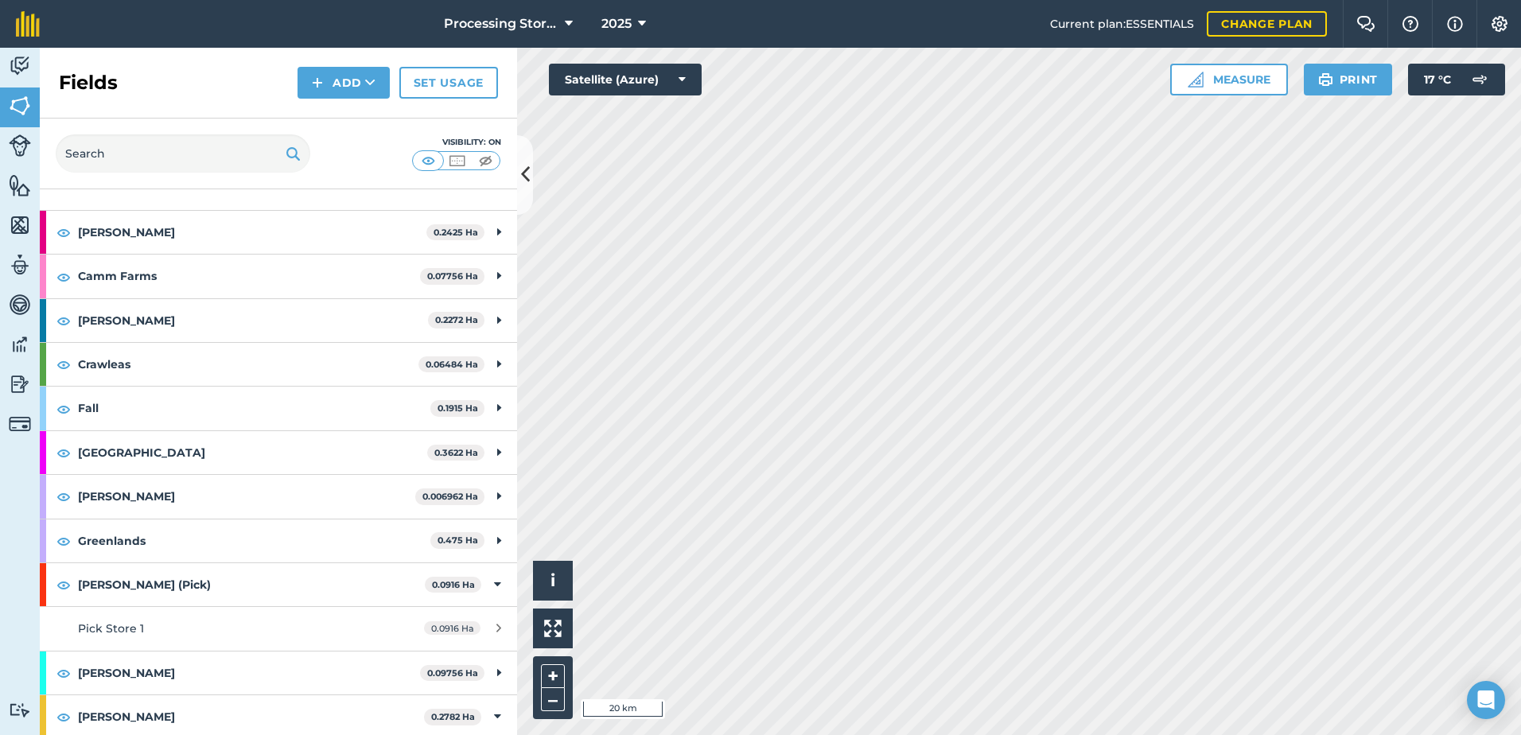
scroll to position [80, 0]
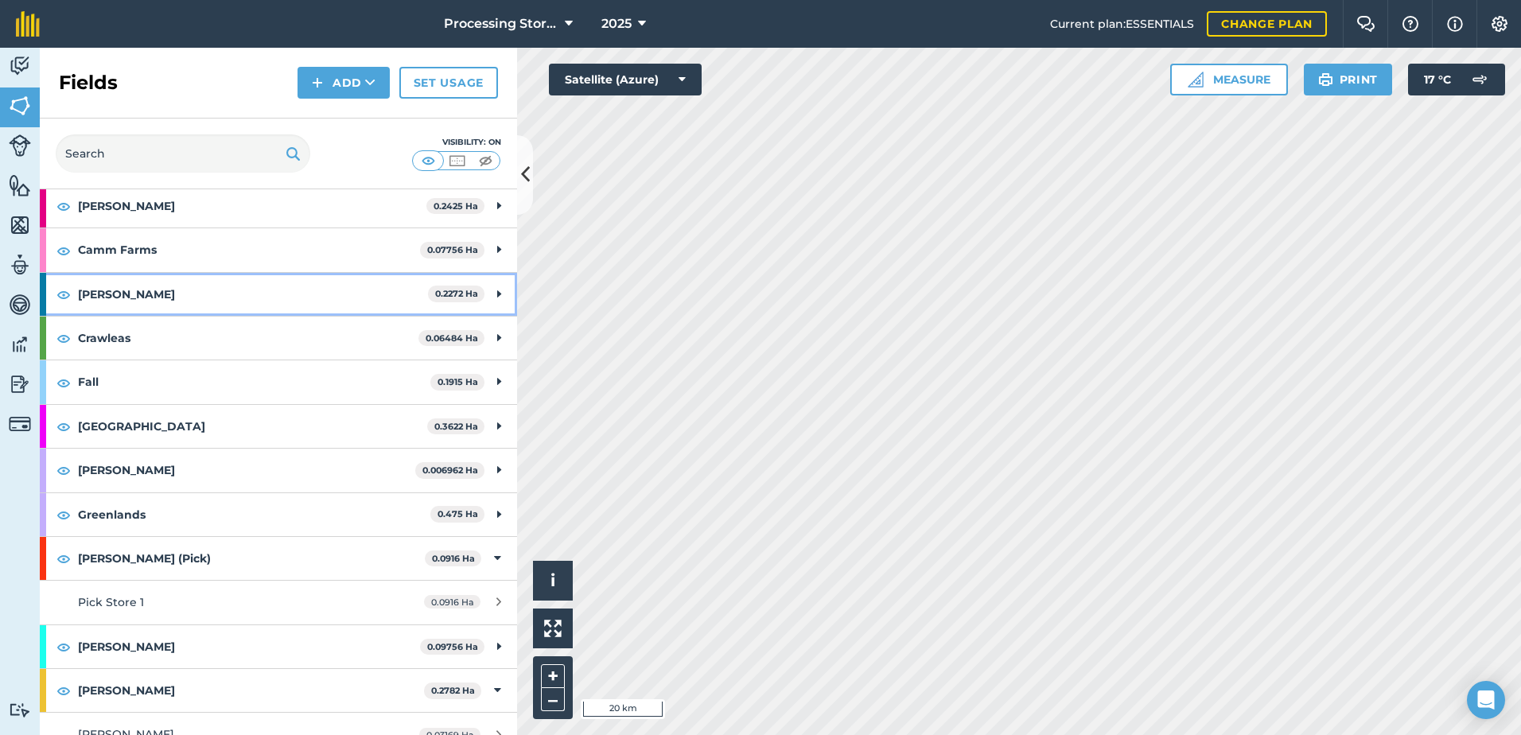
click at [109, 290] on strong "[PERSON_NAME]" at bounding box center [253, 294] width 350 height 43
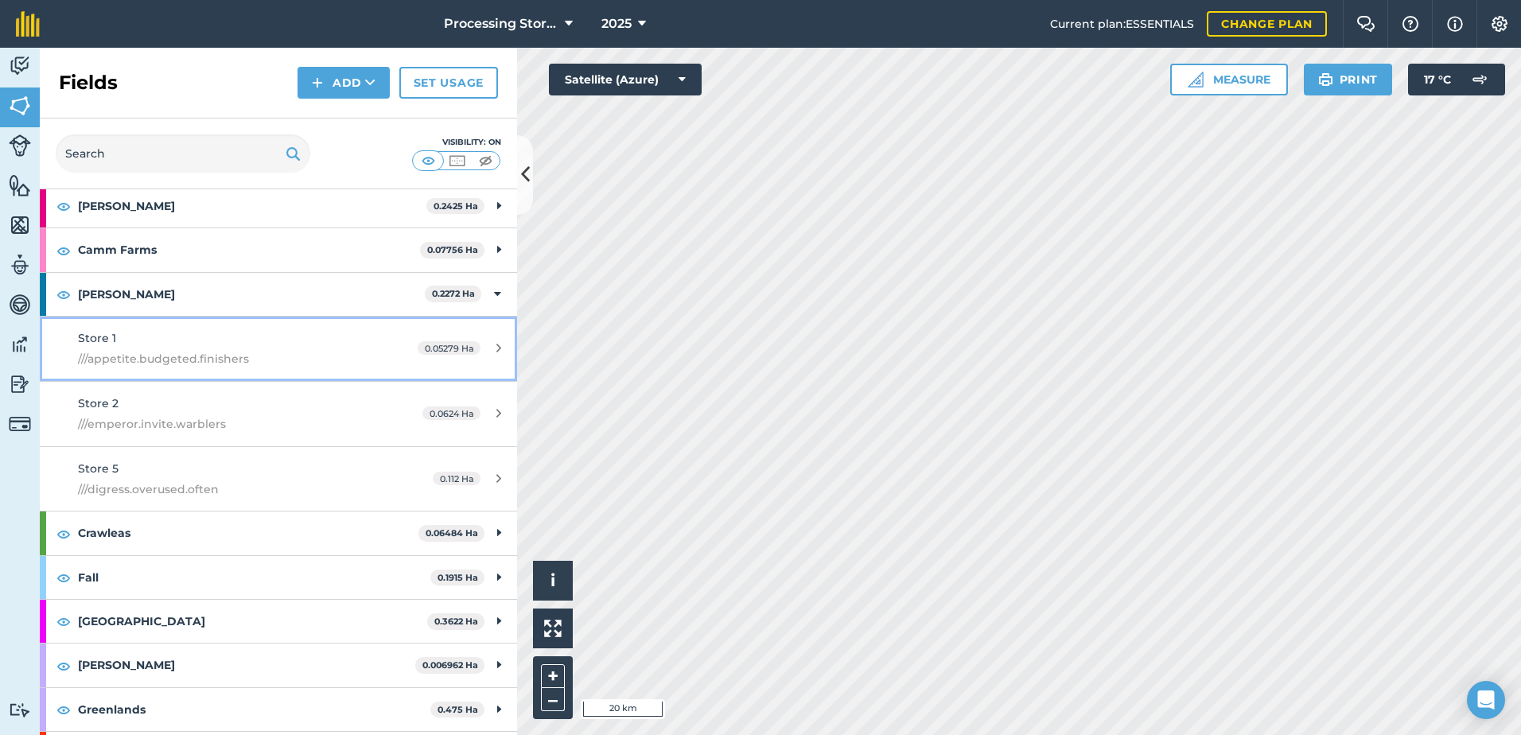
click at [216, 367] on span "///appetite.budgeted.finishers" at bounding box center [227, 358] width 299 height 17
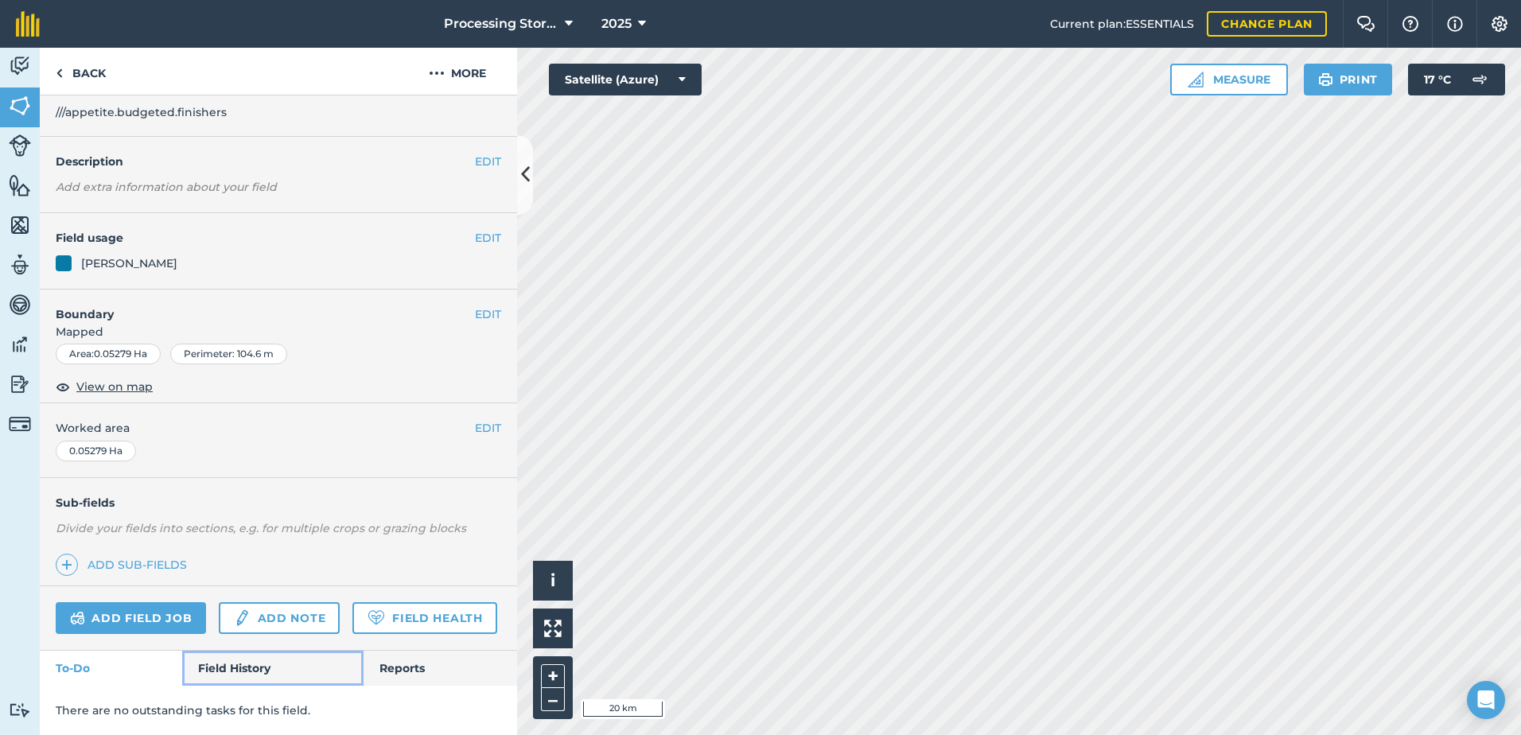
click at [239, 667] on link "Field History" at bounding box center [272, 668] width 181 height 35
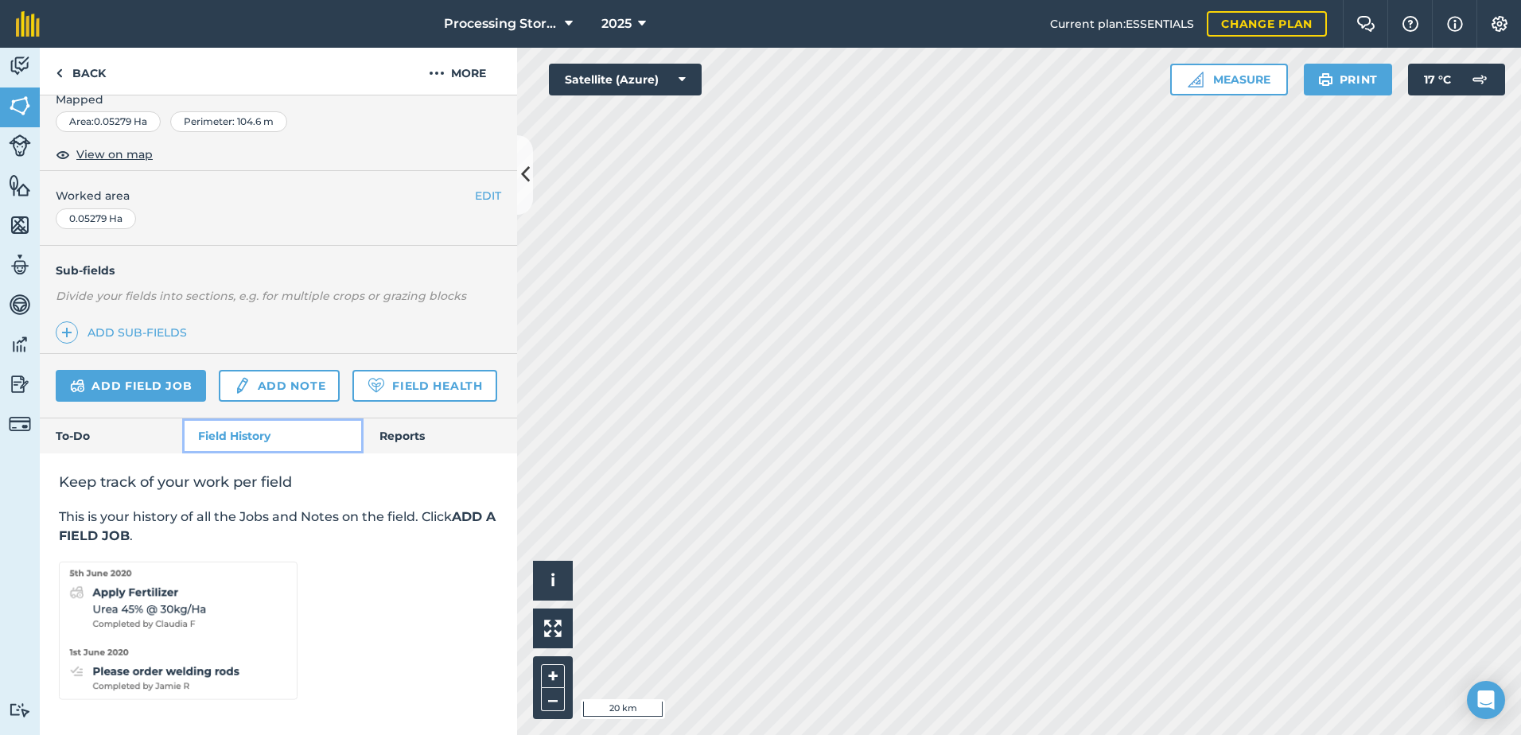
scroll to position [309, 0]
click at [103, 73] on link "Back" at bounding box center [81, 71] width 82 height 47
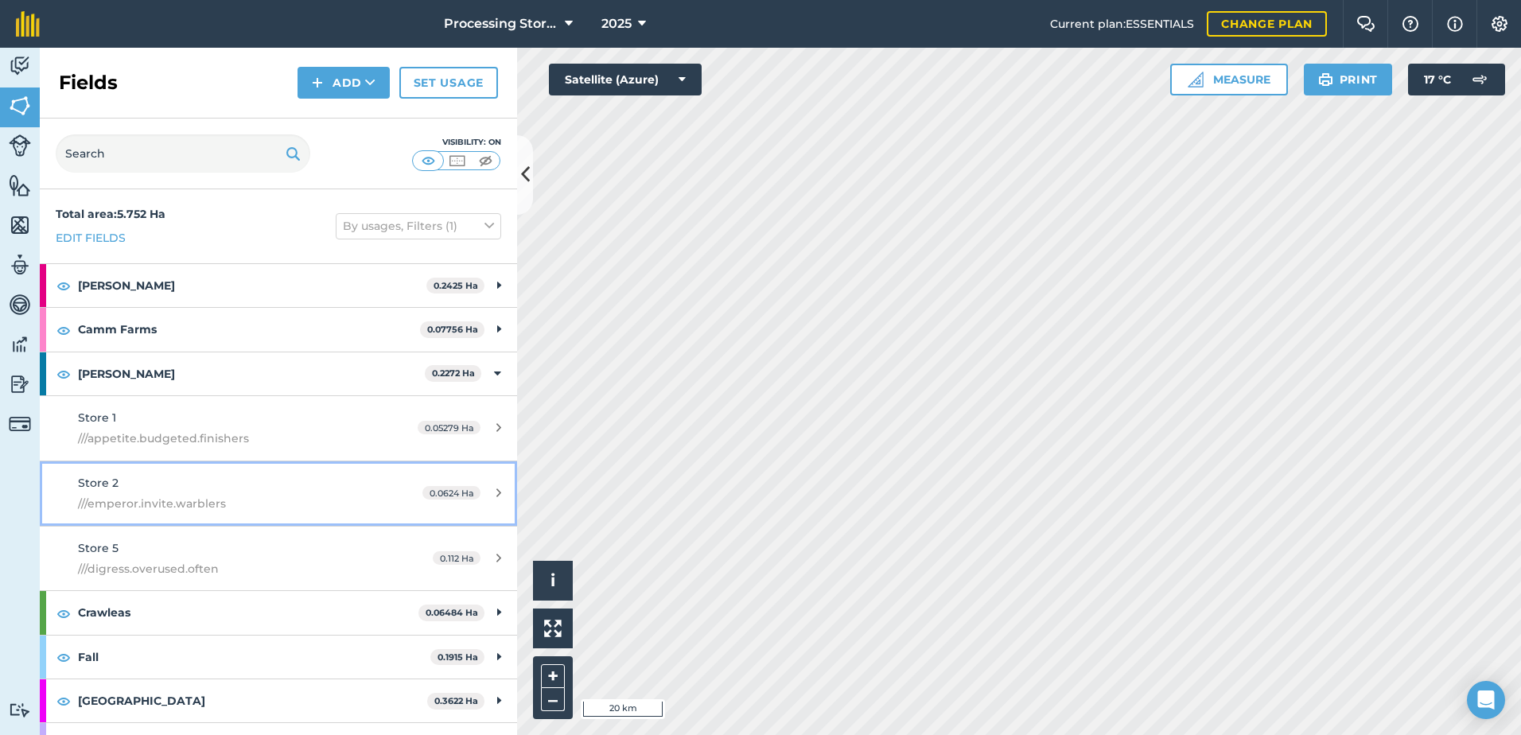
click at [174, 500] on span "///emperor.invite.warblers" at bounding box center [227, 503] width 299 height 17
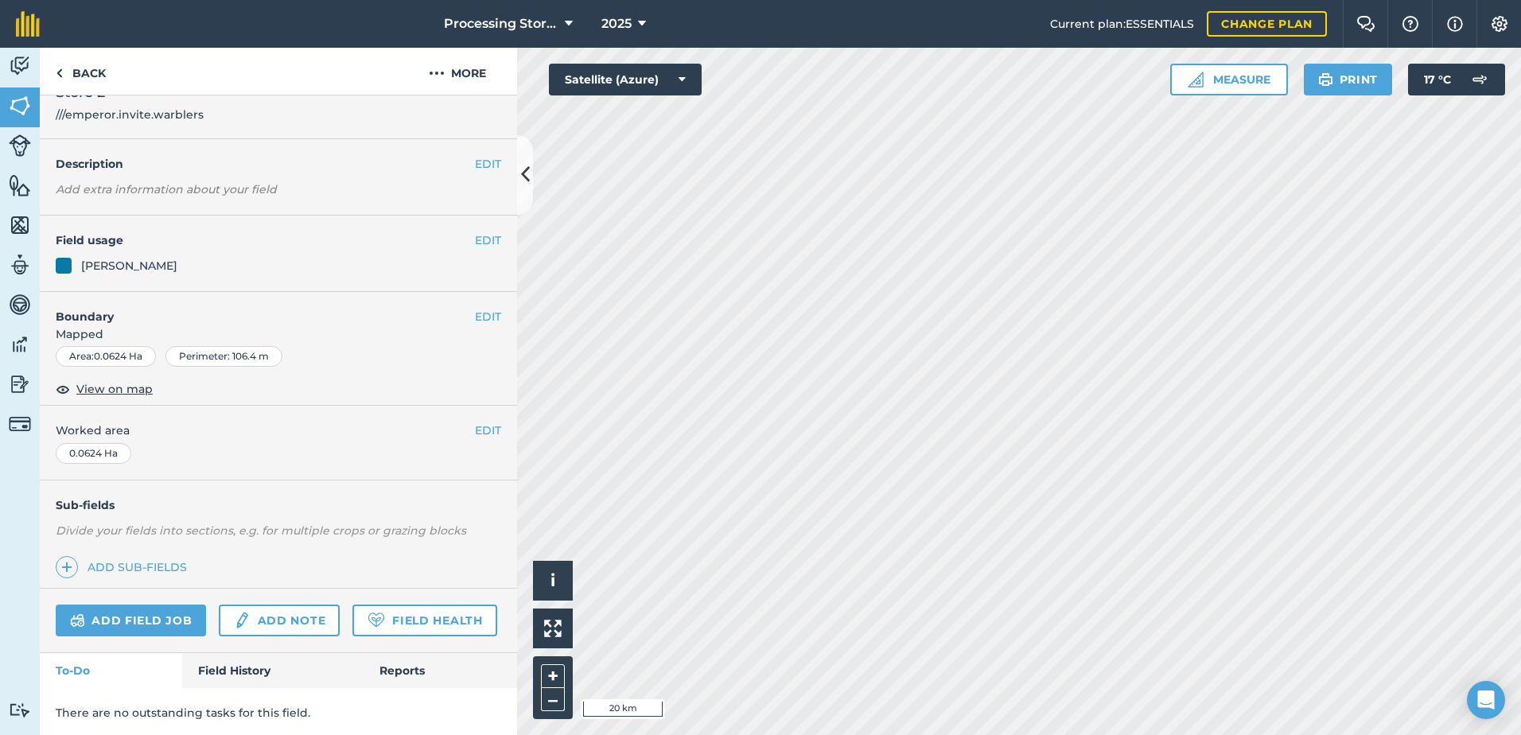
scroll to position [77, 0]
click at [237, 662] on link "Field History" at bounding box center [272, 668] width 181 height 35
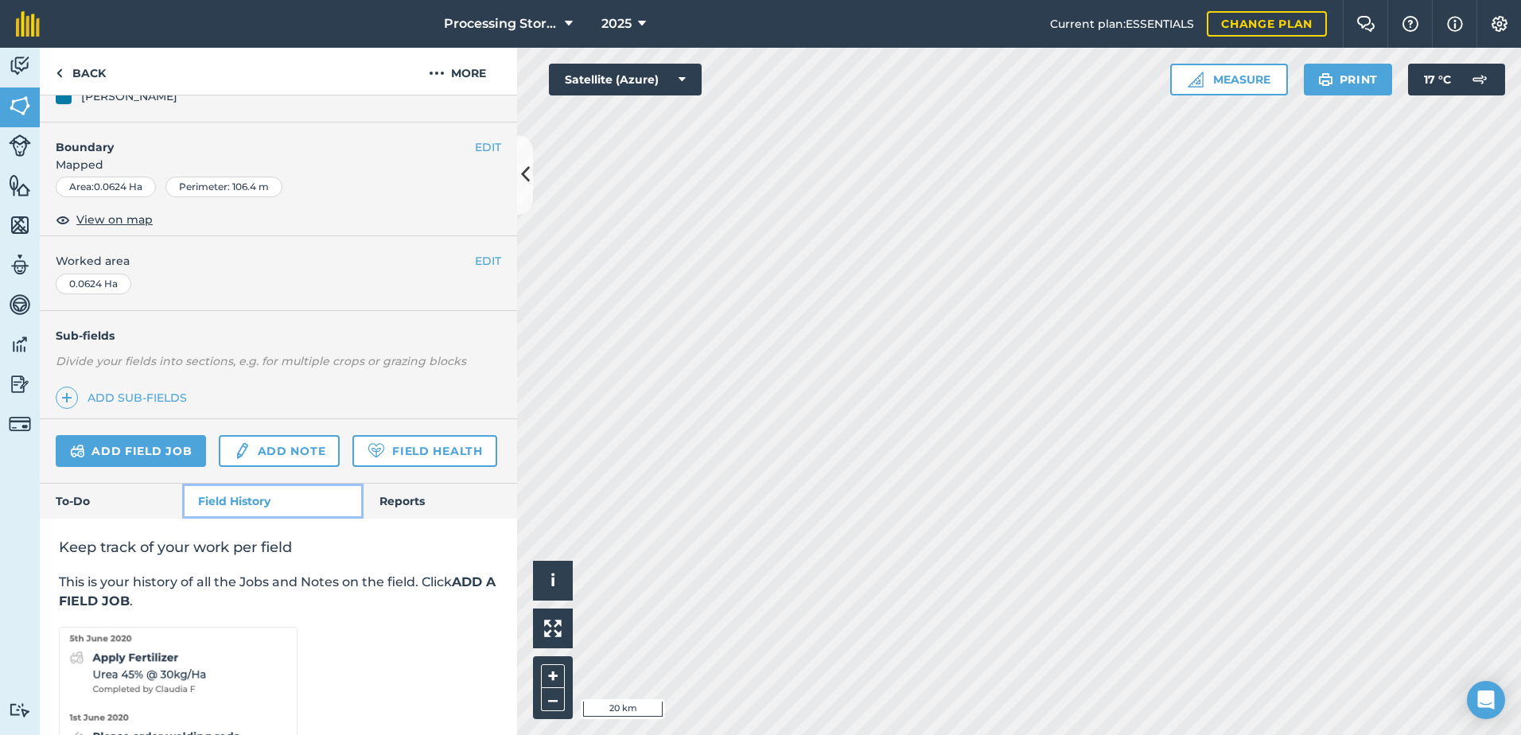
scroll to position [309, 0]
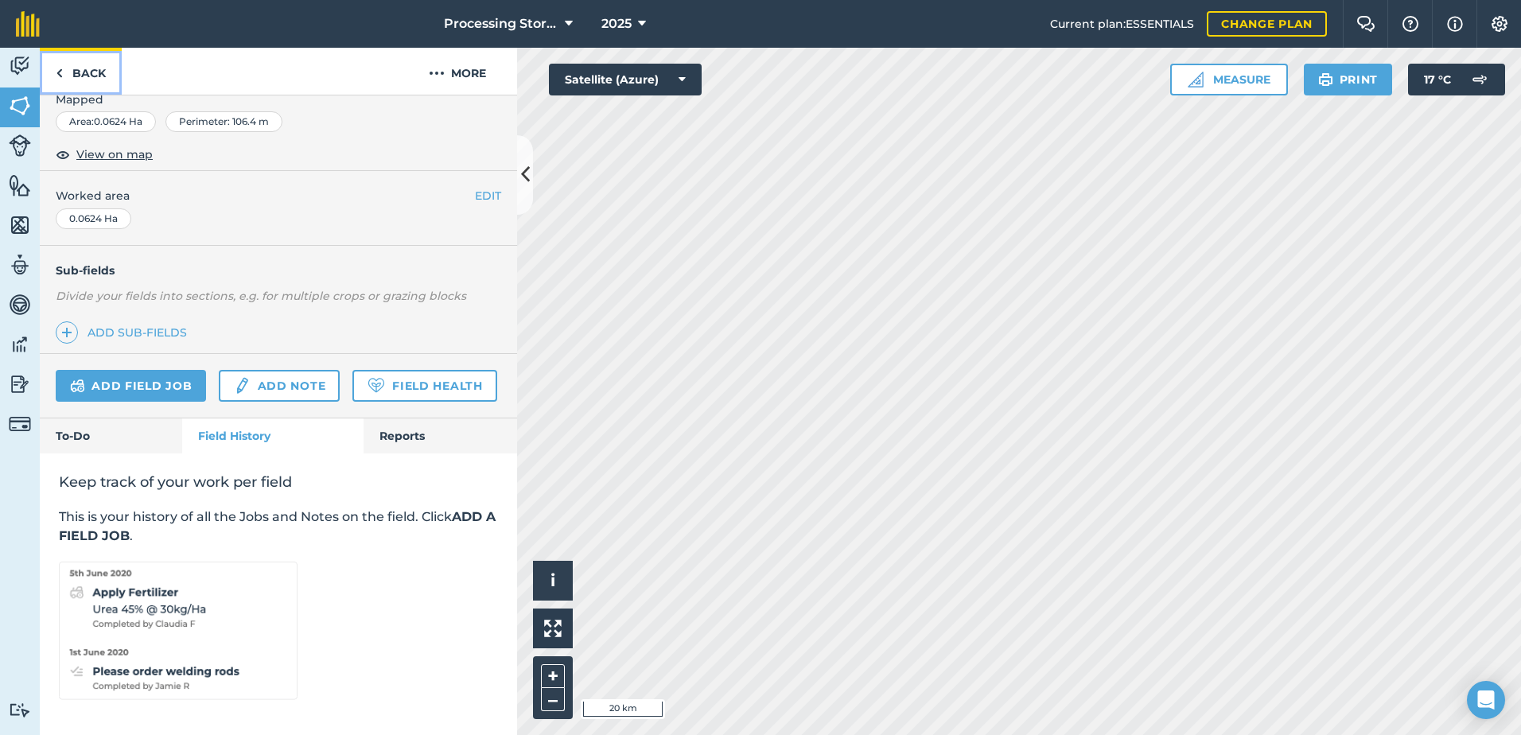
click at [91, 73] on link "Back" at bounding box center [81, 71] width 82 height 47
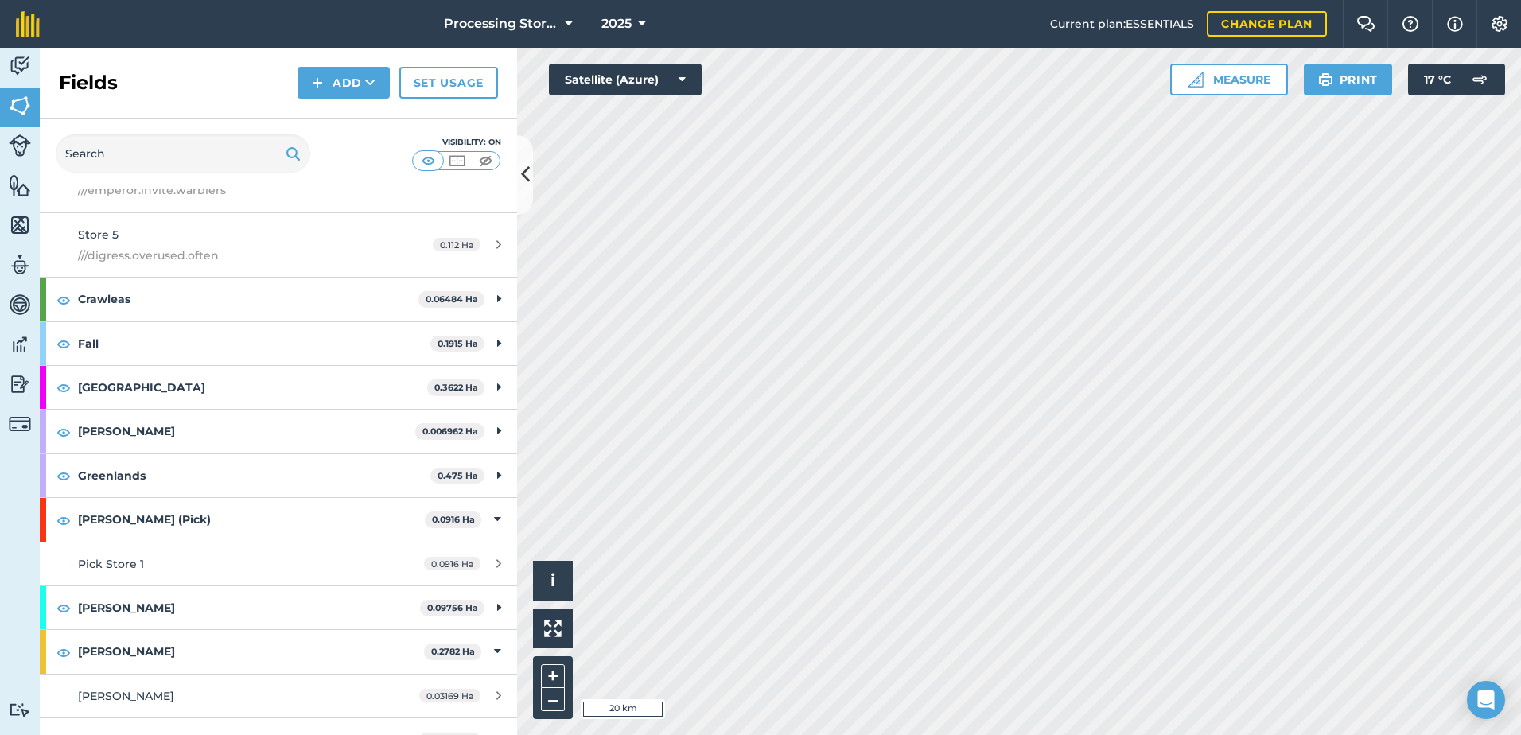
scroll to position [318, 0]
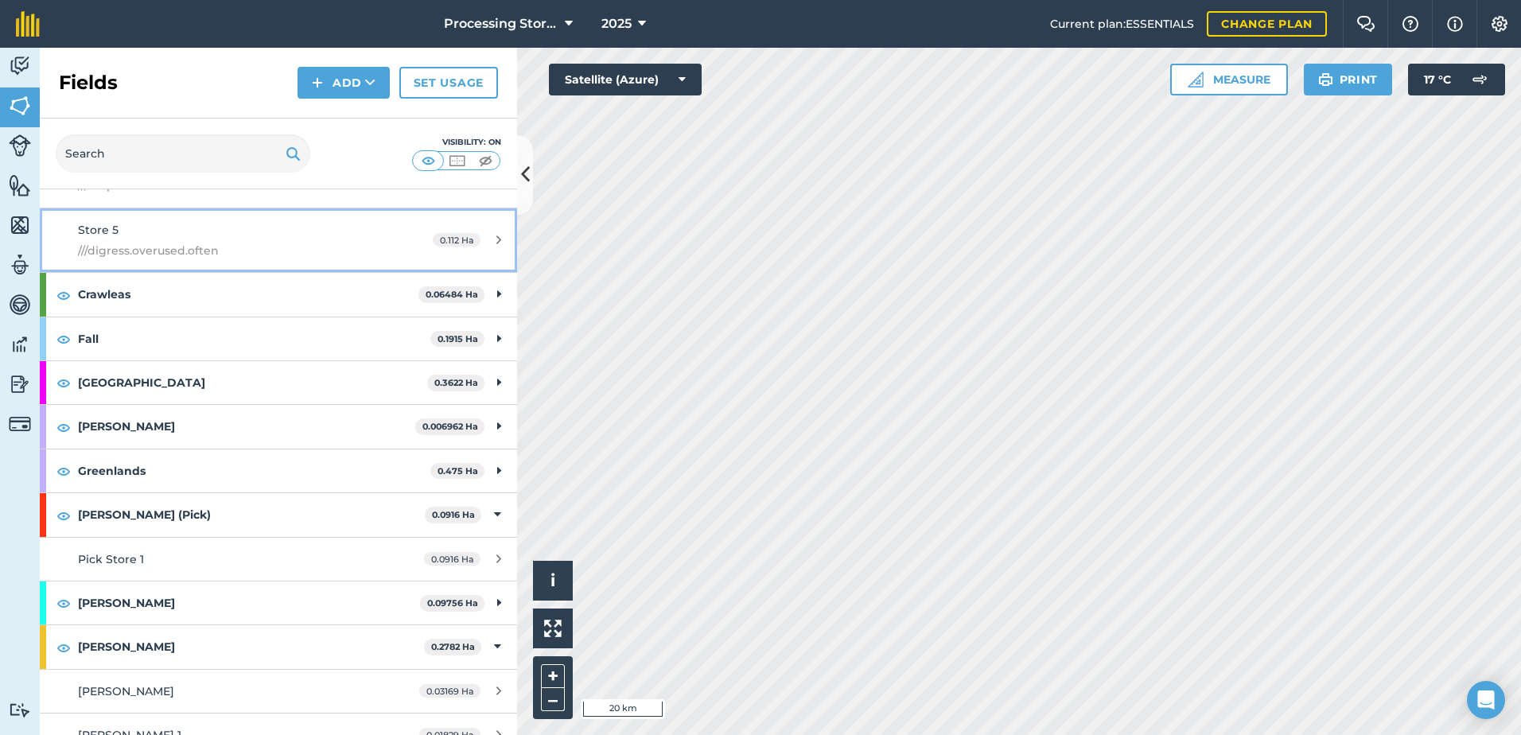
click at [164, 253] on span "///digress.overused.often" at bounding box center [227, 250] width 299 height 17
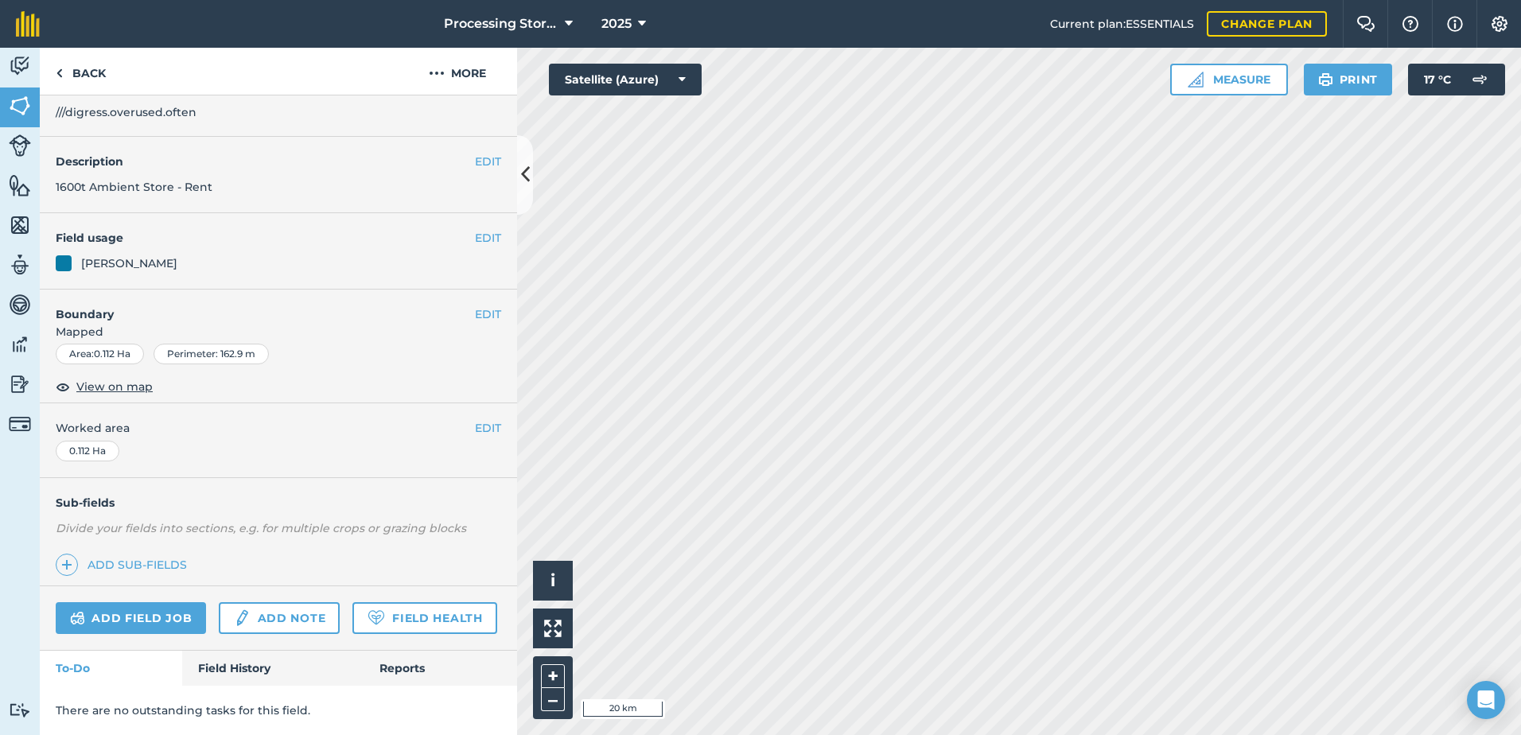
scroll to position [77, 0]
drag, startPoint x: 245, startPoint y: 660, endPoint x: 255, endPoint y: 655, distance: 11.7
click at [246, 660] on link "Field History" at bounding box center [272, 668] width 181 height 35
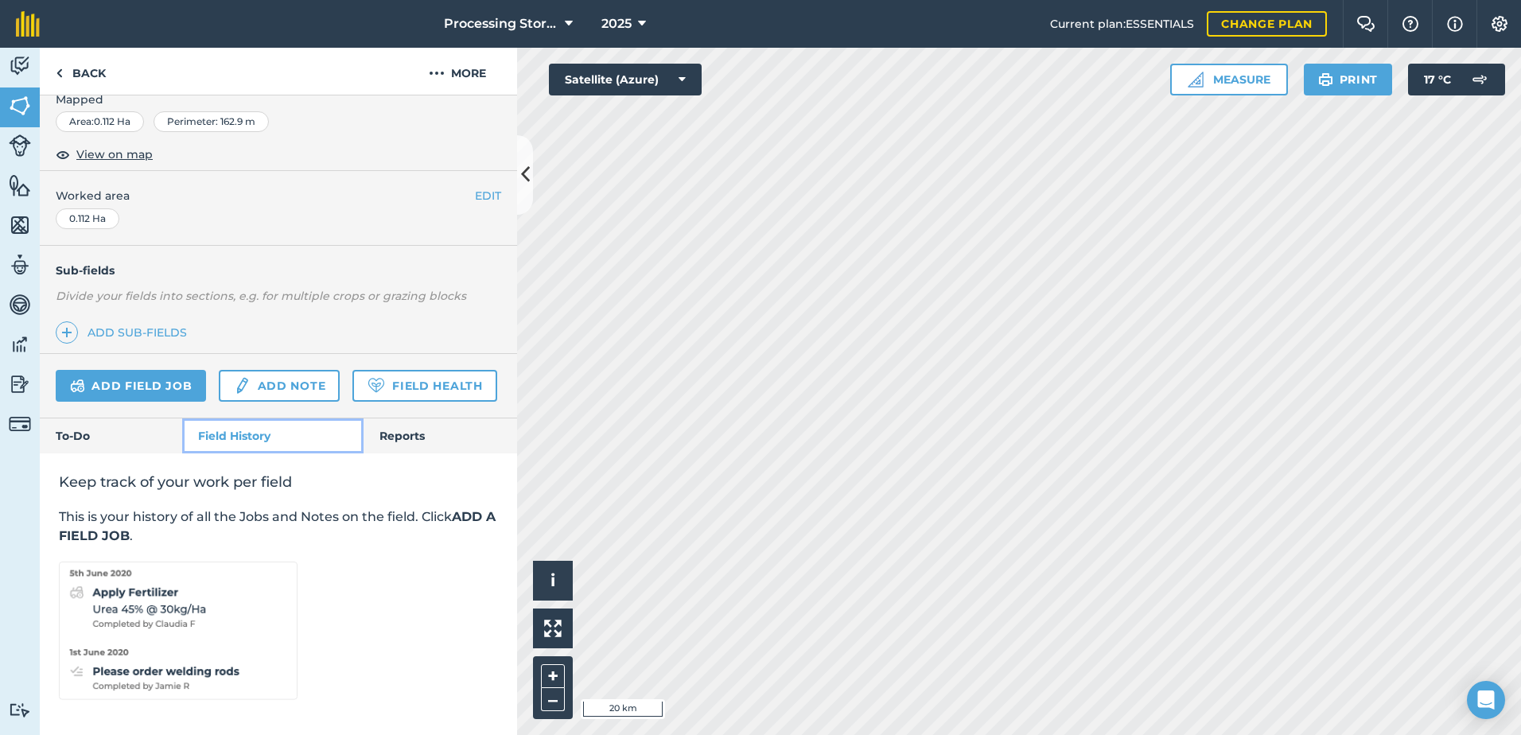
scroll to position [309, 0]
click at [92, 80] on link "Back" at bounding box center [81, 71] width 82 height 47
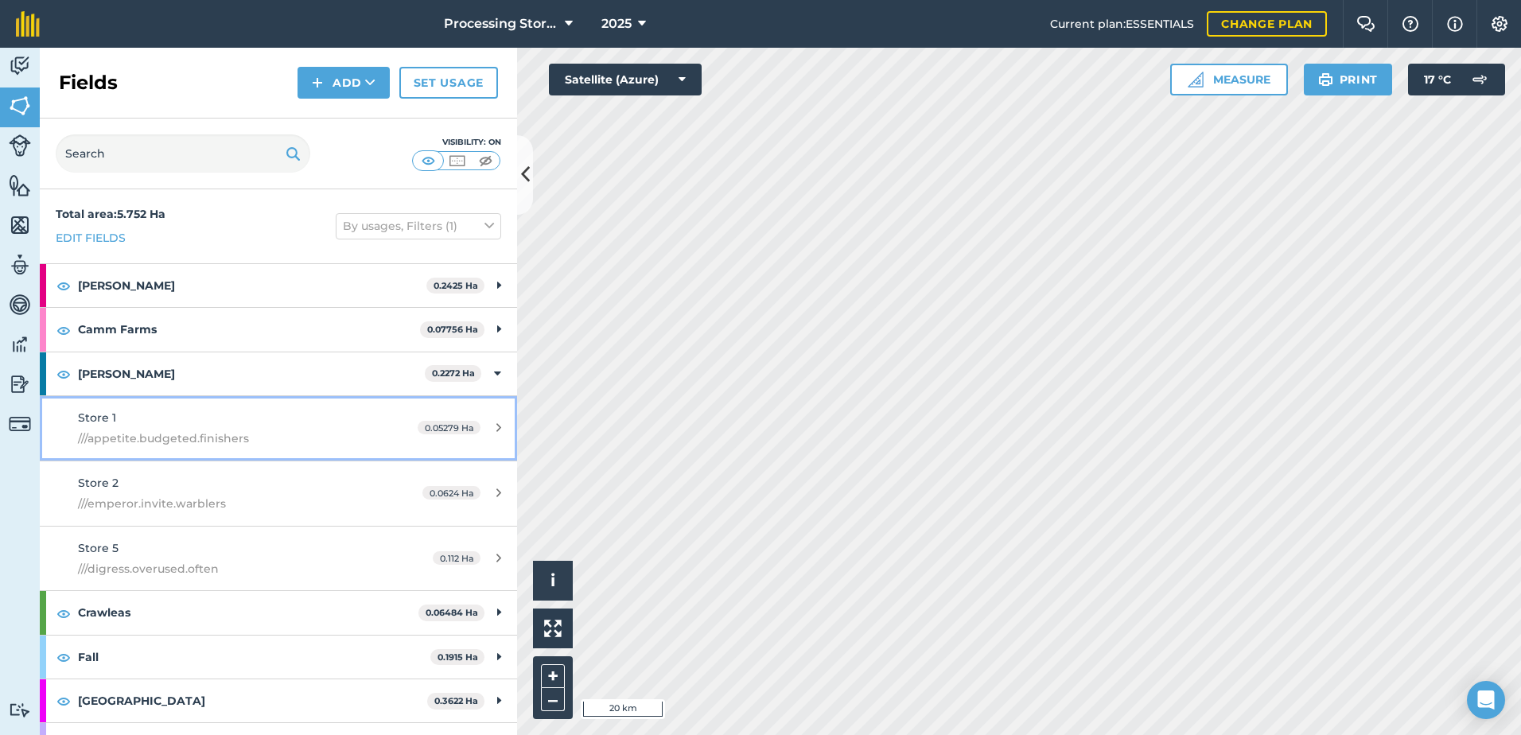
click at [127, 433] on span "///appetite.budgeted.finishers" at bounding box center [227, 437] width 299 height 17
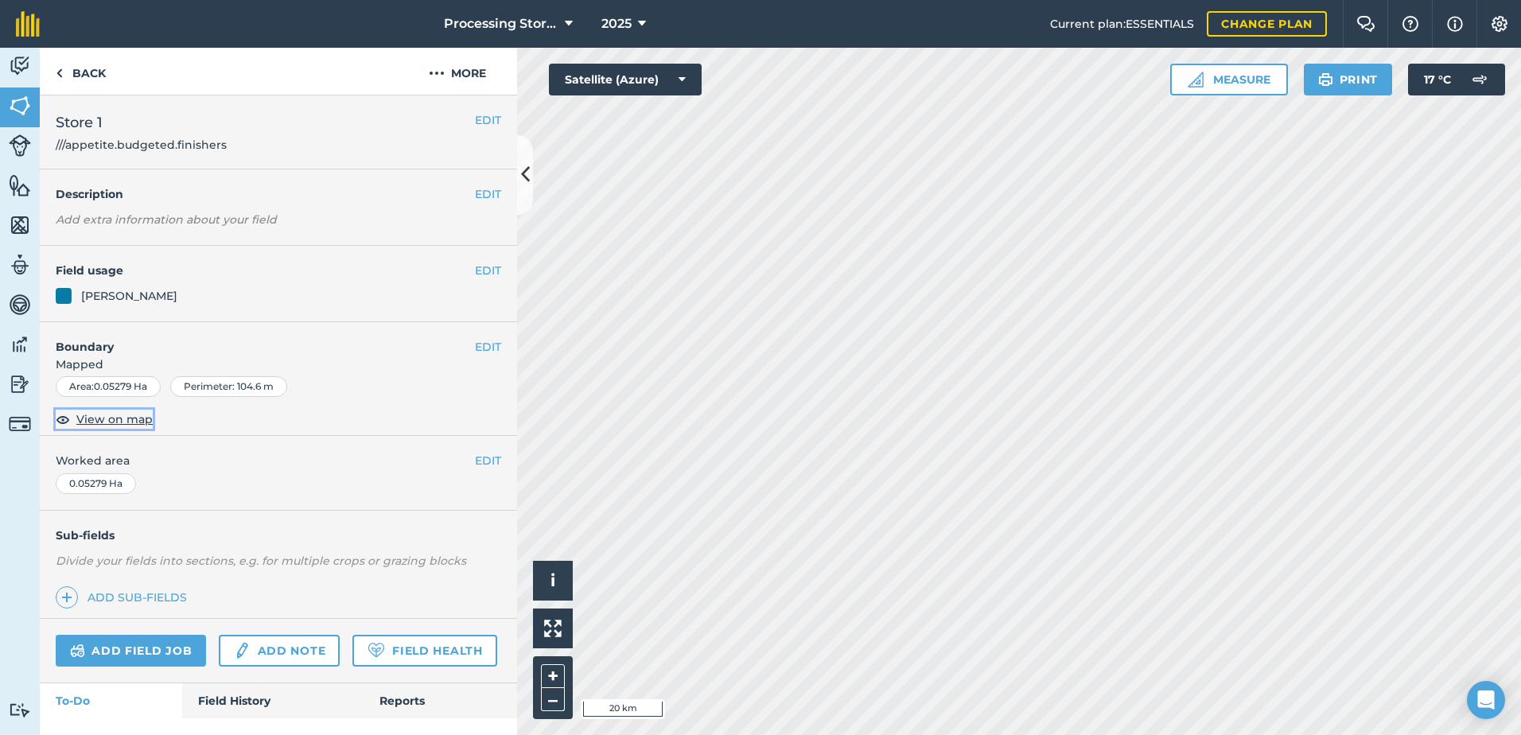
click at [139, 419] on span "View on map" at bounding box center [114, 418] width 76 height 17
click at [668, 74] on button "Satellite (Azure)" at bounding box center [625, 80] width 153 height 32
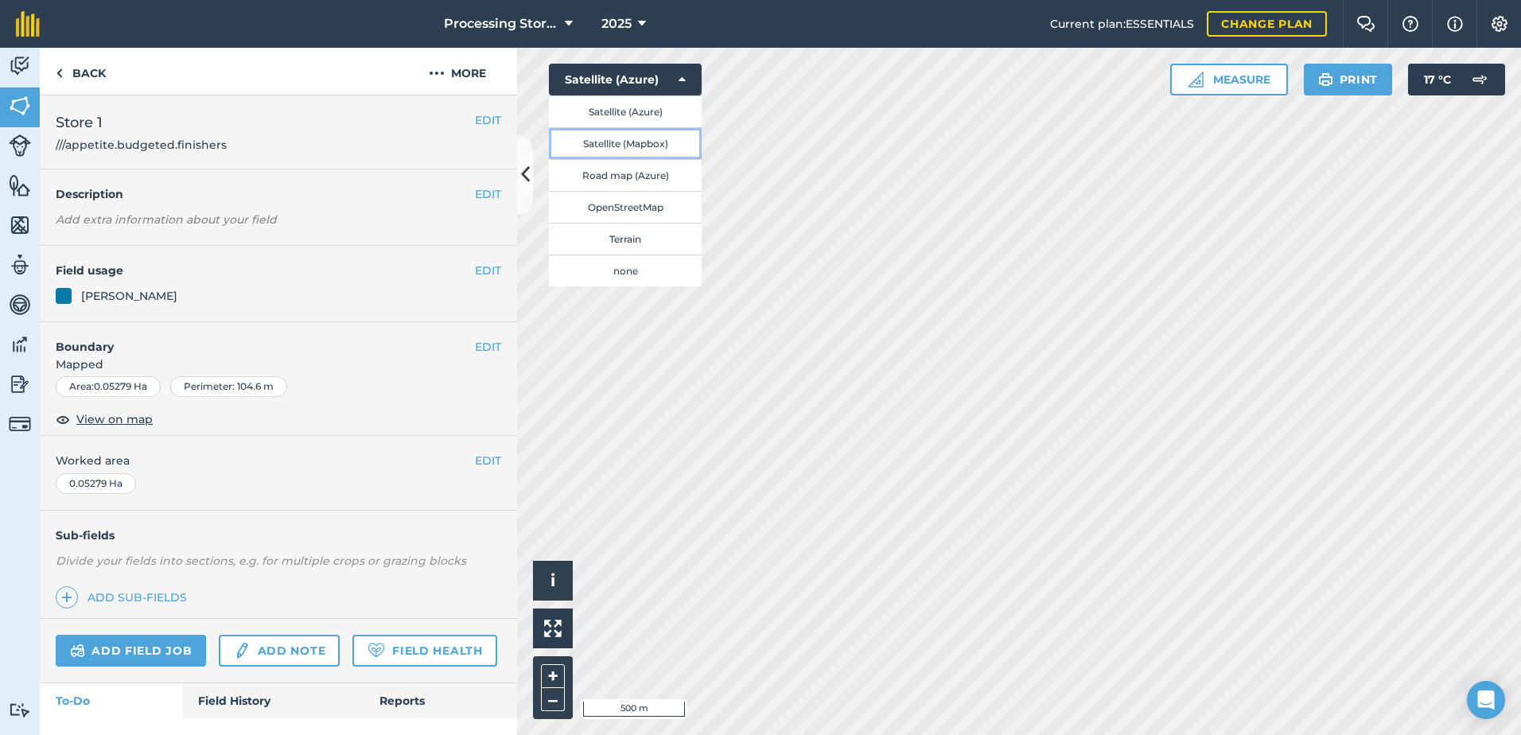
click at [651, 146] on button "Satellite (Mapbox)" at bounding box center [625, 143] width 153 height 32
